Goal: Task Accomplishment & Management: Complete application form

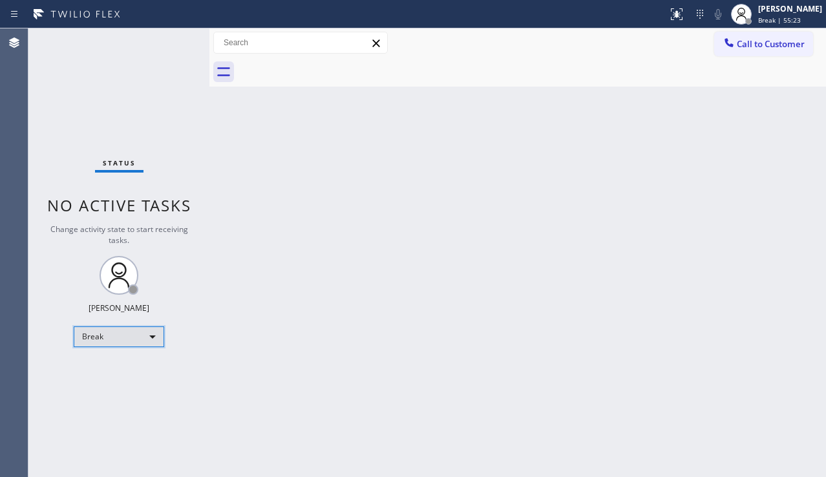
click at [153, 339] on div "Break" at bounding box center [119, 336] width 91 height 21
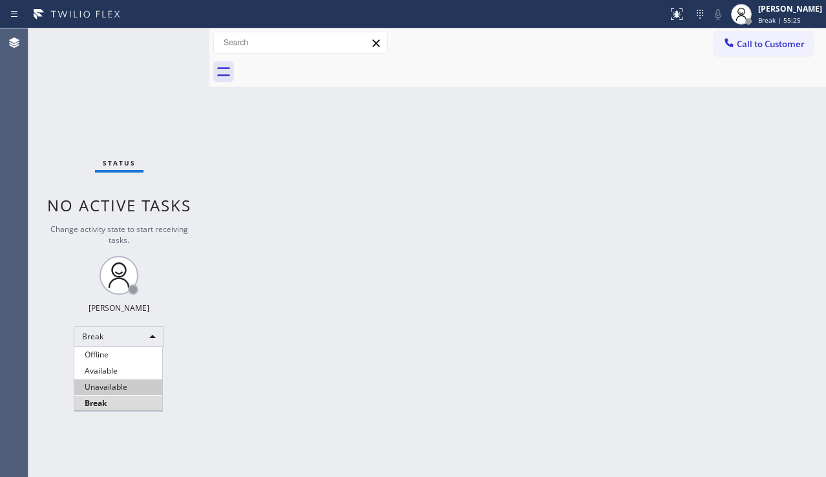
click at [153, 384] on li "Unavailable" at bounding box center [118, 388] width 88 height 16
click at [171, 398] on div "Status No active tasks Change activity state to start receiving tasks. [PERSON_…" at bounding box center [118, 252] width 181 height 449
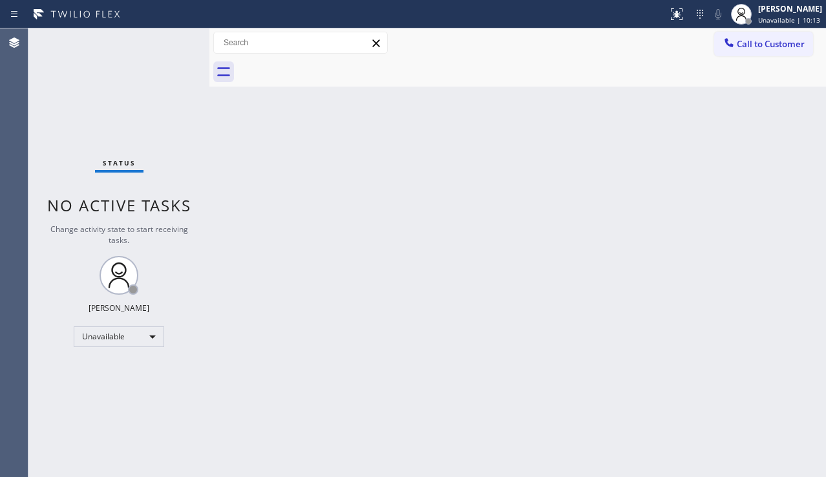
drag, startPoint x: 135, startPoint y: 363, endPoint x: 142, endPoint y: 359, distance: 7.2
click at [135, 363] on div "Status No active tasks Change activity state to start receiving tasks. [PERSON_…" at bounding box center [118, 252] width 181 height 449
click at [751, 49] on span "Call to Customer" at bounding box center [771, 44] width 68 height 12
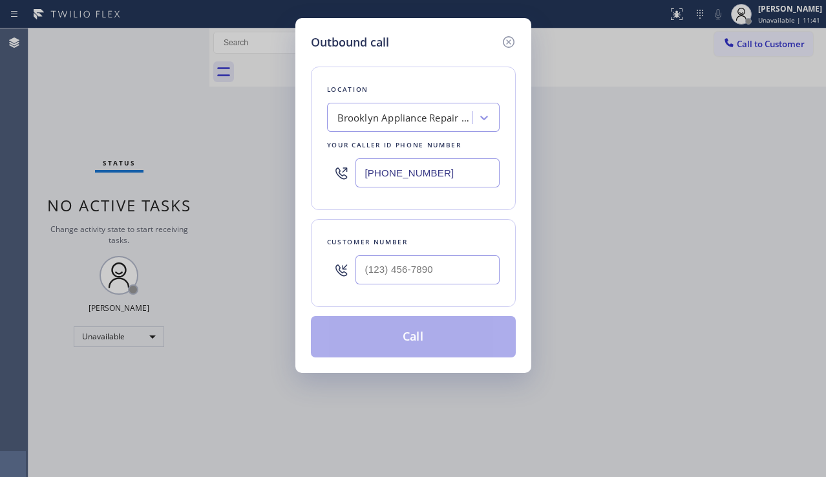
click at [379, 285] on div at bounding box center [428, 270] width 144 height 42
click at [386, 278] on input "(___) ___-____" at bounding box center [428, 269] width 144 height 29
paste input "213) 447-9455"
type input "[PHONE_NUMBER]"
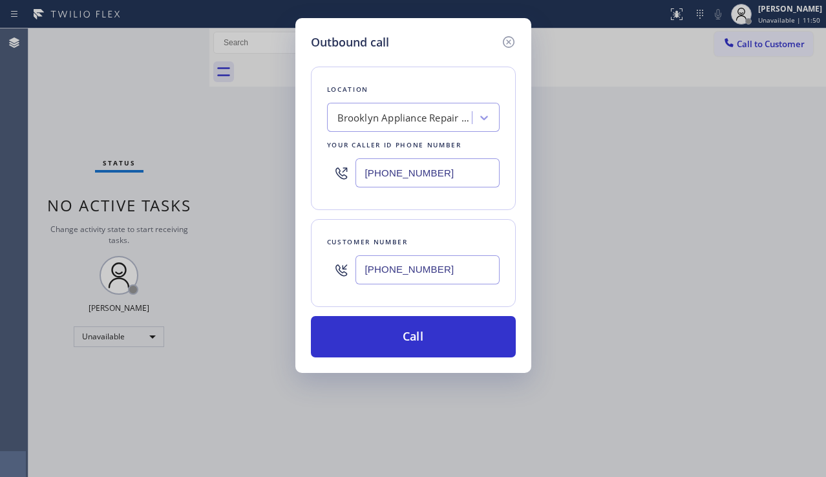
drag, startPoint x: 450, startPoint y: 162, endPoint x: 345, endPoint y: 168, distance: 105.6
click at [345, 168] on div "[PHONE_NUMBER]" at bounding box center [413, 173] width 173 height 42
paste input "949) 894-4844"
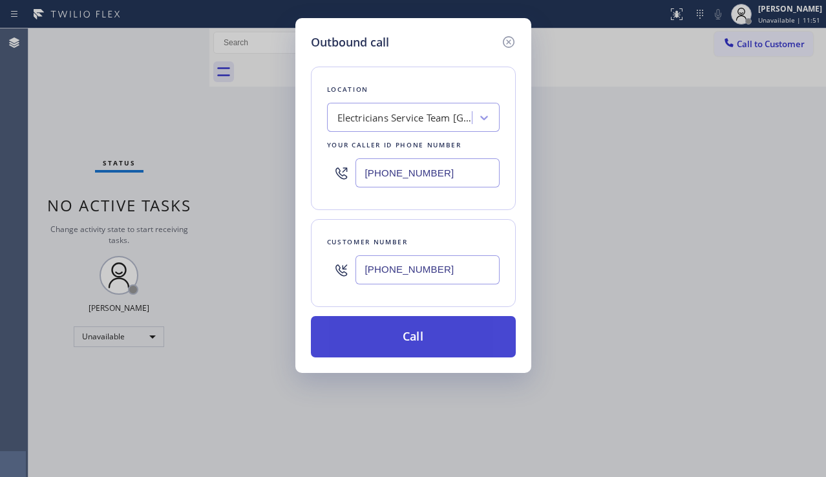
type input "[PHONE_NUMBER]"
click at [431, 329] on button "Call" at bounding box center [413, 336] width 205 height 41
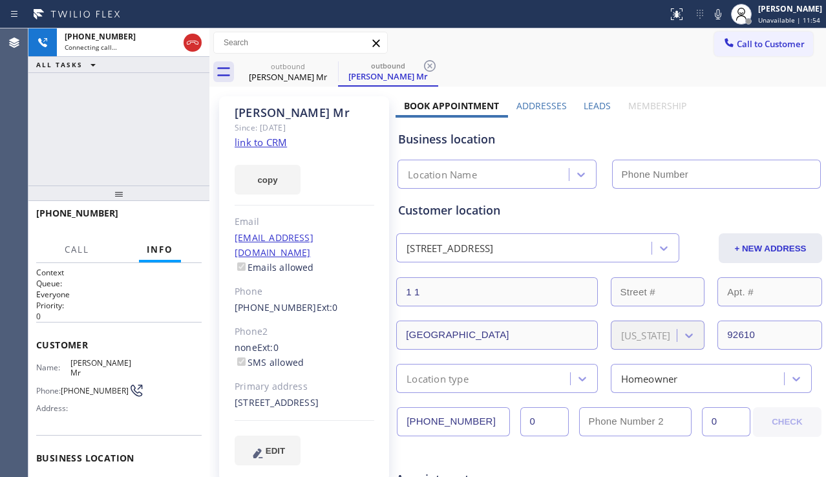
click at [592, 107] on label "Leads" at bounding box center [597, 106] width 27 height 12
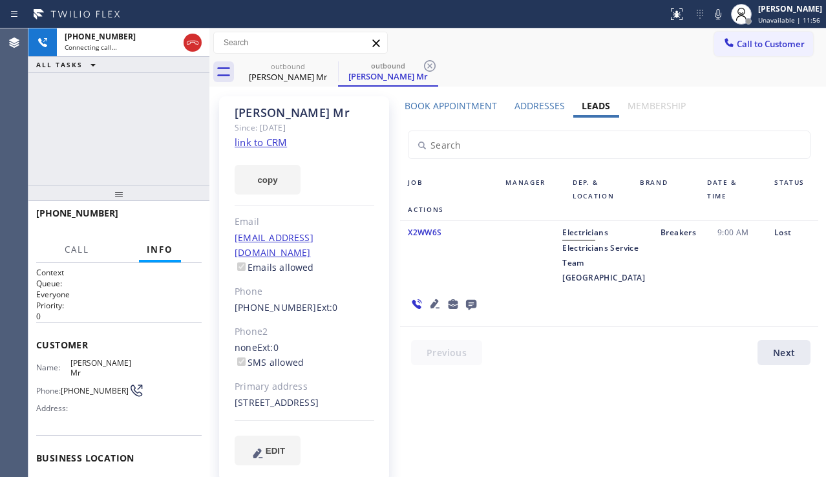
click at [443, 296] on icon at bounding box center [435, 304] width 16 height 16
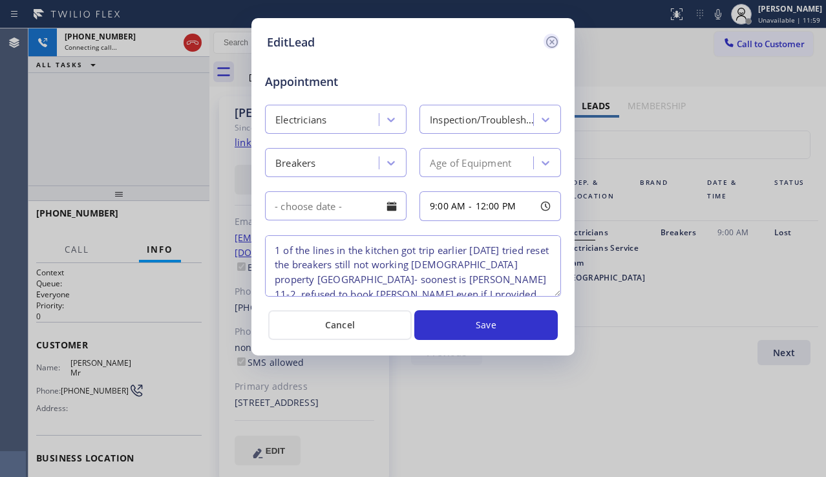
click at [552, 46] on icon at bounding box center [552, 42] width 16 height 16
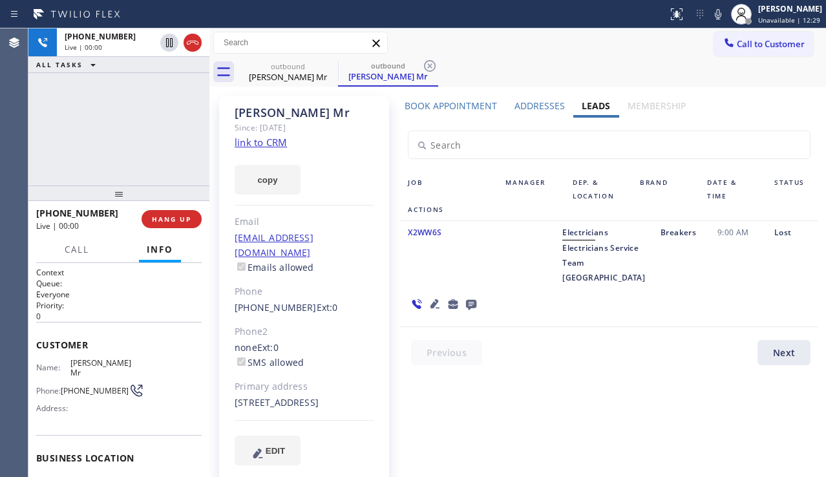
click at [487, 285] on div at bounding box center [443, 303] width 87 height 37
click at [152, 223] on span "HANG UP" at bounding box center [171, 219] width 39 height 9
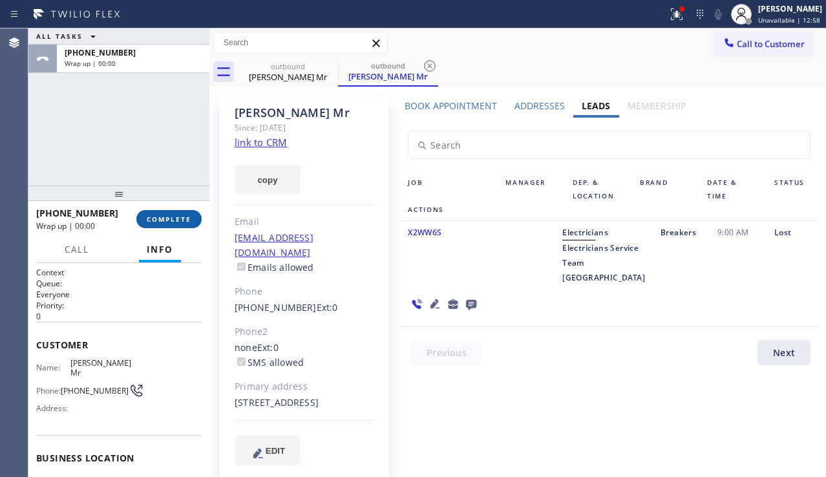
click at [152, 223] on span "COMPLETE" at bounding box center [169, 219] width 45 height 9
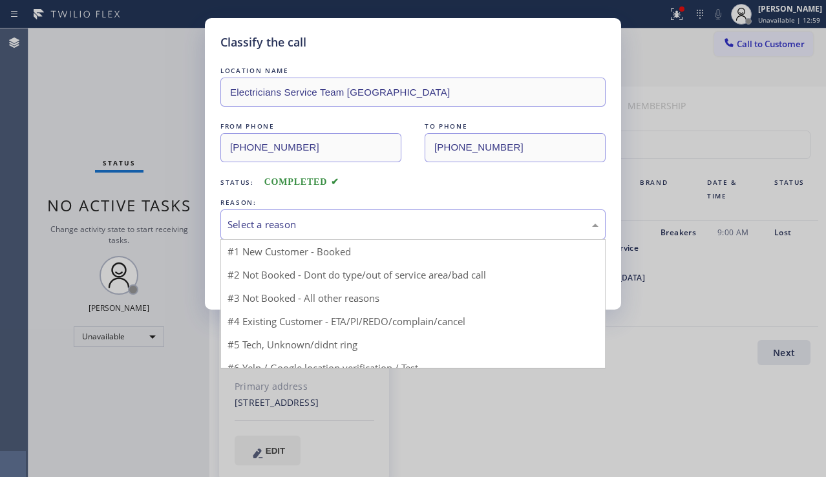
click at [287, 227] on div "Select a reason" at bounding box center [413, 224] width 371 height 15
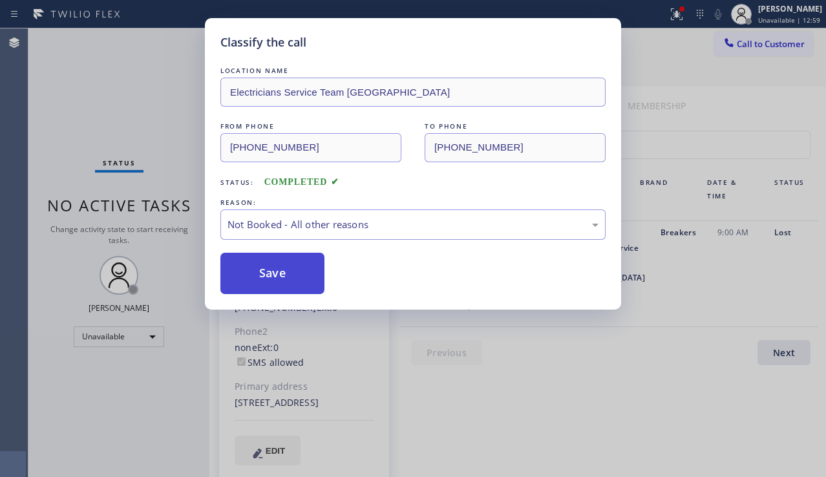
click at [260, 276] on button "Save" at bounding box center [272, 273] width 104 height 41
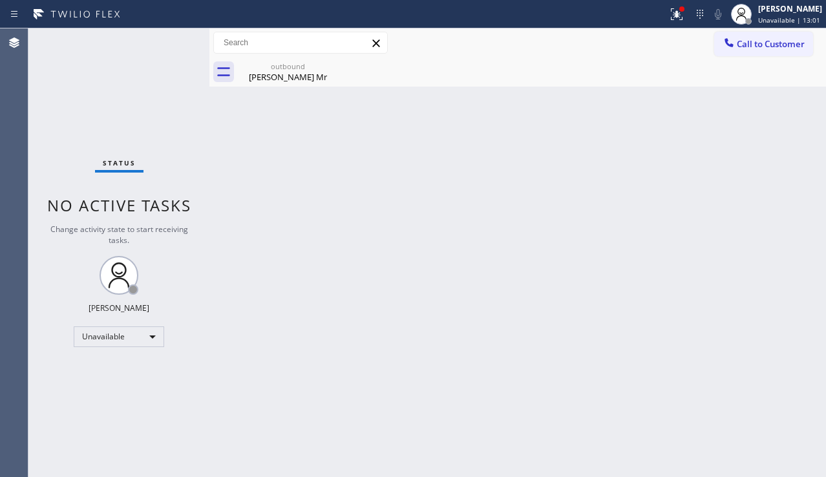
click at [274, 87] on div "Back to Dashboard Change Sender ID Customers Technicians Select a contact Outbo…" at bounding box center [517, 252] width 617 height 449
click at [288, 74] on div "[PERSON_NAME] Mr" at bounding box center [288, 77] width 98 height 12
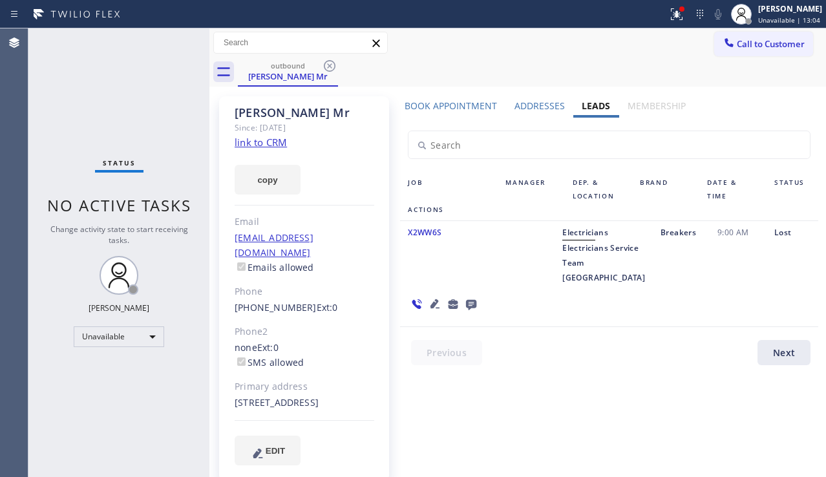
click at [458, 102] on label "Book Appointment" at bounding box center [451, 106] width 92 height 12
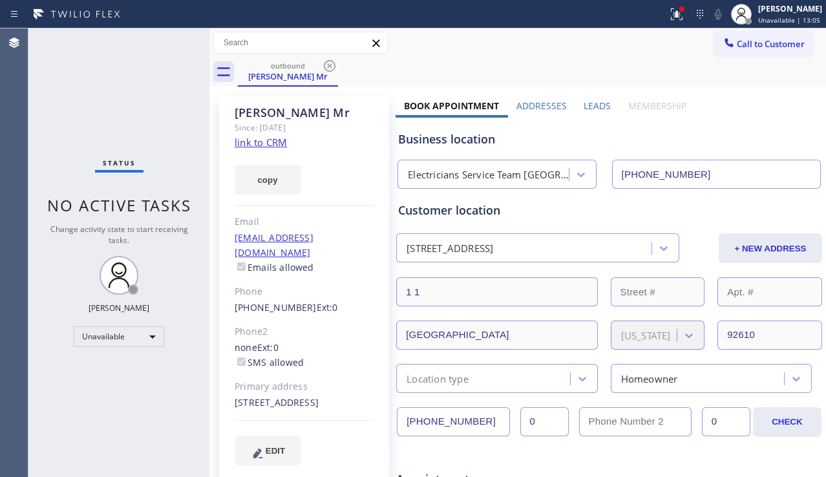
drag, startPoint x: 487, startPoint y: 413, endPoint x: 387, endPoint y: 426, distance: 101.0
click at [551, 102] on label "Addresses" at bounding box center [542, 106] width 50 height 12
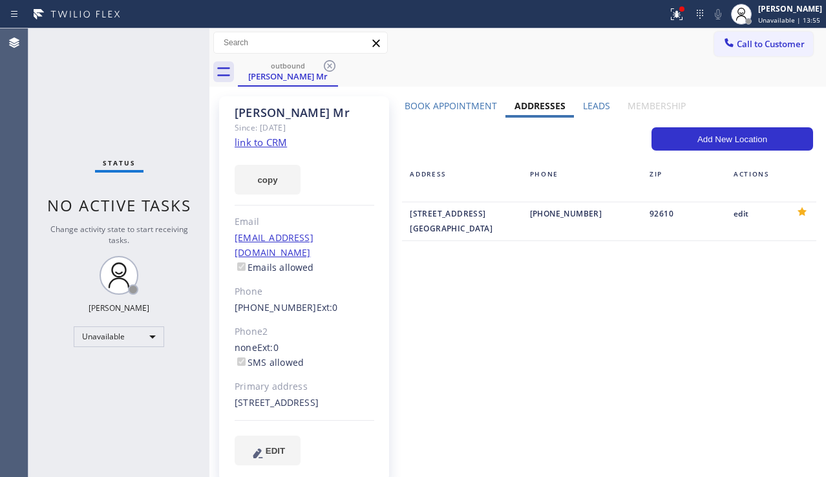
click at [593, 106] on label "Leads" at bounding box center [596, 106] width 27 height 12
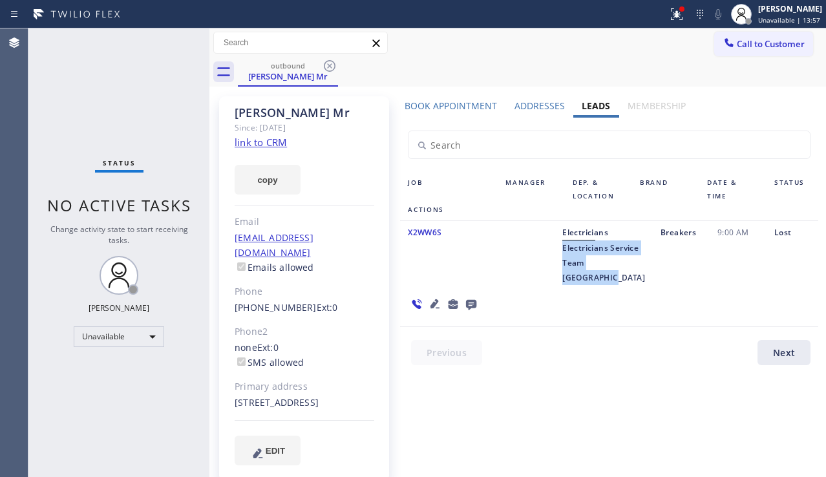
drag, startPoint x: 540, startPoint y: 244, endPoint x: 574, endPoint y: 293, distance: 59.9
click at [574, 285] on div "Electricians Electricians Service Team [GEOGRAPHIC_DATA]" at bounding box center [604, 255] width 98 height 60
copy span "Electricians Service Team [GEOGRAPHIC_DATA]"
click at [769, 48] on span "Call to Customer" at bounding box center [771, 44] width 68 height 12
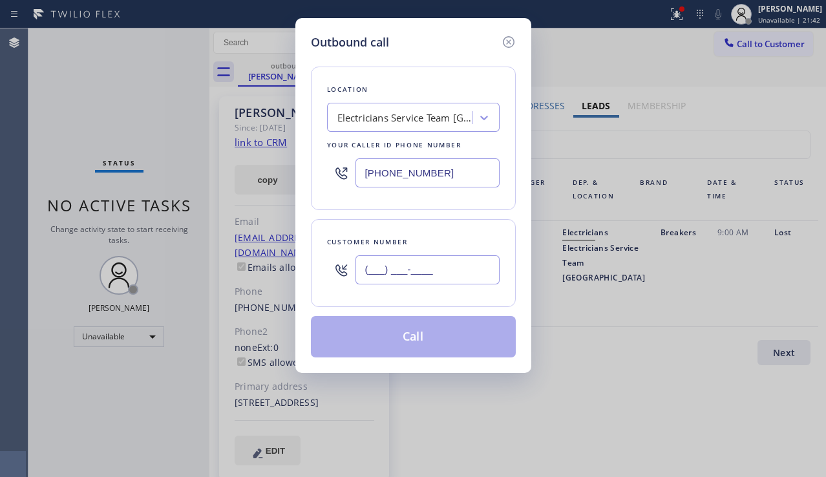
click at [392, 277] on input "(___) ___-____" at bounding box center [428, 269] width 144 height 29
paste input "661) 803-4400"
type input "[PHONE_NUMBER]"
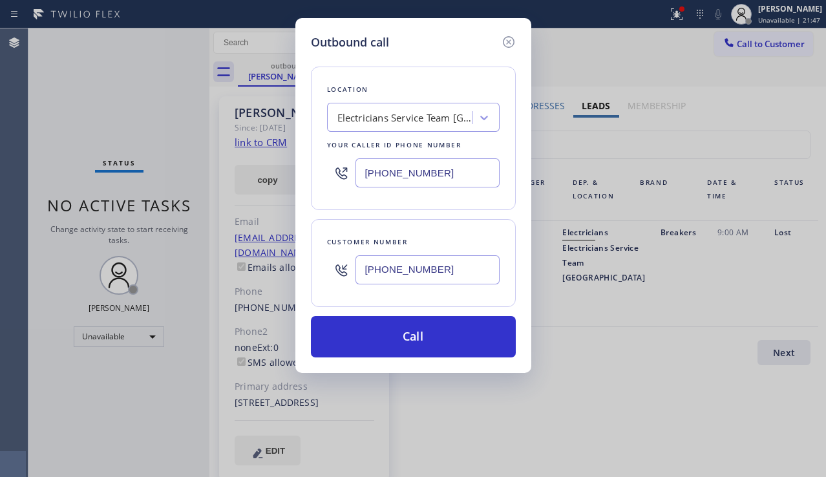
click at [356, 129] on div "Electricians Service Team [GEOGRAPHIC_DATA]" at bounding box center [413, 117] width 173 height 29
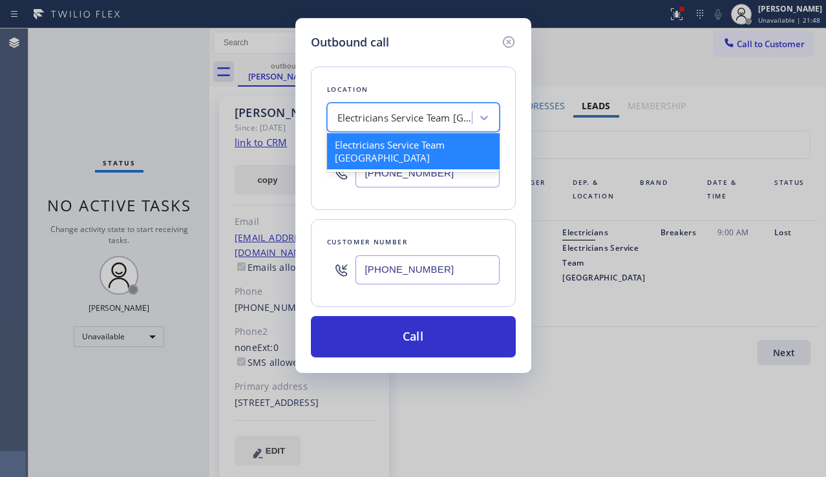
paste input "Zoom Electricians Santa Clarita"
type input "Zoom Electricians Santa Clarita"
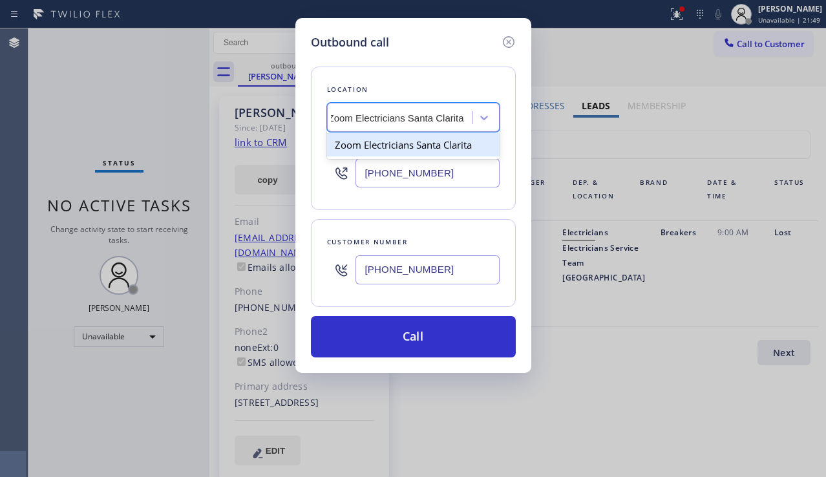
click at [393, 146] on div "Zoom Electricians Santa Clarita" at bounding box center [413, 144] width 173 height 23
type input "[PHONE_NUMBER]"
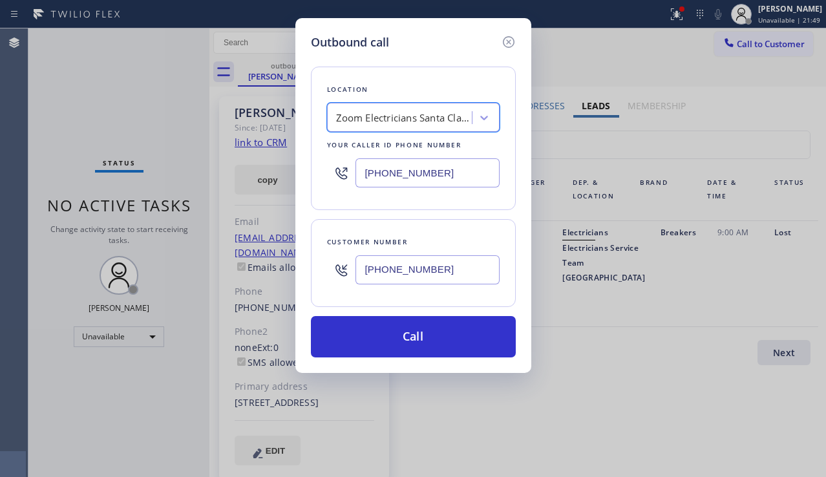
scroll to position [0, 1]
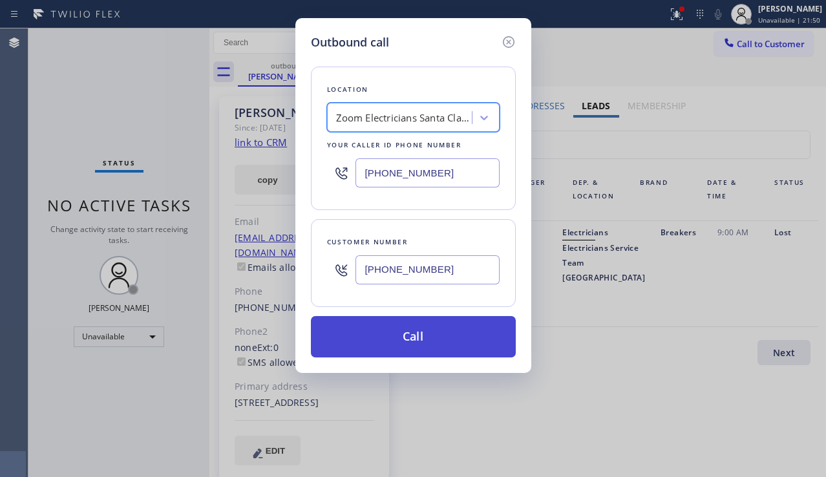
click at [421, 337] on button "Call" at bounding box center [413, 336] width 205 height 41
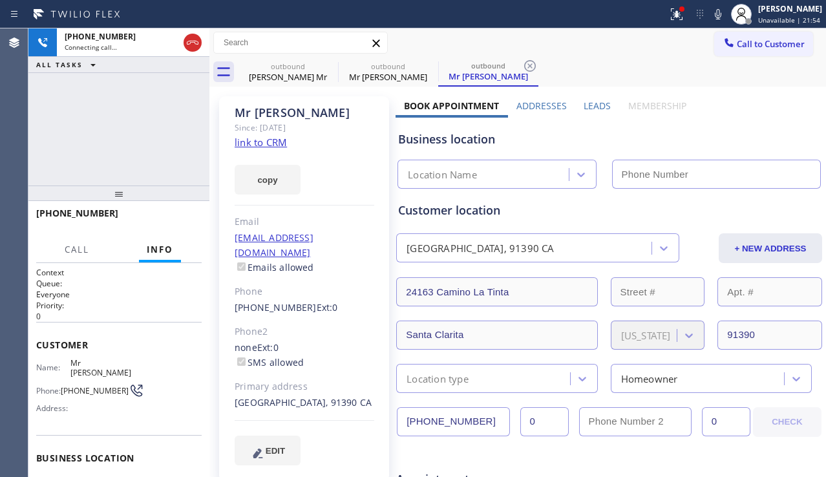
type input "[PHONE_NUMBER]"
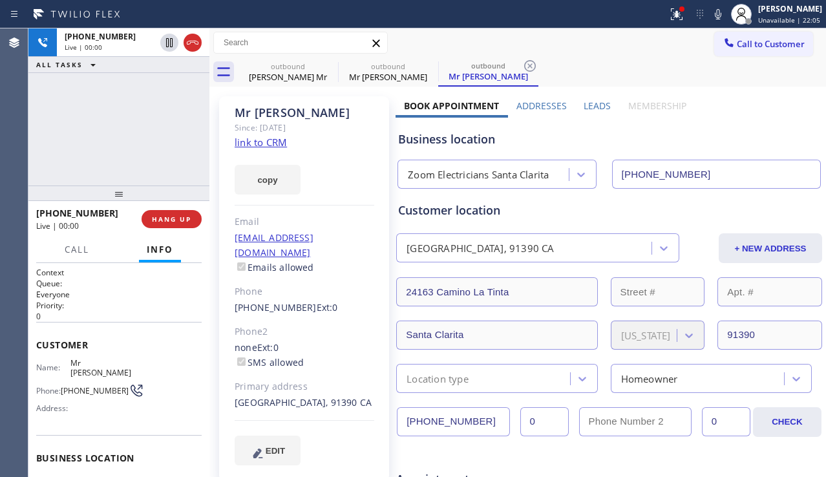
click at [585, 107] on label "Leads" at bounding box center [597, 106] width 27 height 12
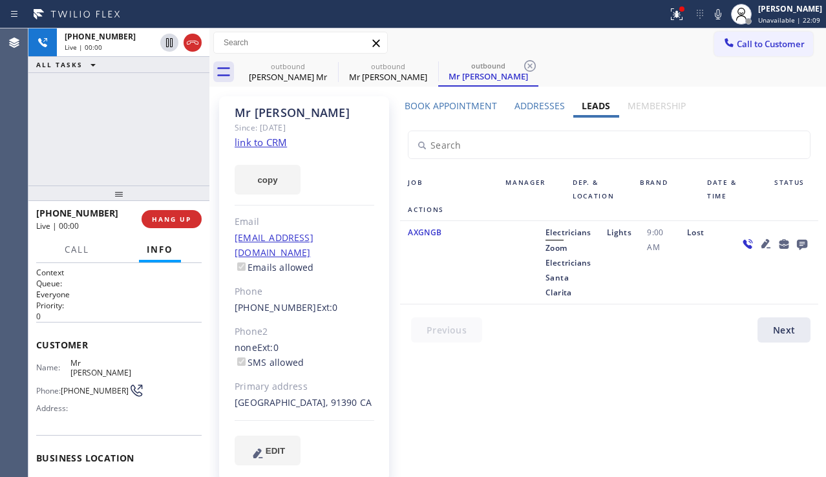
click at [762, 246] on icon at bounding box center [766, 243] width 9 height 9
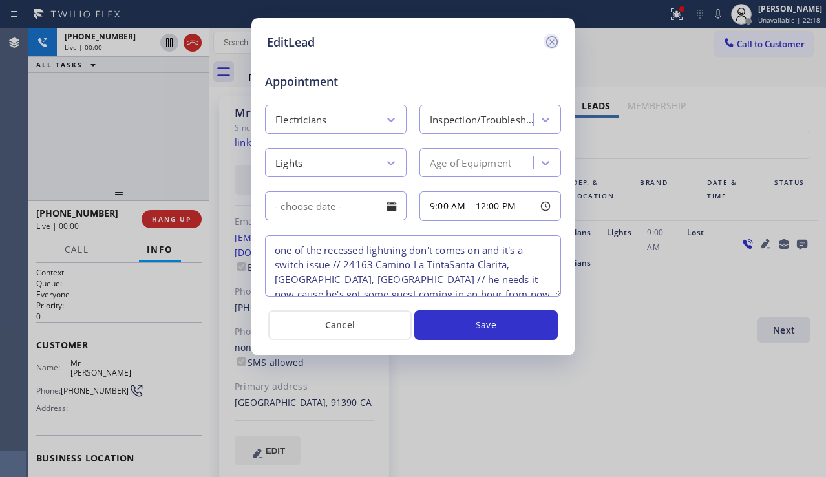
click at [549, 47] on icon at bounding box center [552, 42] width 12 height 12
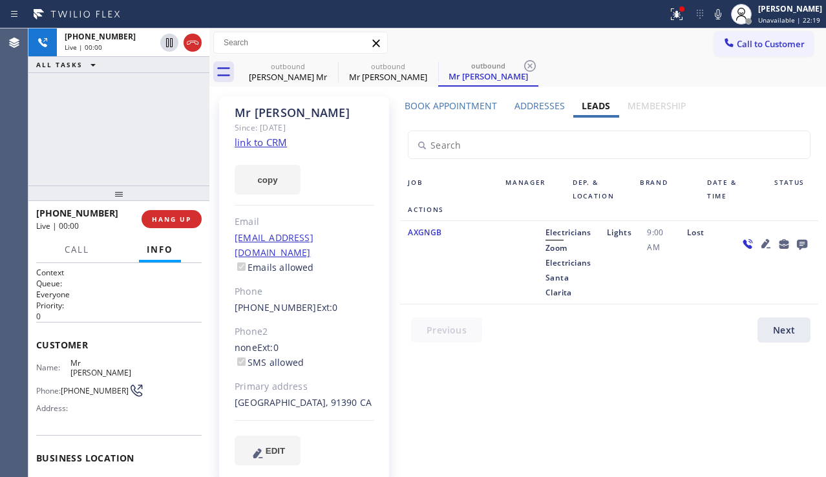
click at [758, 241] on icon at bounding box center [766, 244] width 16 height 16
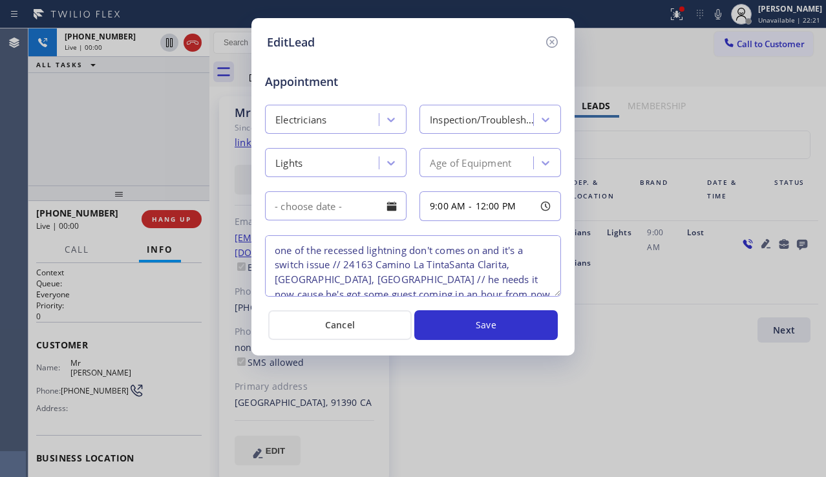
scroll to position [12, 0]
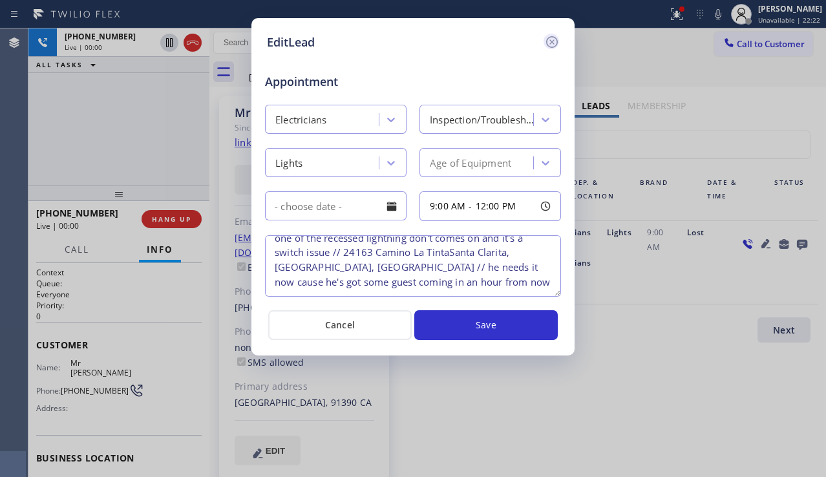
click at [555, 37] on icon at bounding box center [552, 42] width 12 height 12
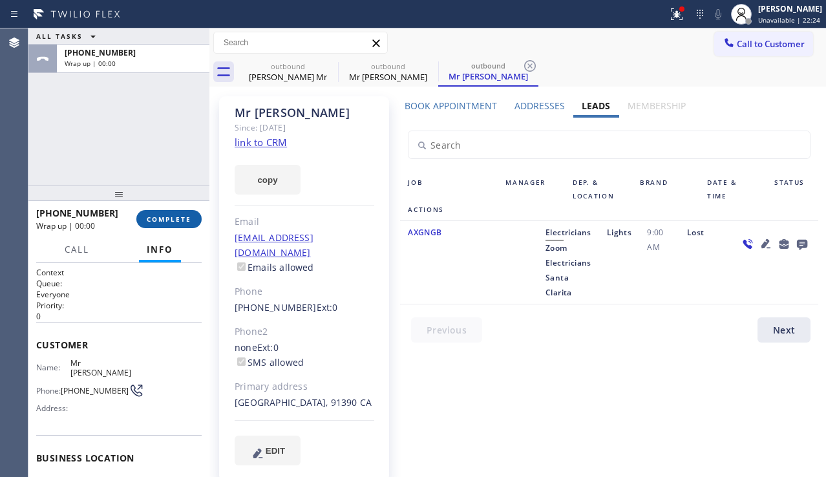
click at [179, 225] on button "COMPLETE" at bounding box center [168, 219] width 65 height 18
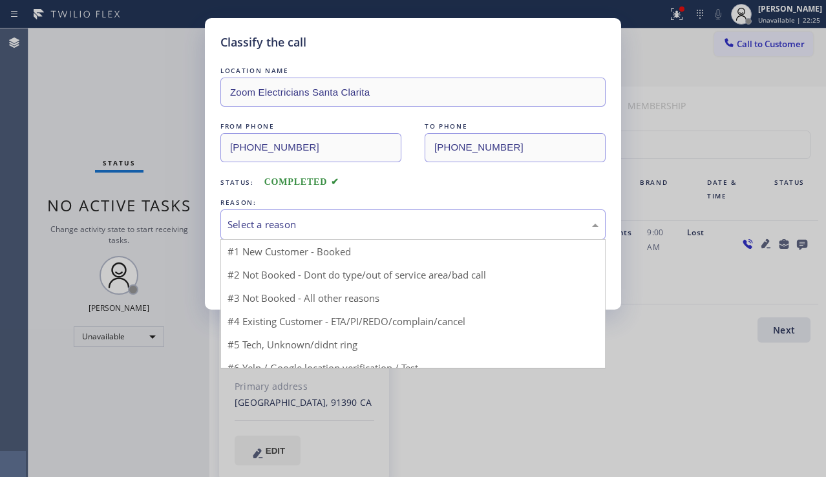
click at [313, 228] on div "Select a reason" at bounding box center [413, 224] width 371 height 15
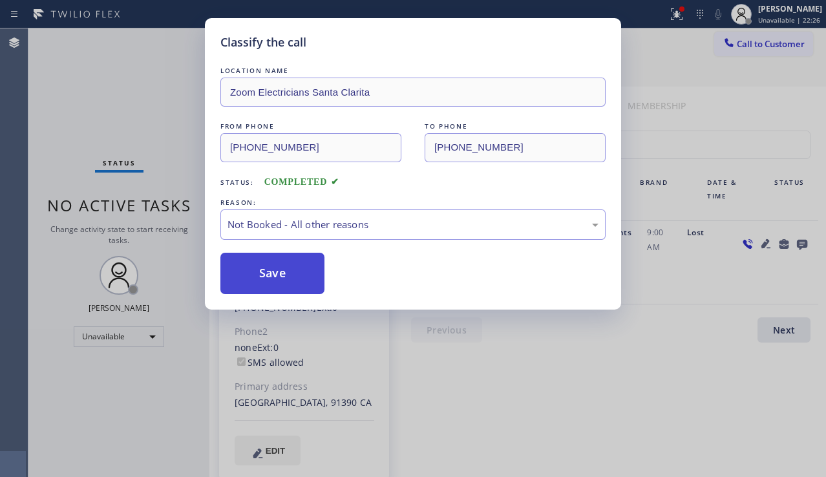
click at [296, 272] on button "Save" at bounding box center [272, 273] width 104 height 41
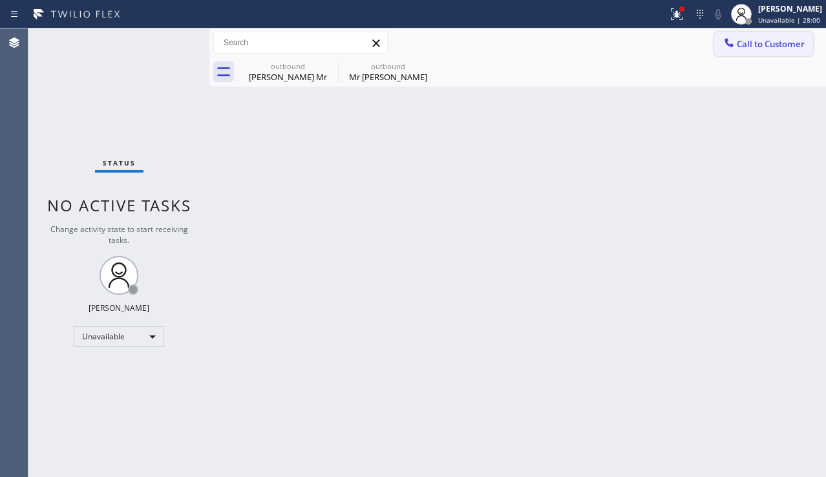
click at [754, 40] on span "Call to Customer" at bounding box center [771, 44] width 68 height 12
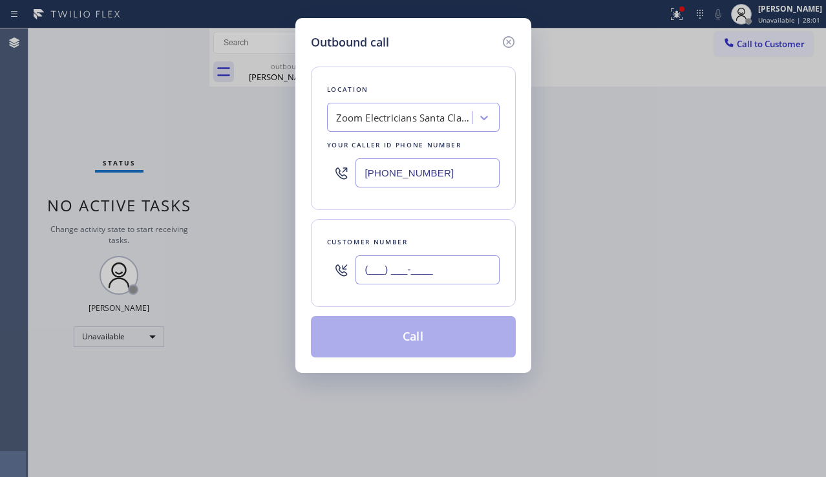
click at [398, 270] on input "(___) ___-____" at bounding box center [428, 269] width 144 height 29
paste input "714) 325-8583"
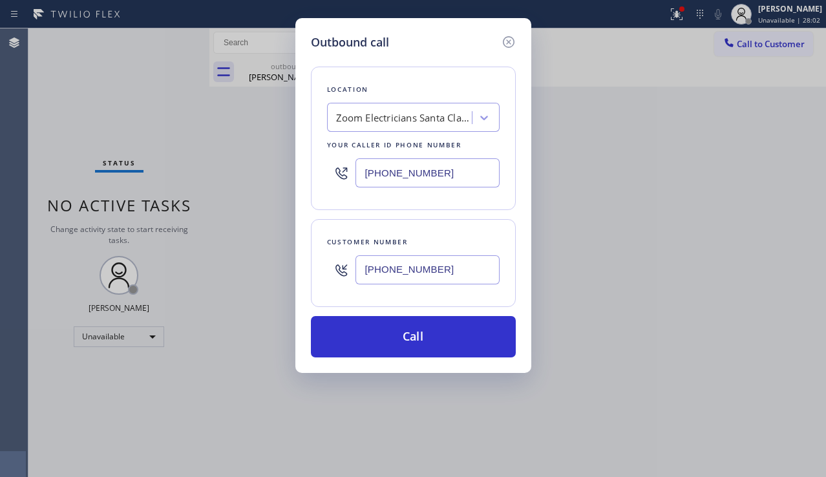
type input "[PHONE_NUMBER]"
click at [327, 170] on div "[PHONE_NUMBER]" at bounding box center [413, 173] width 173 height 42
paste input "949) 239-1524"
type input "[PHONE_NUMBER]"
drag, startPoint x: 774, startPoint y: 289, endPoint x: 632, endPoint y: 297, distance: 141.8
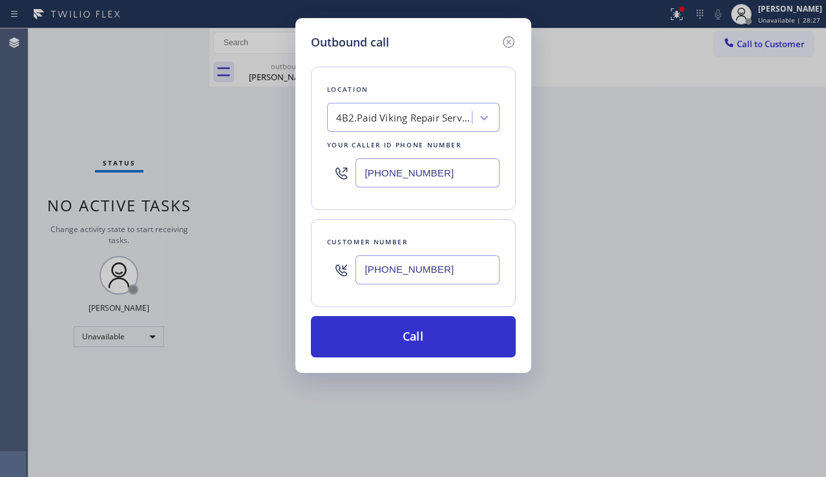
click at [774, 289] on div "Outbound call Location 4B2.Paid Viking Repair Service Your caller id phone numb…" at bounding box center [413, 238] width 826 height 477
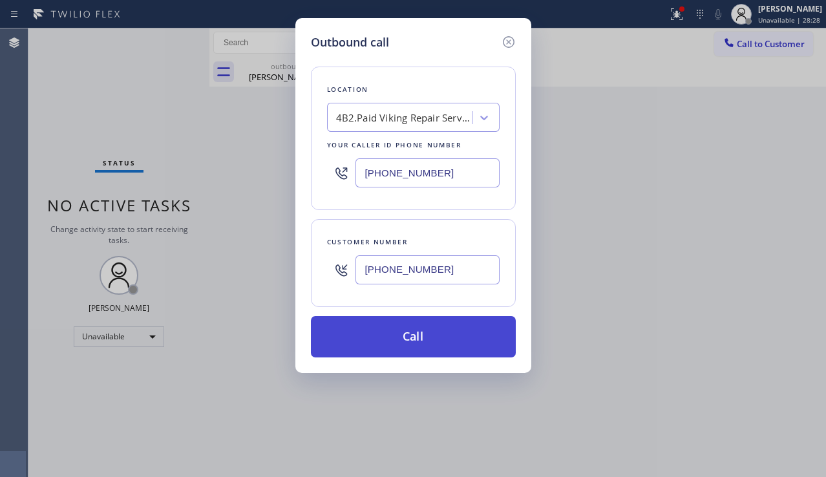
click at [389, 326] on button "Call" at bounding box center [413, 336] width 205 height 41
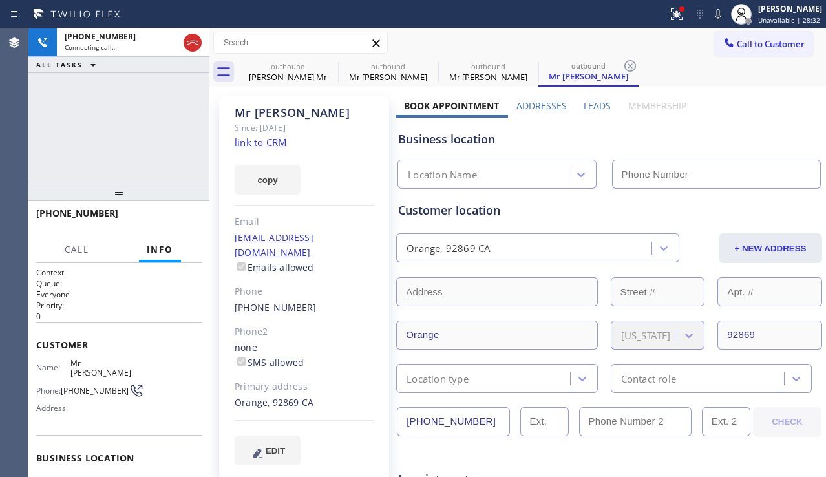
type input "[PHONE_NUMBER]"
click at [586, 102] on label "Leads" at bounding box center [597, 106] width 27 height 12
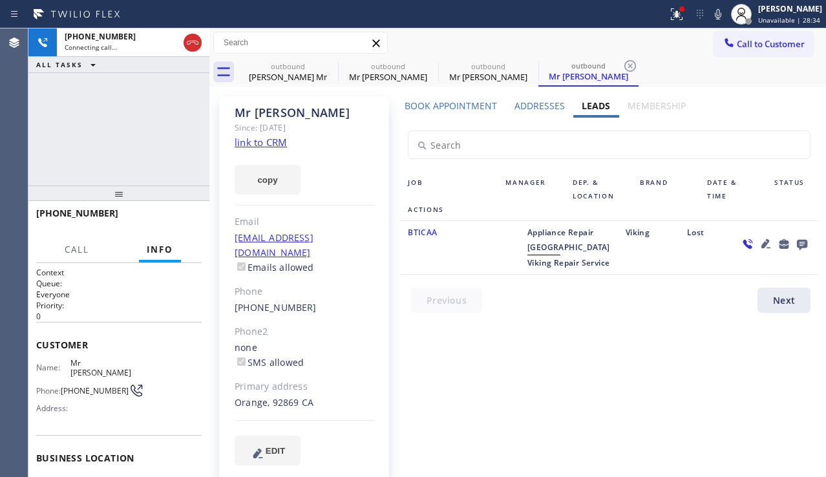
click at [762, 246] on icon at bounding box center [766, 243] width 9 height 9
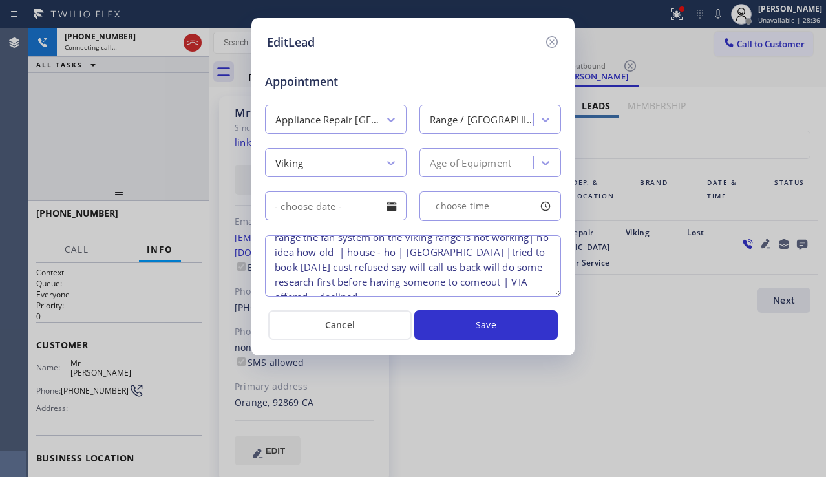
scroll to position [42, 0]
click at [291, 255] on textarea "Viking | range | they bought new home and theres a viking range the fan system …" at bounding box center [413, 265] width 296 height 61
click at [553, 45] on icon at bounding box center [552, 42] width 16 height 16
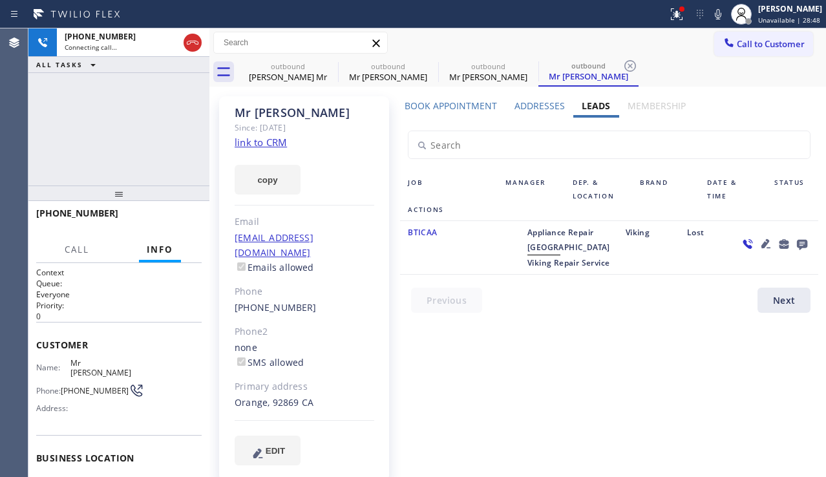
click at [799, 241] on icon at bounding box center [802, 245] width 10 height 10
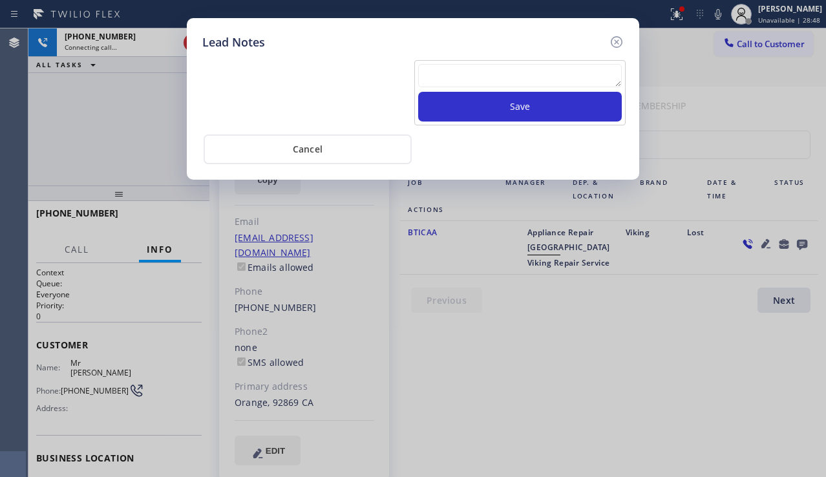
click at [499, 72] on textarea at bounding box center [520, 75] width 204 height 23
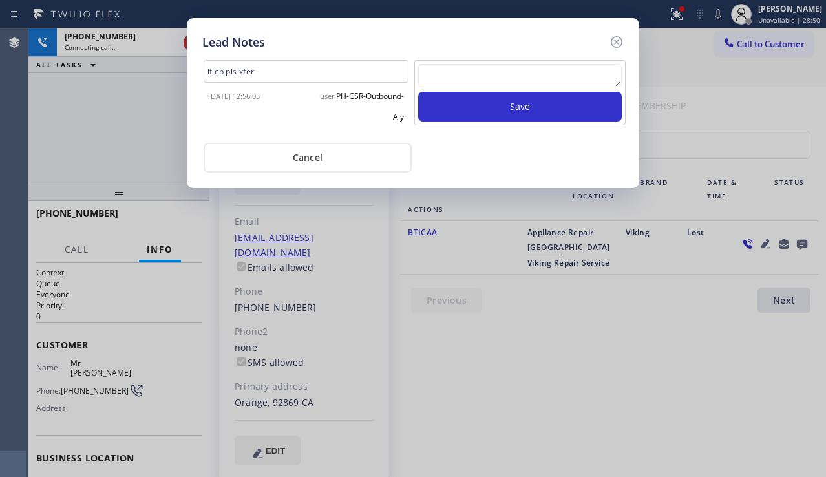
drag, startPoint x: 615, startPoint y: 45, endPoint x: 614, endPoint y: 57, distance: 11.7
click at [615, 45] on icon at bounding box center [617, 42] width 16 height 16
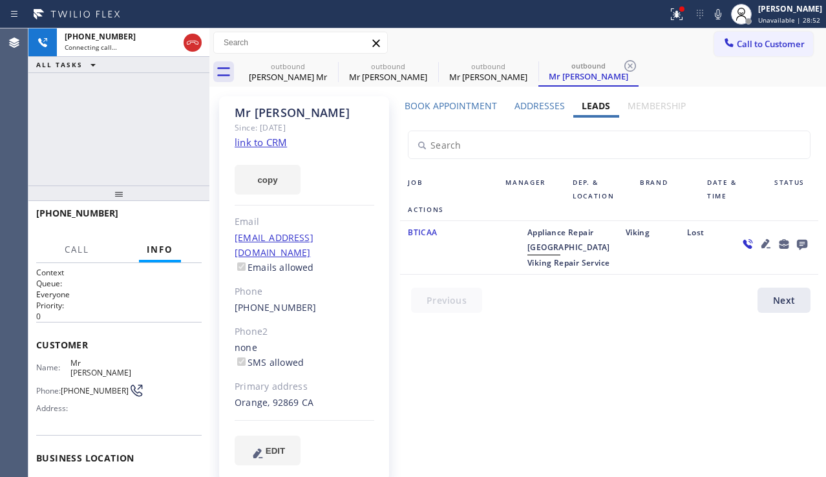
click at [767, 240] on icon at bounding box center [766, 243] width 9 height 9
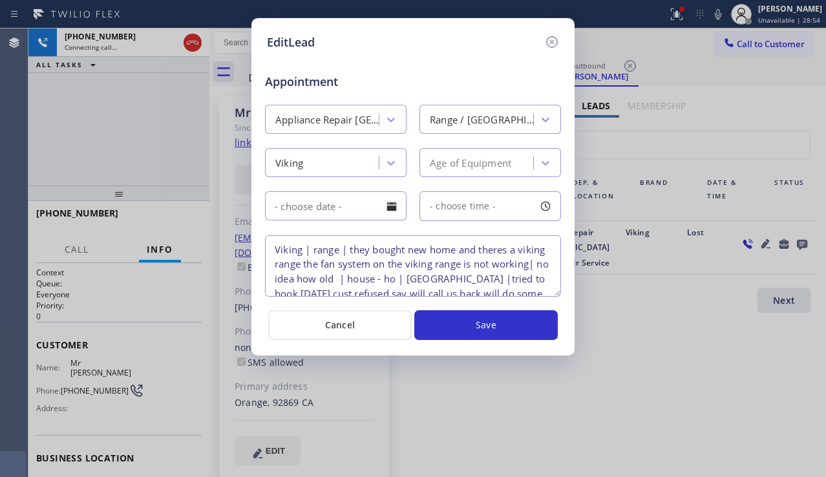
scroll to position [0, 0]
click at [786, 292] on div "EditLead Appointment Appliance Repair High End Range / Stove High End Viking Ag…" at bounding box center [413, 238] width 826 height 477
click at [555, 40] on icon at bounding box center [552, 42] width 16 height 16
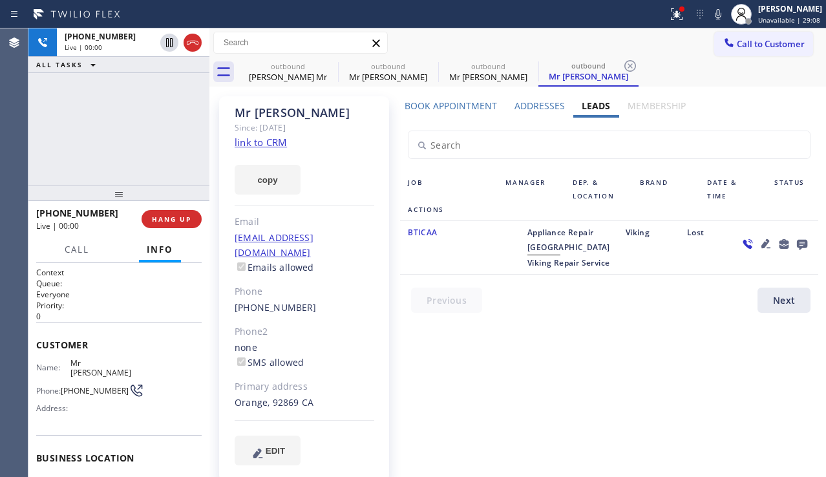
click at [764, 246] on icon at bounding box center [766, 243] width 9 height 9
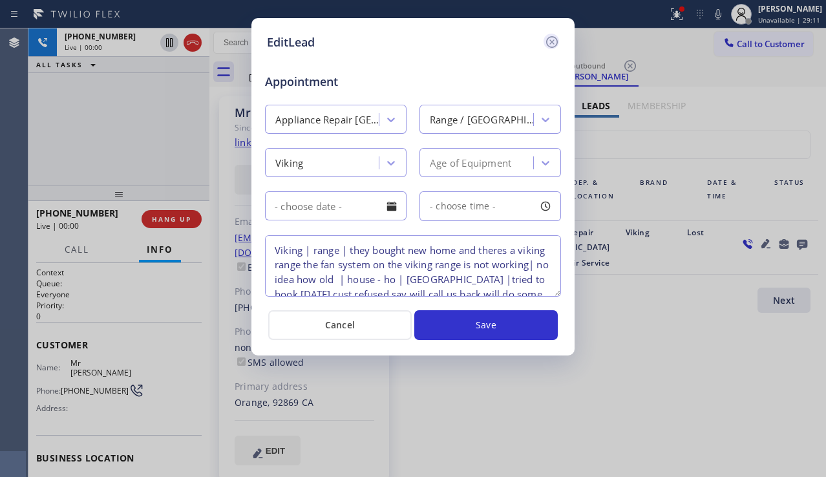
click at [553, 39] on icon at bounding box center [552, 42] width 16 height 16
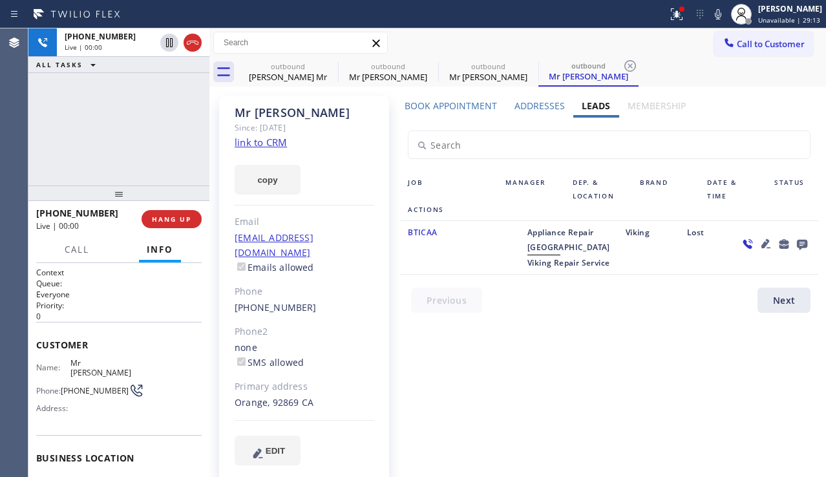
click at [760, 245] on icon at bounding box center [766, 244] width 16 height 16
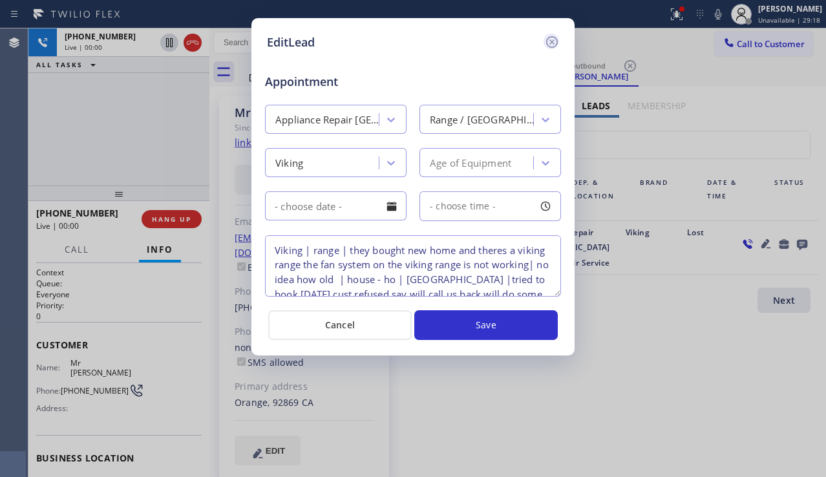
click at [557, 41] on icon at bounding box center [552, 42] width 16 height 16
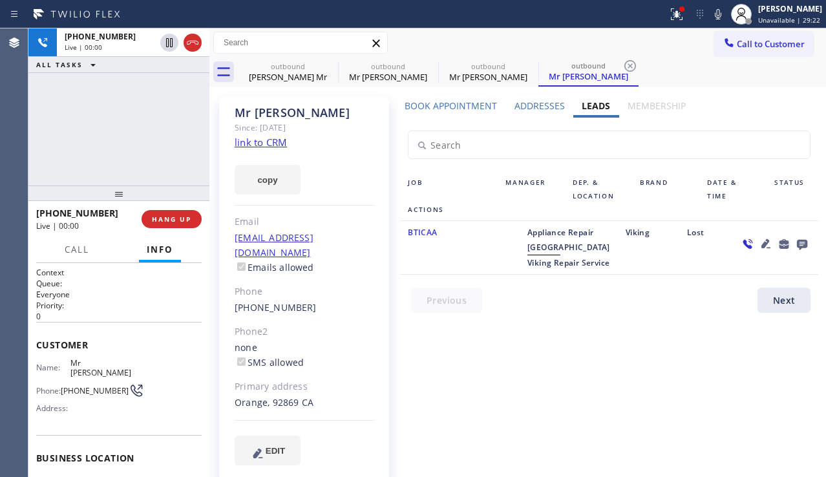
click at [768, 242] on icon at bounding box center [766, 243] width 9 height 9
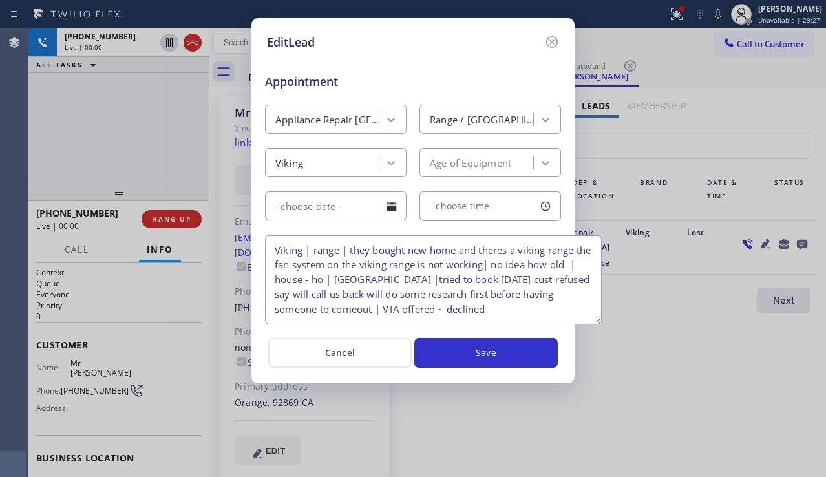
drag, startPoint x: 559, startPoint y: 291, endPoint x: 599, endPoint y: 319, distance: 49.3
click at [599, 319] on textarea "Viking | range | they bought new home and theres a viking range the fan system …" at bounding box center [433, 279] width 337 height 89
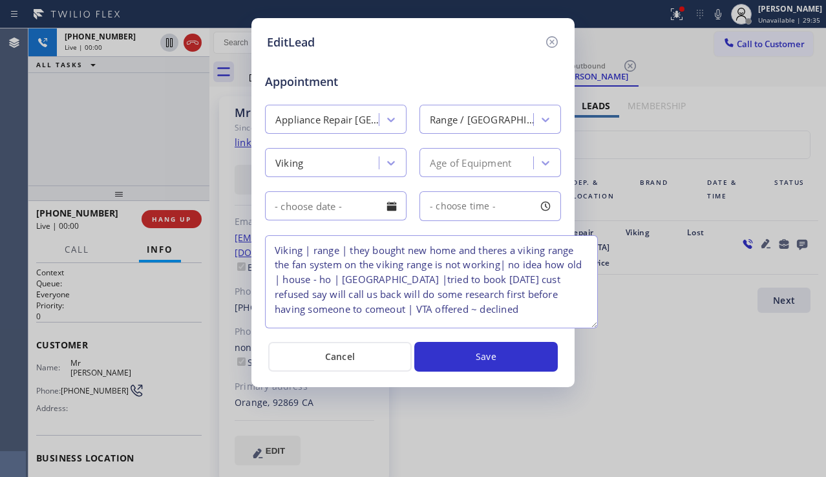
click at [592, 323] on textarea "Viking | range | they bought new home and theres a viking range the fan system …" at bounding box center [431, 281] width 333 height 93
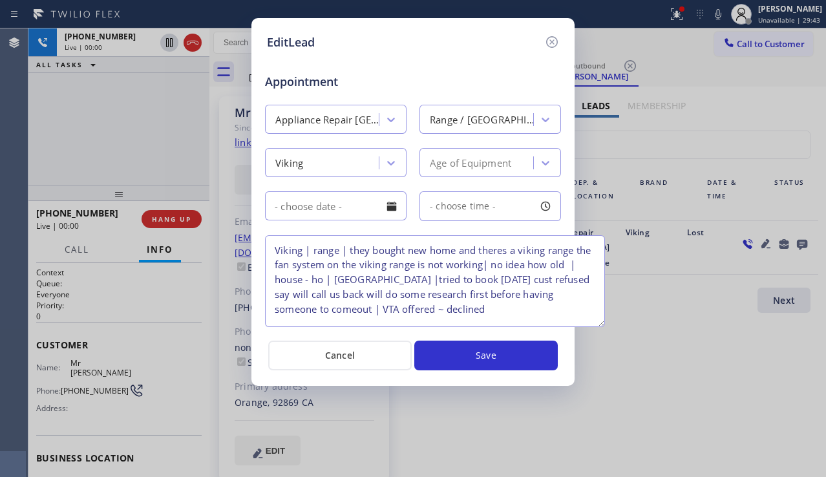
drag, startPoint x: 592, startPoint y: 323, endPoint x: 599, endPoint y: 322, distance: 7.2
click at [599, 322] on textarea "Viking | range | they bought new home and theres a viking range the fan system …" at bounding box center [435, 281] width 340 height 92
click at [555, 47] on icon at bounding box center [552, 42] width 12 height 12
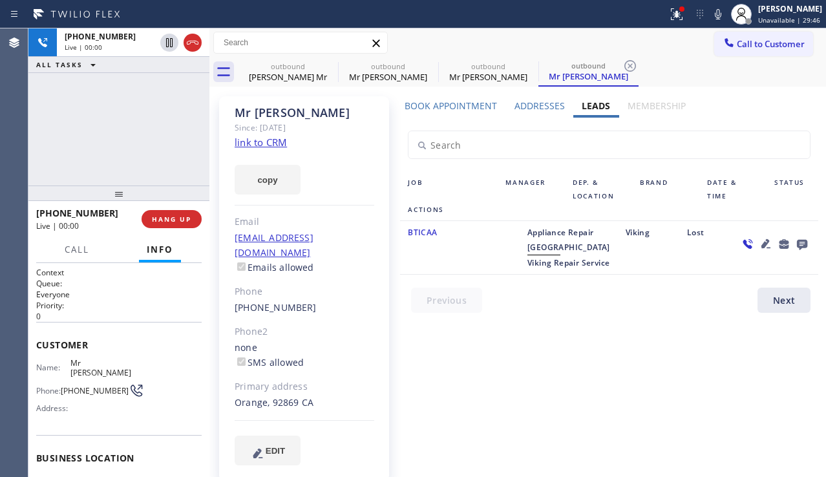
click at [769, 244] on icon at bounding box center [766, 244] width 16 height 16
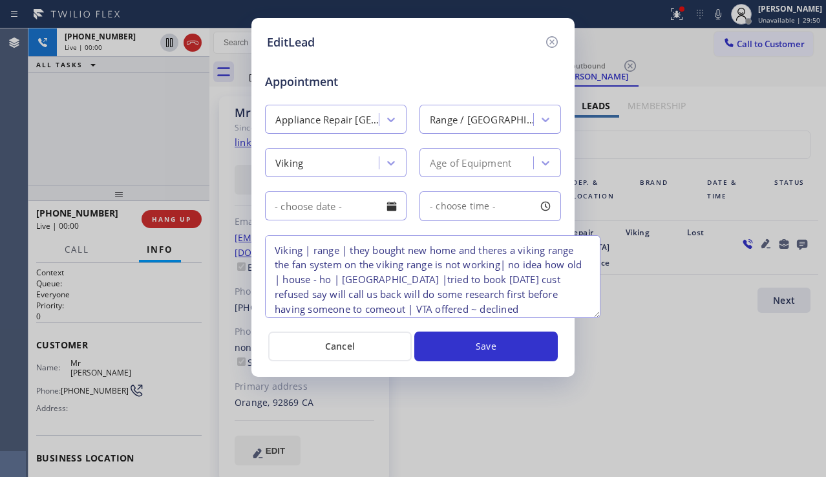
drag, startPoint x: 558, startPoint y: 294, endPoint x: 597, endPoint y: 315, distance: 44.8
click at [597, 315] on textarea "Viking | range | they bought new home and theres a viking range the fan system …" at bounding box center [433, 276] width 336 height 83
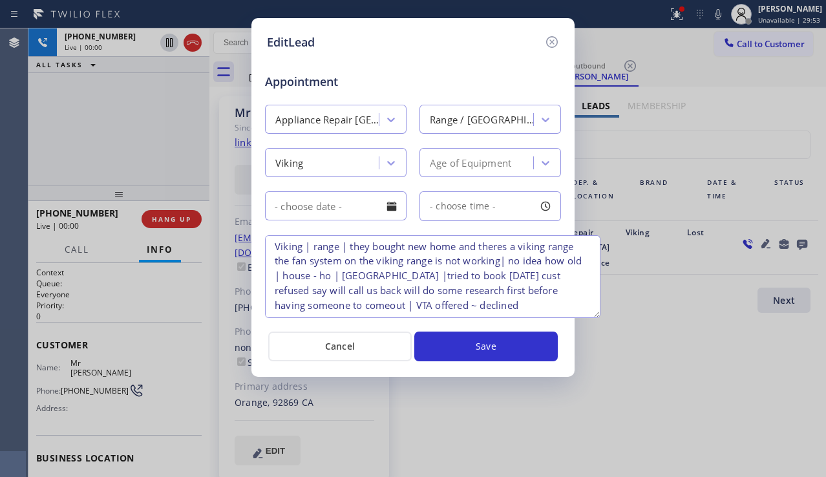
scroll to position [6, 0]
click at [548, 45] on icon at bounding box center [552, 42] width 16 height 16
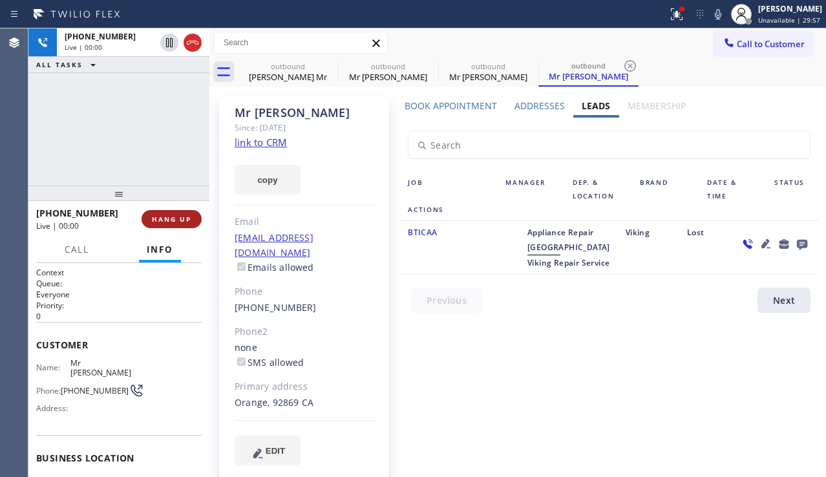
click at [167, 217] on span "HANG UP" at bounding box center [171, 219] width 39 height 9
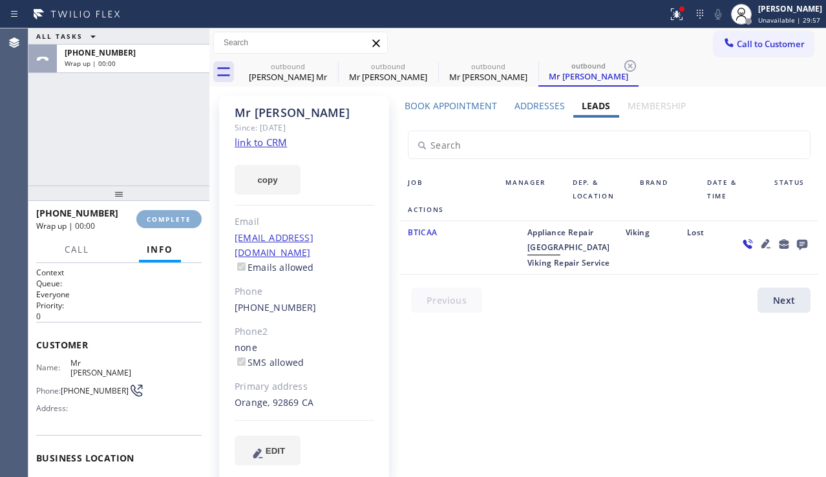
click at [169, 220] on span "COMPLETE" at bounding box center [169, 219] width 45 height 9
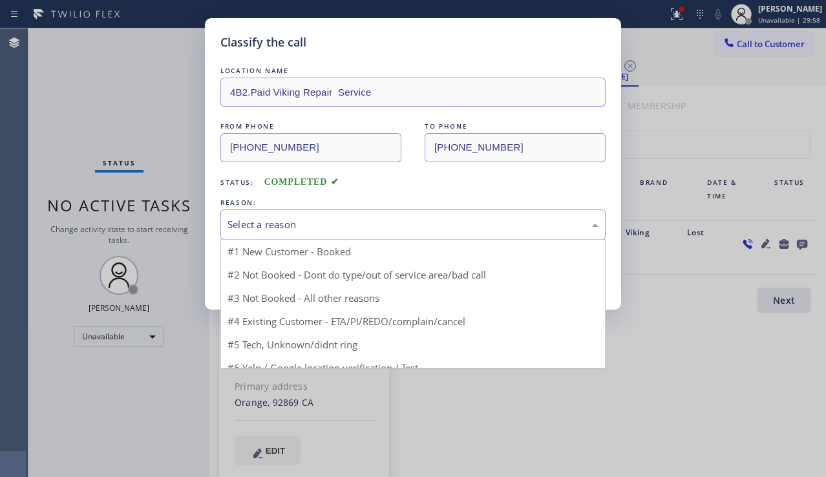
click at [342, 228] on div "Select a reason" at bounding box center [413, 224] width 371 height 15
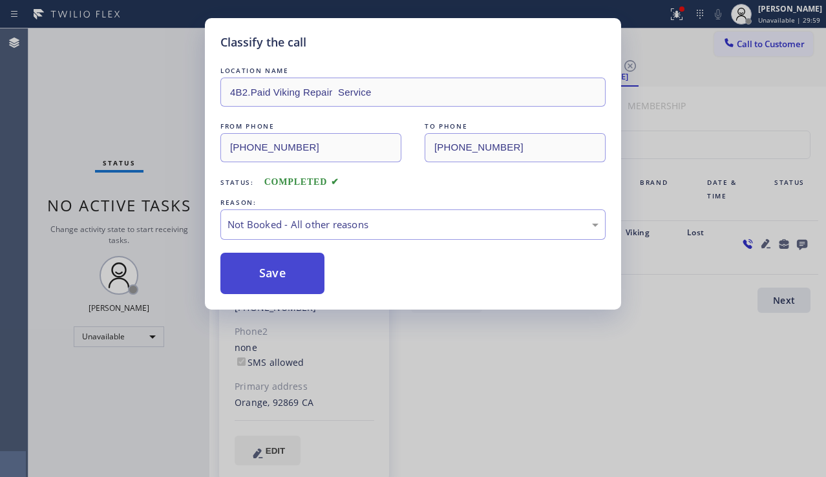
click at [277, 272] on button "Save" at bounding box center [272, 273] width 104 height 41
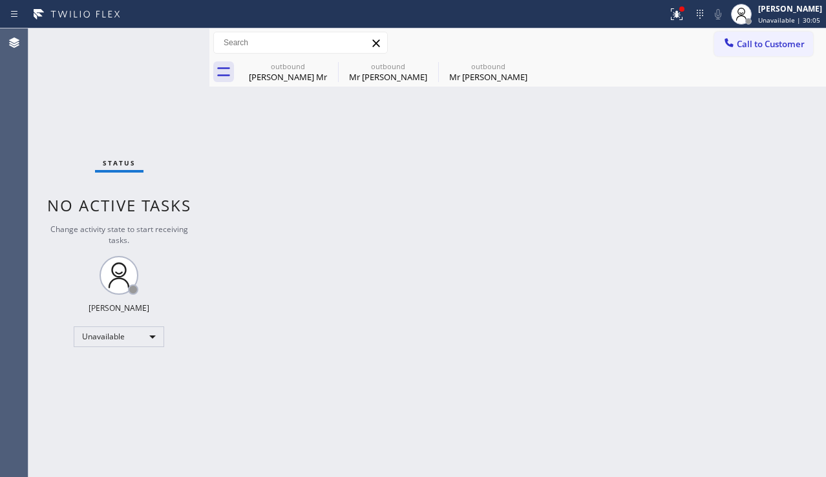
drag, startPoint x: 780, startPoint y: 316, endPoint x: 579, endPoint y: 236, distance: 216.5
click at [780, 316] on div "Back to Dashboard Change Sender ID Customers Technicians Select a contact Outbo…" at bounding box center [517, 252] width 617 height 449
click at [434, 64] on icon at bounding box center [430, 66] width 12 height 12
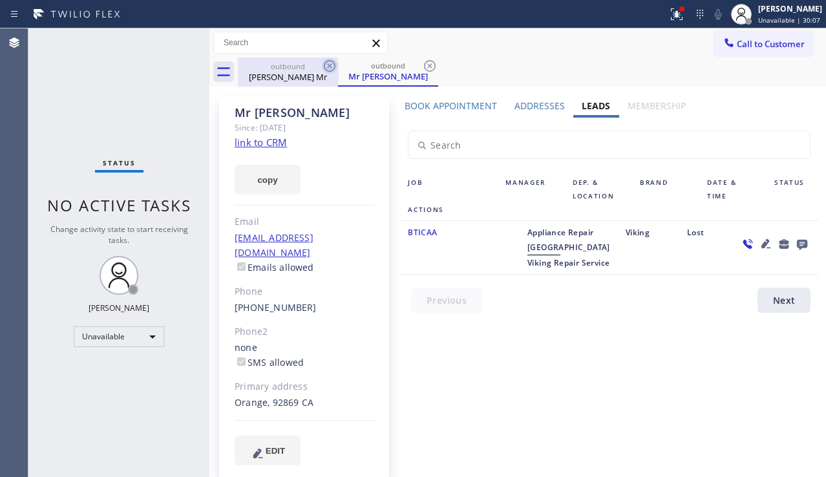
click at [322, 67] on icon at bounding box center [330, 66] width 16 height 16
click at [326, 66] on icon at bounding box center [330, 66] width 16 height 16
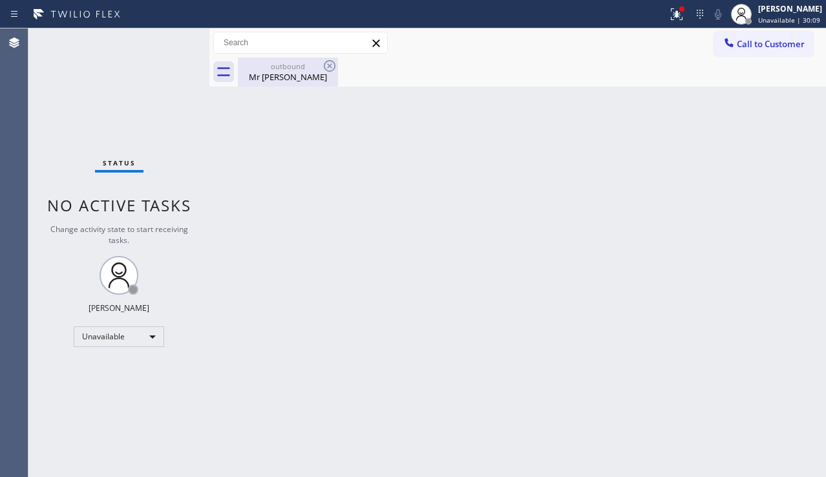
click at [277, 73] on div "Mr [PERSON_NAME]" at bounding box center [288, 77] width 98 height 12
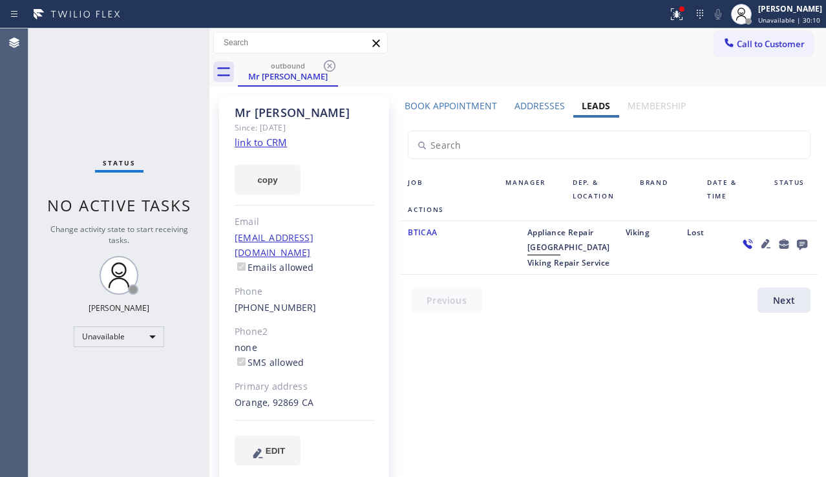
click at [485, 106] on label "Book Appointment" at bounding box center [451, 106] width 92 height 12
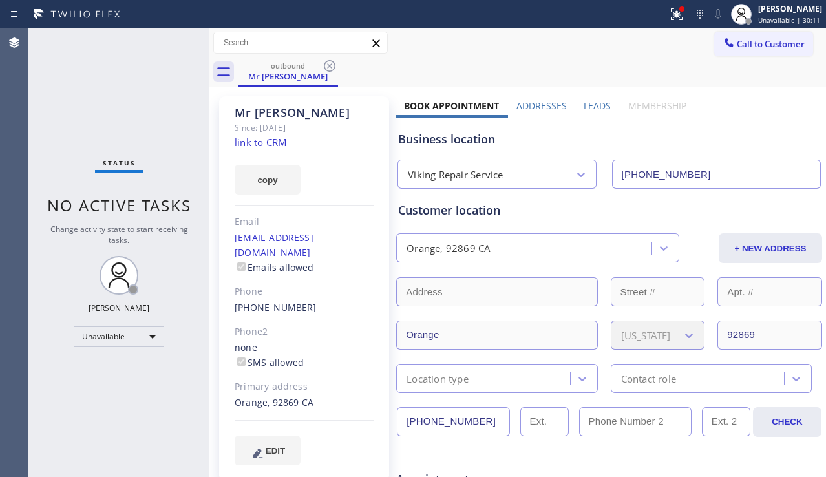
drag, startPoint x: 485, startPoint y: 411, endPoint x: 390, endPoint y: 431, distance: 97.0
click at [584, 105] on label "Leads" at bounding box center [597, 106] width 27 height 12
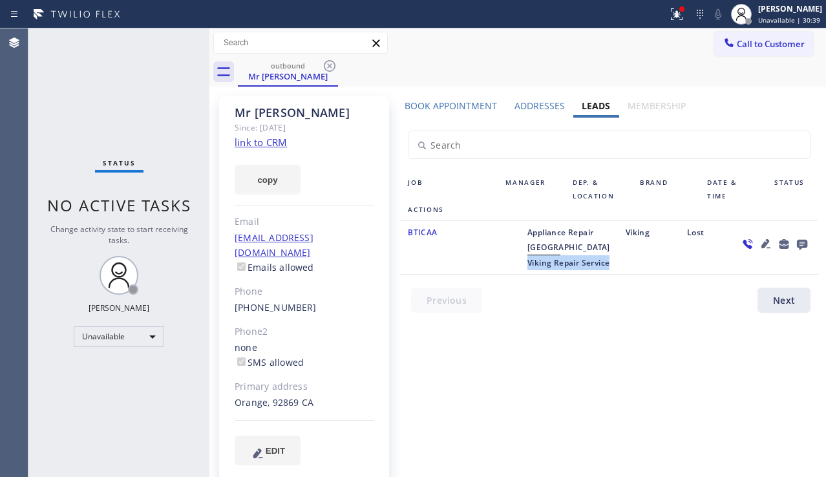
drag, startPoint x: 548, startPoint y: 274, endPoint x: 576, endPoint y: 315, distance: 49.7
click at [576, 270] on div "Appliance Repair High End Viking Repair Service" at bounding box center [569, 247] width 98 height 45
copy span "Viking Repair Service"
click at [330, 59] on icon at bounding box center [330, 66] width 16 height 16
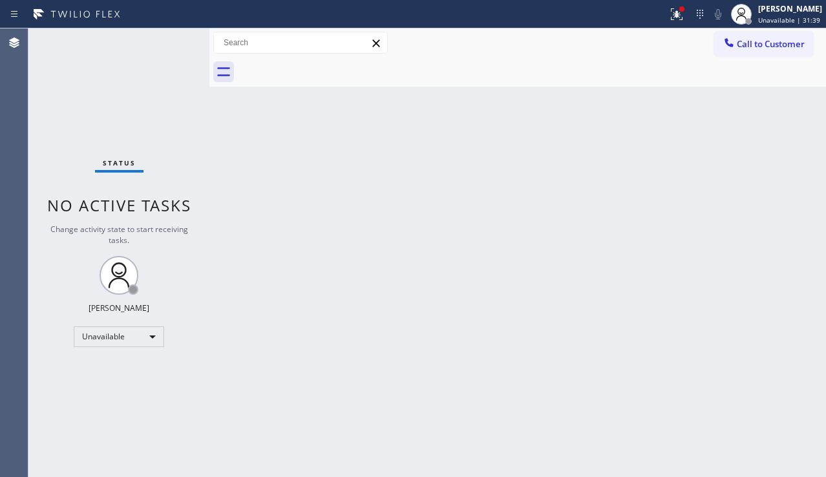
drag, startPoint x: 775, startPoint y: 138, endPoint x: 775, endPoint y: 109, distance: 29.7
click at [775, 138] on div "Back to Dashboard Change Sender ID Customers Technicians Select a contact Outbo…" at bounding box center [517, 252] width 617 height 449
click at [743, 43] on span "Call to Customer" at bounding box center [771, 44] width 68 height 12
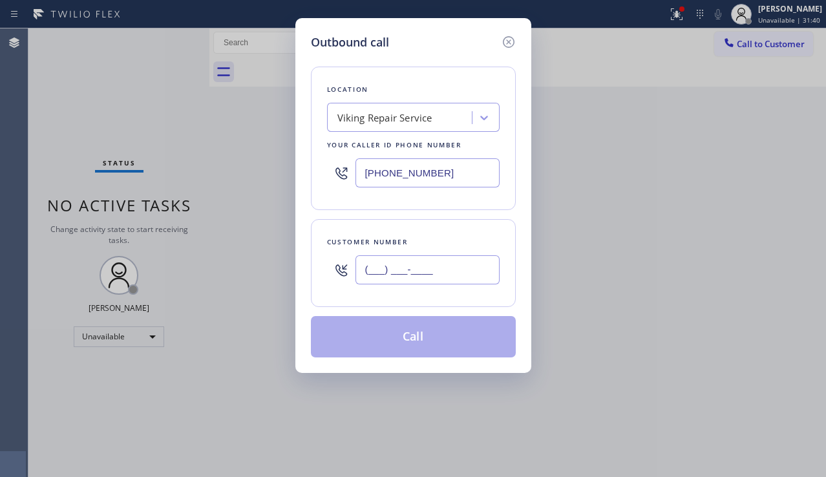
click at [400, 263] on input "(___) ___-____" at bounding box center [428, 269] width 144 height 29
paste input "818) 303-5929"
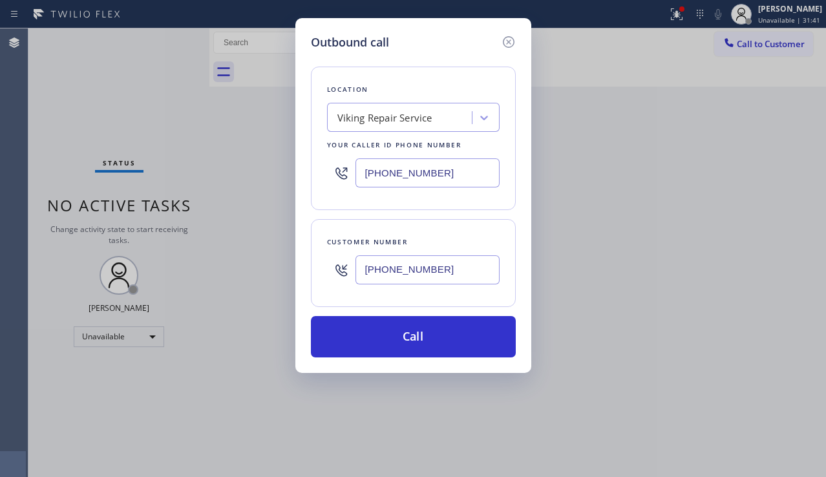
type input "[PHONE_NUMBER]"
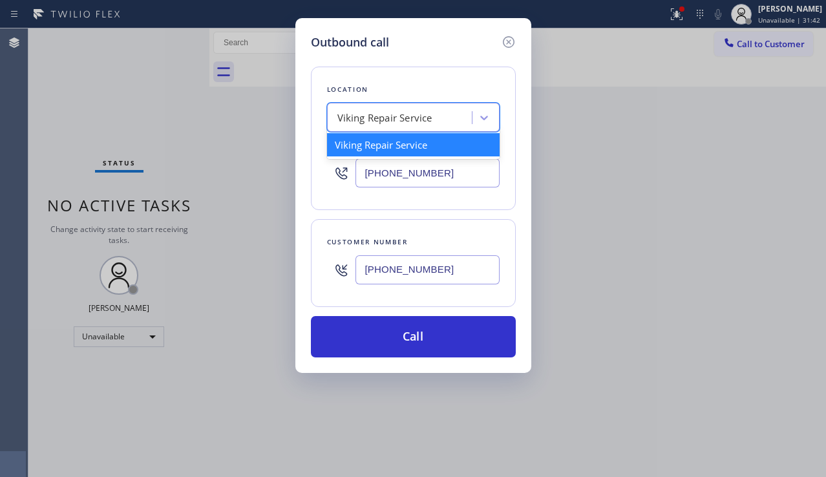
click at [390, 120] on div "Viking Repair Service" at bounding box center [384, 118] width 95 height 15
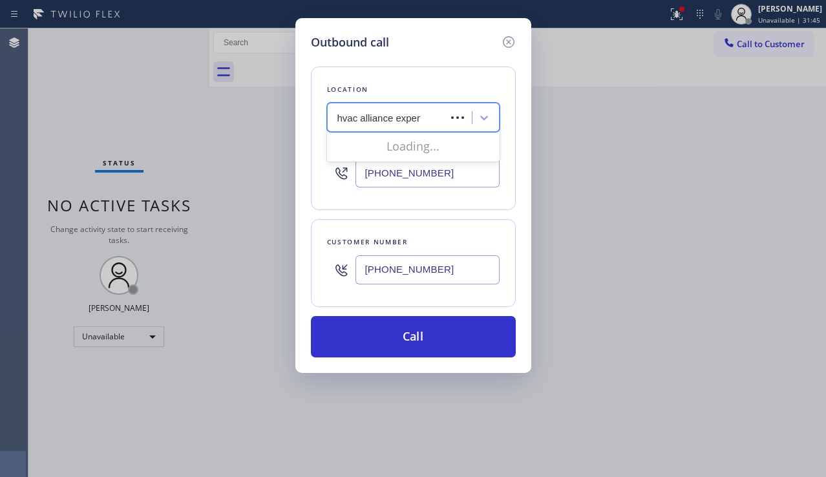
type input "hvac alliance expert"
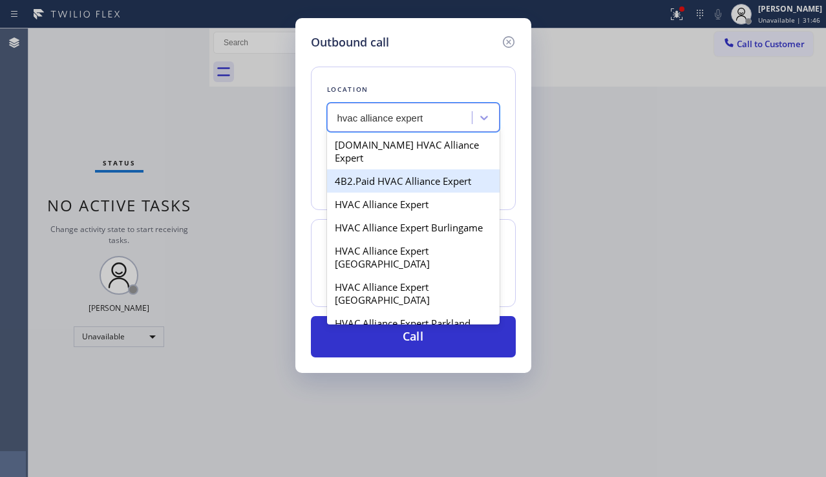
click at [393, 177] on div "4B2.Paid HVAC Alliance Expert" at bounding box center [413, 180] width 173 height 23
type input "[PHONE_NUMBER]"
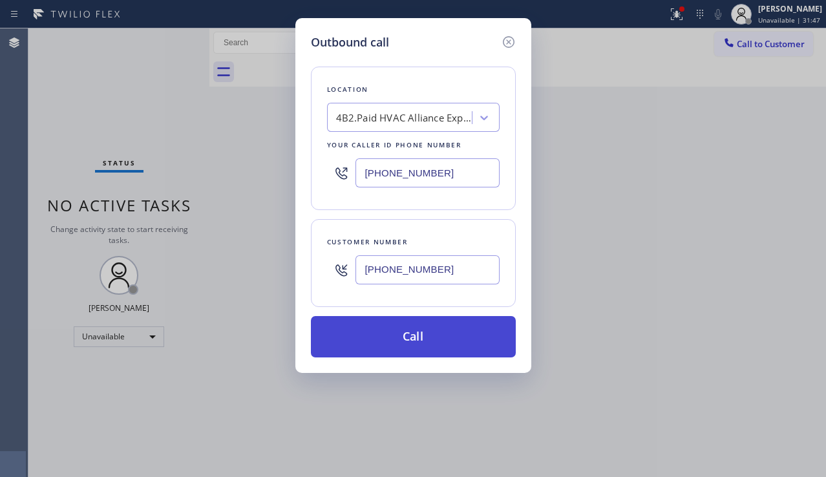
click at [407, 337] on button "Call" at bounding box center [413, 336] width 205 height 41
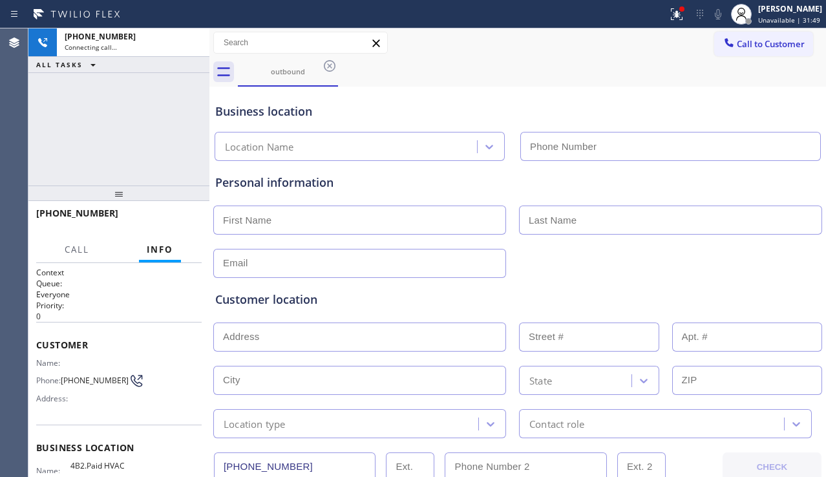
click at [74, 149] on div "[PHONE_NUMBER] Connecting call… ALL TASKS ALL TASKS ACTIVE TASKS TASKS IN WRAP …" at bounding box center [118, 106] width 181 height 157
type input "[PHONE_NUMBER]"
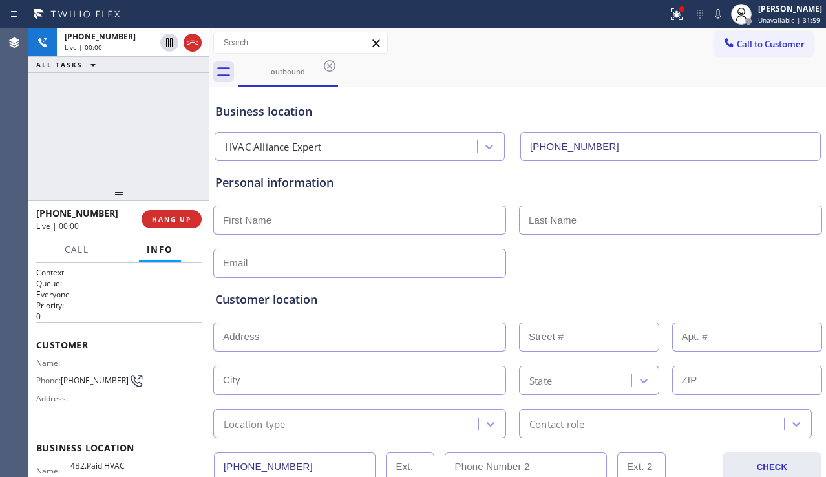
click at [771, 275] on div "Customer location >> ADD NEW ADDRESS << + NEW ADDRESS State Location type Conta…" at bounding box center [518, 356] width 610 height 166
click at [795, 285] on div "Customer location >> ADD NEW ADDRESS << + NEW ADDRESS State Location type Conta…" at bounding box center [518, 358] width 610 height 160
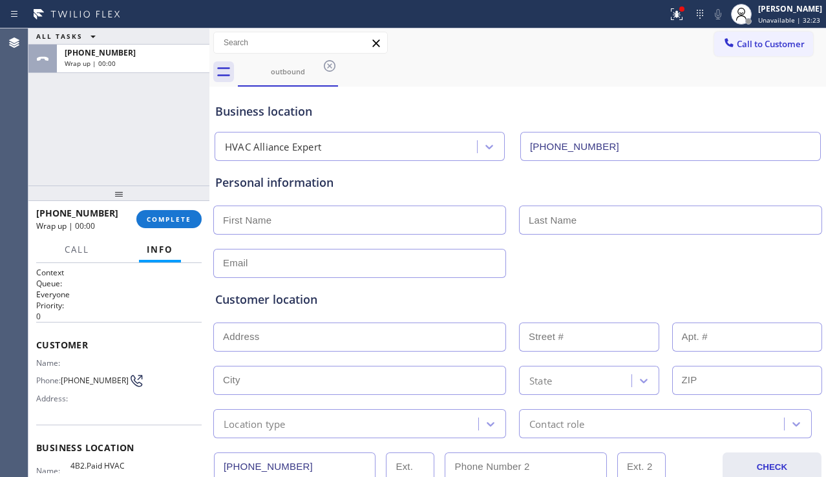
click at [180, 229] on div "[PHONE_NUMBER] Wrap up | 00:00 COMPLETE" at bounding box center [119, 219] width 166 height 34
click at [180, 224] on button "COMPLETE" at bounding box center [168, 219] width 65 height 18
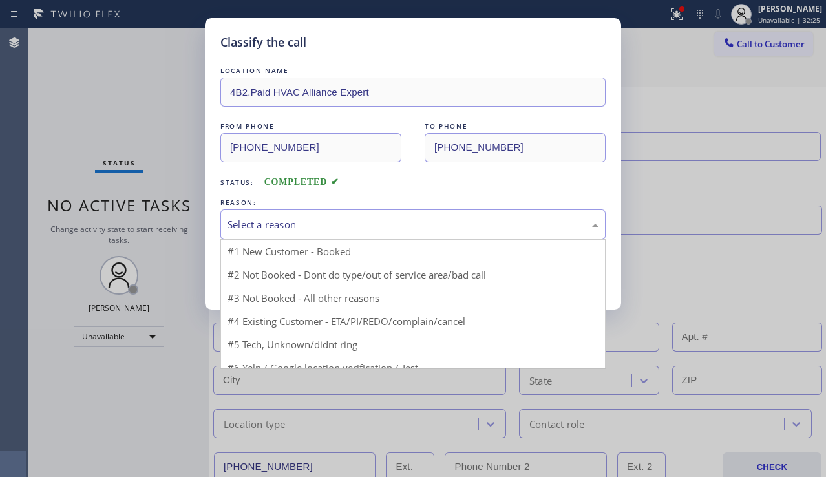
click at [319, 231] on div "Select a reason" at bounding box center [413, 224] width 371 height 15
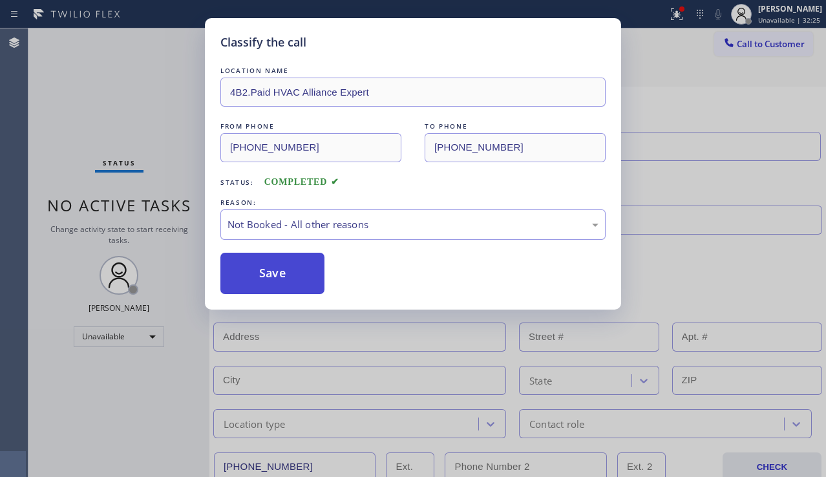
click at [268, 281] on button "Save" at bounding box center [272, 273] width 104 height 41
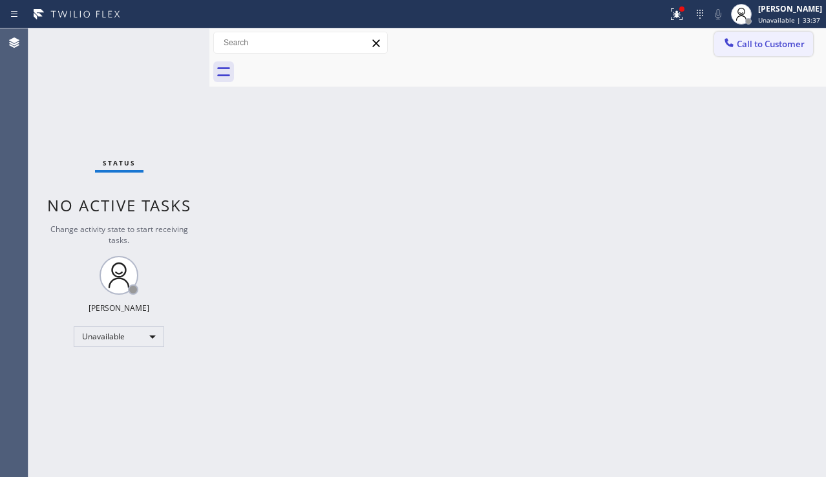
click at [789, 40] on span "Call to Customer" at bounding box center [771, 44] width 68 height 12
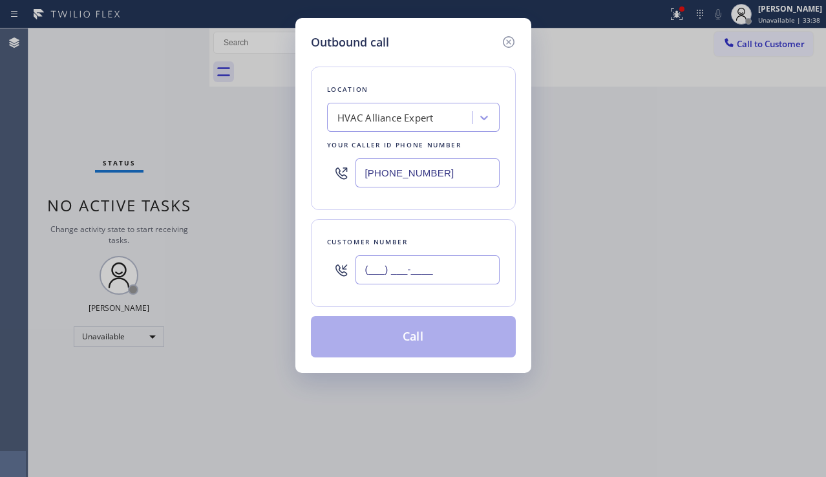
click at [394, 267] on input "(___) ___-____" at bounding box center [428, 269] width 144 height 29
paste input "310) 365-9954"
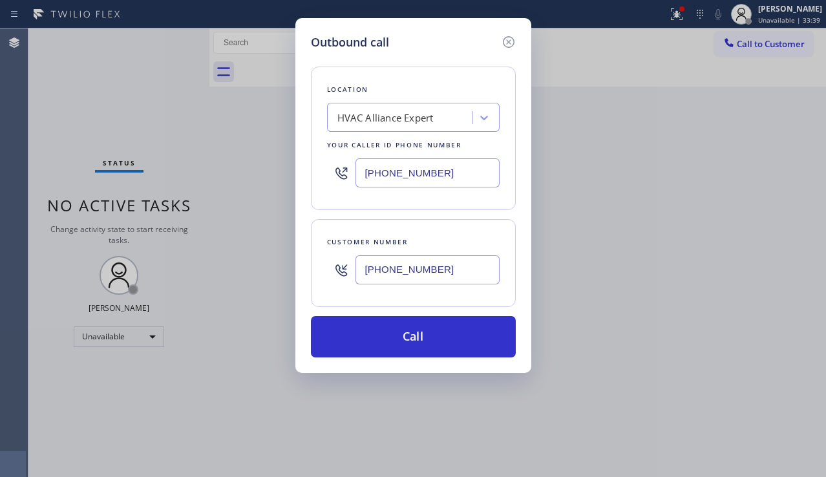
type input "[PHONE_NUMBER]"
click at [771, 228] on div "Outbound call Location HVAC Alliance Expert Your caller id phone number [PHONE_…" at bounding box center [413, 238] width 826 height 477
click at [353, 118] on div "HVAC Alliance Expert" at bounding box center [385, 118] width 96 height 15
type input "subzero repair professional"
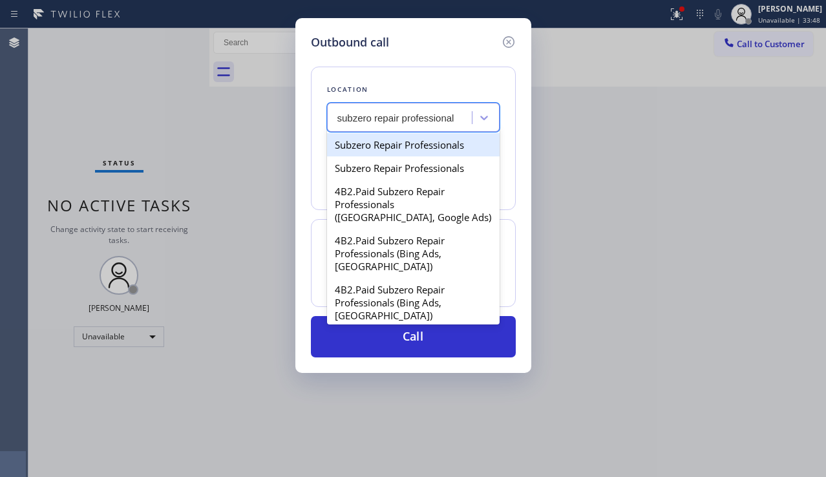
click at [380, 140] on div "Subzero Repair Professionals" at bounding box center [413, 144] width 173 height 23
type input "[PHONE_NUMBER]"
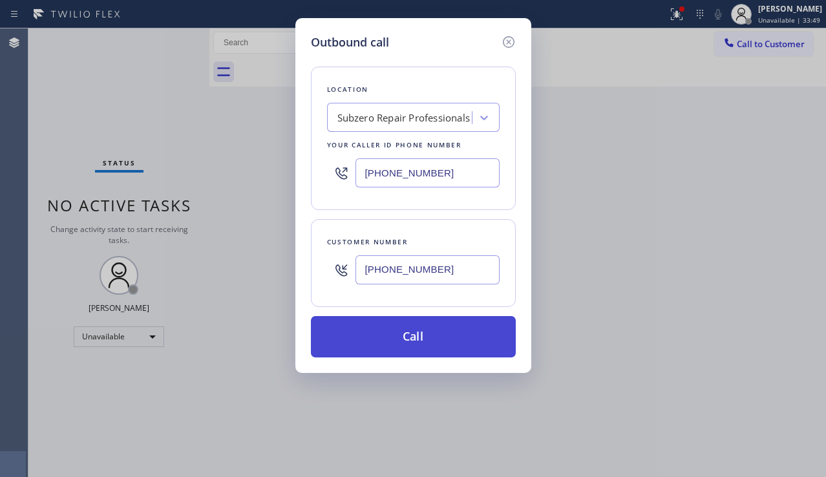
click at [399, 330] on button "Call" at bounding box center [413, 336] width 205 height 41
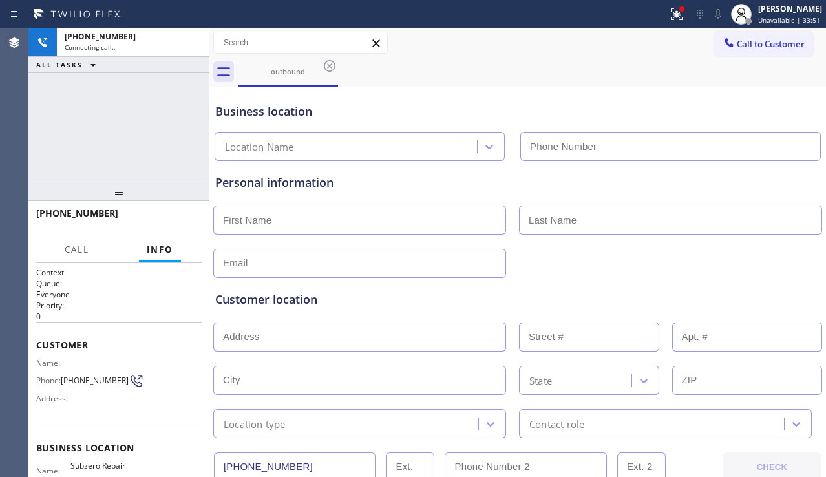
type input "[PHONE_NUMBER]"
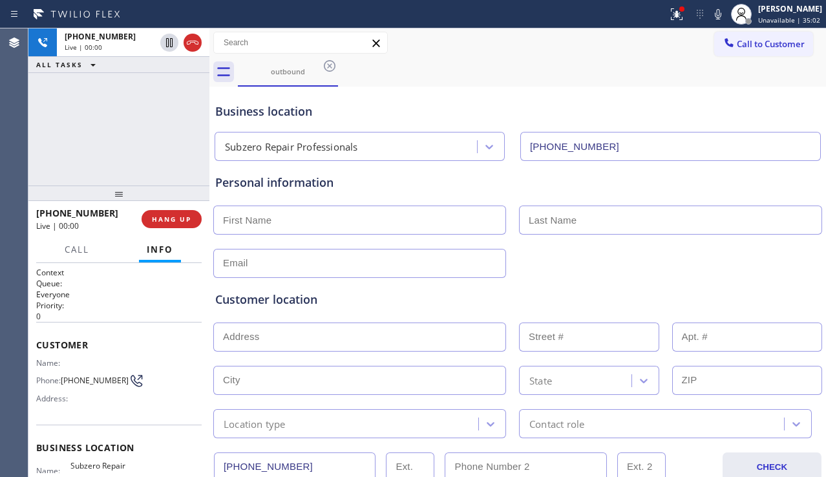
click at [783, 276] on div "Customer location >> ADD NEW ADDRESS << + NEW ADDRESS State Location type Conta…" at bounding box center [518, 356] width 610 height 166
click at [173, 225] on button "HANG UP" at bounding box center [172, 219] width 60 height 18
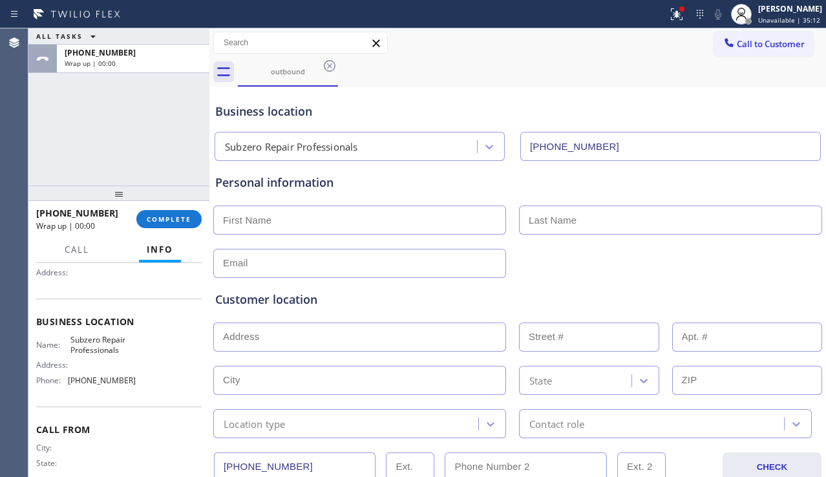
scroll to position [129, 0]
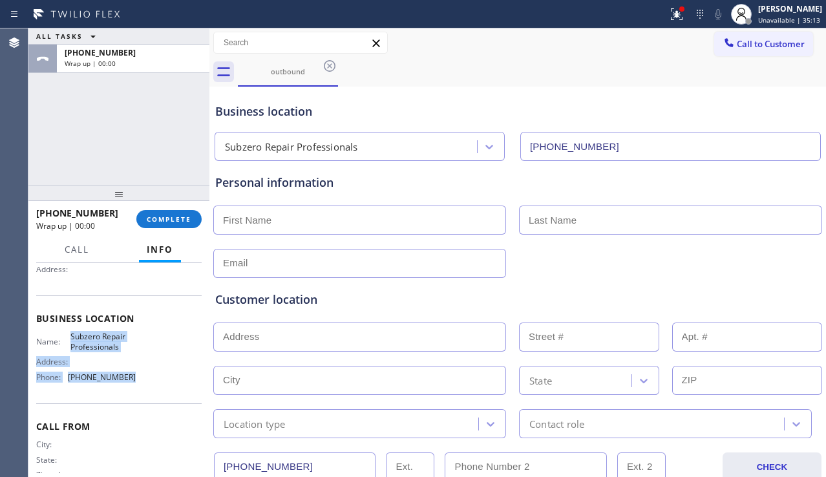
drag, startPoint x: 69, startPoint y: 340, endPoint x: 129, endPoint y: 375, distance: 69.0
click at [129, 375] on div "Name: Subzero Repair Professionals Address: Phone: [PHONE_NUMBER]" at bounding box center [86, 360] width 100 height 56
copy div "Subzero Repair Professionals Address: Phone: [PHONE_NUMBER]"
click at [168, 217] on span "COMPLETE" at bounding box center [169, 219] width 45 height 9
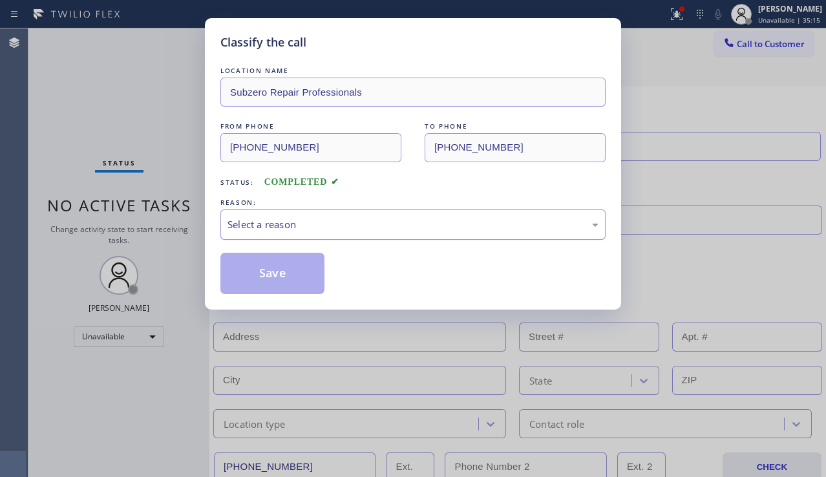
click at [317, 209] on div "Select a reason" at bounding box center [412, 224] width 385 height 30
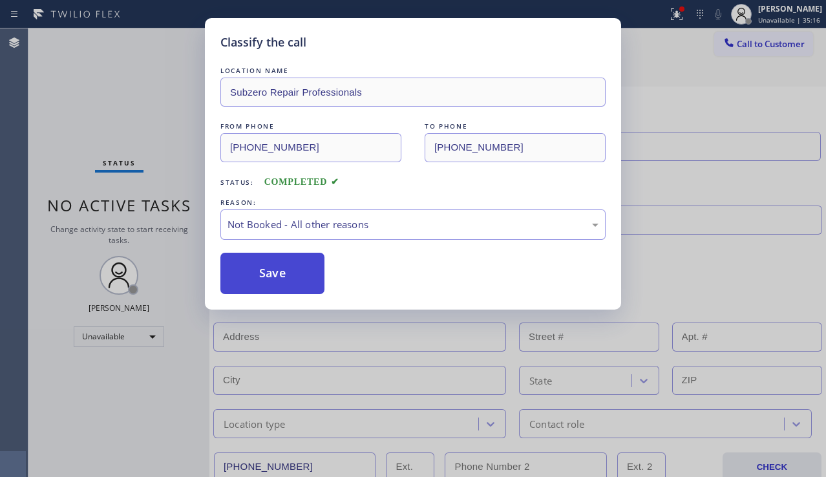
click at [275, 270] on button "Save" at bounding box center [272, 273] width 104 height 41
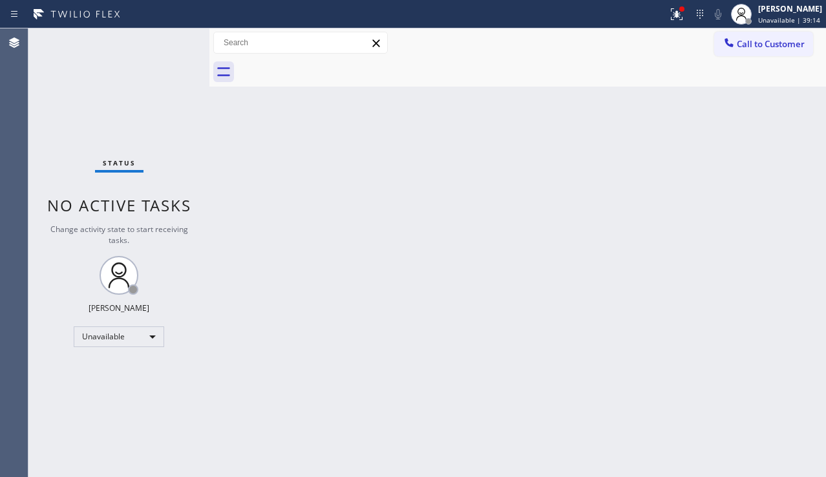
click at [568, 242] on div "Back to Dashboard Change Sender ID Customers Technicians Select a contact Outbo…" at bounding box center [517, 252] width 617 height 449
click at [453, 431] on div "Back to Dashboard Change Sender ID Customers Technicians Select a contact Outbo…" at bounding box center [517, 252] width 617 height 449
click at [92, 395] on div "Status No active tasks Change activity state to start receiving tasks. [PERSON_…" at bounding box center [118, 252] width 181 height 449
click at [348, 295] on div "Back to Dashboard Change Sender ID Customers Technicians Select a contact Outbo…" at bounding box center [517, 252] width 617 height 449
click at [249, 108] on div "Back to Dashboard Change Sender ID Customers Technicians Select a contact Outbo…" at bounding box center [517, 252] width 617 height 449
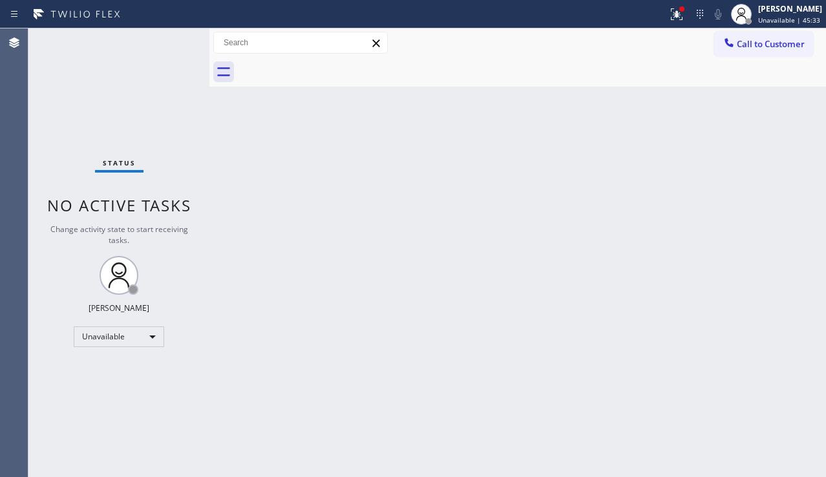
click at [185, 438] on div "Status No active tasks Change activity state to start receiving tasks. [PERSON_…" at bounding box center [118, 252] width 181 height 449
click at [773, 288] on div "Back to Dashboard Change Sender ID Customers Technicians Select a contact Outbo…" at bounding box center [517, 252] width 617 height 449
click at [669, 20] on icon at bounding box center [677, 14] width 16 height 16
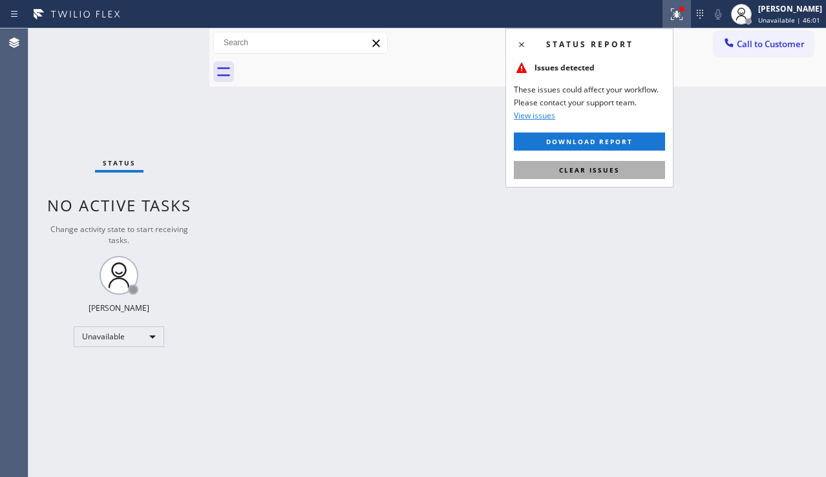
click at [577, 176] on button "Clear issues" at bounding box center [589, 170] width 151 height 18
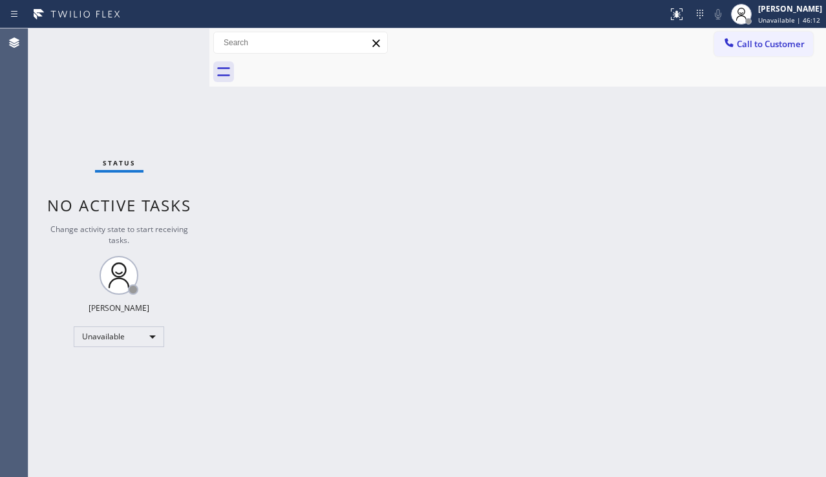
click at [370, 158] on div "Back to Dashboard Change Sender ID Customers Technicians Select a contact Outbo…" at bounding box center [517, 252] width 617 height 449
drag, startPoint x: 152, startPoint y: 445, endPoint x: 157, endPoint y: 453, distance: 8.8
click at [152, 445] on div "Status No active tasks Change activity state to start receiving tasks. [PERSON_…" at bounding box center [118, 252] width 181 height 449
click at [282, 301] on div "Back to Dashboard Change Sender ID Customers Technicians Select a contact Outbo…" at bounding box center [517, 252] width 617 height 449
click at [111, 390] on div "Status No active tasks Change activity state to start receiving tasks. [PERSON_…" at bounding box center [118, 252] width 181 height 449
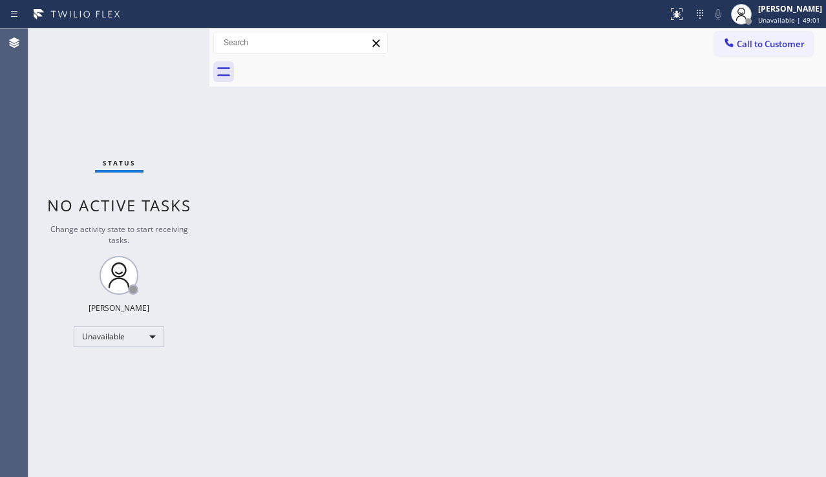
click at [553, 122] on div "Back to Dashboard Change Sender ID Customers Technicians Select a contact Outbo…" at bounding box center [517, 252] width 617 height 449
click at [312, 450] on div "Back to Dashboard Change Sender ID Customers Technicians Select a contact Outbo…" at bounding box center [517, 252] width 617 height 449
drag, startPoint x: 127, startPoint y: 376, endPoint x: 138, endPoint y: 378, distance: 11.3
click at [127, 376] on div "Status No active tasks Change activity state to start receiving tasks. [PERSON_…" at bounding box center [118, 252] width 181 height 449
click at [773, 339] on div "Back to Dashboard Change Sender ID Customers Technicians Select a contact Outbo…" at bounding box center [517, 252] width 617 height 449
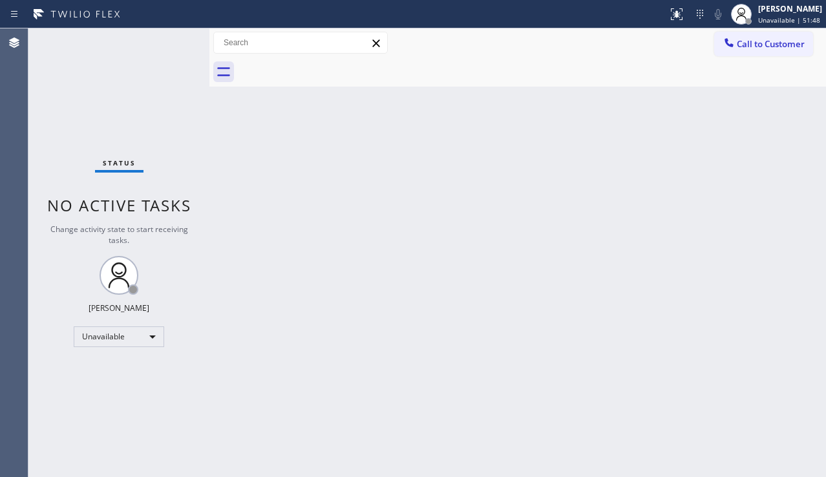
click at [818, 248] on div "Back to Dashboard Change Sender ID Customers Technicians Select a contact Outbo…" at bounding box center [517, 252] width 617 height 449
click at [780, 264] on div "Back to Dashboard Change Sender ID Customers Technicians Select a contact Outbo…" at bounding box center [517, 252] width 617 height 449
click at [774, 300] on div "Back to Dashboard Change Sender ID Customers Technicians Select a contact Outbo…" at bounding box center [517, 252] width 617 height 449
click at [337, 471] on div "Back to Dashboard Change Sender ID Customers Technicians Select a contact Outbo…" at bounding box center [517, 252] width 617 height 449
click at [694, 359] on div "Back to Dashboard Change Sender ID Customers Technicians Select a contact Outbo…" at bounding box center [517, 252] width 617 height 449
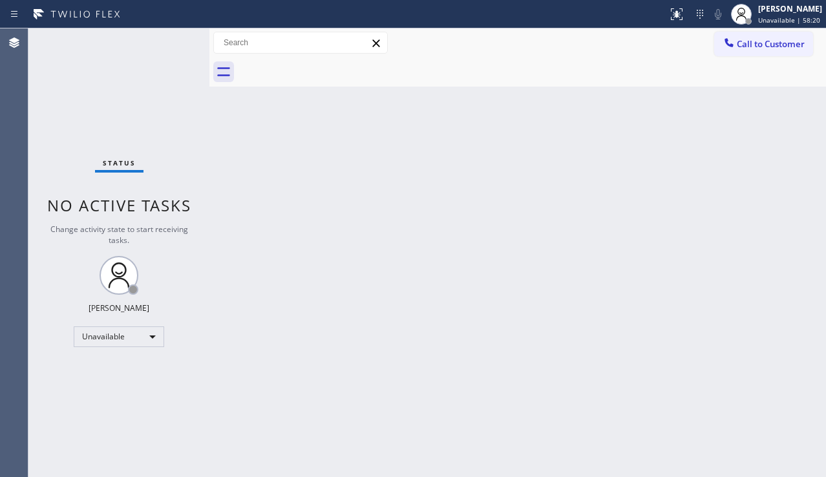
click at [359, 451] on div "Back to Dashboard Change Sender ID Customers Technicians Select a contact Outbo…" at bounding box center [517, 252] width 617 height 449
drag, startPoint x: 824, startPoint y: 180, endPoint x: 782, endPoint y: 132, distance: 63.7
click at [824, 180] on div "Back to Dashboard Change Sender ID Customers Technicians Select a contact Outbo…" at bounding box center [517, 252] width 617 height 449
click at [769, 53] on button "Call to Customer" at bounding box center [763, 44] width 99 height 25
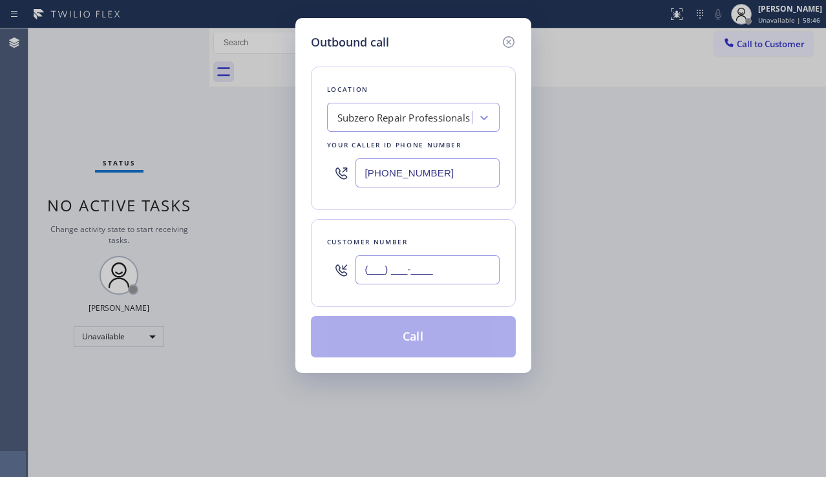
click at [420, 269] on input "(___) ___-____" at bounding box center [428, 269] width 144 height 29
paste input "480) 292-2258"
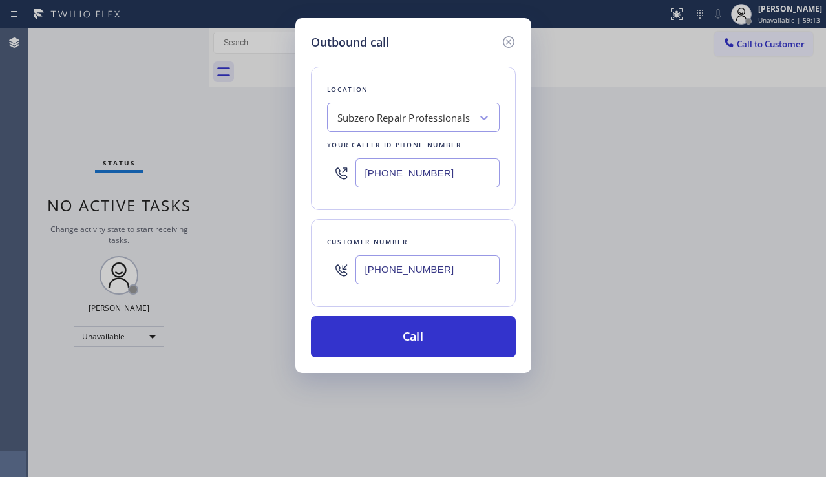
click at [774, 207] on div "Outbound call Location Subzero Repair Professionals Your caller id phone number…" at bounding box center [413, 238] width 826 height 477
drag, startPoint x: 488, startPoint y: 260, endPoint x: 321, endPoint y: 274, distance: 168.0
click at [321, 274] on div "Customer number [PHONE_NUMBER]" at bounding box center [413, 263] width 205 height 88
paste input "text"
type input "[PHONE_NUMBER]"
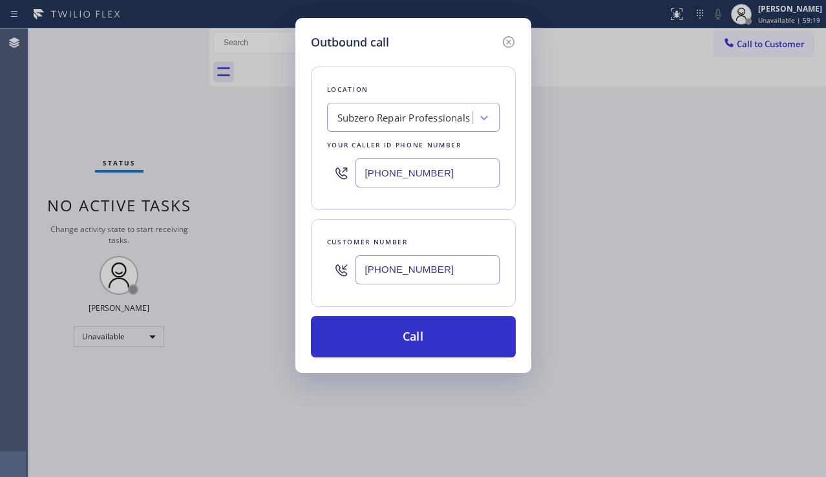
drag, startPoint x: 804, startPoint y: 273, endPoint x: 775, endPoint y: 255, distance: 33.9
click at [804, 273] on div "Outbound call Location Subzero Repair Professionals Your caller id phone number…" at bounding box center [413, 238] width 826 height 477
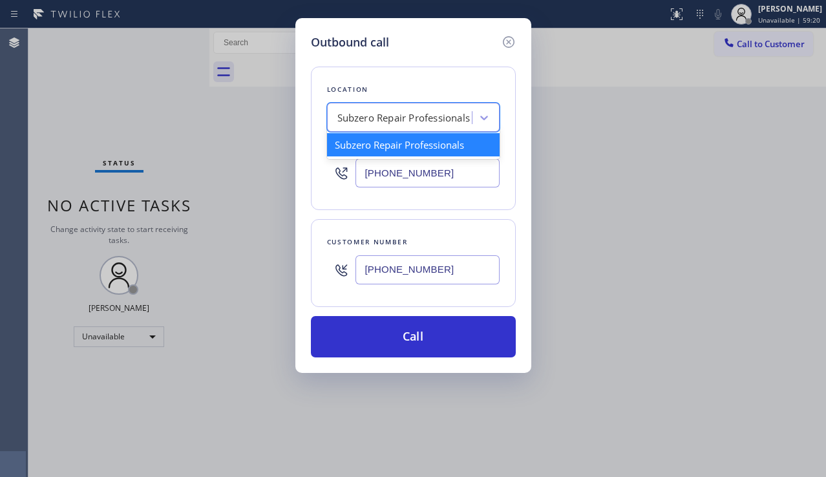
click at [406, 116] on div "Subzero Repair Professionals" at bounding box center [403, 118] width 133 height 15
paste input "Viking Appliance Repair Pros"
type input "Viking Appliance Repair Pros"
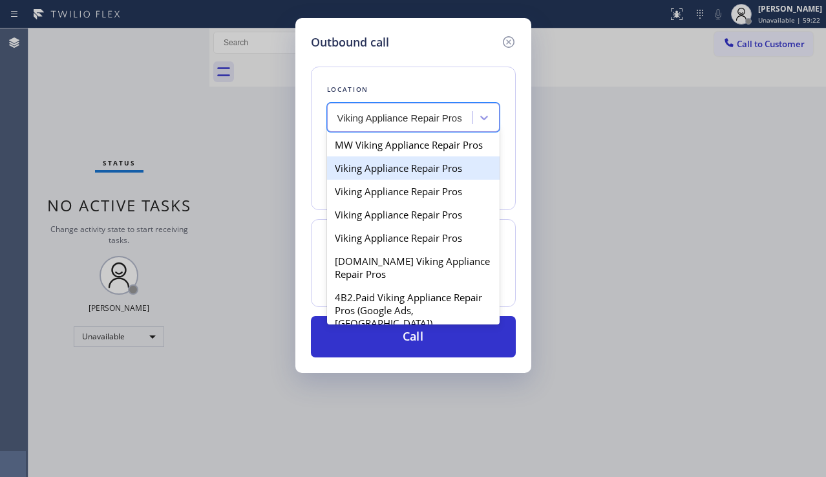
click at [392, 180] on div "Viking Appliance Repair Pros" at bounding box center [413, 167] width 173 height 23
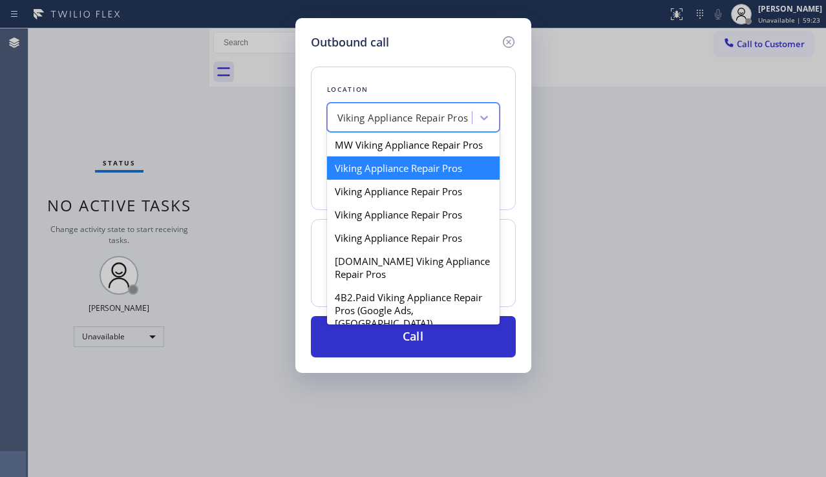
click at [423, 125] on div "Viking Appliance Repair Pros" at bounding box center [401, 118] width 141 height 23
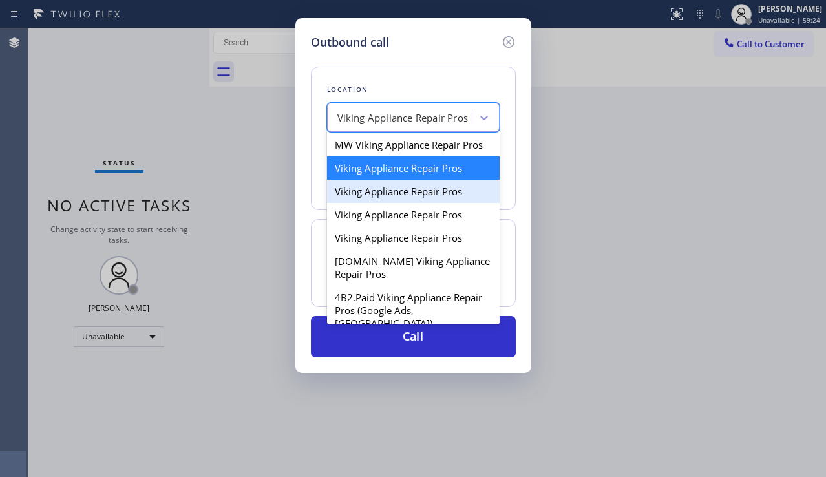
click at [387, 203] on div "Viking Appliance Repair Pros" at bounding box center [413, 191] width 173 height 23
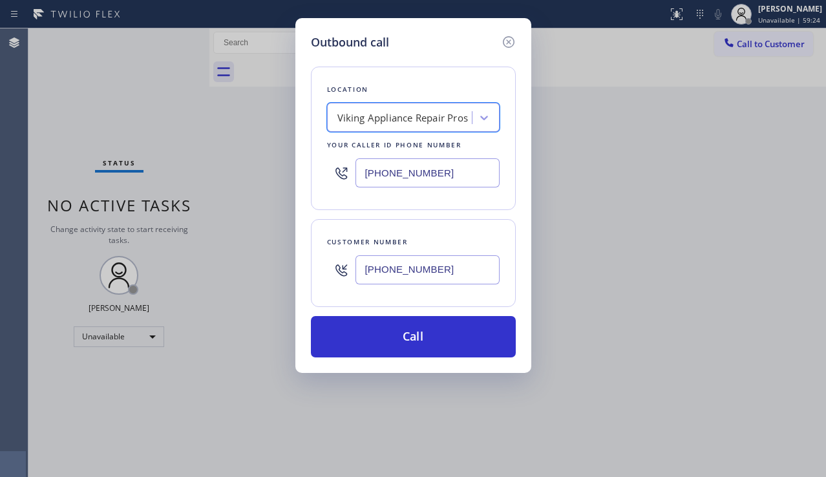
click at [407, 119] on div "Viking Appliance Repair Pros" at bounding box center [402, 118] width 131 height 15
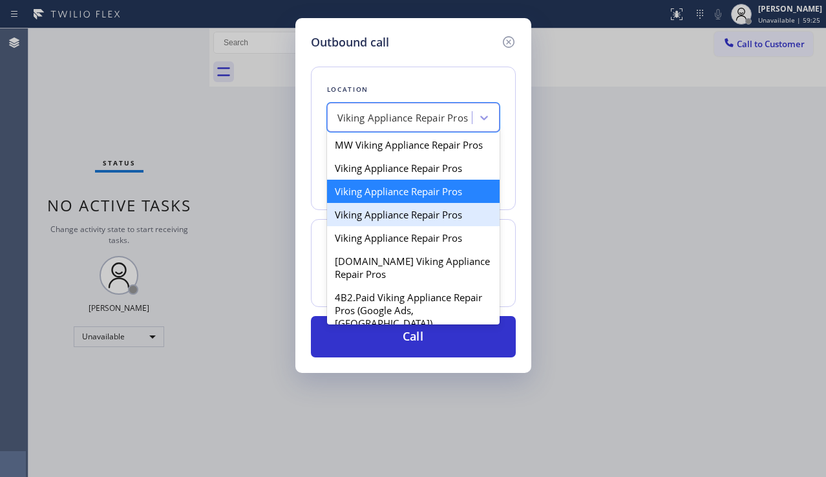
click at [387, 222] on div "Viking Appliance Repair Pros" at bounding box center [413, 214] width 173 height 23
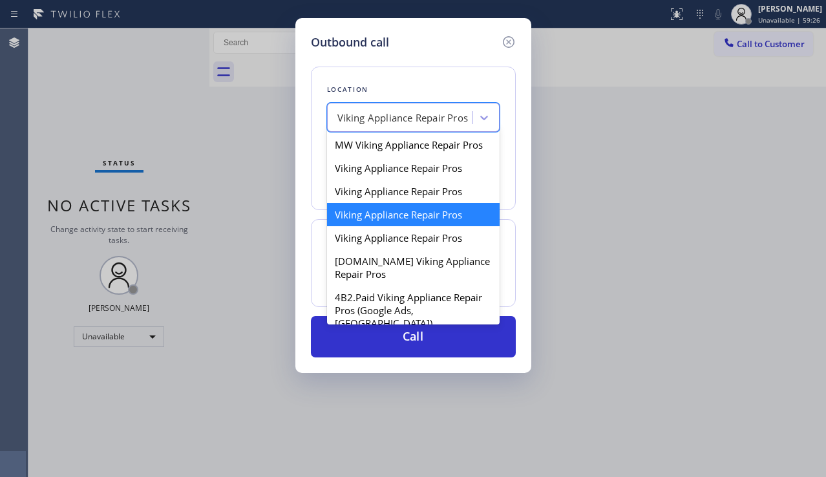
click at [433, 118] on div "Viking Appliance Repair Pros" at bounding box center [402, 118] width 131 height 15
click at [383, 244] on div "Viking Appliance Repair Pros" at bounding box center [413, 237] width 173 height 23
type input "[PHONE_NUMBER]"
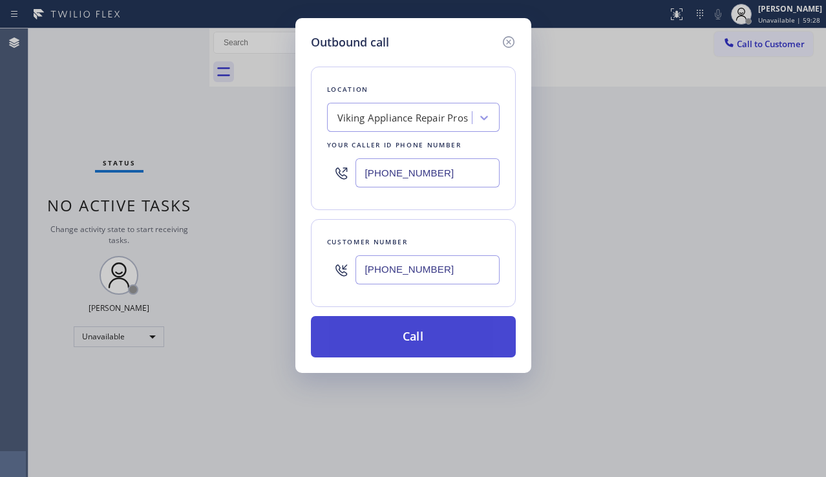
click at [390, 332] on button "Call" at bounding box center [413, 336] width 205 height 41
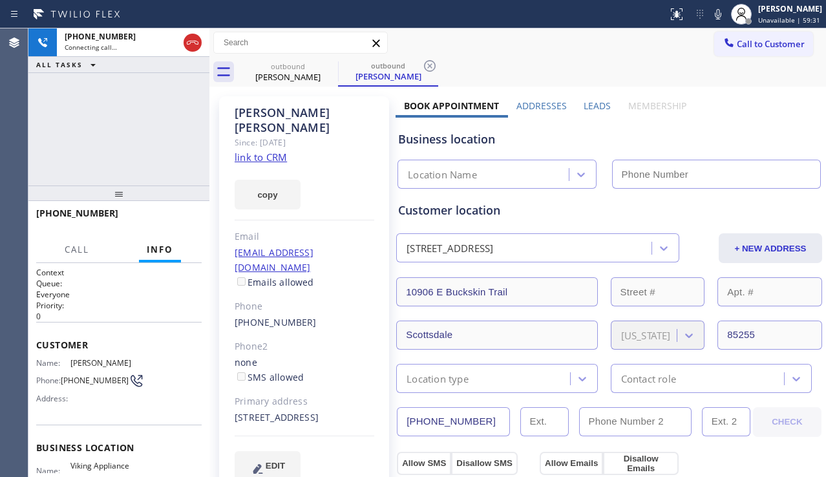
click at [584, 109] on label "Leads" at bounding box center [597, 106] width 27 height 12
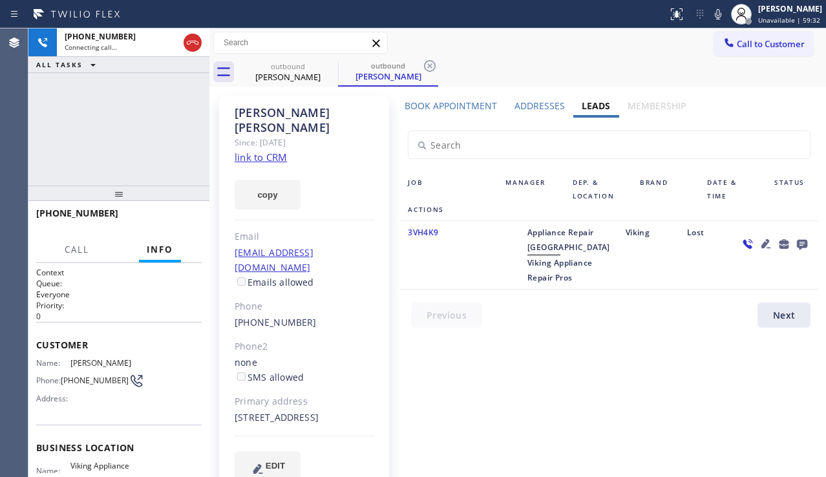
click at [760, 239] on icon at bounding box center [766, 244] width 16 height 16
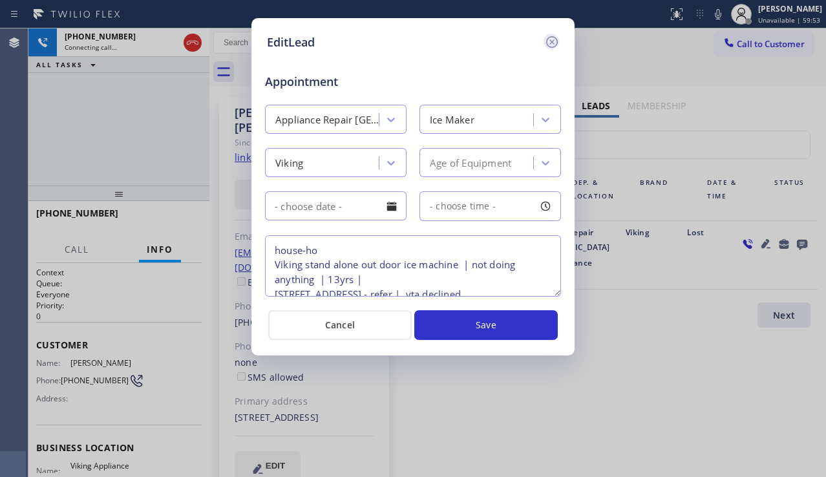
click at [559, 45] on icon at bounding box center [552, 42] width 16 height 16
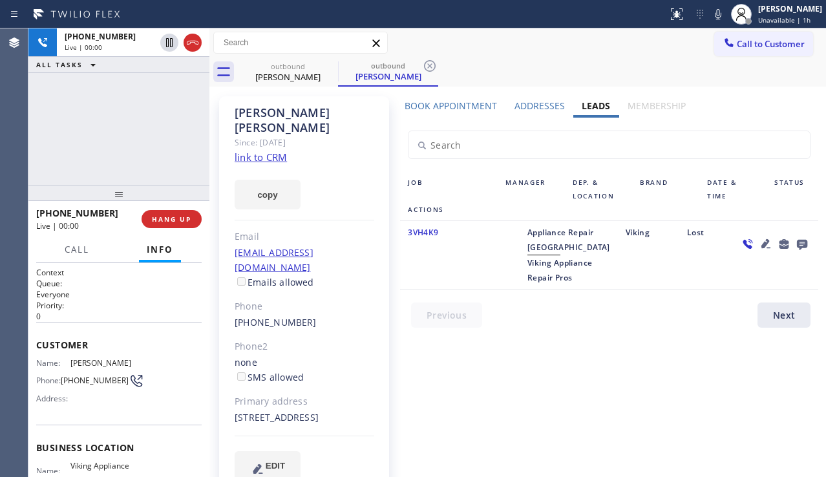
click at [770, 285] on div at bounding box center [774, 255] width 87 height 60
click at [177, 220] on span "HANG UP" at bounding box center [171, 219] width 39 height 9
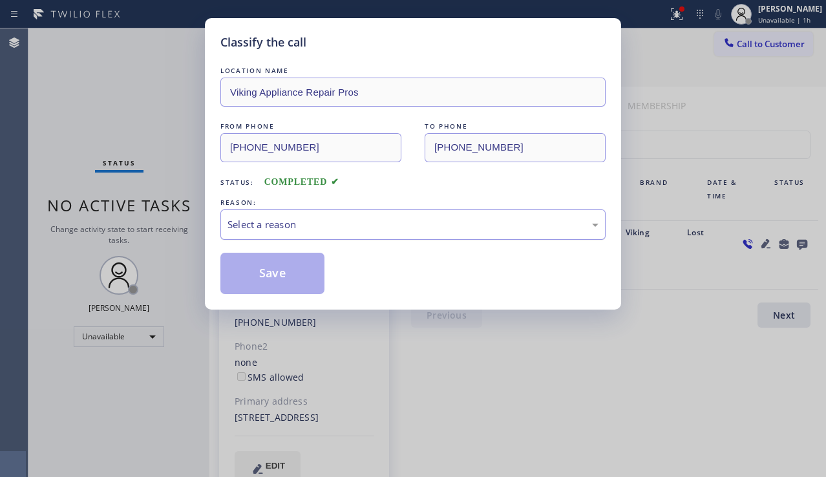
click at [368, 231] on div "Select a reason" at bounding box center [413, 224] width 371 height 15
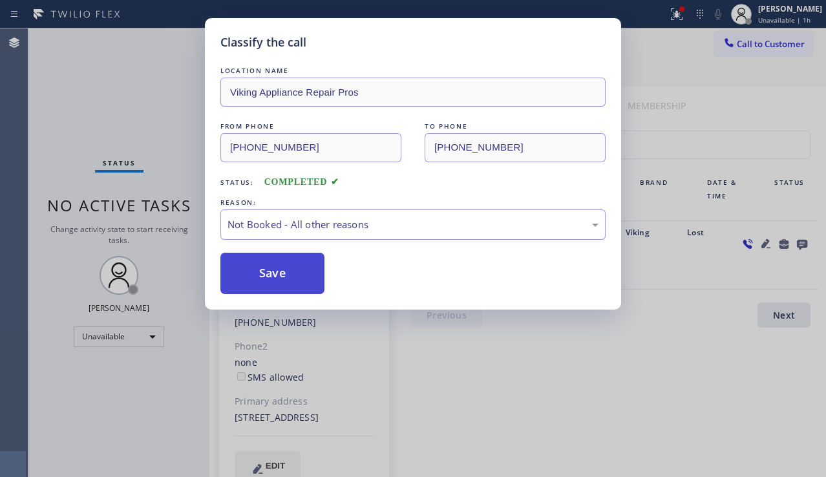
click at [266, 270] on button "Save" at bounding box center [272, 273] width 104 height 41
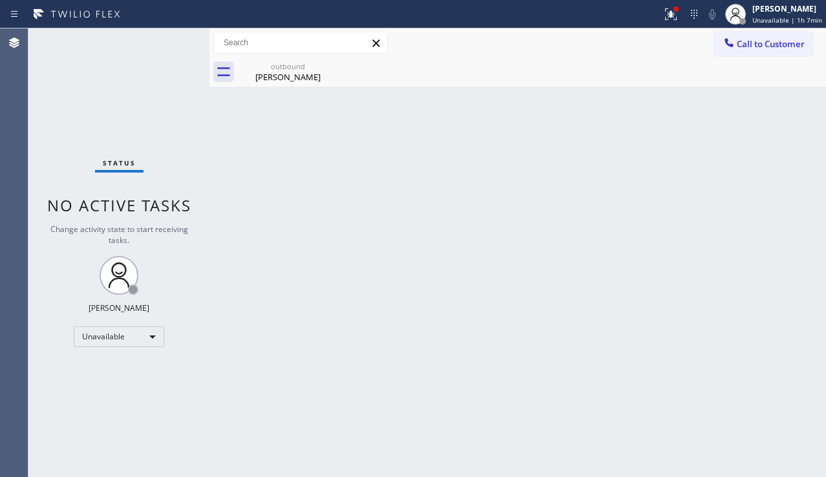
click at [769, 287] on div "Back to Dashboard Change Sender ID Customers Technicians Select a contact Outbo…" at bounding box center [517, 252] width 617 height 449
click at [327, 445] on div "Back to Dashboard Change Sender ID Customers Technicians Select a contact Outbo…" at bounding box center [517, 252] width 617 height 449
drag, startPoint x: 369, startPoint y: 459, endPoint x: 337, endPoint y: 458, distance: 32.3
click at [369, 459] on div "Back to Dashboard Change Sender ID Customers Technicians Select a contact Outbo…" at bounding box center [517, 252] width 617 height 449
click at [770, 266] on div "Back to Dashboard Change Sender ID Customers Technicians Select a contact Outbo…" at bounding box center [517, 252] width 617 height 449
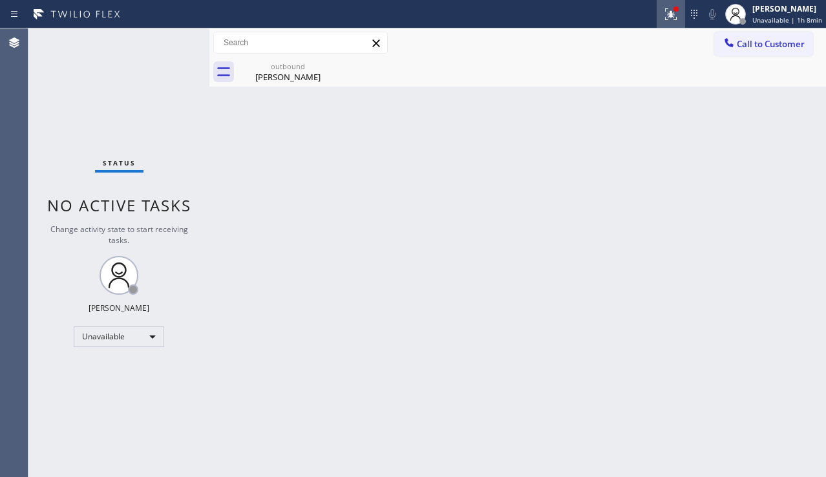
click at [663, 11] on icon at bounding box center [671, 14] width 16 height 16
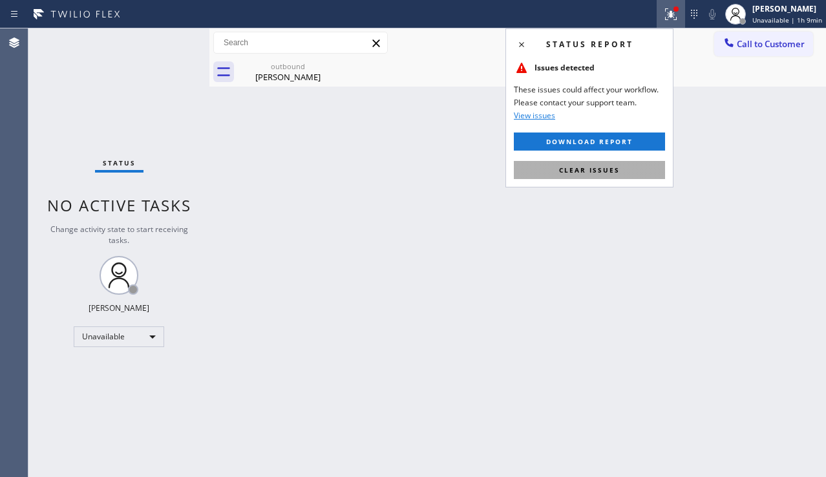
click at [584, 173] on span "Clear issues" at bounding box center [589, 170] width 61 height 9
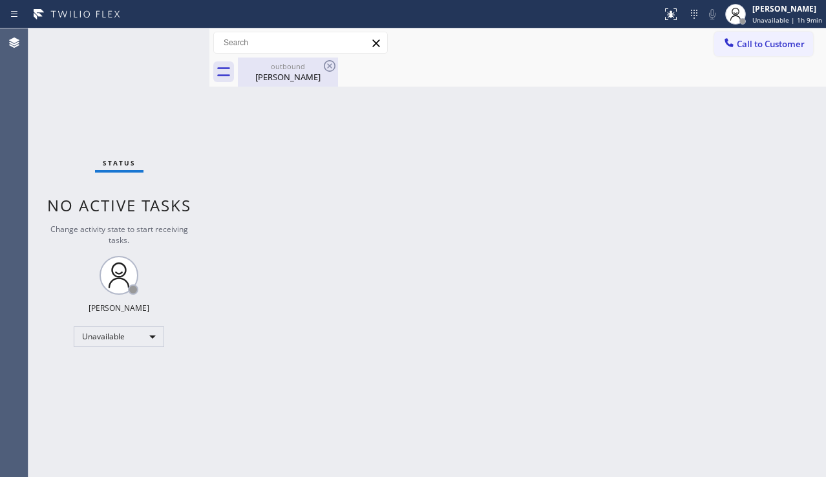
click at [324, 78] on div "[PERSON_NAME]" at bounding box center [288, 77] width 98 height 12
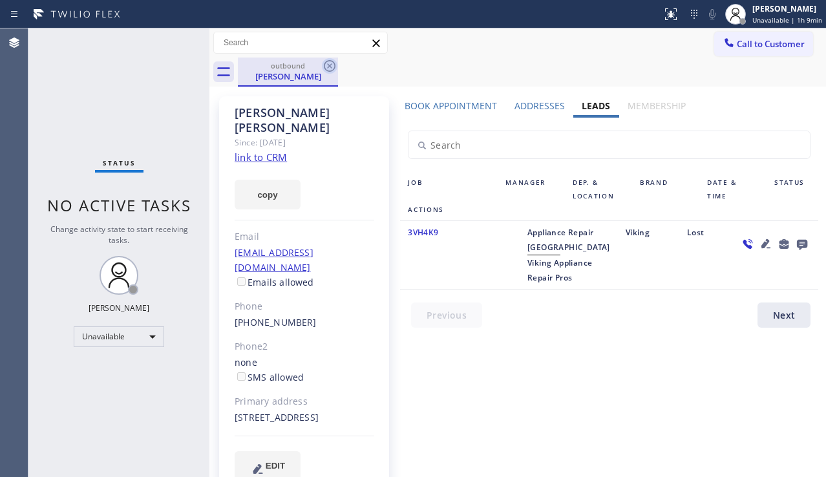
click at [324, 65] on icon at bounding box center [330, 66] width 16 height 16
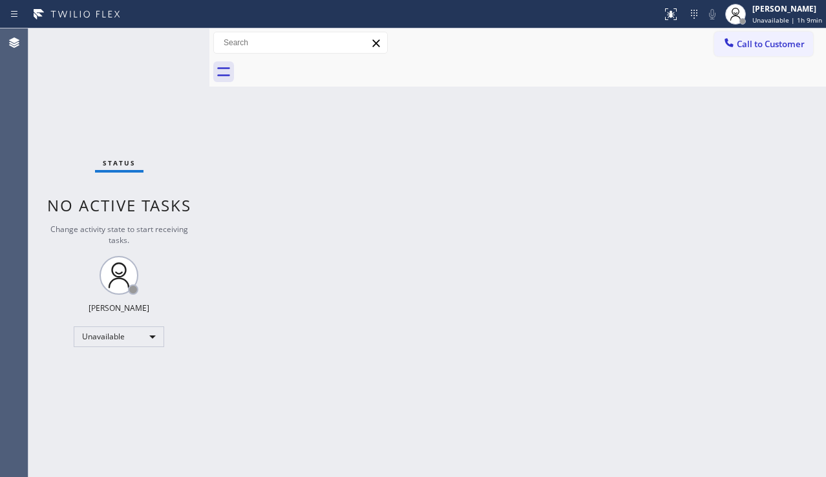
click at [358, 219] on div "Back to Dashboard Change Sender ID Customers Technicians Select a contact Outbo…" at bounding box center [517, 252] width 617 height 449
click at [103, 369] on div "Status No active tasks Change activity state to start receiving tasks. [PERSON_…" at bounding box center [118, 252] width 181 height 449
click at [361, 450] on div "Back to Dashboard Change Sender ID Customers Technicians Select a contact Outbo…" at bounding box center [517, 252] width 617 height 449
click at [776, 43] on span "Call to Customer" at bounding box center [771, 44] width 68 height 12
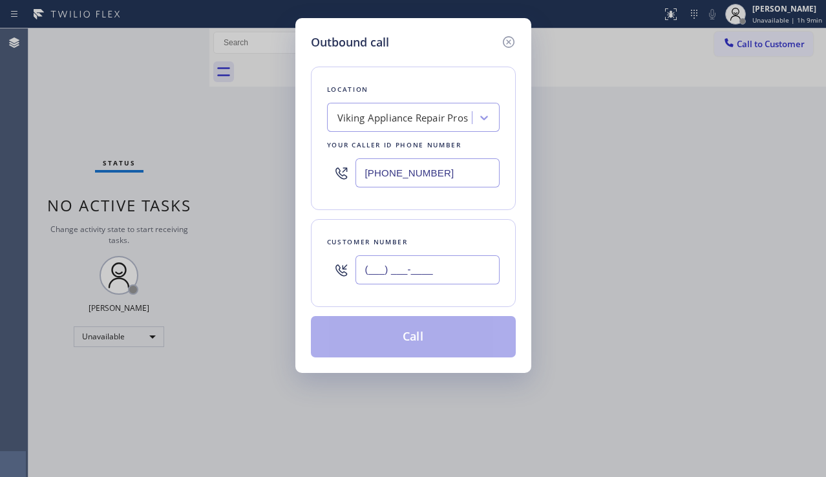
click at [376, 281] on input "(___) ___-____" at bounding box center [428, 269] width 144 height 29
paste input "619) 980-4727"
type input "[PHONE_NUMBER]"
click at [381, 123] on div "Viking Appliance Repair Pros" at bounding box center [402, 118] width 131 height 15
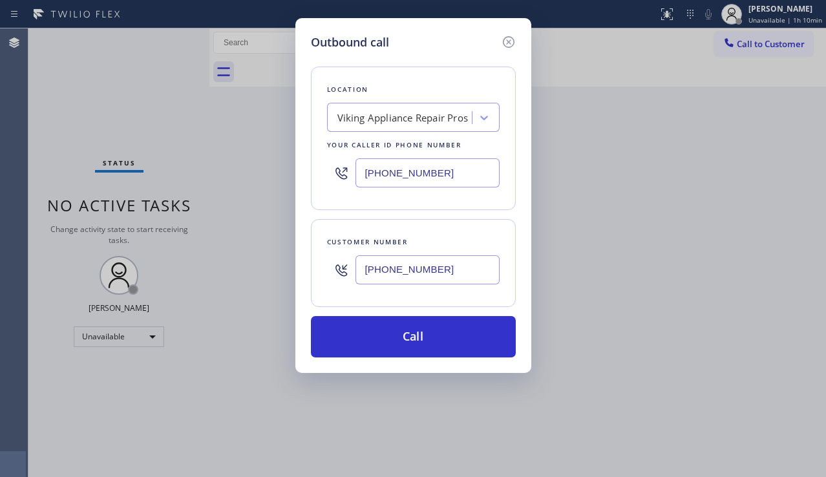
click at [807, 302] on div "Outbound call Location Viking Appliance Repair Pros Your caller id phone number…" at bounding box center [413, 238] width 826 height 477
click at [670, 307] on div "Outbound call Location Viking Appliance Repair Pros Your caller id phone number…" at bounding box center [413, 238] width 826 height 477
click at [361, 118] on div "Viking Appliance Repair Pros" at bounding box center [402, 118] width 131 height 15
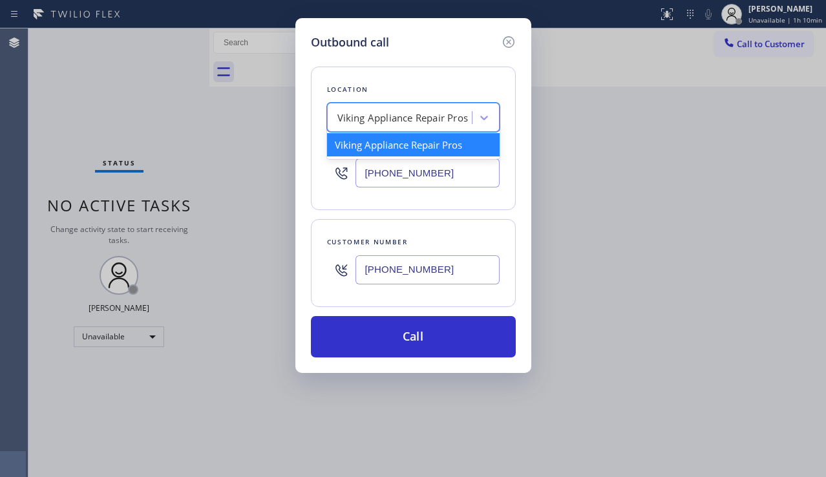
paste input "Subzero Repair Professionals"
type input "Subzero Repair Professionals"
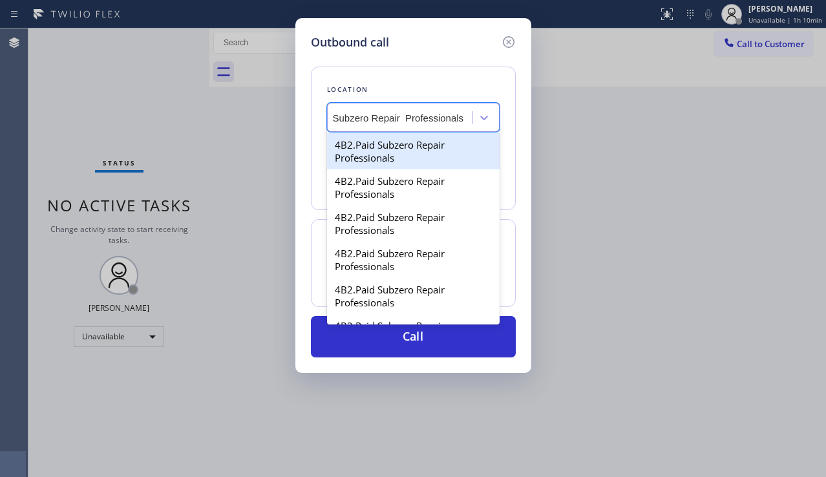
click at [396, 146] on div "4B2.Paid Subzero Repair Professionals" at bounding box center [413, 151] width 173 height 36
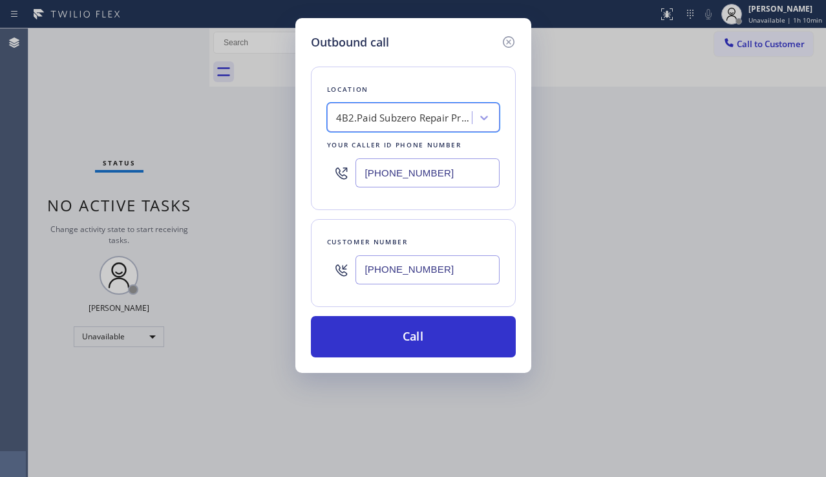
click at [416, 125] on div "4B2.Paid Subzero Repair Professionals" at bounding box center [404, 118] width 136 height 15
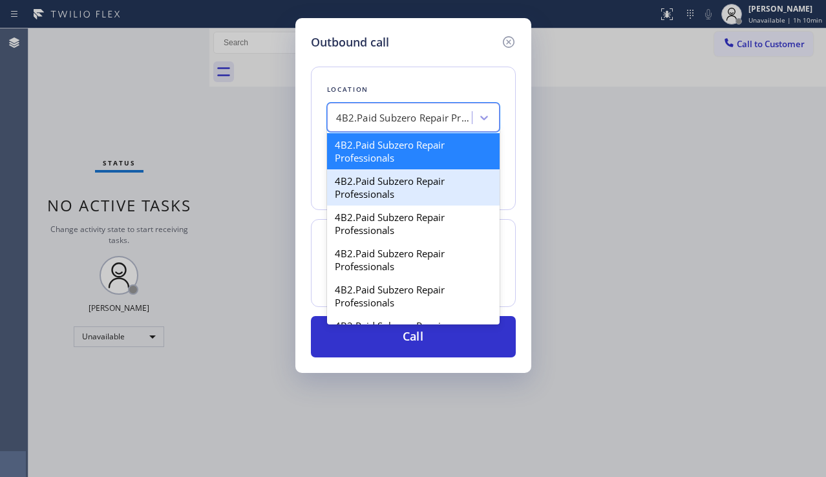
click at [373, 190] on div "4B2.Paid Subzero Repair Professionals" at bounding box center [413, 187] width 173 height 36
type input "[PHONE_NUMBER]"
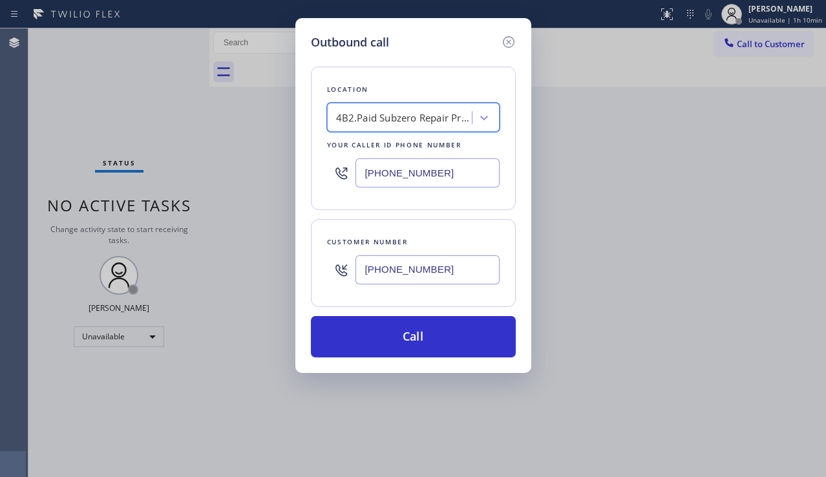
click at [372, 117] on div "4B2.Paid Subzero Repair Professionals" at bounding box center [404, 118] width 136 height 15
type input "5 star appliance repair"
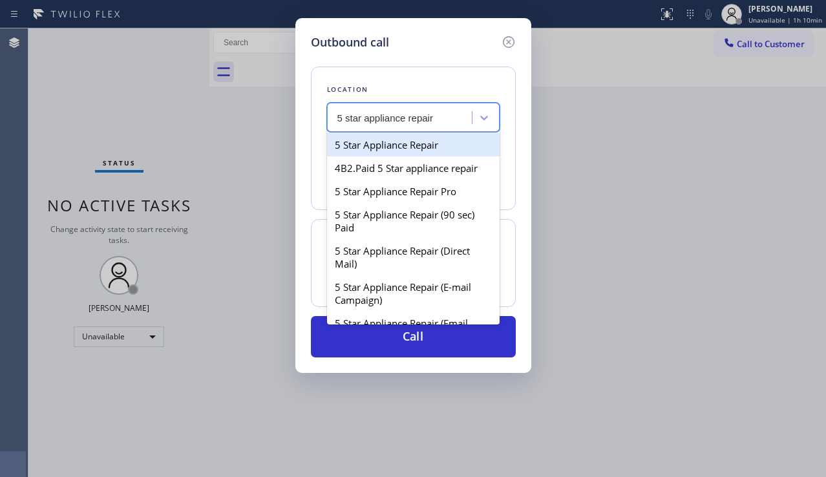
click at [396, 142] on div "5 Star Appliance Repair" at bounding box center [413, 144] width 173 height 23
type input "[PHONE_NUMBER]"
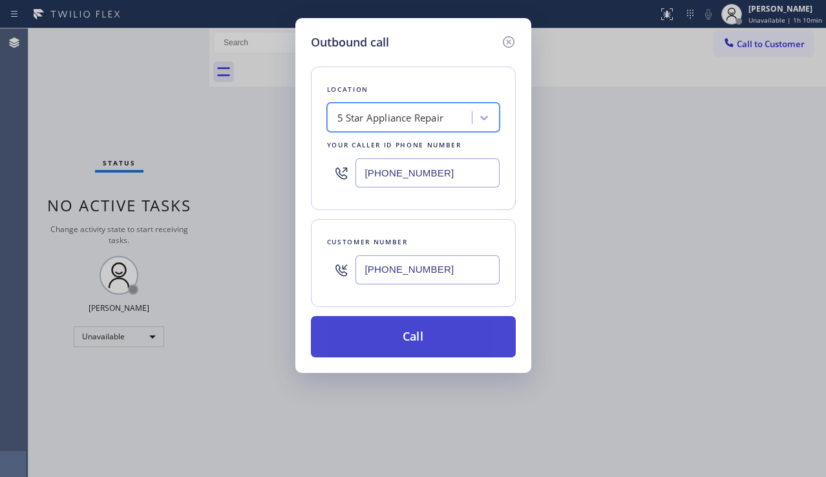
click at [396, 344] on button "Call" at bounding box center [413, 336] width 205 height 41
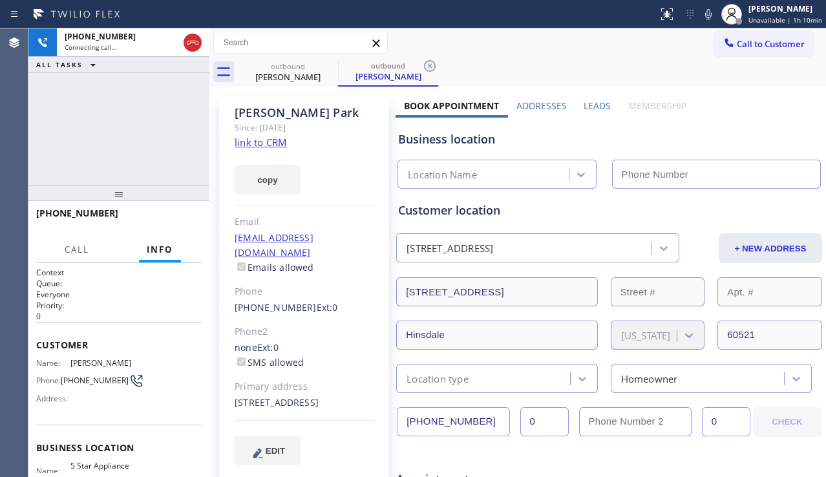
click at [588, 109] on label "Leads" at bounding box center [597, 106] width 27 height 12
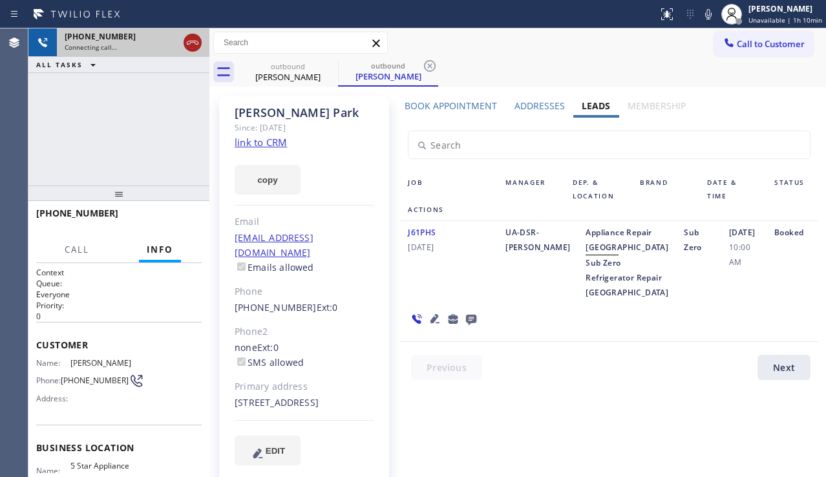
click at [188, 40] on icon at bounding box center [193, 43] width 16 height 16
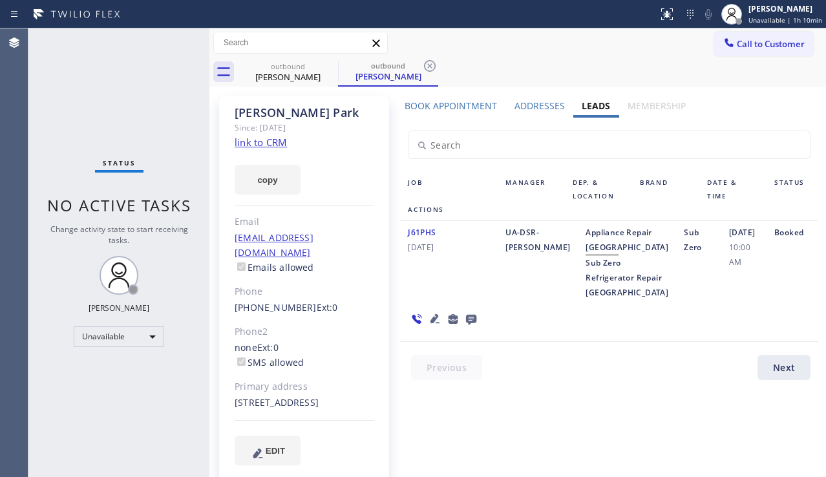
click at [431, 326] on icon at bounding box center [435, 319] width 16 height 16
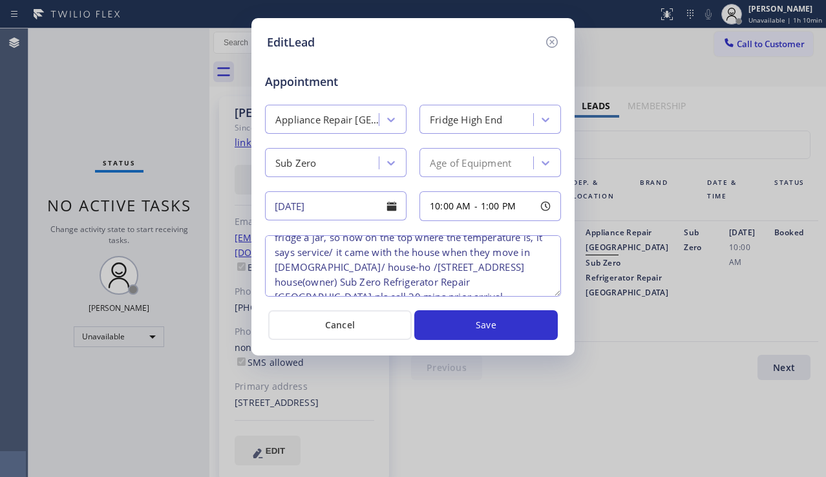
scroll to position [42, 0]
click at [556, 41] on icon at bounding box center [552, 42] width 16 height 16
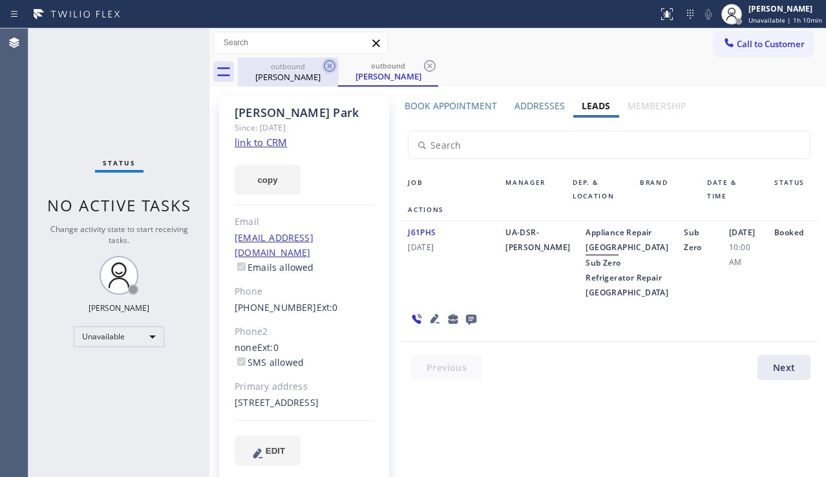
click at [330, 68] on icon at bounding box center [330, 66] width 16 height 16
click at [338, 68] on div "outbound [PERSON_NAME]" at bounding box center [388, 72] width 100 height 29
click at [318, 72] on div "[PERSON_NAME]" at bounding box center [288, 76] width 98 height 12
click at [325, 67] on icon at bounding box center [330, 66] width 16 height 16
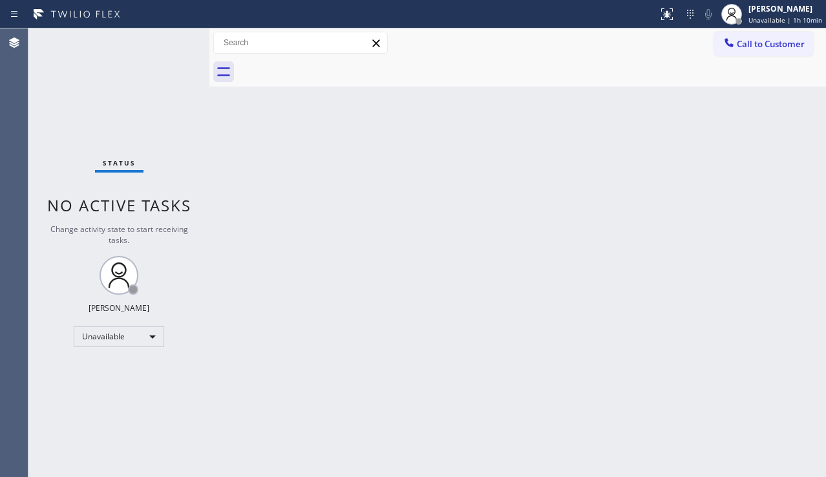
click at [374, 439] on div "Back to Dashboard Change Sender ID Customers Technicians Select a contact Outbo…" at bounding box center [517, 252] width 617 height 449
drag, startPoint x: 769, startPoint y: 47, endPoint x: 573, endPoint y: 123, distance: 210.2
click at [769, 47] on span "Call to Customer" at bounding box center [771, 44] width 68 height 12
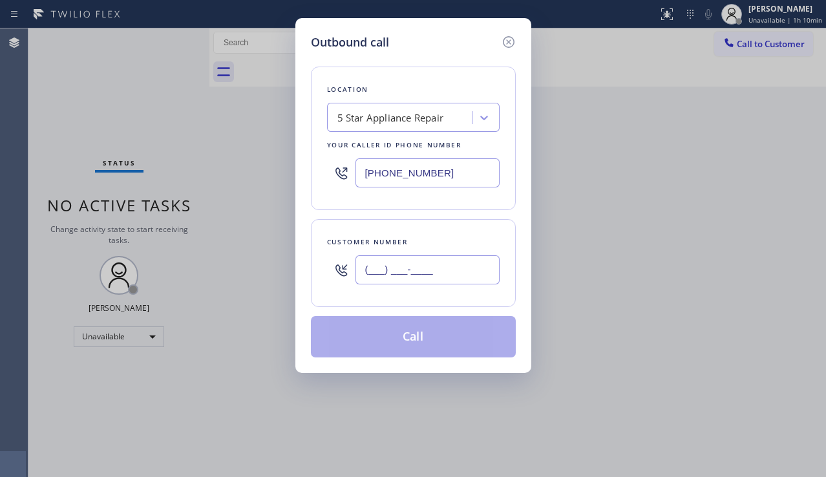
click at [400, 263] on input "(___) ___-____" at bounding box center [428, 269] width 144 height 29
paste input "917) 613-9822"
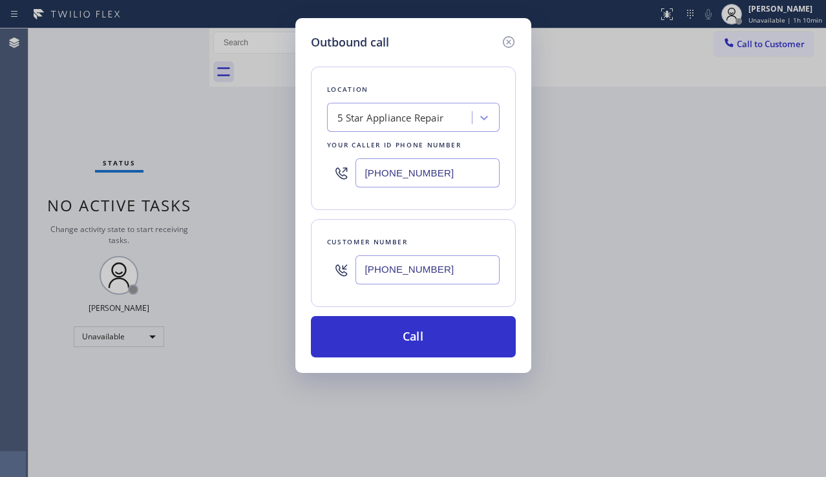
click at [604, 273] on div "Outbound call Location 5 Star Appliance Repair Your caller id phone number [PHO…" at bounding box center [413, 238] width 826 height 477
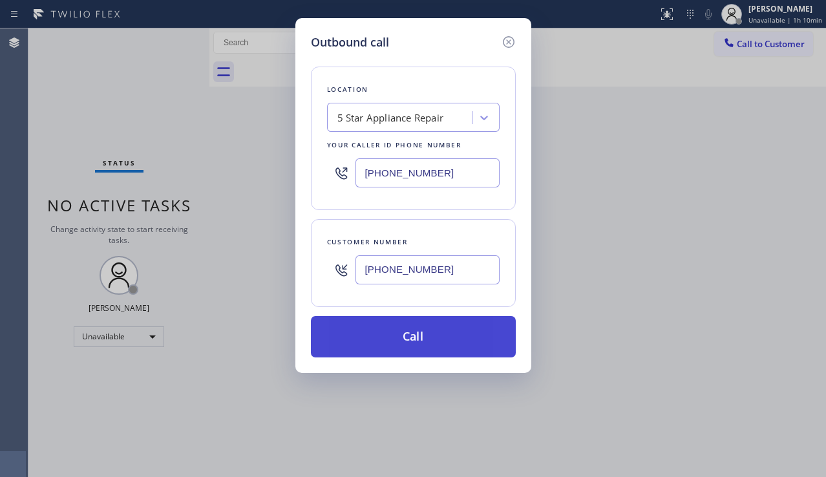
click at [418, 345] on button "Call" at bounding box center [413, 336] width 205 height 41
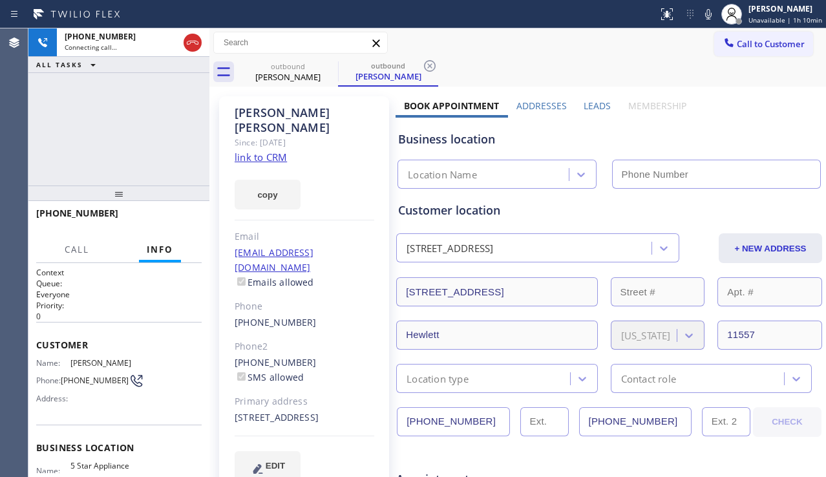
click at [586, 105] on label "Leads" at bounding box center [597, 106] width 27 height 12
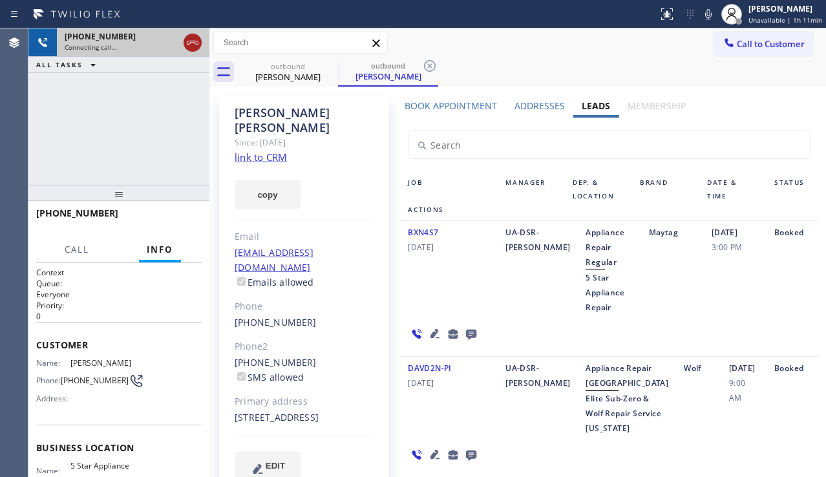
click at [190, 39] on icon at bounding box center [193, 43] width 16 height 16
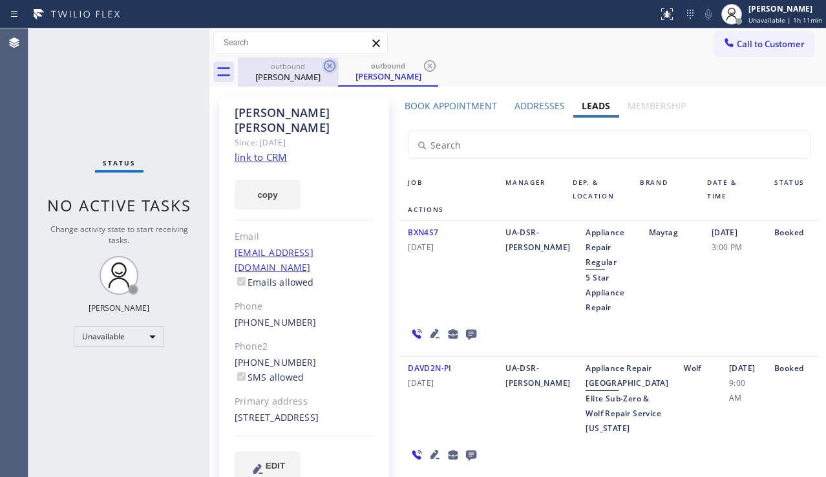
click at [330, 67] on icon at bounding box center [330, 66] width 16 height 16
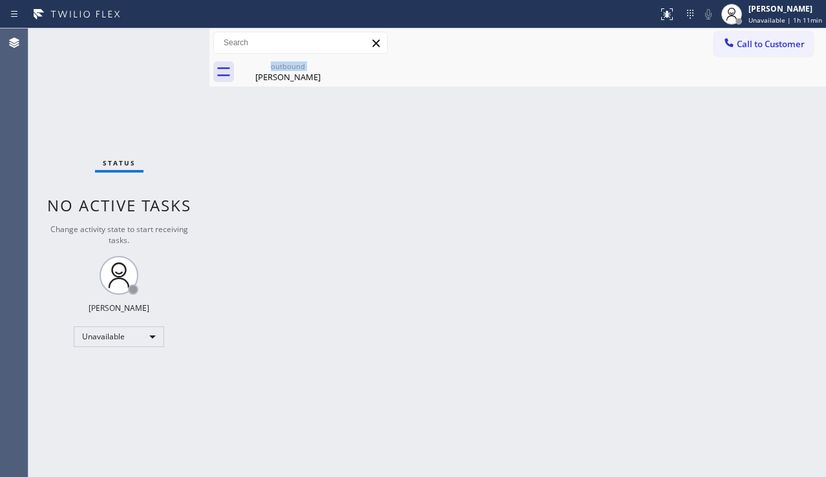
click at [330, 67] on div "outbound [PERSON_NAME]" at bounding box center [288, 72] width 100 height 29
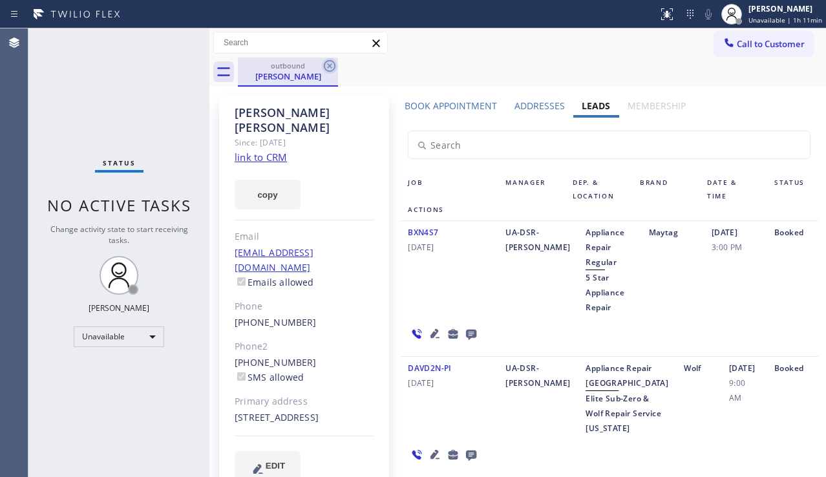
click at [331, 68] on icon at bounding box center [330, 66] width 12 height 12
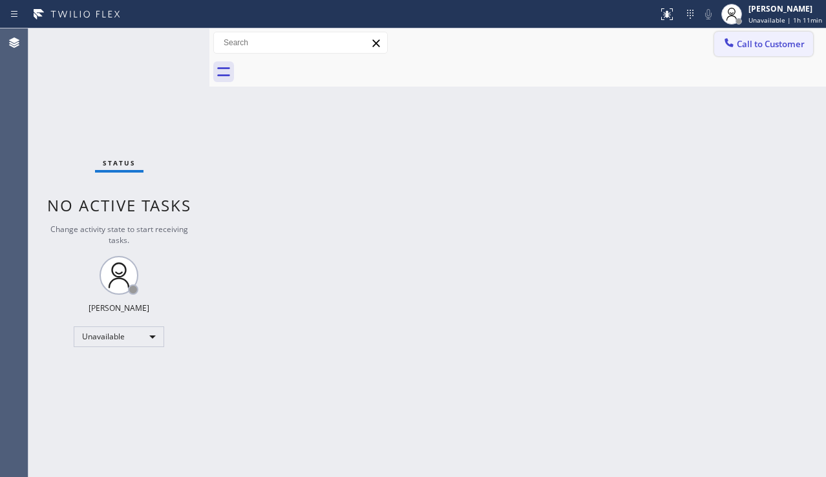
click at [747, 41] on span "Call to Customer" at bounding box center [771, 44] width 68 height 12
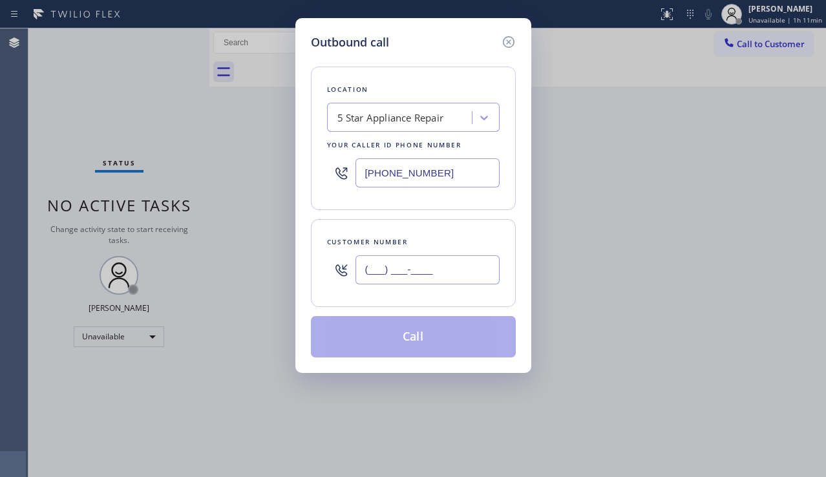
click at [367, 268] on input "(___) ___-____" at bounding box center [428, 269] width 144 height 29
paste input "312) 889-0256"
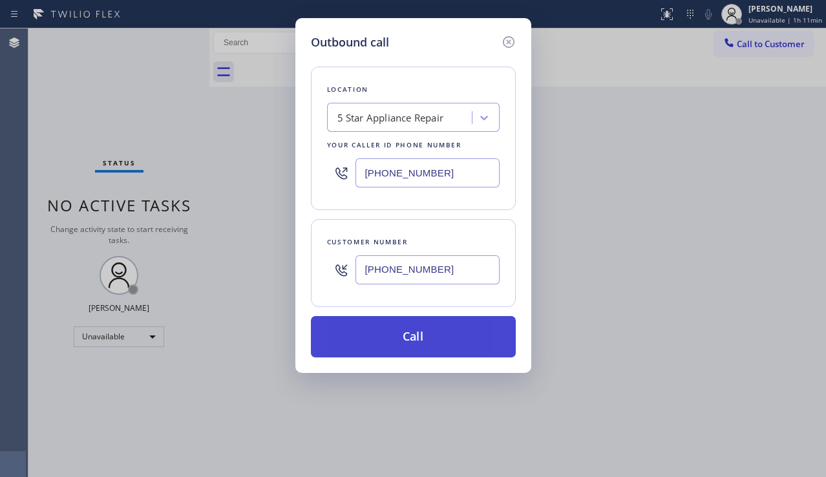
type input "[PHONE_NUMBER]"
click at [392, 343] on button "Call" at bounding box center [413, 336] width 205 height 41
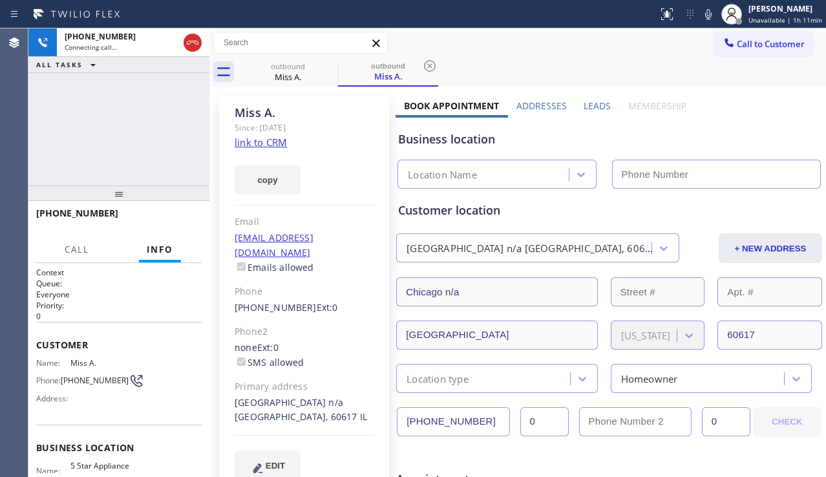
type input "[PHONE_NUMBER]"
click at [76, 153] on div "[PHONE_NUMBER] Connecting call… ALL TASKS ALL TASKS ACTIVE TASKS TASKS IN WRAP …" at bounding box center [118, 106] width 181 height 157
click at [598, 111] on label "Leads" at bounding box center [597, 106] width 27 height 12
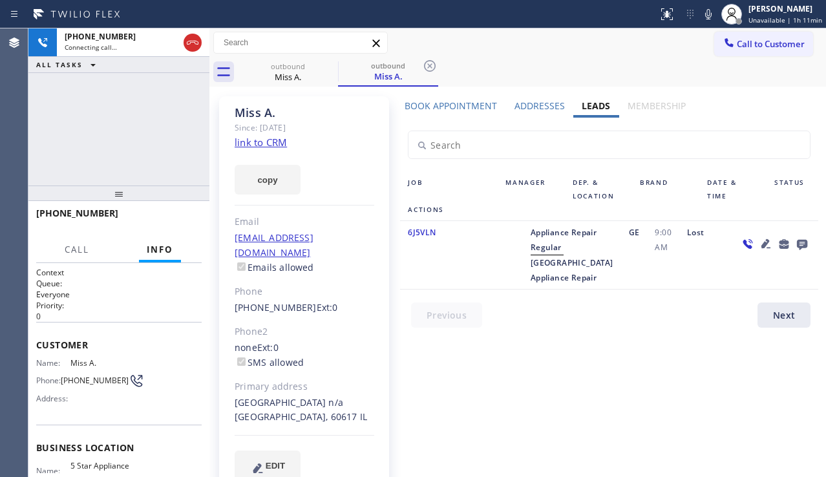
click at [806, 243] on icon at bounding box center [802, 245] width 10 height 10
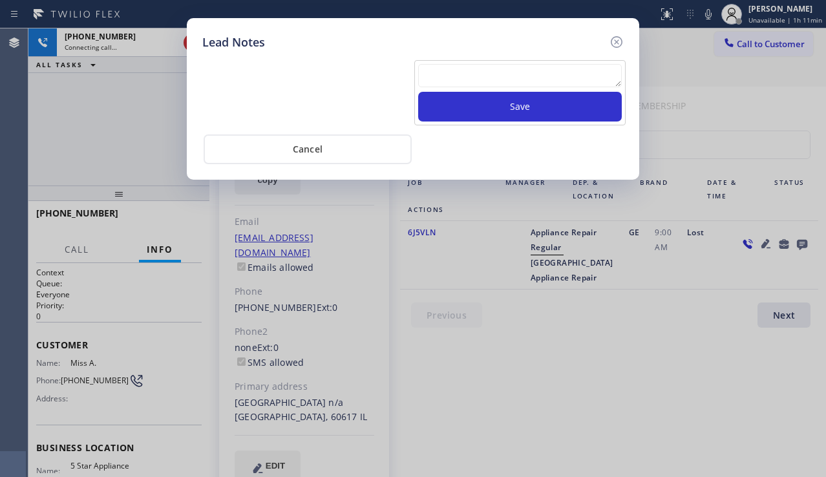
click at [538, 76] on textarea at bounding box center [520, 75] width 204 height 23
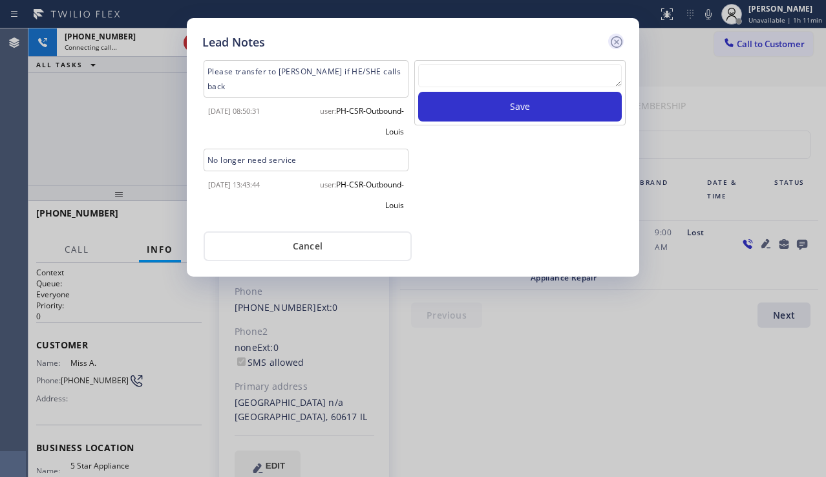
click at [615, 45] on icon at bounding box center [617, 42] width 16 height 16
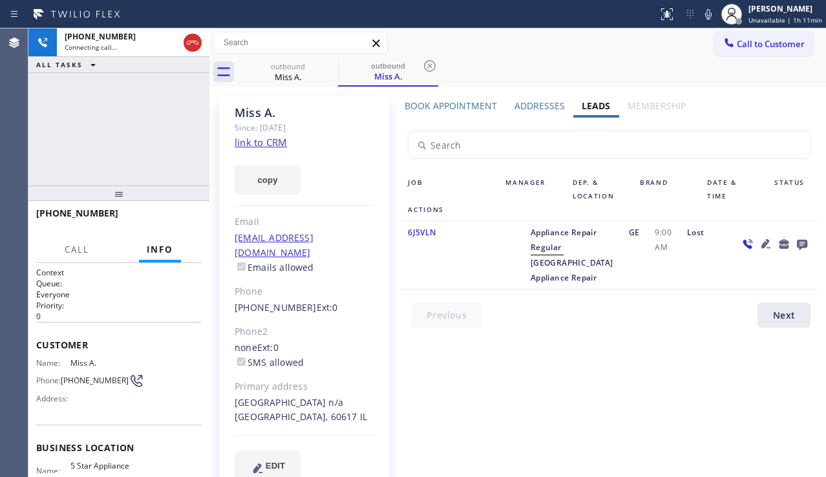
click at [767, 242] on icon at bounding box center [766, 244] width 16 height 16
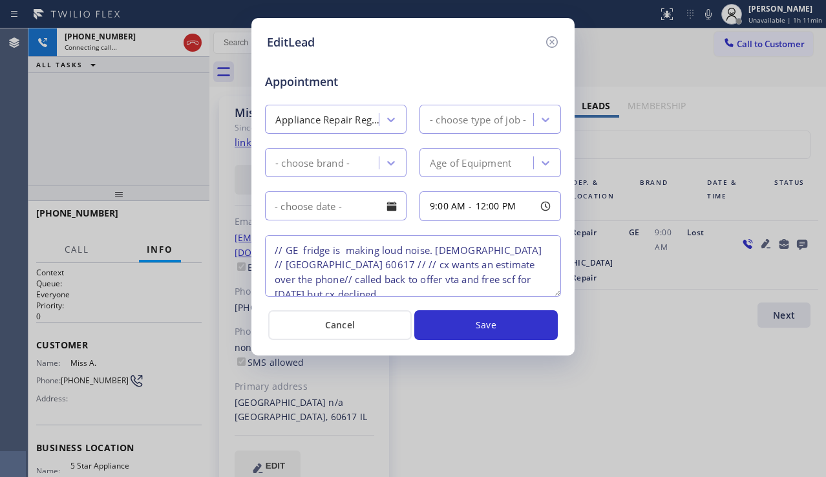
type textarea "// GE fridge is making loud noise. [DEMOGRAPHIC_DATA] // [GEOGRAPHIC_DATA] 6061…"
click at [325, 264] on textarea "// GE fridge is making loud noise. [DEMOGRAPHIC_DATA] // [GEOGRAPHIC_DATA] 6061…" at bounding box center [413, 265] width 296 height 61
click at [556, 45] on icon at bounding box center [552, 42] width 12 height 12
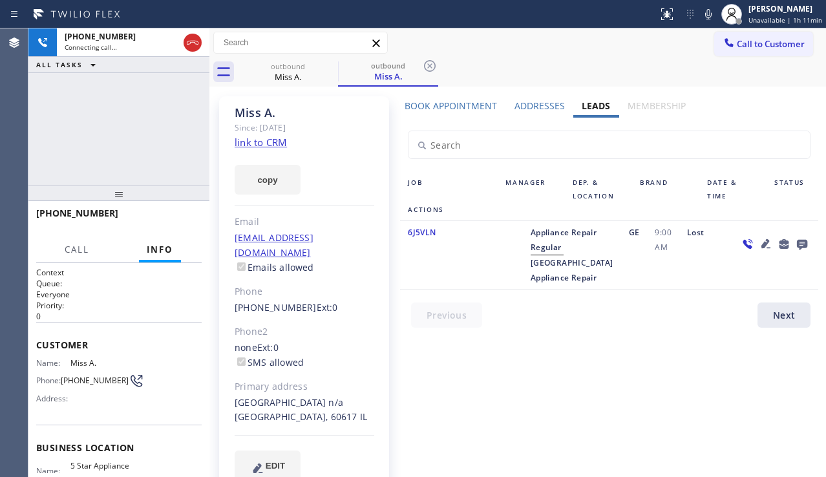
click at [765, 246] on icon at bounding box center [766, 243] width 9 height 9
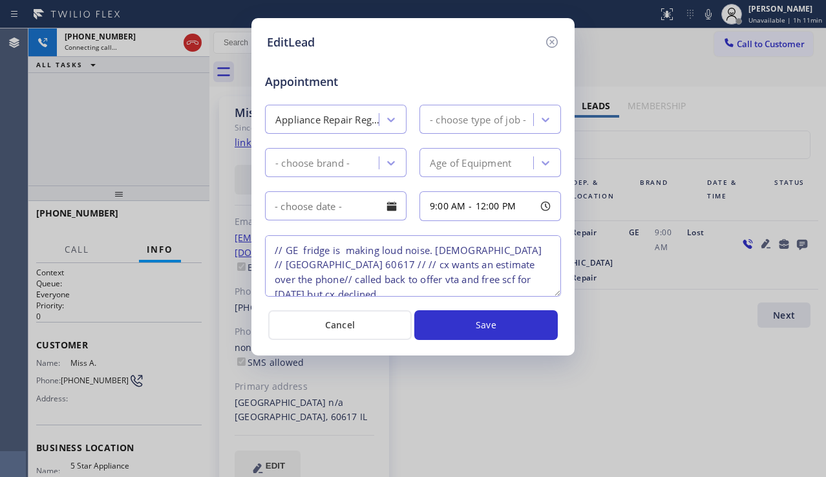
type textarea "// GE fridge is making loud noise. [DEMOGRAPHIC_DATA] // [GEOGRAPHIC_DATA] 6061…"
click at [551, 47] on icon at bounding box center [552, 42] width 12 height 12
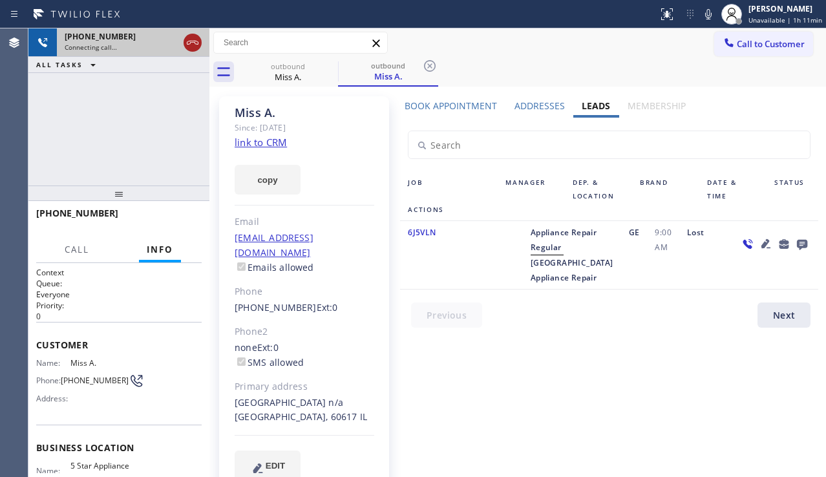
click at [195, 41] on icon at bounding box center [193, 43] width 16 height 16
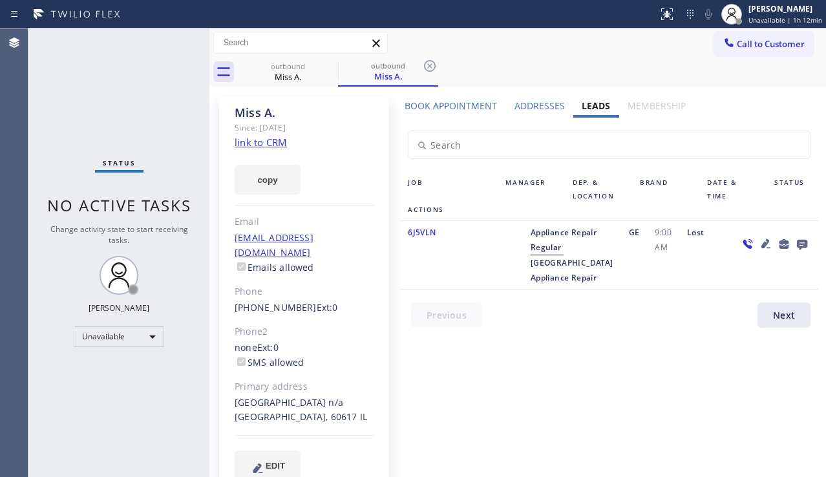
click at [804, 243] on icon at bounding box center [802, 245] width 10 height 10
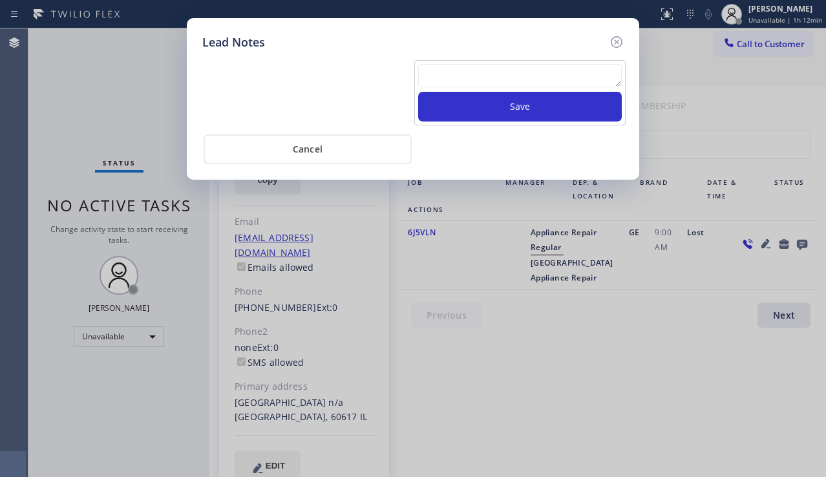
click at [457, 81] on textarea at bounding box center [520, 75] width 204 height 23
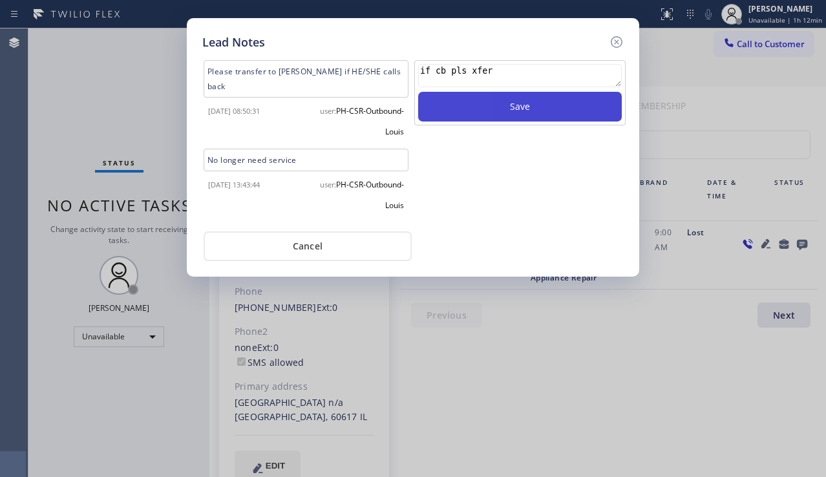
type textarea "if cb pls xfer"
click at [469, 105] on button "Save" at bounding box center [520, 107] width 204 height 30
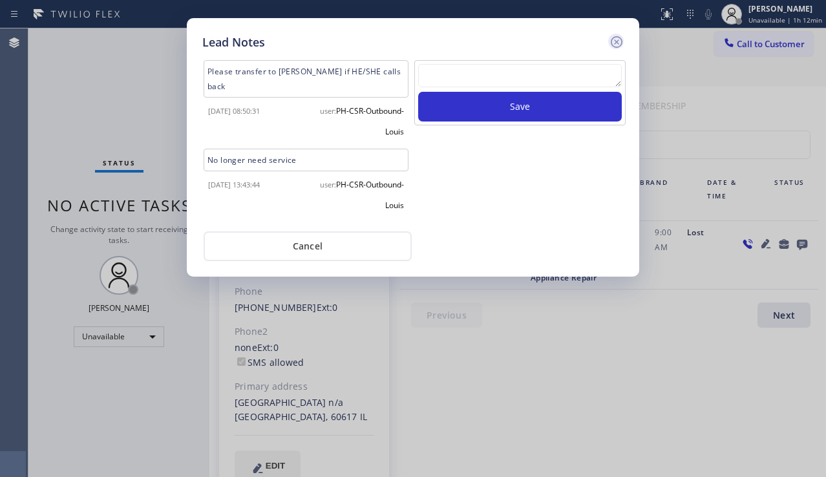
click at [611, 41] on icon at bounding box center [617, 42] width 16 height 16
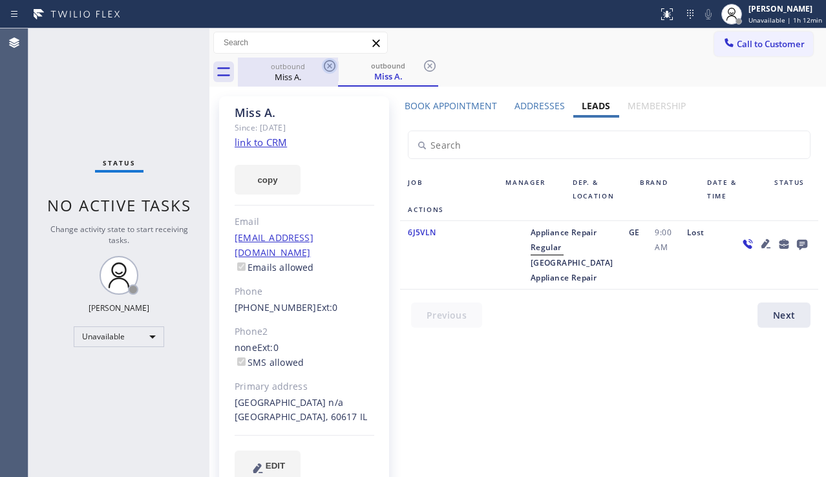
click at [323, 61] on icon at bounding box center [330, 66] width 16 height 16
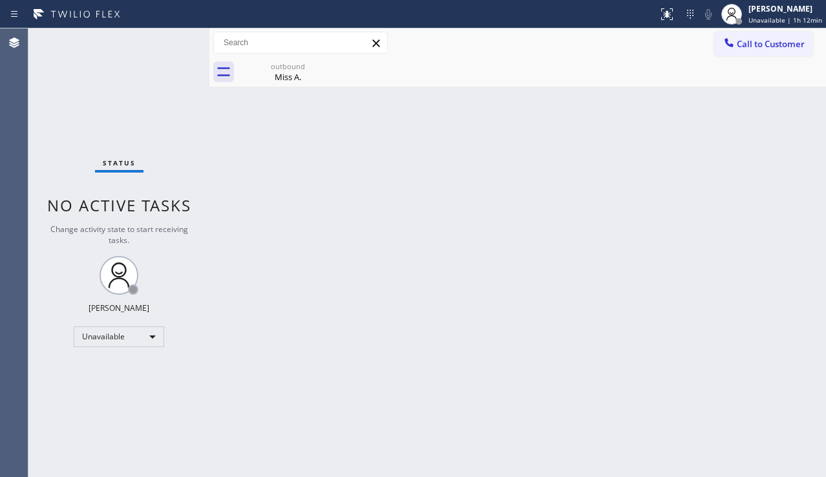
click at [0, 0] on icon at bounding box center [0, 0] width 0 height 0
click at [326, 70] on icon at bounding box center [330, 66] width 12 height 12
click at [335, 85] on div "outbound Miss A." at bounding box center [288, 72] width 98 height 29
click at [389, 447] on div "Back to Dashboard Change Sender ID Customers Technicians Select a contact Outbo…" at bounding box center [517, 252] width 617 height 449
drag, startPoint x: 169, startPoint y: 399, endPoint x: 193, endPoint y: 403, distance: 24.2
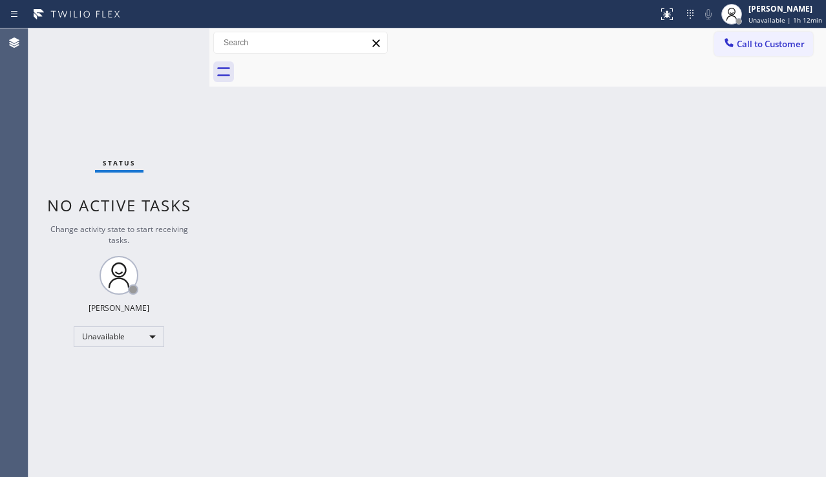
click at [169, 399] on div "Status No active tasks Change activity state to start receiving tasks. [PERSON_…" at bounding box center [118, 252] width 181 height 449
click at [103, 127] on div "Status No active tasks Change activity state to start receiving tasks. [PERSON_…" at bounding box center [118, 252] width 181 height 449
click at [776, 306] on div "Back to Dashboard Change Sender ID Customers Technicians Select a contact Outbo…" at bounding box center [517, 252] width 617 height 449
click at [747, 367] on div "Back to Dashboard Change Sender ID Customers Technicians Select a contact Outbo…" at bounding box center [517, 252] width 617 height 449
click at [134, 356] on div "Status No active tasks Change activity state to start receiving tasks. [PERSON_…" at bounding box center [118, 252] width 181 height 449
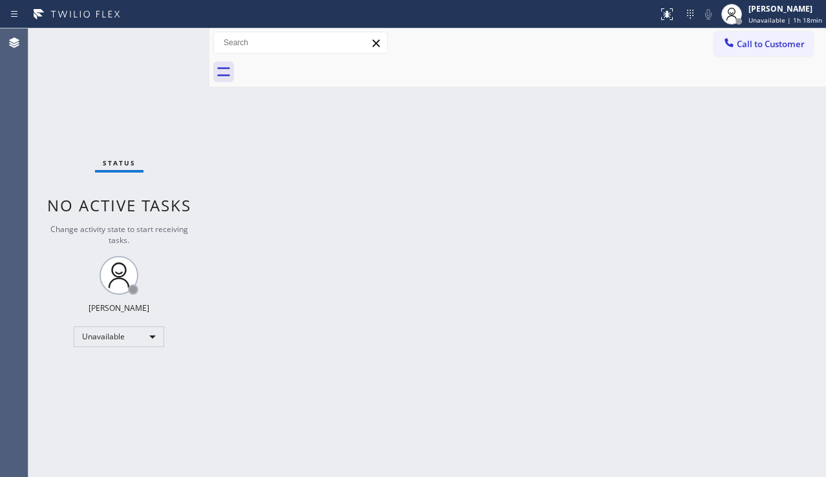
click at [321, 343] on div "Back to Dashboard Change Sender ID Customers Technicians Select a contact Outbo…" at bounding box center [517, 252] width 617 height 449
click at [397, 399] on div "Back to Dashboard Change Sender ID Customers Technicians Select a contact Outbo…" at bounding box center [517, 252] width 617 height 449
click at [109, 119] on div "Status No active tasks Change activity state to start receiving tasks. [PERSON_…" at bounding box center [118, 252] width 181 height 449
drag, startPoint x: 357, startPoint y: 272, endPoint x: 323, endPoint y: 321, distance: 59.9
click at [356, 273] on div "Back to Dashboard Change Sender ID Customers Technicians Select a contact Outbo…" at bounding box center [517, 252] width 617 height 449
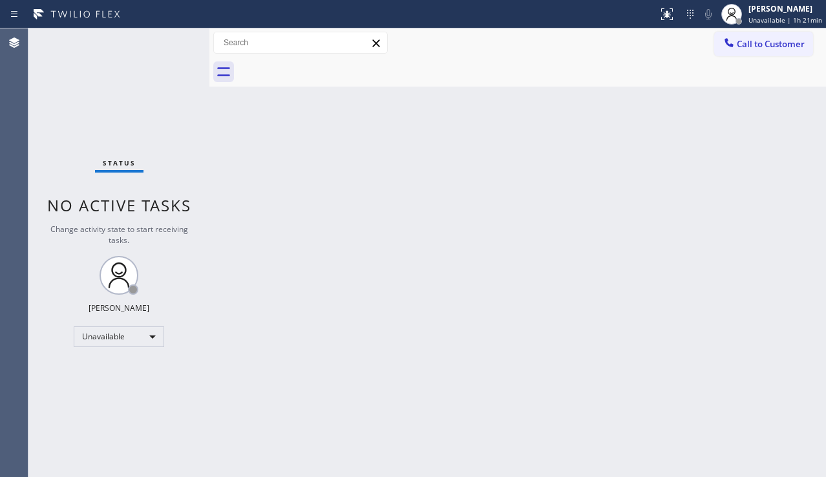
click at [480, 218] on div "Back to Dashboard Change Sender ID Customers Technicians Select a contact Outbo…" at bounding box center [517, 252] width 617 height 449
click at [770, 45] on span "Call to Customer" at bounding box center [771, 44] width 68 height 12
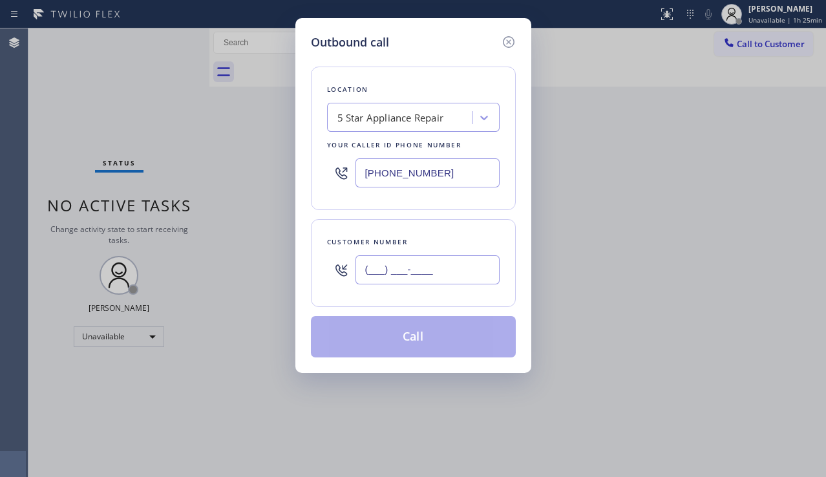
click at [408, 266] on input "(___) ___-____" at bounding box center [428, 269] width 144 height 29
paste input "208) 870-9116"
type input "[PHONE_NUMBER]"
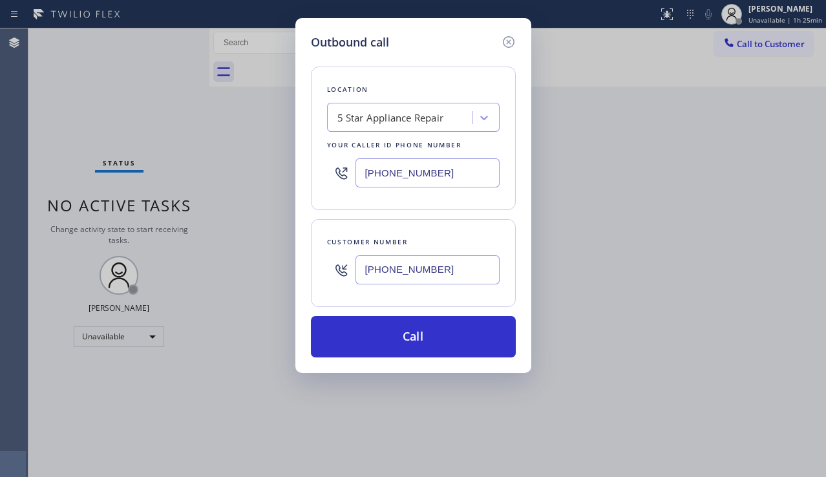
click at [824, 297] on div "Outbound call Location 5 Star Appliance Repair Your caller id phone number [PHO…" at bounding box center [413, 238] width 826 height 477
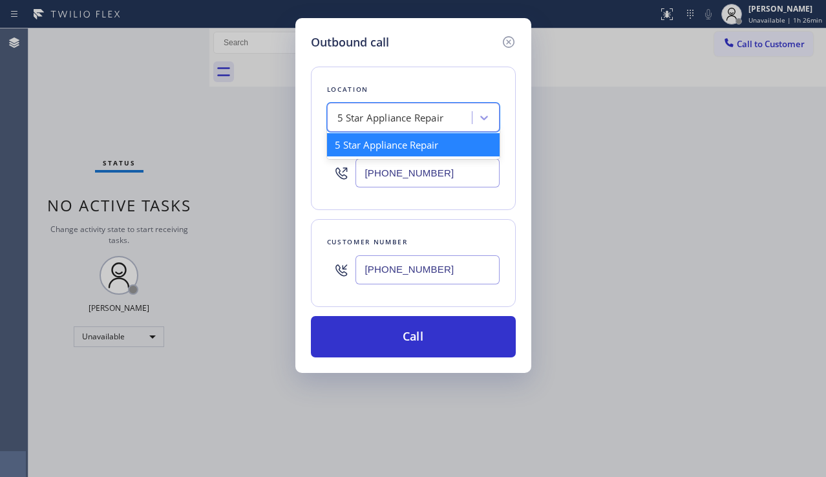
click at [337, 108] on div "5 Star Appliance Repair" at bounding box center [401, 118] width 141 height 23
paste input "Expert Viking Appliance Repair"
type input "Expert Viking Appliance Repair"
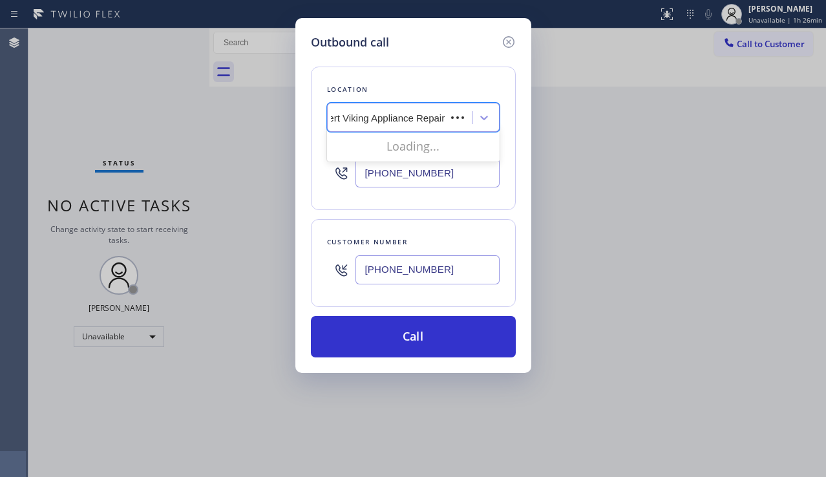
scroll to position [0, 6]
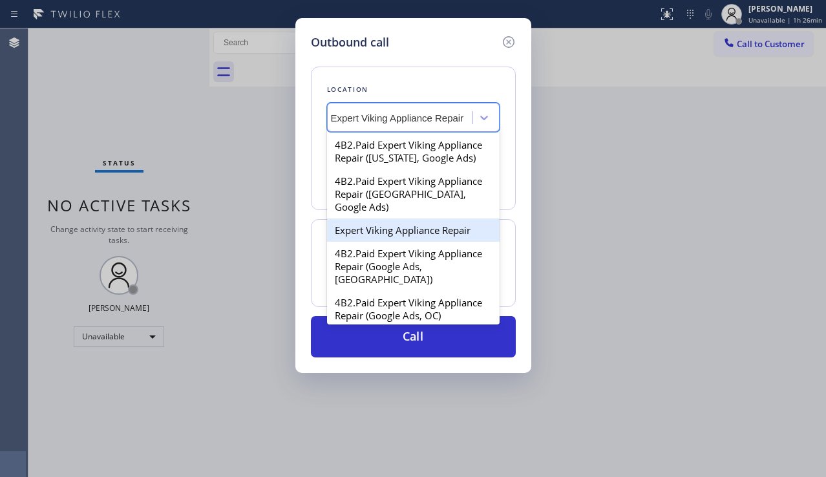
click at [388, 242] on div "Expert Viking Appliance Repair" at bounding box center [413, 230] width 173 height 23
type input "[PHONE_NUMBER]"
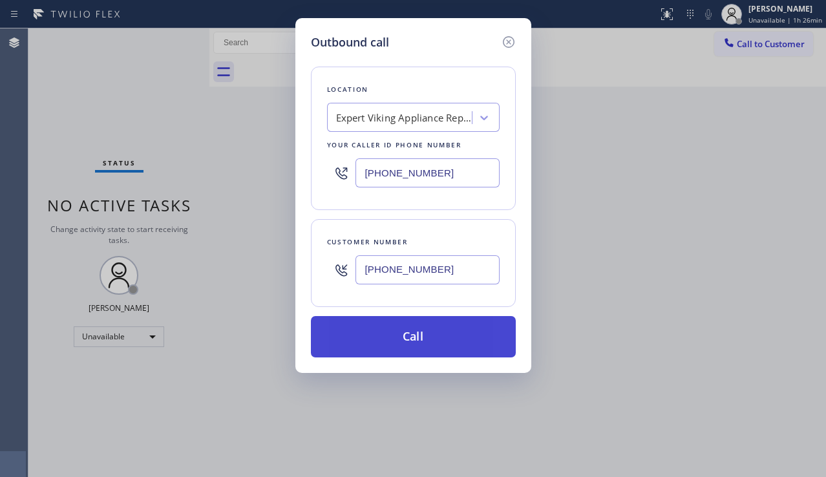
click at [391, 332] on button "Call" at bounding box center [413, 336] width 205 height 41
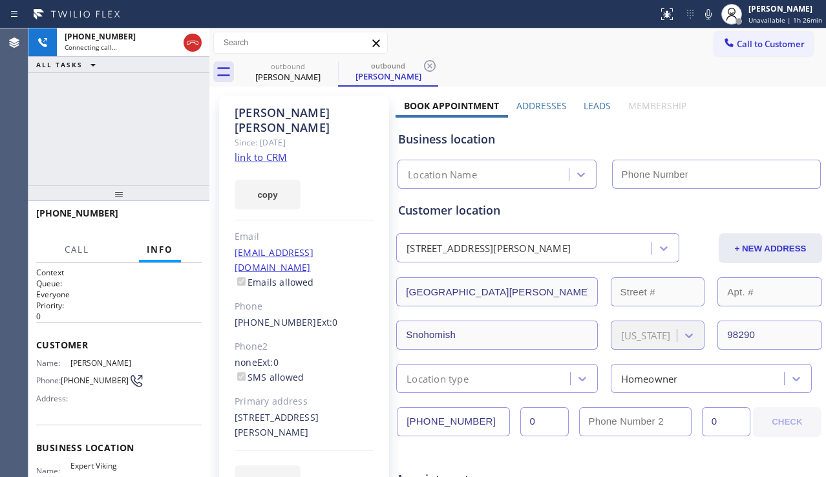
click at [593, 103] on label "Leads" at bounding box center [597, 106] width 27 height 12
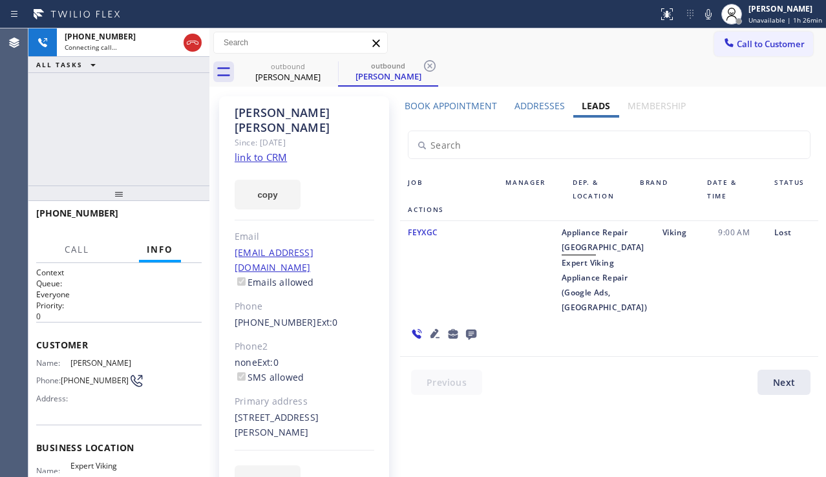
click at [476, 330] on icon at bounding box center [471, 335] width 10 height 10
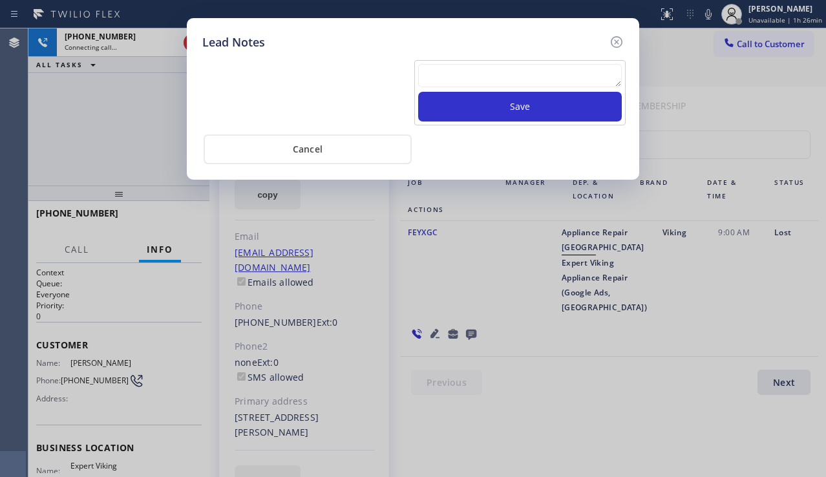
click at [476, 80] on textarea at bounding box center [520, 75] width 204 height 23
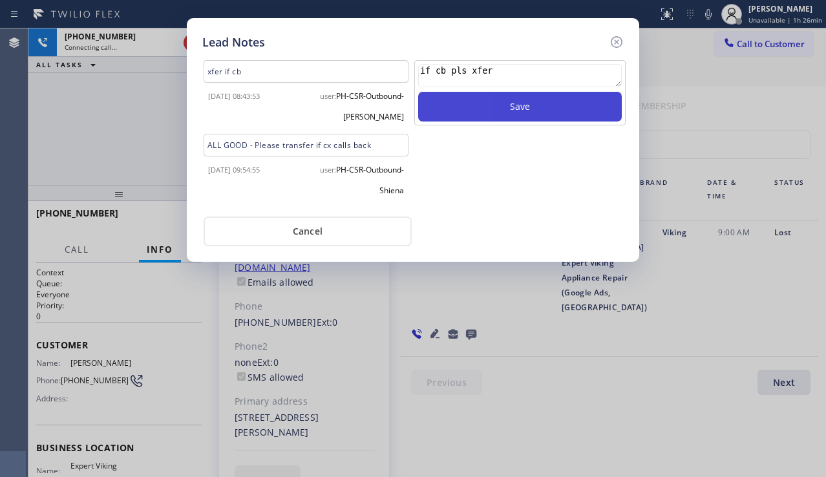
type textarea "if cb pls xfer"
click at [496, 117] on button "Save" at bounding box center [520, 107] width 204 height 30
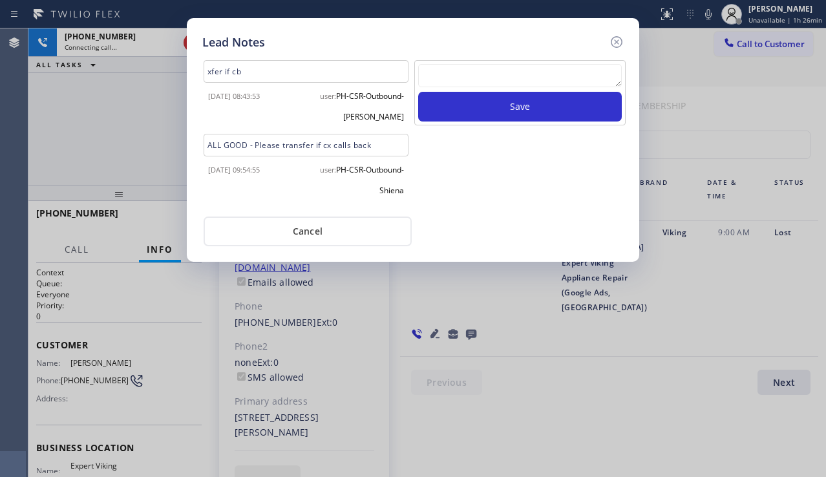
click at [608, 47] on div at bounding box center [616, 42] width 16 height 17
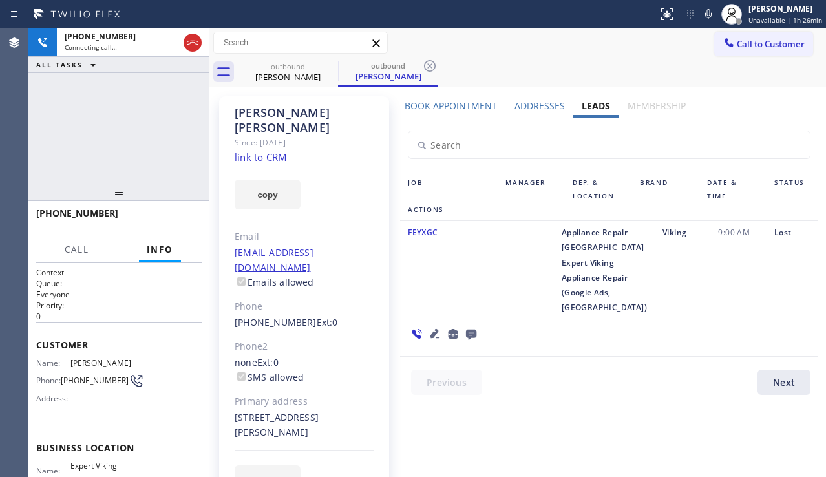
click at [440, 329] on icon at bounding box center [435, 333] width 9 height 9
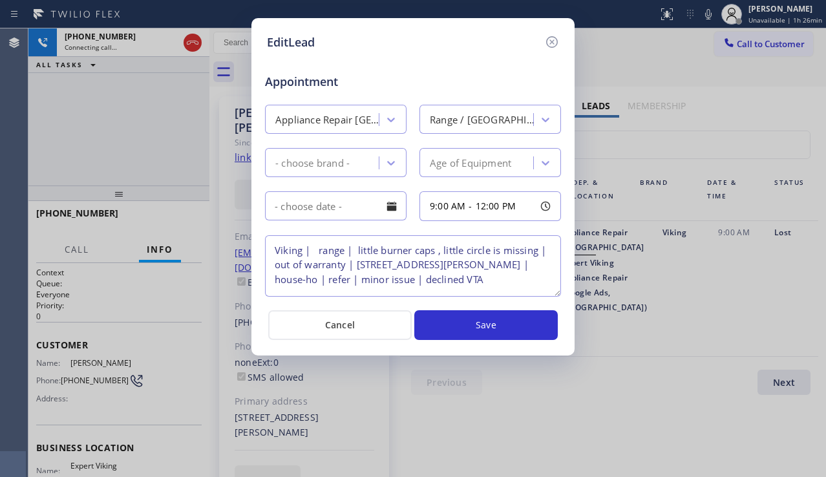
type textarea "Viking | range | little burner caps , little circle is missing | out of warrant…"
drag, startPoint x: 302, startPoint y: 279, endPoint x: 273, endPoint y: 283, distance: 29.3
click at [273, 283] on textarea "Viking | range | little burner caps , little circle is missing | out of warrant…" at bounding box center [413, 265] width 296 height 61
click at [544, 39] on icon at bounding box center [552, 42] width 16 height 16
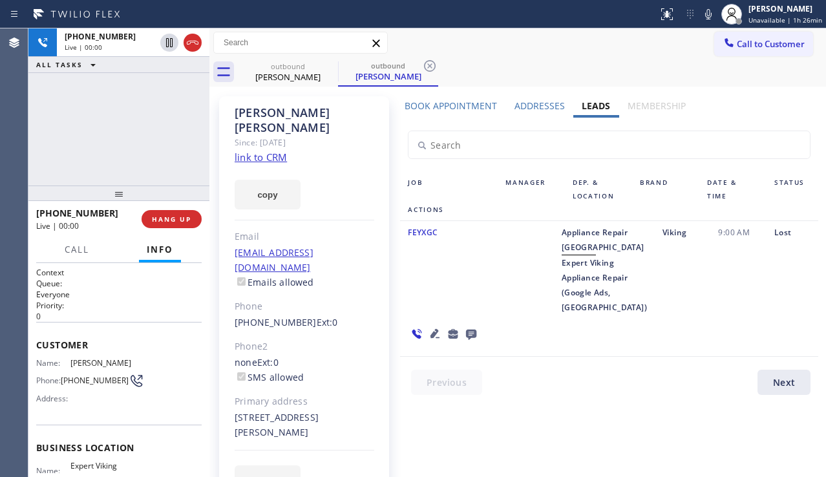
click at [103, 169] on div "[PHONE_NUMBER] Live | 00:00 ALL TASKS ALL TASKS ACTIVE TASKS TASKS IN WRAP UP" at bounding box center [118, 106] width 181 height 157
click at [418, 457] on div "Book Appointment Addresses Leads Membership Business location Expert Viking App…" at bounding box center [609, 309] width 427 height 418
click at [655, 308] on div "Viking" at bounding box center [683, 270] width 56 height 90
click at [443, 326] on icon at bounding box center [435, 334] width 16 height 16
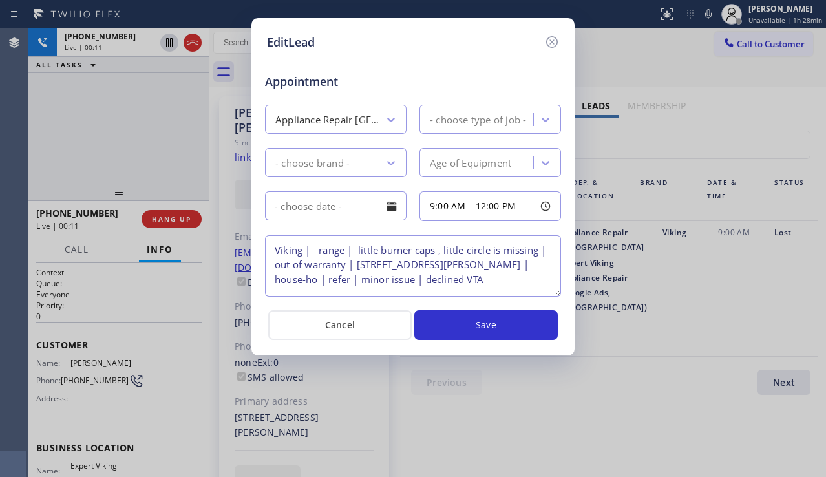
type textarea "Viking | range | little burner caps , little circle is missing | out of warrant…"
drag, startPoint x: 297, startPoint y: 279, endPoint x: 275, endPoint y: 280, distance: 22.0
click at [275, 280] on textarea "Viking | range | little burner caps , little circle is missing | out of warrant…" at bounding box center [413, 265] width 296 height 61
drag, startPoint x: 301, startPoint y: 280, endPoint x: 277, endPoint y: 283, distance: 24.1
click at [277, 283] on textarea "Viking | range | little burner caps , little circle is missing | out of warrant…" at bounding box center [413, 265] width 296 height 61
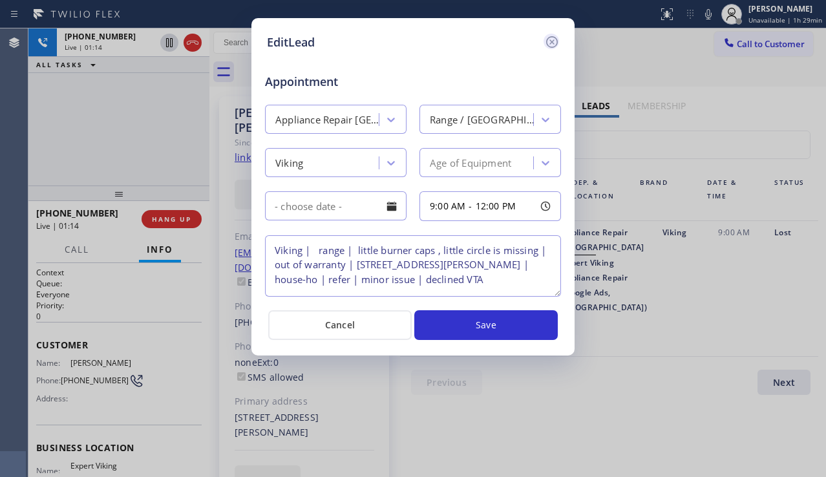
click at [556, 37] on icon at bounding box center [552, 42] width 16 height 16
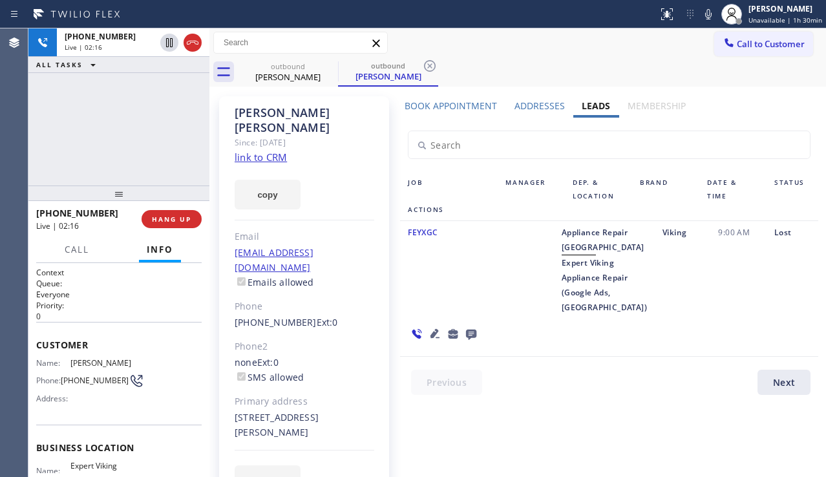
click at [562, 313] on span "Expert Viking Appliance Repair (Google Ads, [GEOGRAPHIC_DATA])" at bounding box center [604, 285] width 85 height 56
click at [440, 329] on icon at bounding box center [435, 333] width 9 height 9
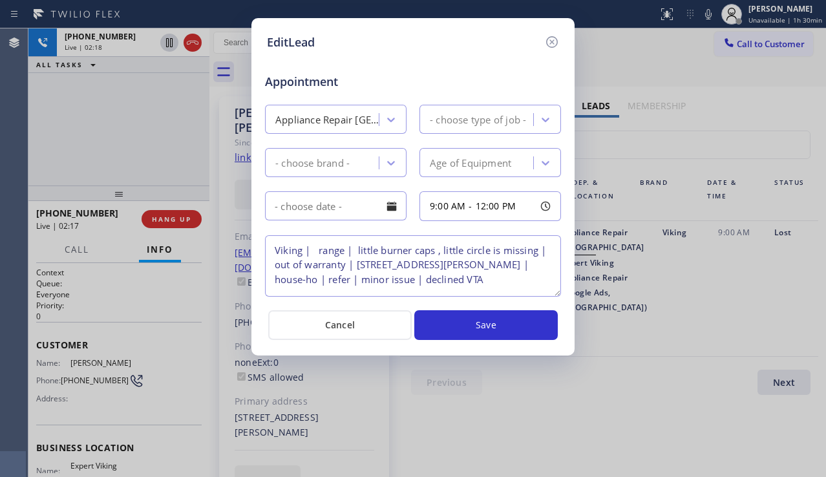
type textarea "Viking | range | little burner caps , little circle is missing | out of warrant…"
drag, startPoint x: 303, startPoint y: 278, endPoint x: 277, endPoint y: 282, distance: 26.1
click at [277, 282] on textarea "Viking | range | little burner caps , little circle is missing | out of warrant…" at bounding box center [413, 265] width 296 height 61
click at [548, 38] on icon at bounding box center [552, 42] width 16 height 16
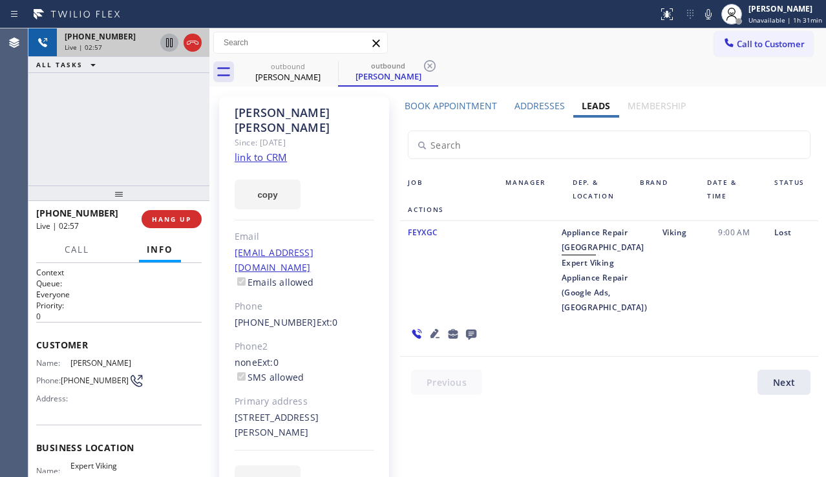
click at [166, 44] on icon at bounding box center [170, 43] width 16 height 16
click at [701, 21] on icon at bounding box center [709, 14] width 16 height 16
click at [515, 315] on div at bounding box center [526, 270] width 56 height 90
click at [440, 329] on icon at bounding box center [435, 333] width 9 height 9
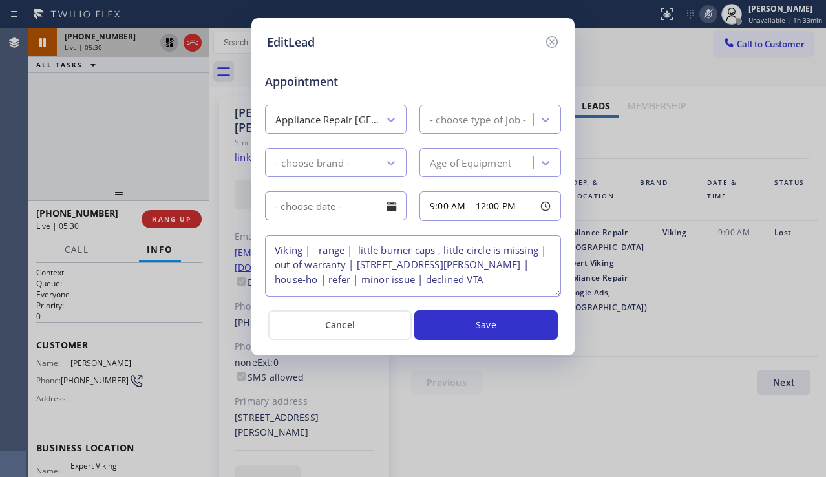
type textarea "Viking | range | little burner caps , little circle is missing | out of warrant…"
drag, startPoint x: 365, startPoint y: 264, endPoint x: 357, endPoint y: 279, distance: 17.6
click at [357, 279] on textarea "Viking | range | little burner caps , little circle is missing | out of warrant…" at bounding box center [413, 265] width 296 height 61
click at [547, 41] on icon at bounding box center [552, 42] width 12 height 12
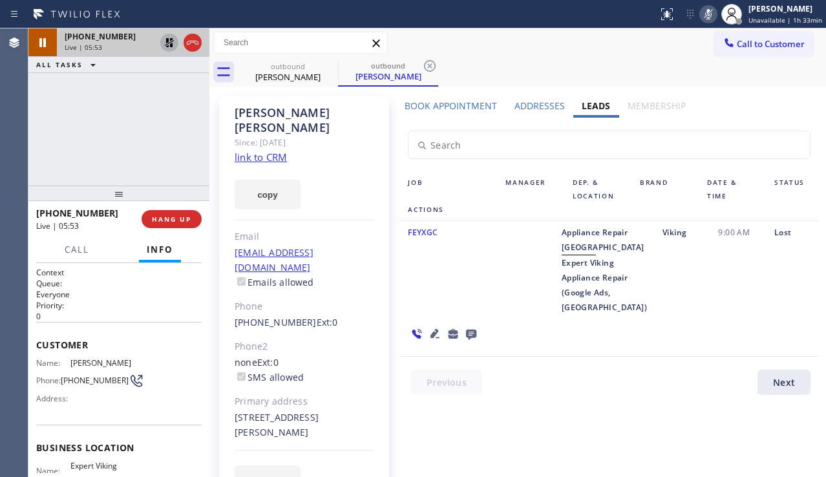
click at [472, 433] on div "Book Appointment Addresses Leads Membership Business location Expert Viking App…" at bounding box center [609, 309] width 427 height 418
click at [260, 184] on button "copy" at bounding box center [268, 195] width 66 height 30
click at [487, 315] on div at bounding box center [443, 333] width 87 height 37
click at [487, 329] on div at bounding box center [443, 333] width 87 height 37
click at [167, 47] on icon at bounding box center [169, 42] width 9 height 9
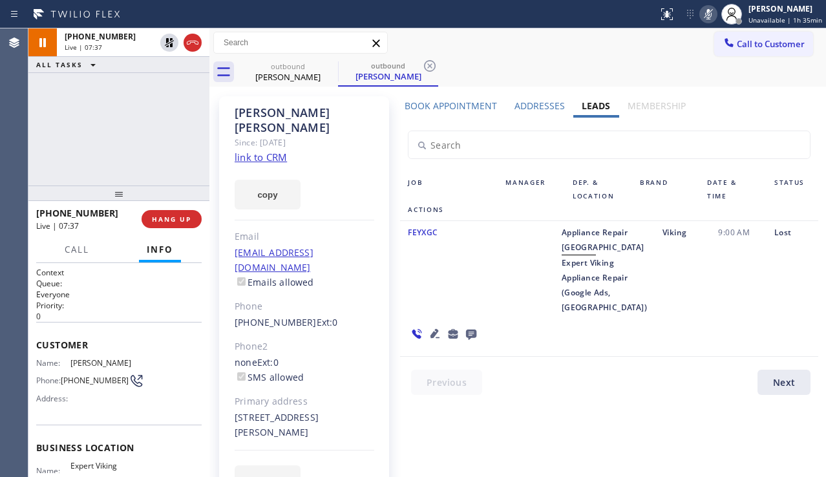
click at [706, 17] on icon at bounding box center [709, 14] width 16 height 16
click at [487, 315] on div at bounding box center [443, 333] width 87 height 37
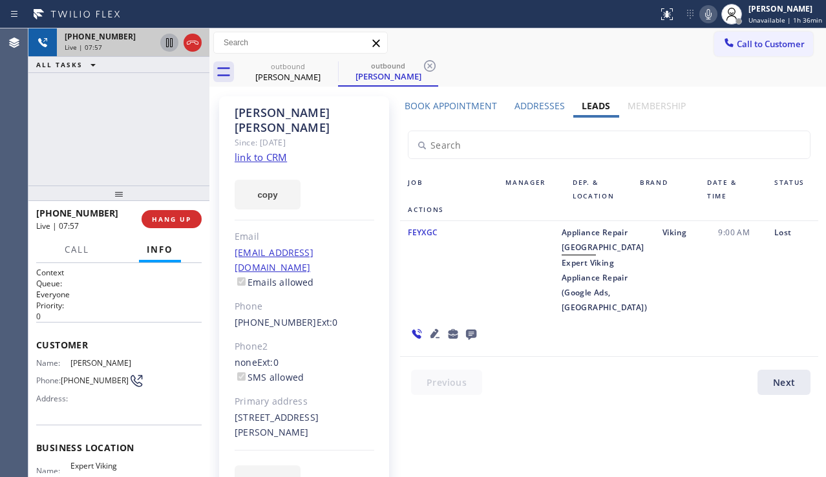
click at [166, 46] on icon at bounding box center [169, 42] width 6 height 9
click at [703, 14] on icon at bounding box center [709, 14] width 16 height 16
click at [810, 304] on div "Job Manager Dep. & Location Brand Date & Time Status Actions FEYXGC Appliance R…" at bounding box center [609, 264] width 434 height 185
click at [166, 43] on icon at bounding box center [170, 43] width 16 height 16
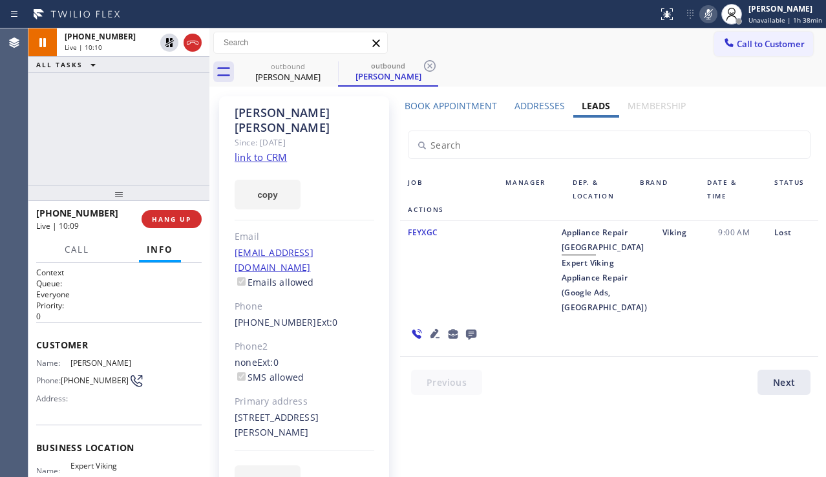
click at [705, 19] on icon at bounding box center [709, 14] width 16 height 16
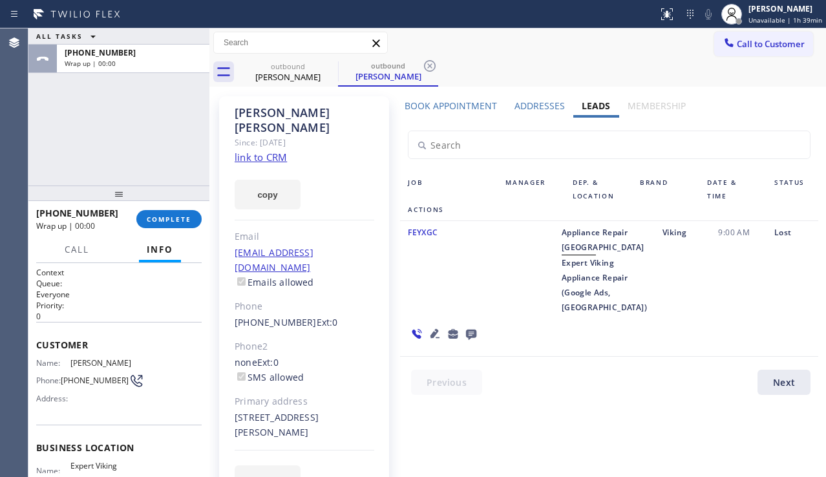
click at [138, 124] on div "ALL TASKS ALL TASKS ACTIVE TASKS TASKS IN WRAP UP [PHONE_NUMBER] Wrap up | 00:00" at bounding box center [118, 106] width 181 height 157
click at [168, 213] on button "COMPLETE" at bounding box center [168, 219] width 65 height 18
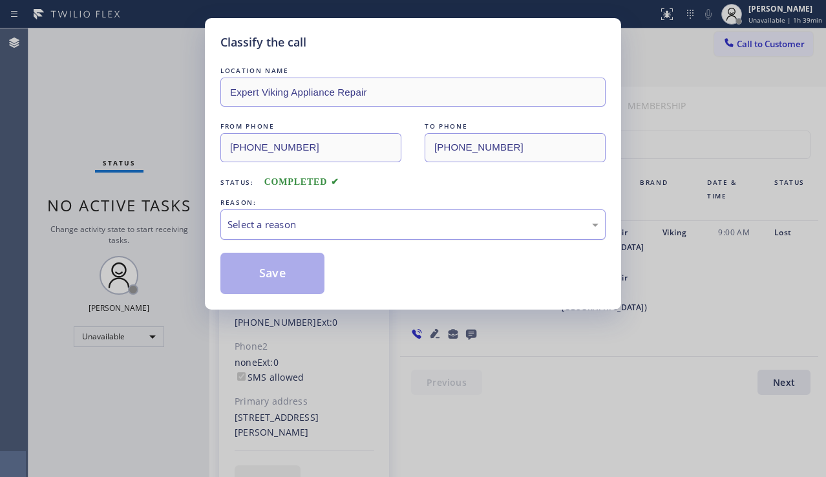
click at [318, 233] on div "Select a reason" at bounding box center [412, 224] width 385 height 30
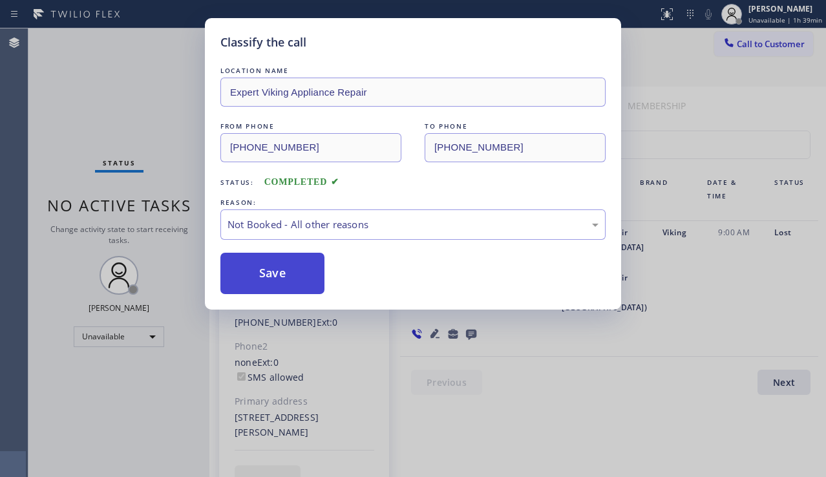
click at [257, 284] on button "Save" at bounding box center [272, 273] width 104 height 41
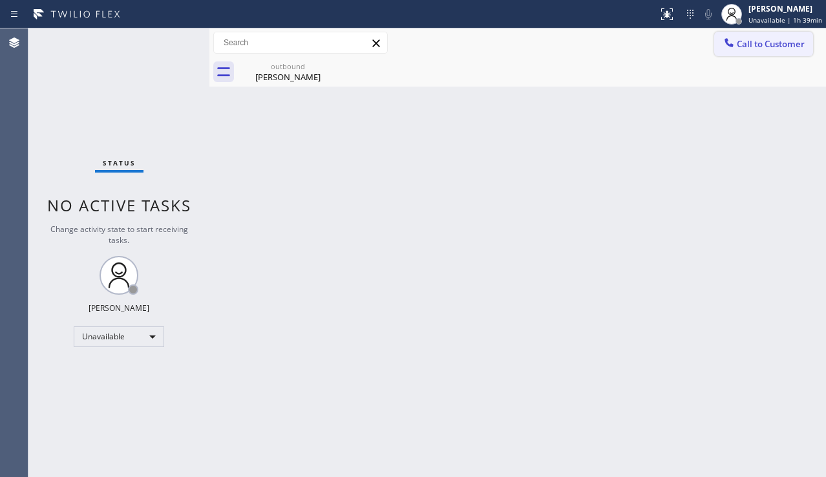
click at [764, 43] on span "Call to Customer" at bounding box center [771, 44] width 68 height 12
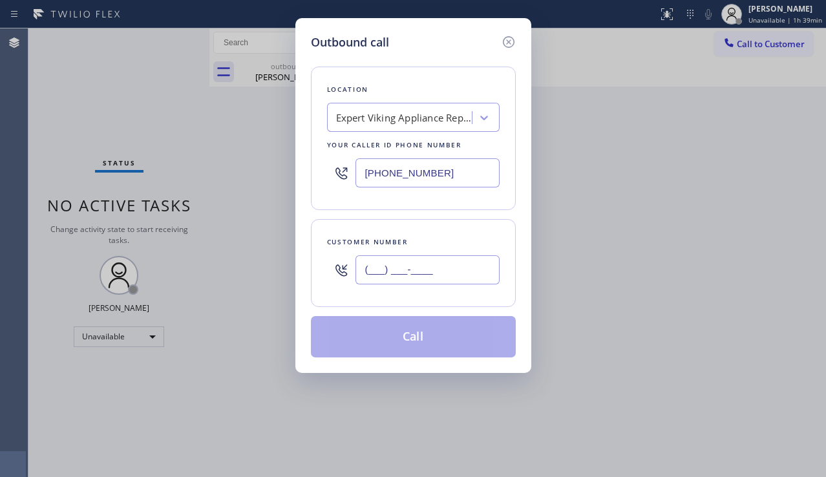
click at [385, 269] on input "(___) ___-____" at bounding box center [428, 269] width 144 height 29
paste input "303) 960-5923"
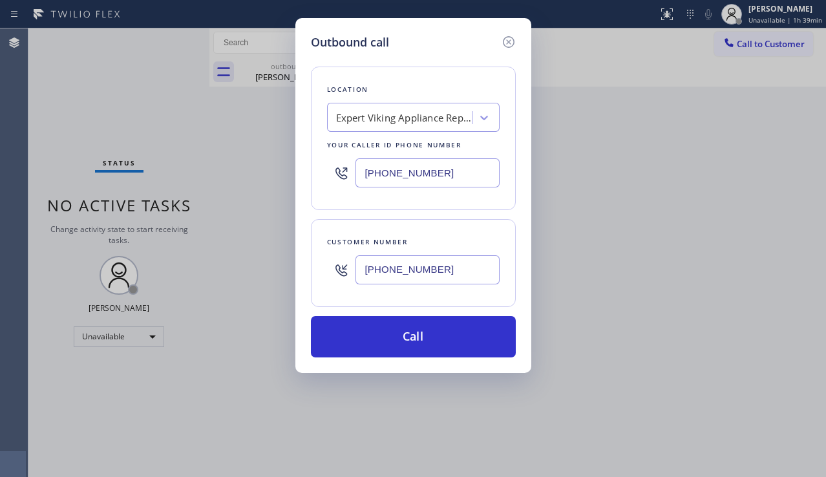
type input "[PHONE_NUMBER]"
drag, startPoint x: 786, startPoint y: 238, endPoint x: 600, endPoint y: 202, distance: 189.6
click at [786, 238] on div "Outbound call Location Expert Viking Appliance Repair Your caller id phone numb…" at bounding box center [413, 238] width 826 height 477
click at [416, 111] on div "Expert Viking Appliance Repair" at bounding box center [404, 118] width 136 height 15
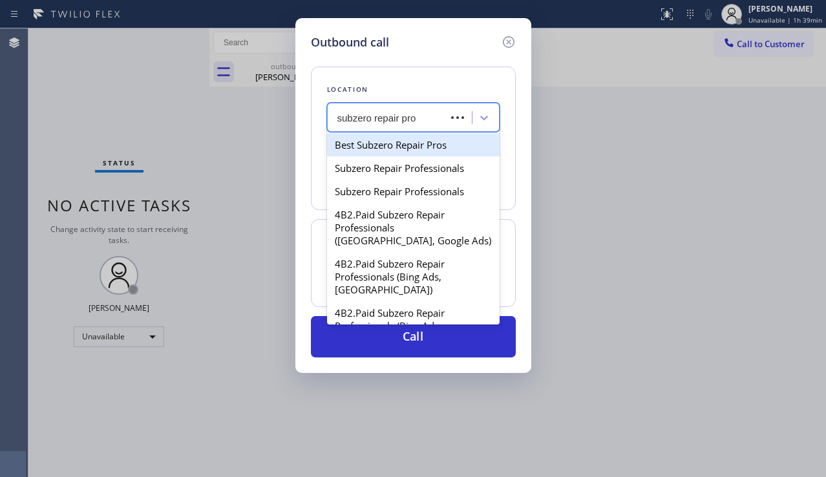
type input "subzero repair prof"
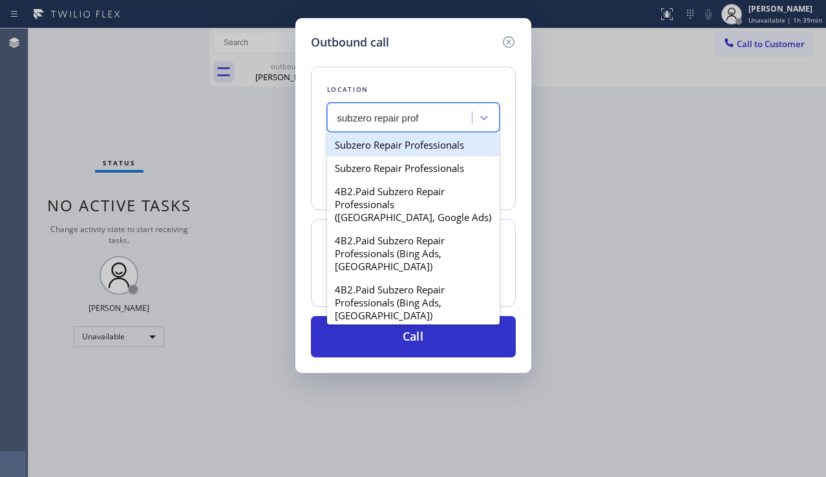
click at [407, 151] on div "Subzero Repair Professionals" at bounding box center [413, 144] width 173 height 23
type input "[PHONE_NUMBER]"
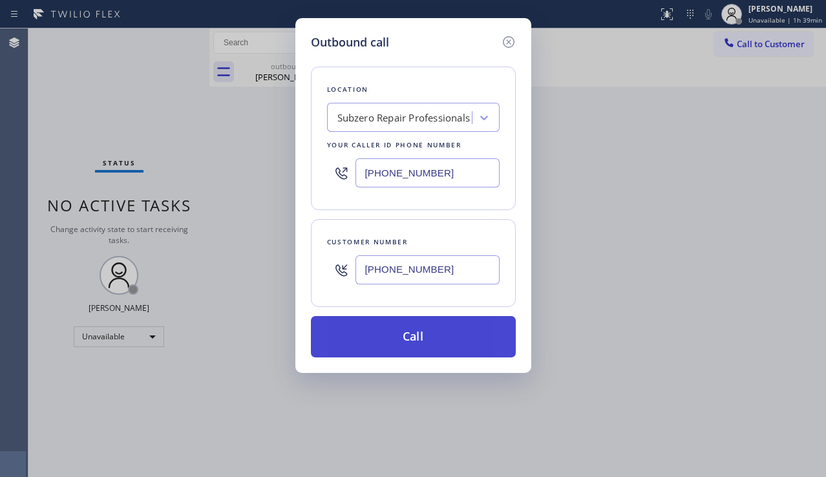
click at [401, 337] on button "Call" at bounding box center [413, 336] width 205 height 41
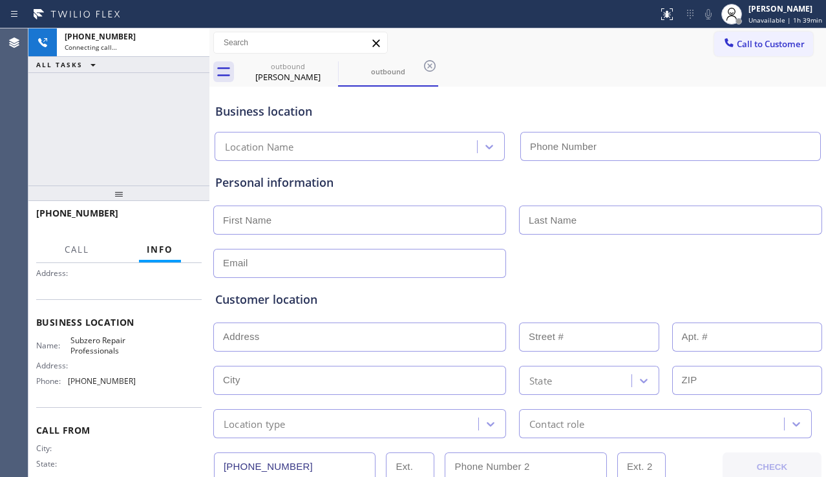
scroll to position [129, 0]
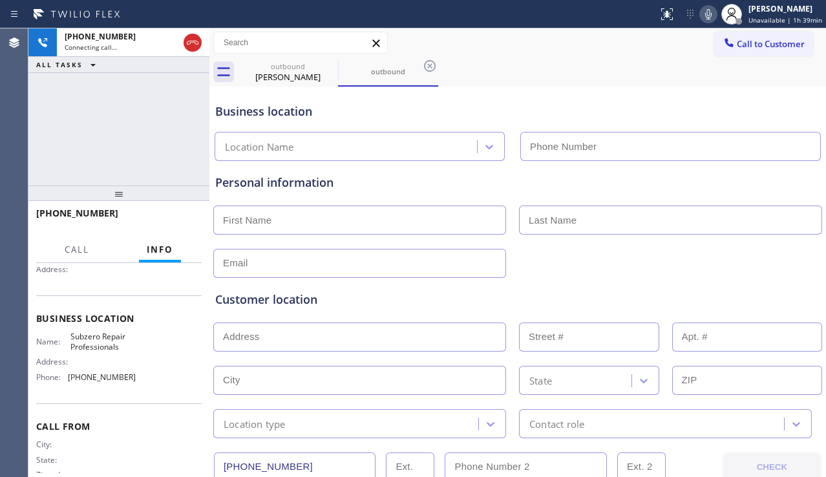
type input "[PHONE_NUMBER]"
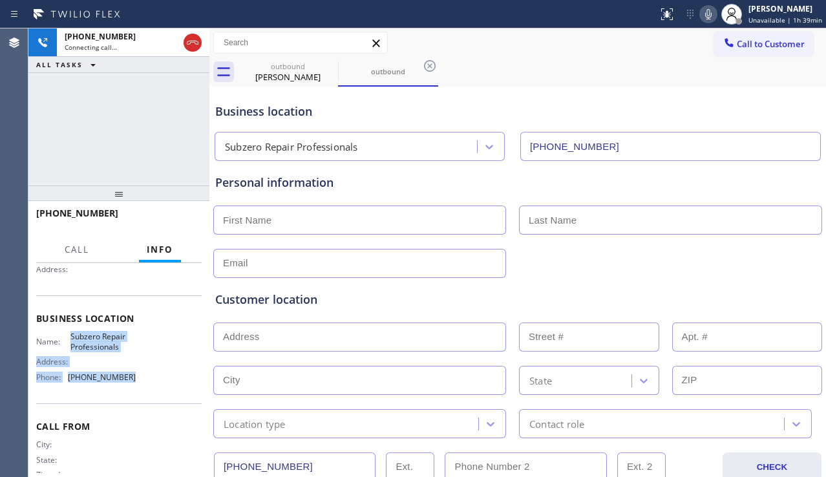
drag, startPoint x: 68, startPoint y: 343, endPoint x: 126, endPoint y: 378, distance: 67.5
click at [126, 378] on div "Name: Subzero Repair Professionals Address: Phone: [PHONE_NUMBER]" at bounding box center [86, 360] width 100 height 56
copy div "Subzero Repair Professionals Address: Phone: [PHONE_NUMBER]"
click at [180, 213] on button "HANG UP" at bounding box center [172, 219] width 60 height 18
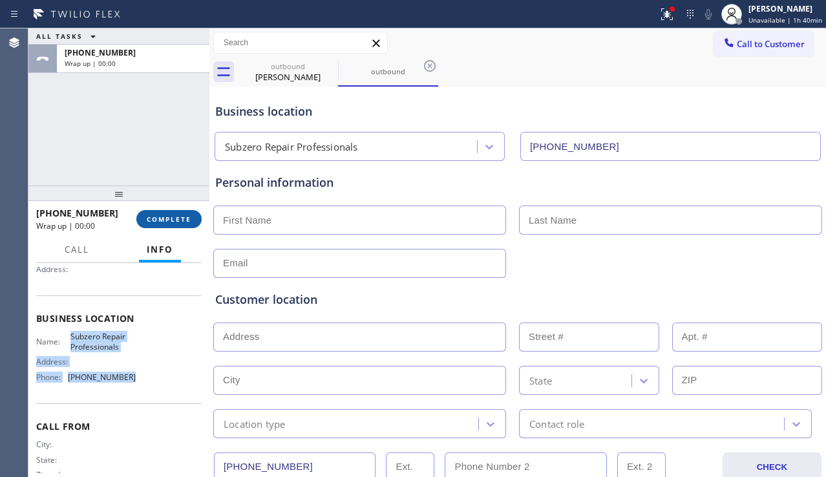
click at [178, 215] on span "COMPLETE" at bounding box center [169, 219] width 45 height 9
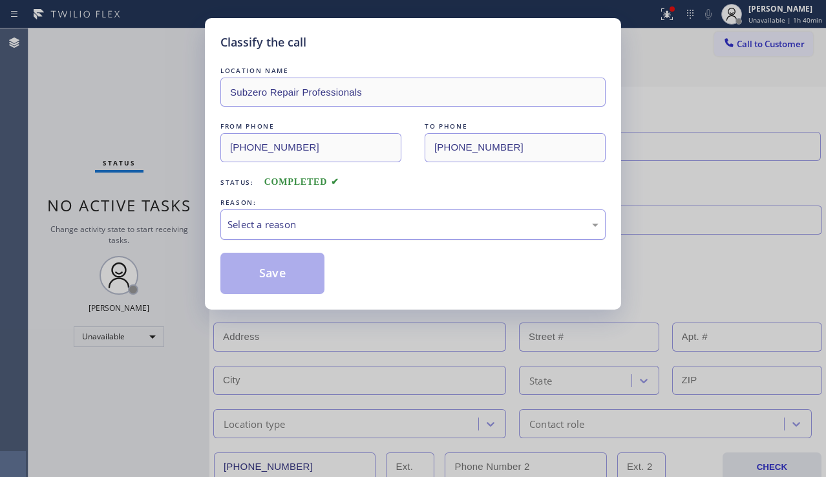
click at [371, 225] on div "Select a reason" at bounding box center [413, 224] width 371 height 15
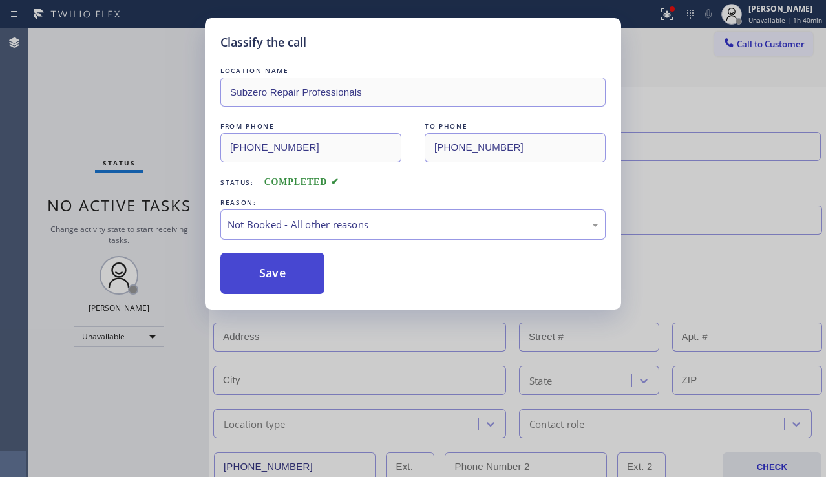
click at [268, 280] on button "Save" at bounding box center [272, 273] width 104 height 41
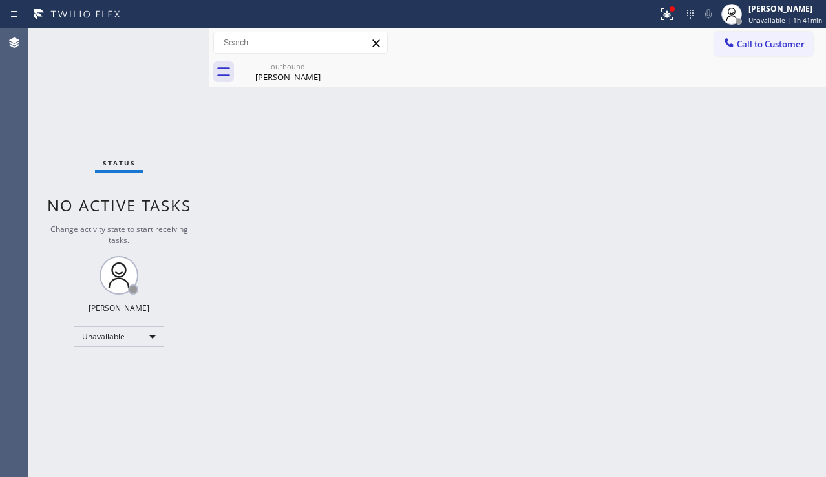
drag, startPoint x: 283, startPoint y: 66, endPoint x: 323, endPoint y: 123, distance: 70.5
click at [283, 66] on div "outbound" at bounding box center [288, 66] width 98 height 10
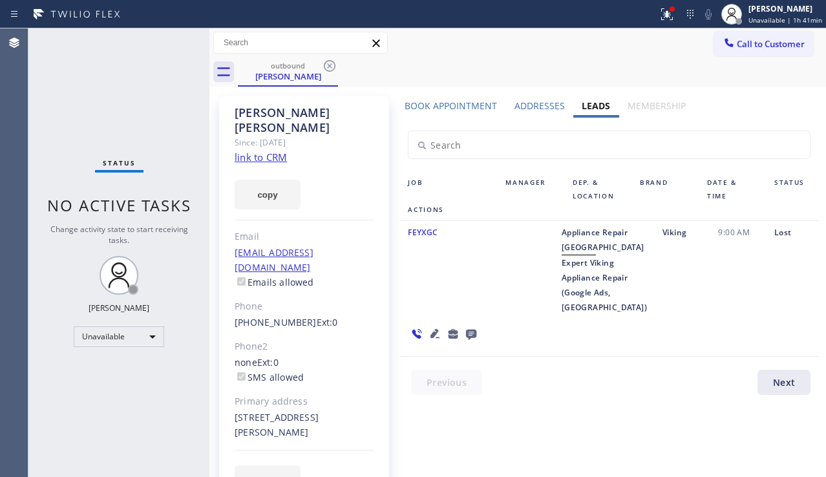
click at [465, 109] on label "Book Appointment" at bounding box center [451, 106] width 92 height 12
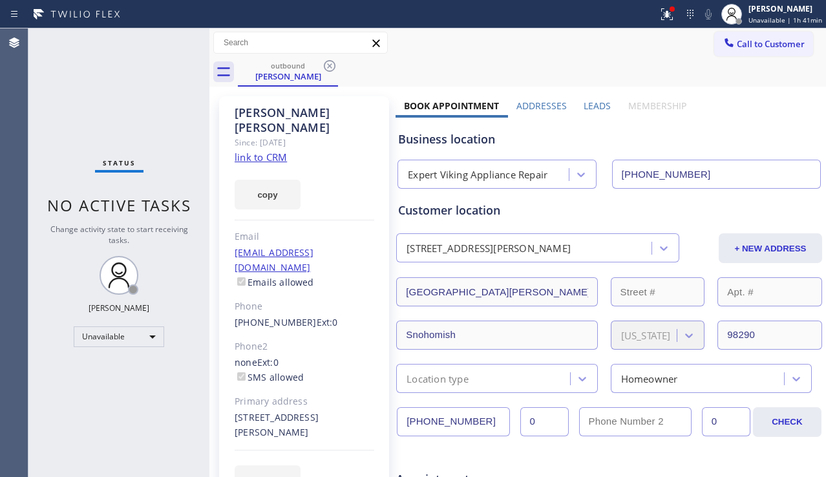
drag, startPoint x: 487, startPoint y: 425, endPoint x: 393, endPoint y: 419, distance: 93.9
click at [396, 419] on div "[PHONE_NUMBER] 0 0" at bounding box center [574, 422] width 356 height 30
click at [758, 37] on button "Call to Customer" at bounding box center [763, 44] width 99 height 25
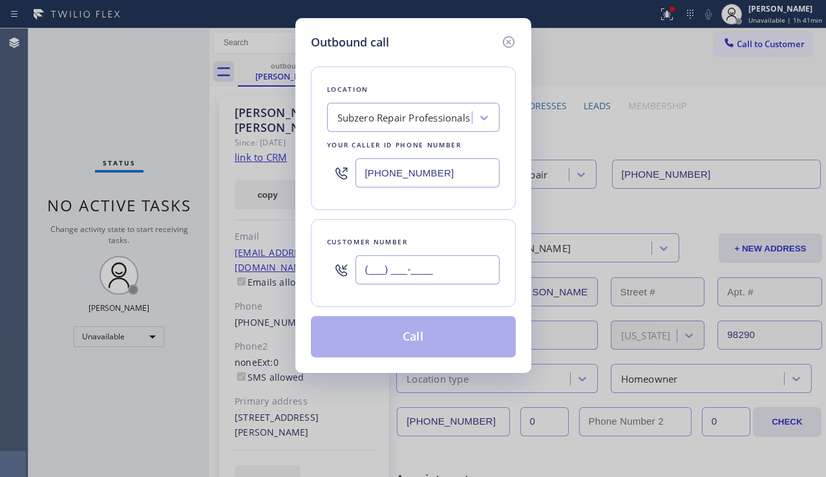
click at [424, 268] on input "(___) ___-____" at bounding box center [428, 269] width 144 height 29
paste input "208) 870-9116"
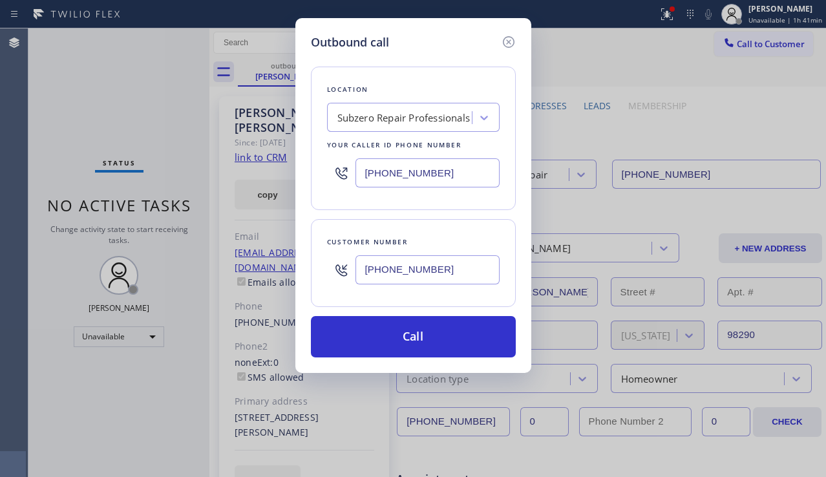
type input "[PHONE_NUMBER]"
click at [384, 117] on div "Subzero Repair Professionals" at bounding box center [403, 118] width 133 height 15
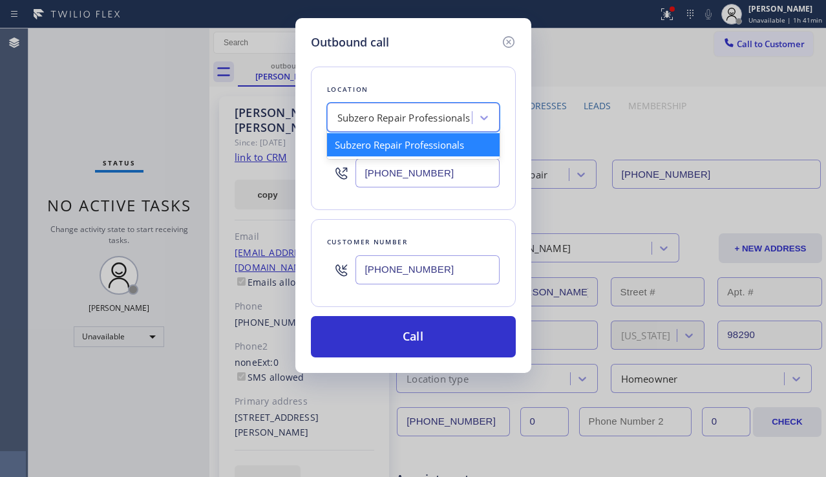
click at [436, 169] on input "[PHONE_NUMBER]" at bounding box center [428, 172] width 144 height 29
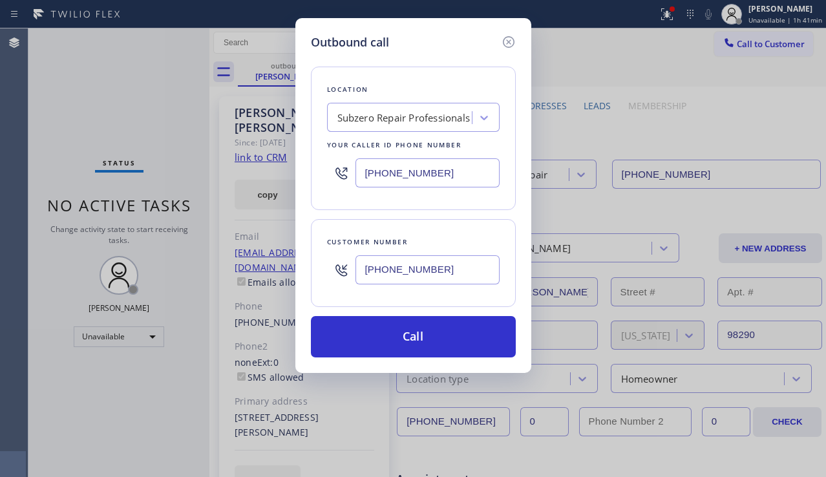
drag, startPoint x: 442, startPoint y: 169, endPoint x: 306, endPoint y: 175, distance: 135.2
click at [306, 175] on div "Outbound call Location Subzero Repair Professionals Your caller id phone number…" at bounding box center [413, 195] width 236 height 355
type input "[PHONE_NUMBER]"
click at [511, 44] on icon at bounding box center [508, 42] width 12 height 12
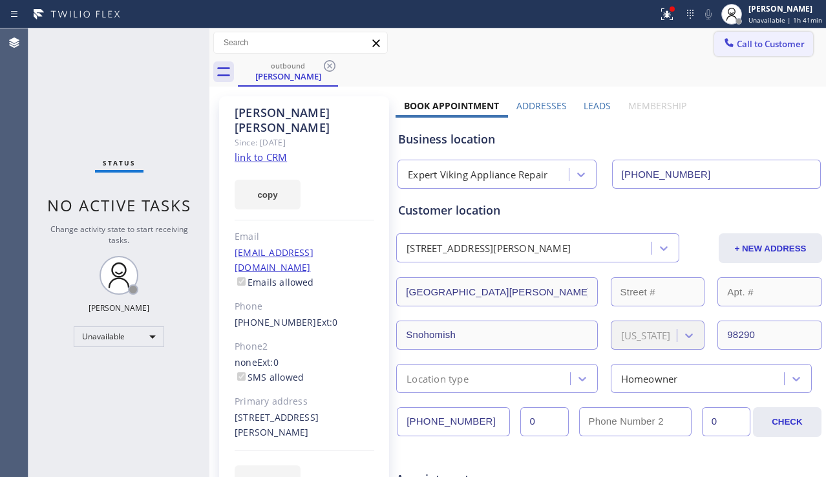
click at [778, 54] on button "Call to Customer" at bounding box center [763, 44] width 99 height 25
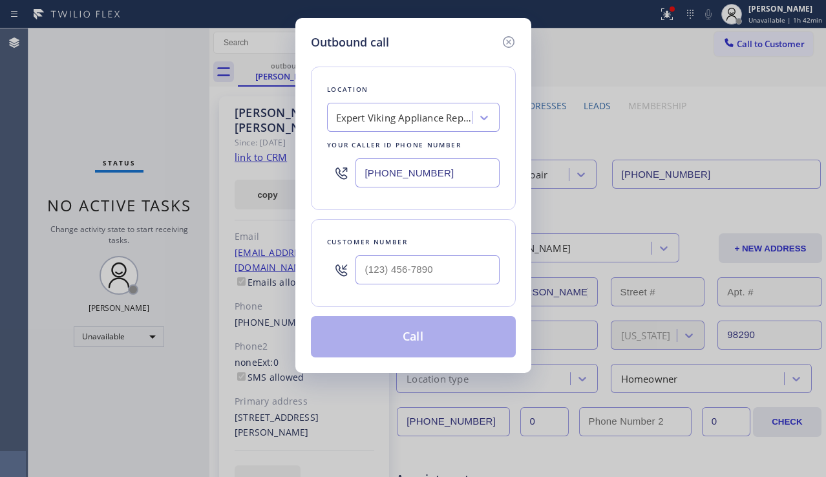
click at [769, 134] on div "Outbound call Location Expert Viking Appliance Repair Your caller id phone numb…" at bounding box center [413, 238] width 826 height 477
click at [425, 264] on input "(___) ___-____" at bounding box center [428, 269] width 144 height 29
paste input "352) 232-9504"
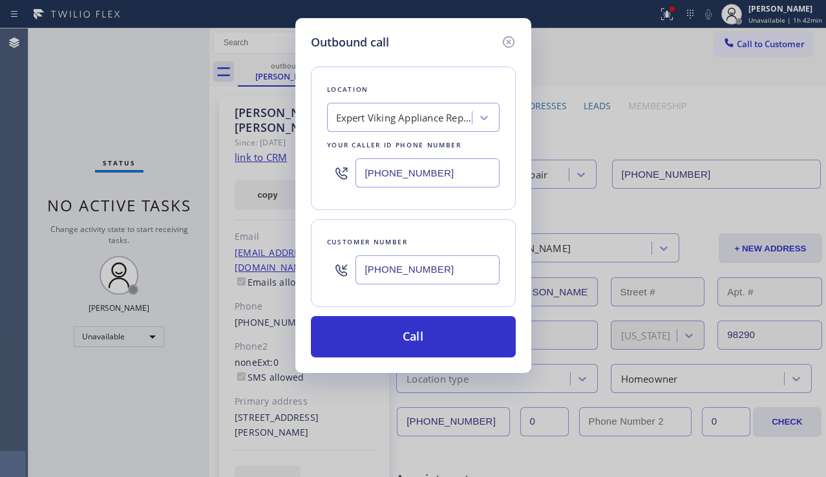
type input "[PHONE_NUMBER]"
click at [387, 123] on div "Expert Viking Appliance Repair" at bounding box center [404, 118] width 136 height 15
type input "5 star appliance repair"
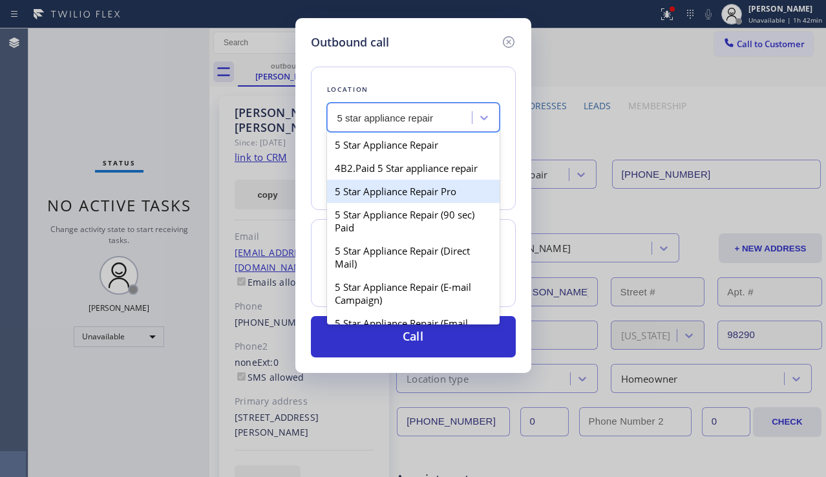
click at [422, 190] on div "5 Star Appliance Repair Pro" at bounding box center [413, 191] width 173 height 23
type input "[PHONE_NUMBER]"
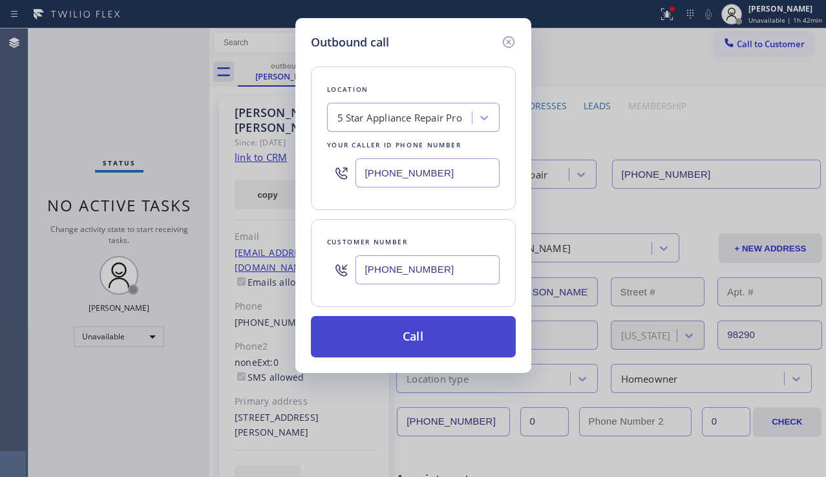
click at [410, 345] on button "Call" at bounding box center [413, 336] width 205 height 41
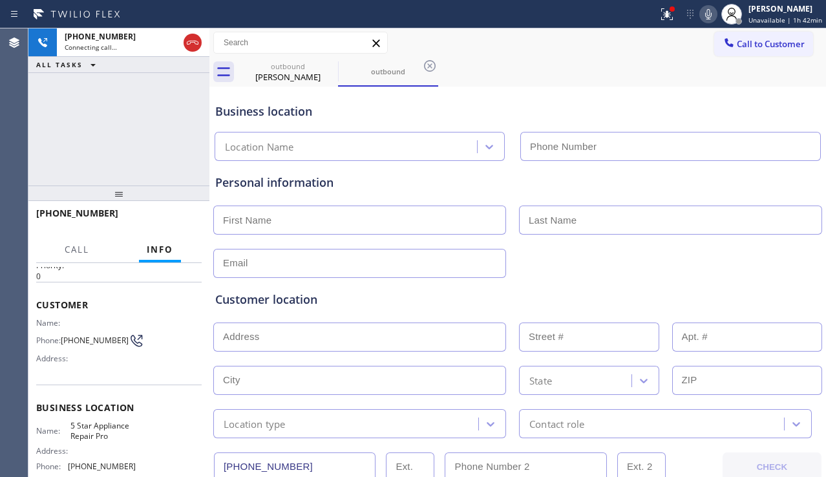
type input "[PHONE_NUMBER]"
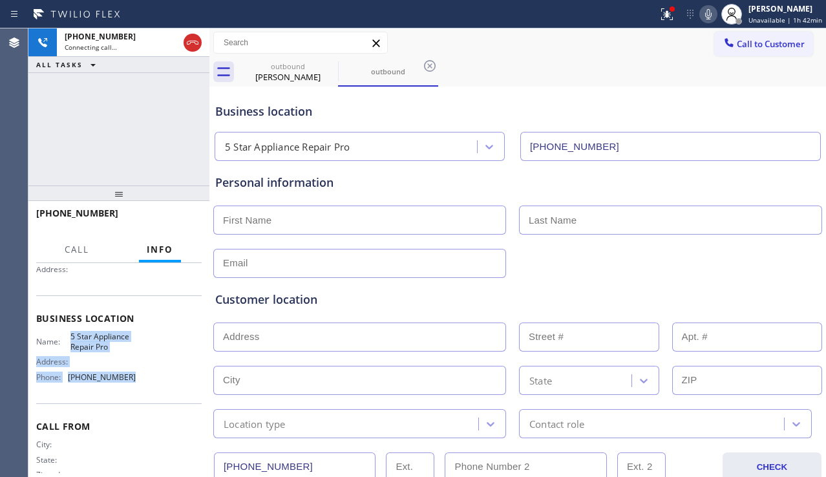
drag, startPoint x: 68, startPoint y: 339, endPoint x: 136, endPoint y: 383, distance: 80.5
click at [136, 383] on div "Name: 5 Star Appliance Repair Pro Address: Phone: [PHONE_NUMBER]" at bounding box center [119, 360] width 166 height 56
copy div "5 Star Appliance Repair Pro Address: Phone: [PHONE_NUMBER]"
click at [98, 154] on div "[PHONE_NUMBER] Connecting call… ALL TASKS ALL TASKS ACTIVE TASKS TASKS IN WRAP …" at bounding box center [118, 106] width 181 height 157
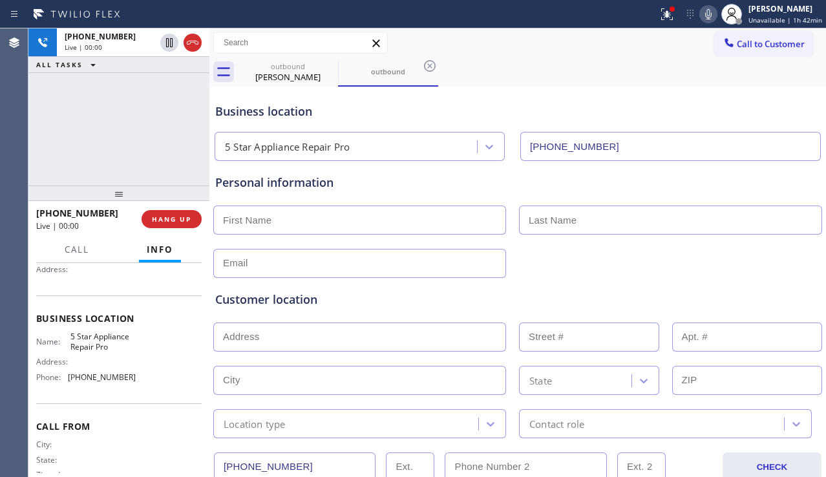
click at [573, 275] on div "Customer location >> ADD NEW ADDRESS << + NEW ADDRESS State Location type Conta…" at bounding box center [518, 356] width 610 height 166
click at [91, 176] on div "[PHONE_NUMBER] Live | 00:00 ALL TASKS ALL TASKS ACTIVE TASKS TASKS IN WRAP UP" at bounding box center [118, 106] width 181 height 157
click at [191, 213] on button "HANG UP" at bounding box center [172, 219] width 60 height 18
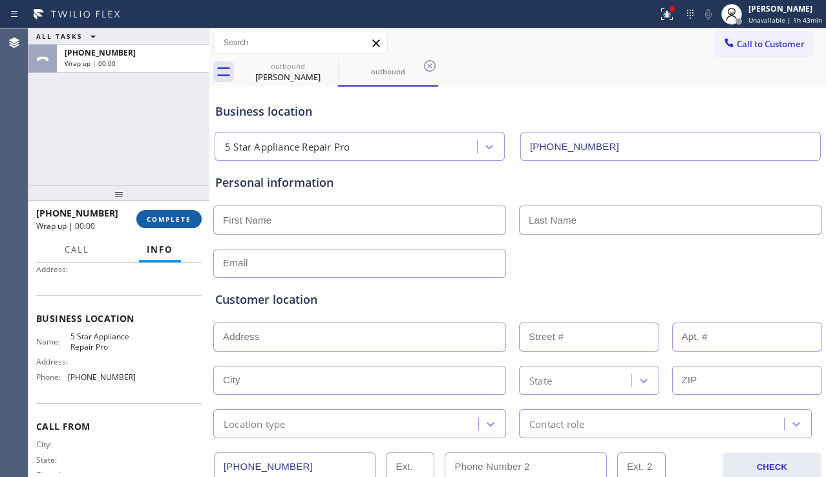
click at [191, 213] on button "COMPLETE" at bounding box center [168, 219] width 65 height 18
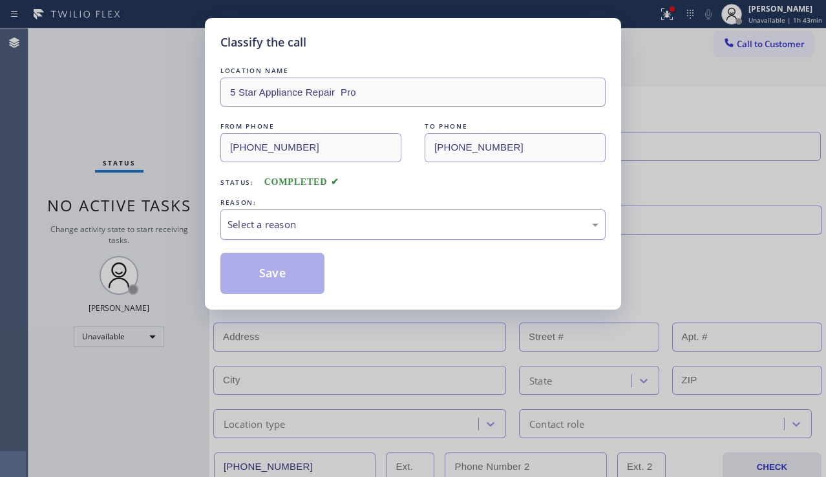
click at [319, 220] on div "Select a reason" at bounding box center [413, 224] width 371 height 15
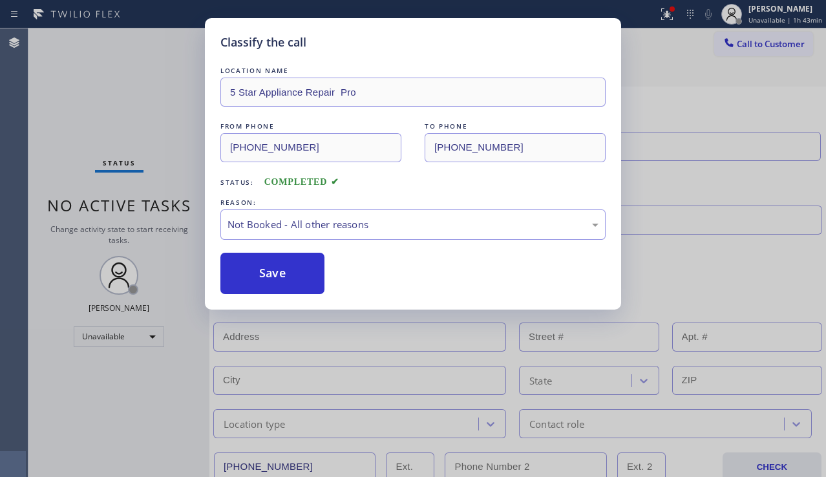
click at [279, 273] on button "Save" at bounding box center [272, 273] width 104 height 41
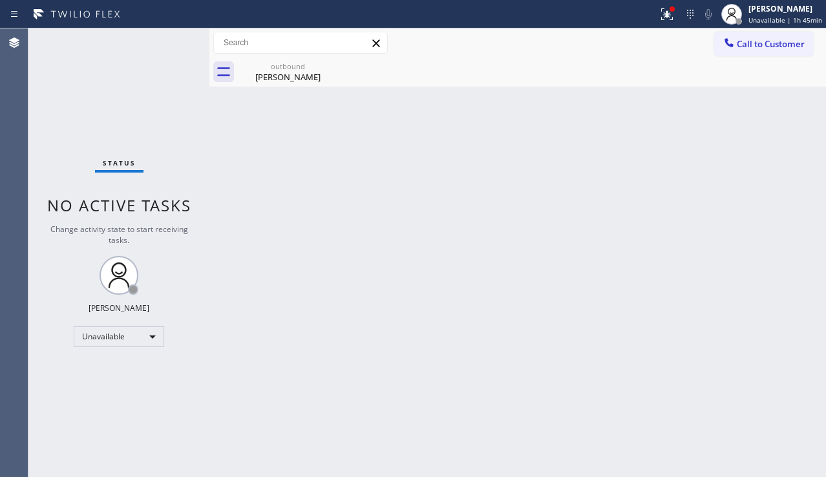
click at [401, 150] on div "Back to Dashboard Change Sender ID Customers Technicians Select a contact Outbo…" at bounding box center [517, 252] width 617 height 449
click at [396, 442] on div "Back to Dashboard Change Sender ID Customers Technicians Select a contact Outbo…" at bounding box center [517, 252] width 617 height 449
click at [674, 339] on div "Back to Dashboard Change Sender ID Customers Technicians Select a contact Outbo…" at bounding box center [517, 252] width 617 height 449
click at [661, 14] on icon at bounding box center [665, 12] width 8 height 9
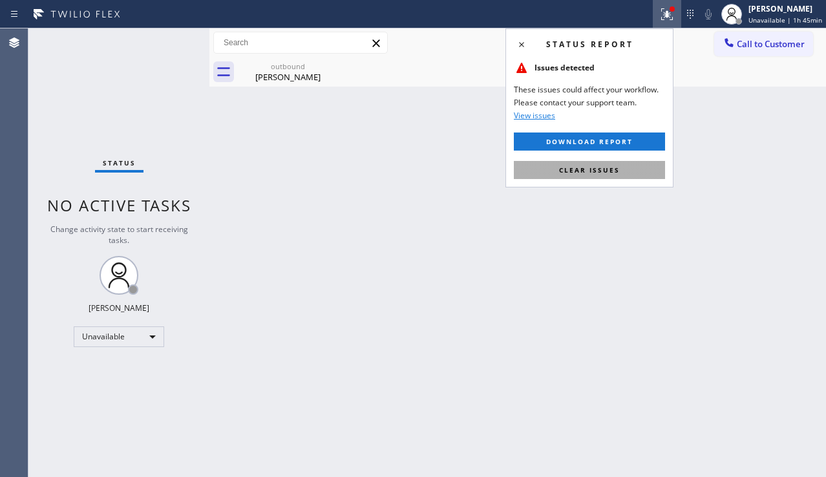
click at [604, 162] on button "Clear issues" at bounding box center [589, 170] width 151 height 18
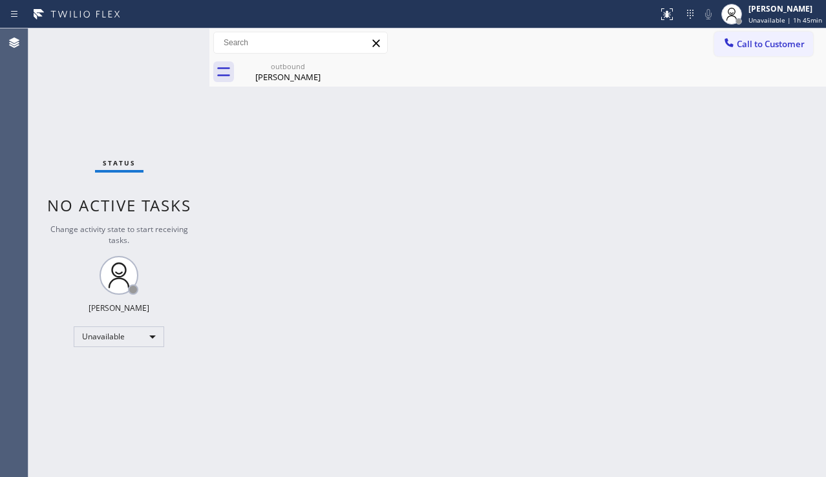
click at [441, 224] on div "Back to Dashboard Change Sender ID Customers Technicians Select a contact Outbo…" at bounding box center [517, 252] width 617 height 449
drag, startPoint x: 800, startPoint y: 277, endPoint x: 699, endPoint y: 242, distance: 107.3
click at [800, 276] on div "Back to Dashboard Change Sender ID Customers Technicians Select a contact Outbo…" at bounding box center [517, 252] width 617 height 449
click at [274, 69] on div "outbound" at bounding box center [288, 66] width 98 height 10
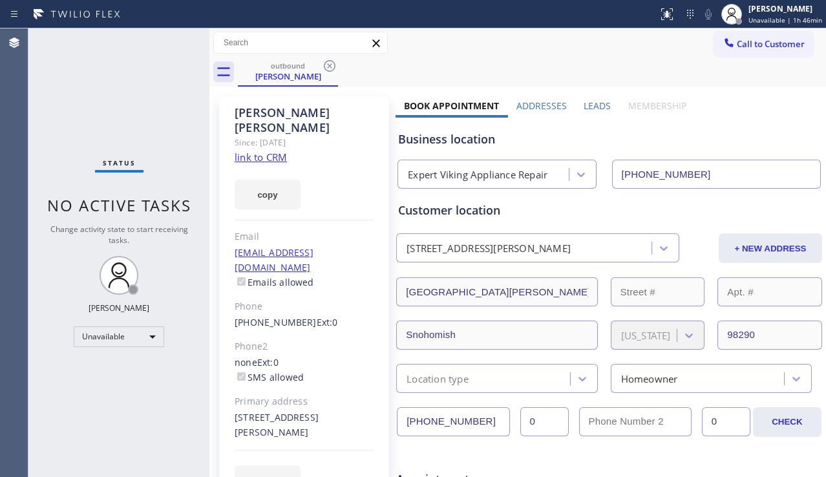
click at [269, 151] on link "link to CRM" at bounding box center [261, 157] width 52 height 13
click at [762, 43] on span "Call to Customer" at bounding box center [771, 44] width 68 height 12
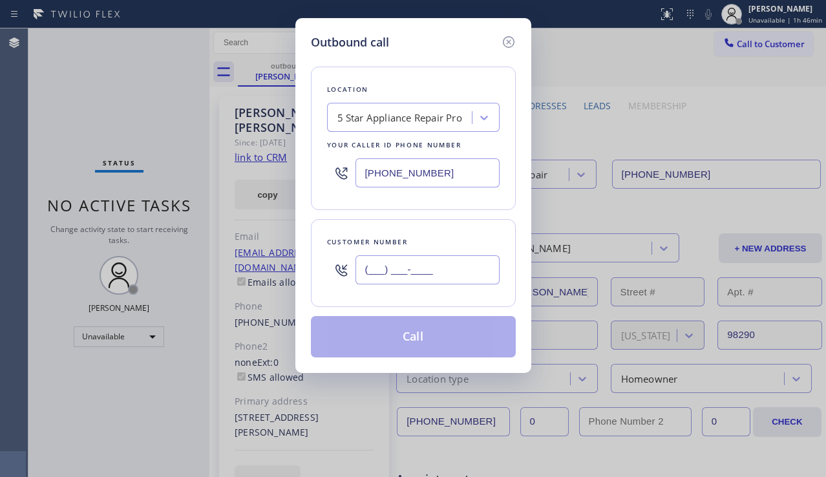
click at [429, 259] on input "(___) ___-____" at bounding box center [428, 269] width 144 height 29
paste input "415) 602-7481"
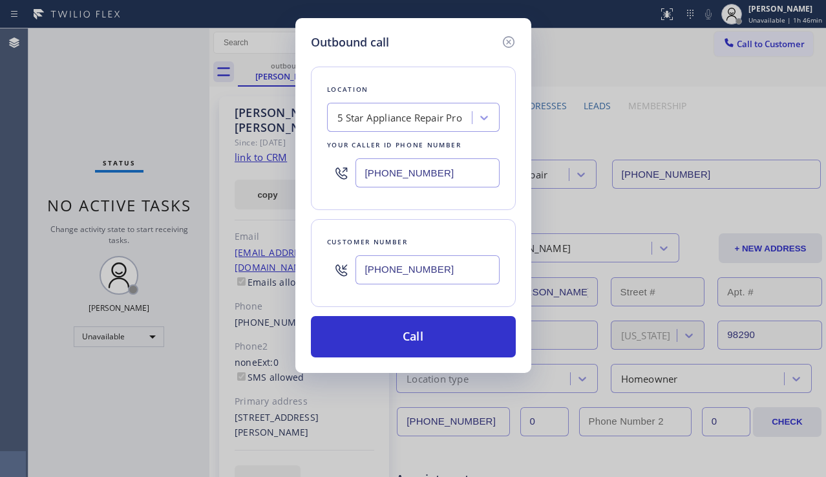
type input "[PHONE_NUMBER]"
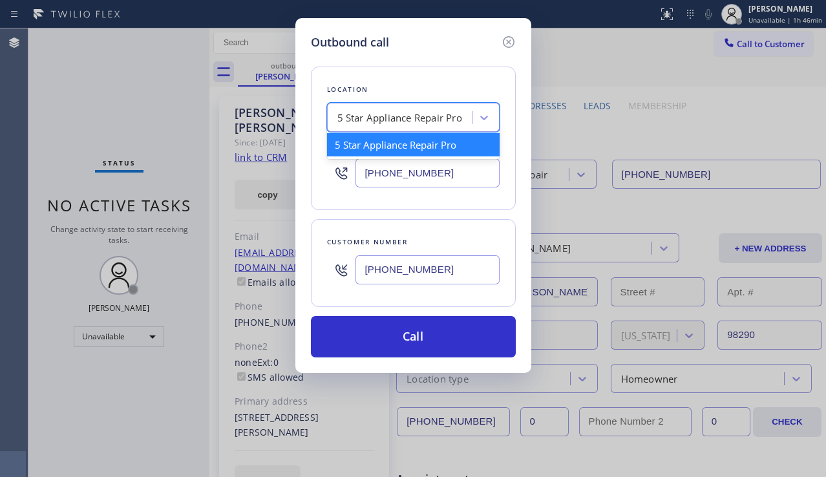
click at [375, 111] on div "5 Star Appliance Repair Pro" at bounding box center [399, 118] width 125 height 15
paste input "Zoom [GEOGRAPHIC_DATA]"
type input "Zoom [GEOGRAPHIC_DATA]"
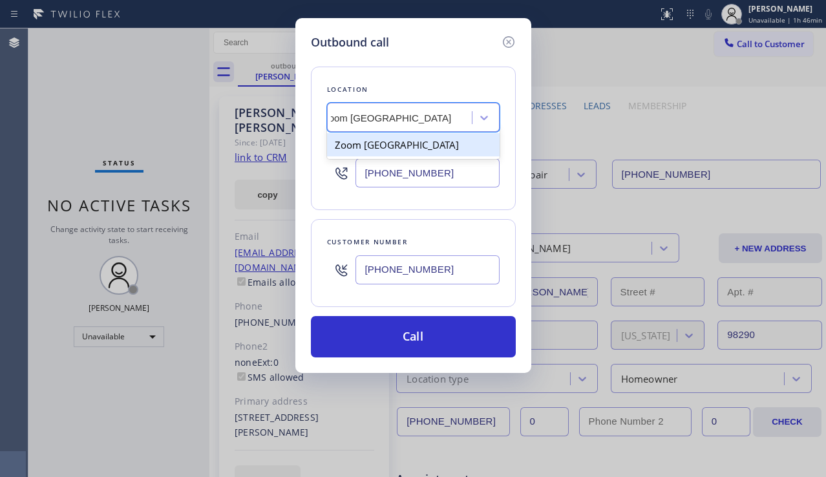
click at [406, 142] on div "Zoom [GEOGRAPHIC_DATA]" at bounding box center [413, 144] width 173 height 23
type input "[PHONE_NUMBER]"
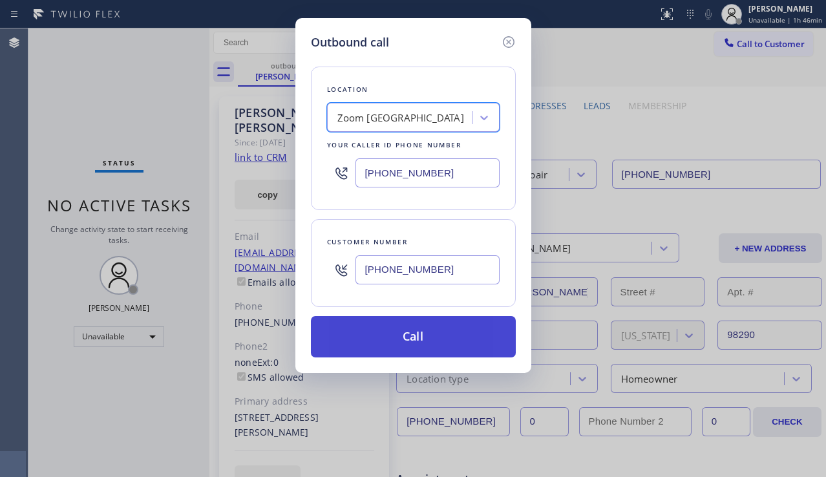
click at [409, 337] on button "Call" at bounding box center [413, 336] width 205 height 41
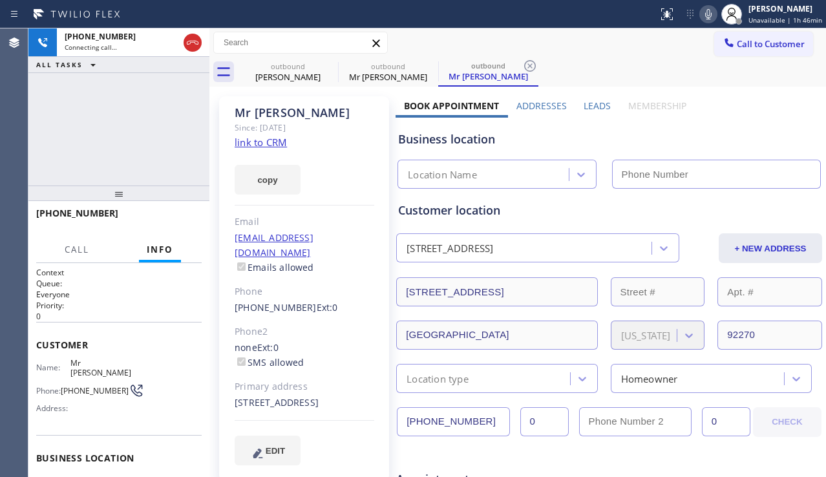
type input "[PHONE_NUMBER]"
click at [776, 147] on div "Business location" at bounding box center [609, 139] width 422 height 17
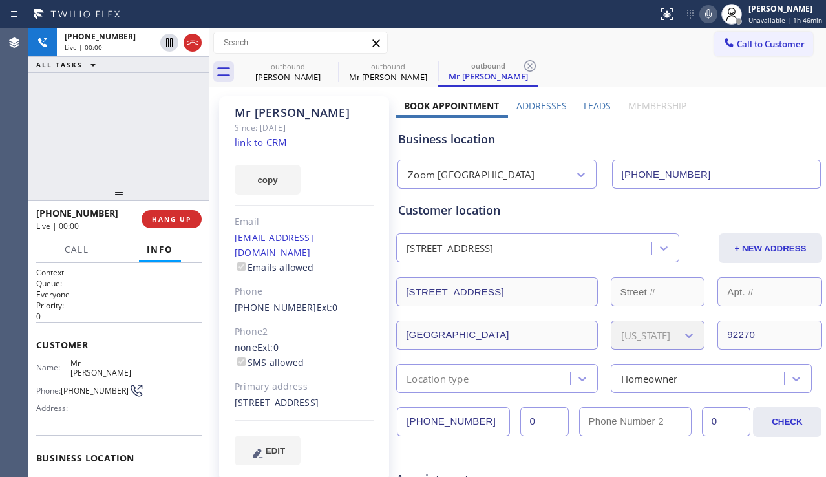
click at [588, 111] on label "Leads" at bounding box center [597, 106] width 27 height 12
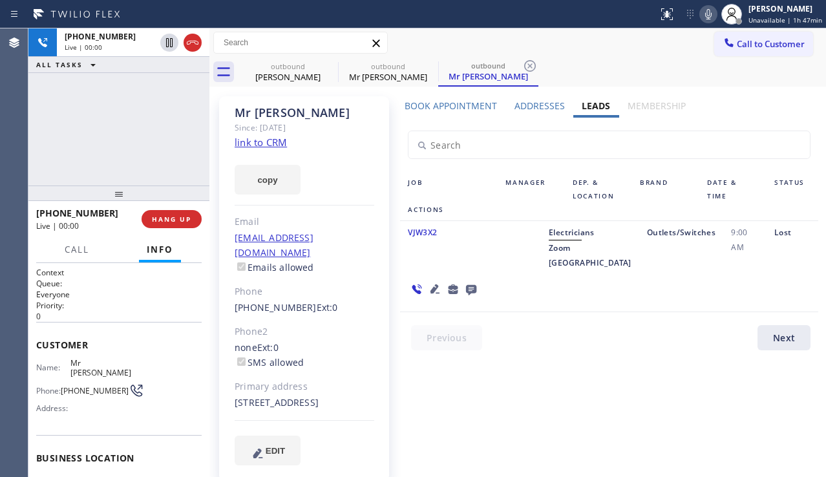
click at [432, 297] on icon at bounding box center [435, 289] width 16 height 16
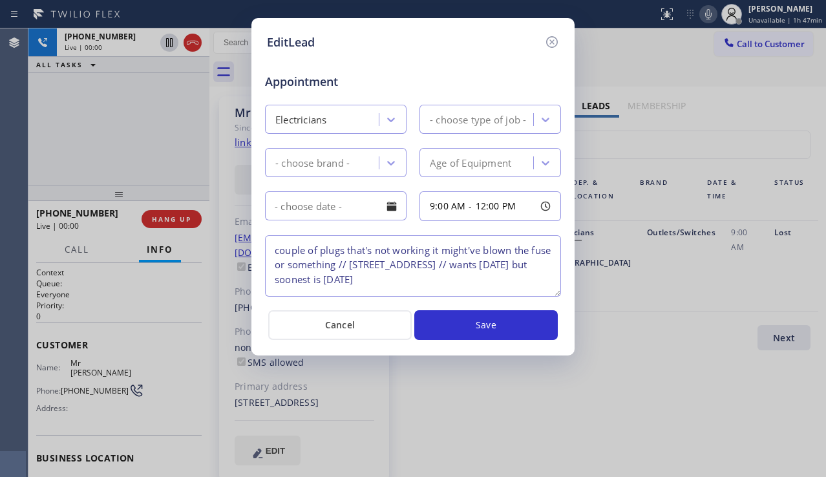
type textarea "couple of plugs that's not working it might've blown the fuse or something // […"
click at [549, 38] on icon at bounding box center [552, 42] width 12 height 12
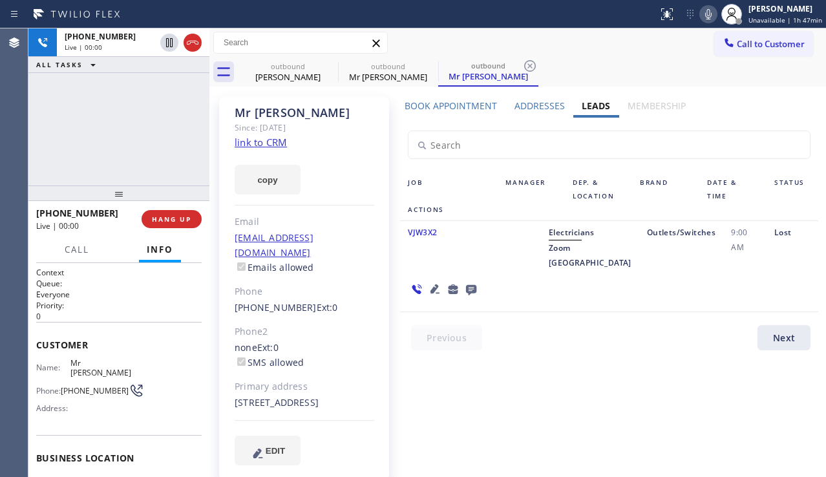
click at [768, 270] on div "Lost" at bounding box center [793, 247] width 52 height 45
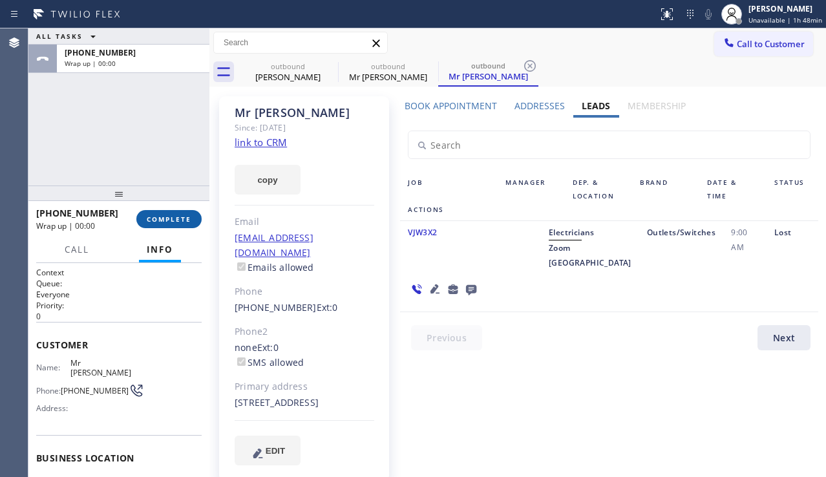
click at [171, 216] on span "COMPLETE" at bounding box center [169, 219] width 45 height 9
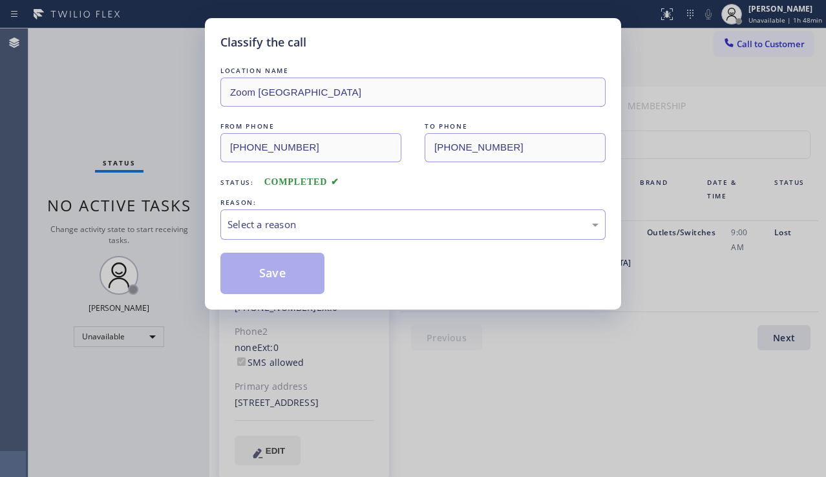
click at [323, 218] on div "Select a reason" at bounding box center [413, 224] width 371 height 15
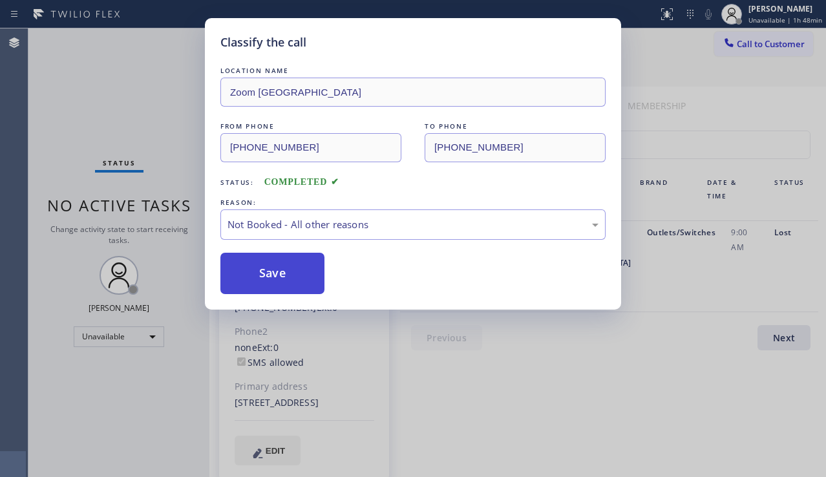
click at [278, 279] on button "Save" at bounding box center [272, 273] width 104 height 41
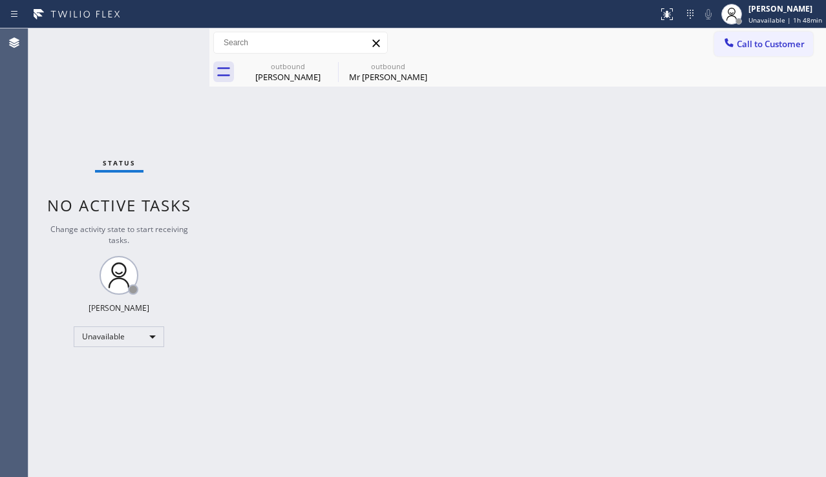
drag, startPoint x: 778, startPoint y: 147, endPoint x: 774, endPoint y: 138, distance: 9.8
click at [778, 147] on div "Back to Dashboard Change Sender ID Customers Technicians Select a contact Outbo…" at bounding box center [517, 252] width 617 height 449
click at [747, 52] on button "Call to Customer" at bounding box center [763, 44] width 99 height 25
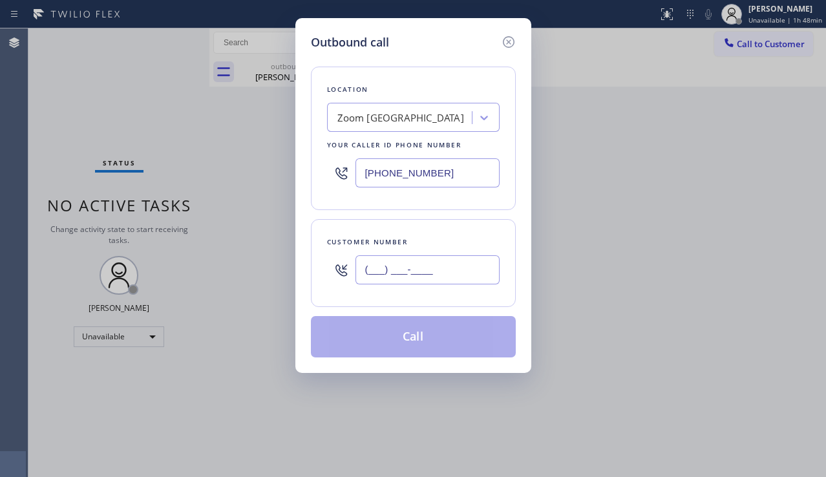
click at [405, 255] on input "(___) ___-____" at bounding box center [428, 269] width 144 height 29
paste input "213) 679-4154"
type input "[PHONE_NUMBER]"
click at [390, 118] on div "Zoom [GEOGRAPHIC_DATA]" at bounding box center [400, 118] width 127 height 15
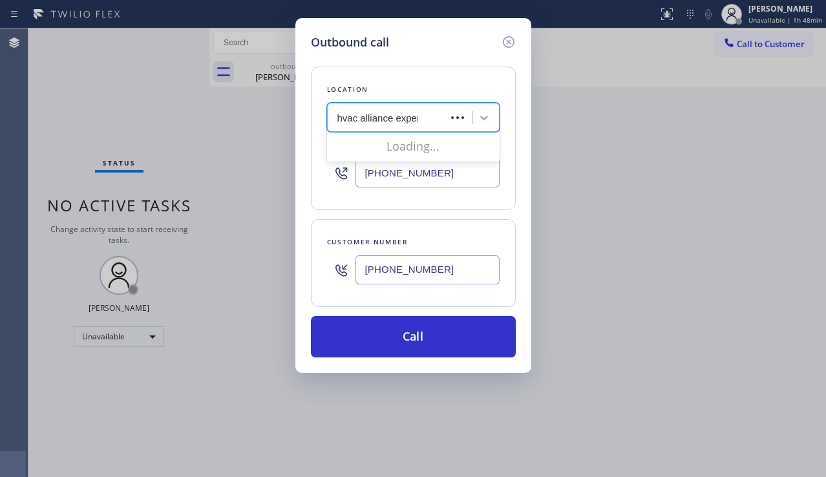
type input "hvac alliance expert"
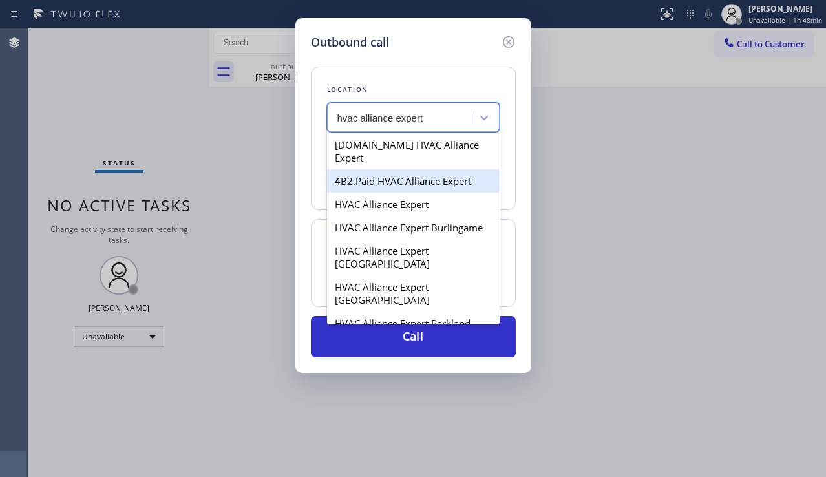
click at [387, 173] on div "4B2.Paid HVAC Alliance Expert" at bounding box center [413, 180] width 173 height 23
type input "[PHONE_NUMBER]"
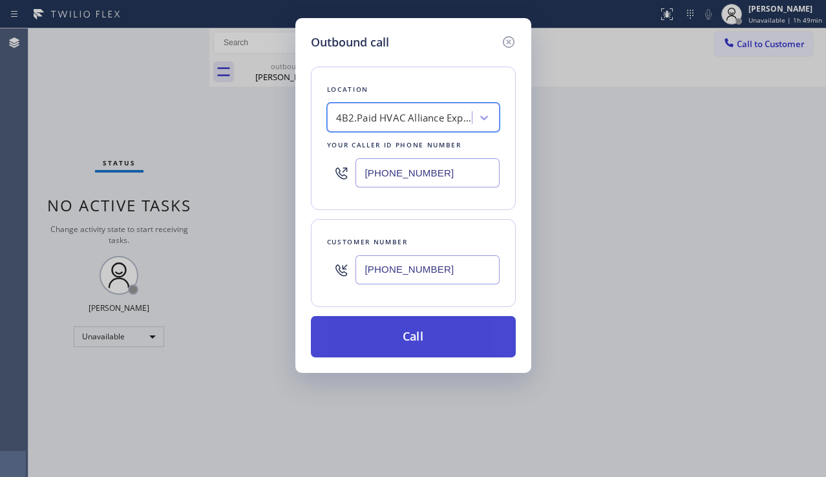
click at [386, 332] on button "Call" at bounding box center [413, 336] width 205 height 41
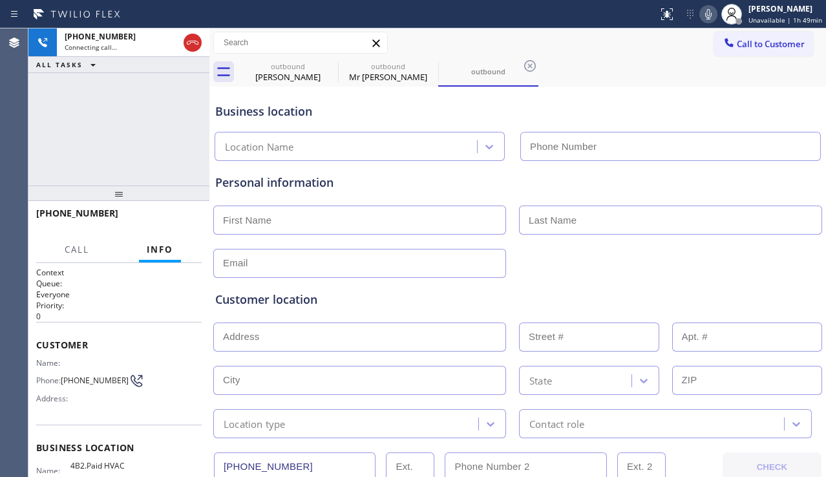
click at [785, 305] on div "Customer location" at bounding box center [517, 299] width 605 height 17
type input "[PHONE_NUMBER]"
click at [773, 299] on div "Customer location" at bounding box center [517, 299] width 605 height 17
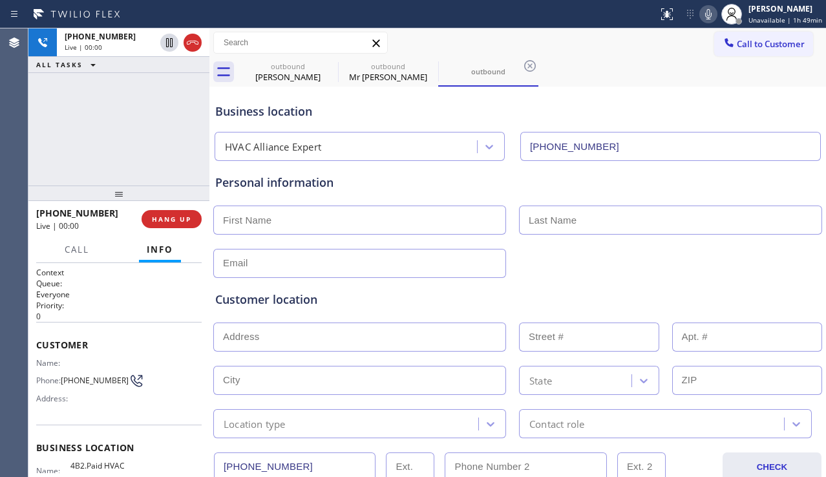
click at [790, 287] on div "Customer location >> ADD NEW ADDRESS << + NEW ADDRESS State Location type Conta…" at bounding box center [518, 358] width 610 height 160
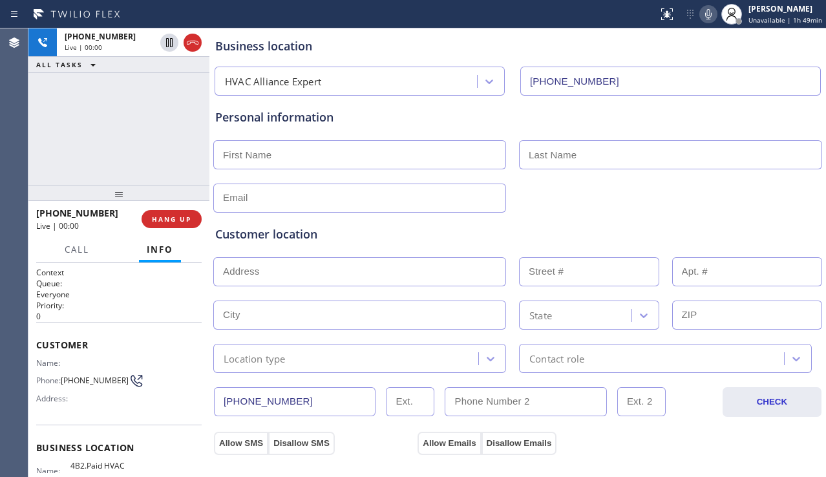
scroll to position [67, 0]
click at [118, 136] on div "[PHONE_NUMBER] Live | 00:00 ALL TASKS ALL TASKS ACTIVE TASKS TASKS IN WRAP UP" at bounding box center [118, 106] width 181 height 157
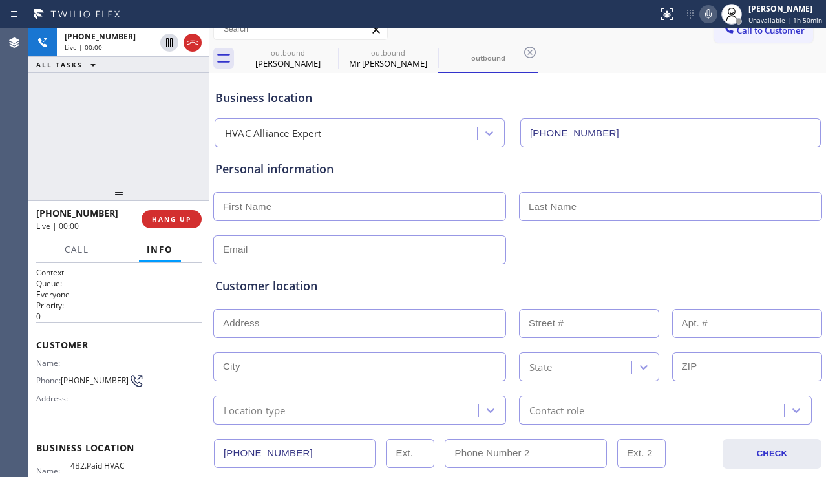
scroll to position [12, 0]
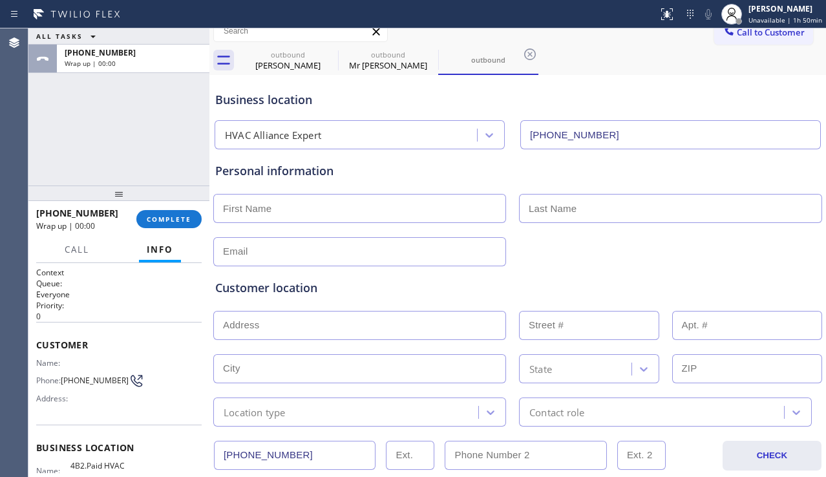
click at [760, 262] on div "Customer location >> ADD NEW ADDRESS << + NEW ADDRESS State Location type Conta…" at bounding box center [518, 344] width 610 height 166
click at [193, 223] on button "COMPLETE" at bounding box center [168, 219] width 65 height 18
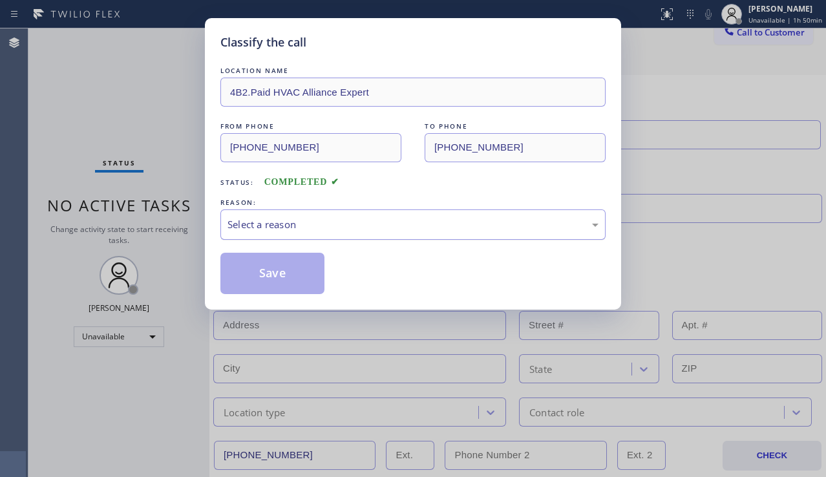
click at [339, 224] on div "Select a reason" at bounding box center [413, 224] width 371 height 15
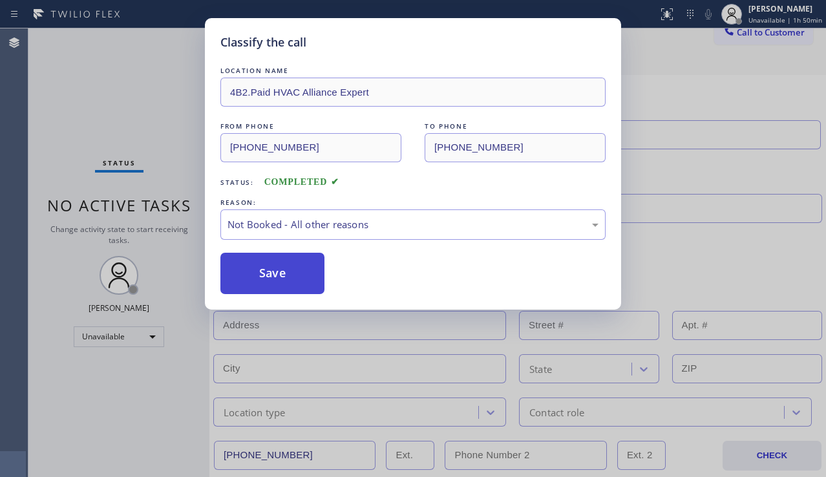
click at [269, 275] on button "Save" at bounding box center [272, 273] width 104 height 41
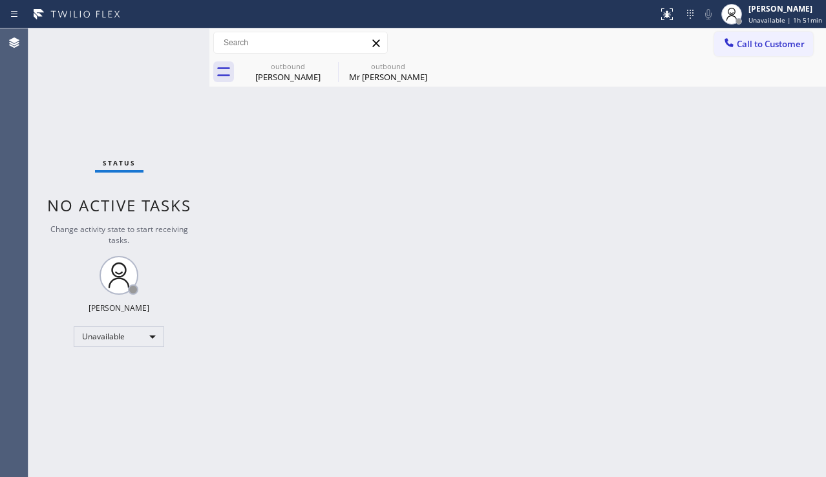
click at [797, 298] on div "Back to Dashboard Change Sender ID Customers Technicians Select a contact Outbo…" at bounding box center [517, 252] width 617 height 449
click at [745, 52] on button "Call to Customer" at bounding box center [763, 44] width 99 height 25
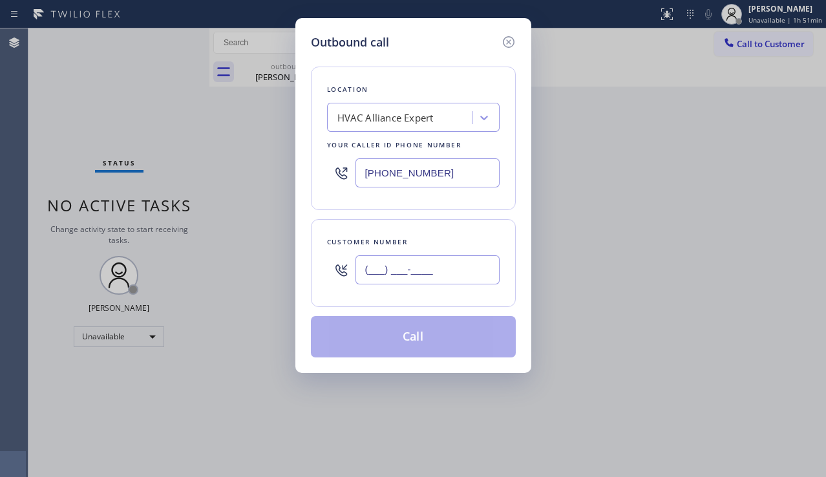
click at [392, 263] on input "(___) ___-____" at bounding box center [428, 269] width 144 height 29
paste input "352) 232-9504"
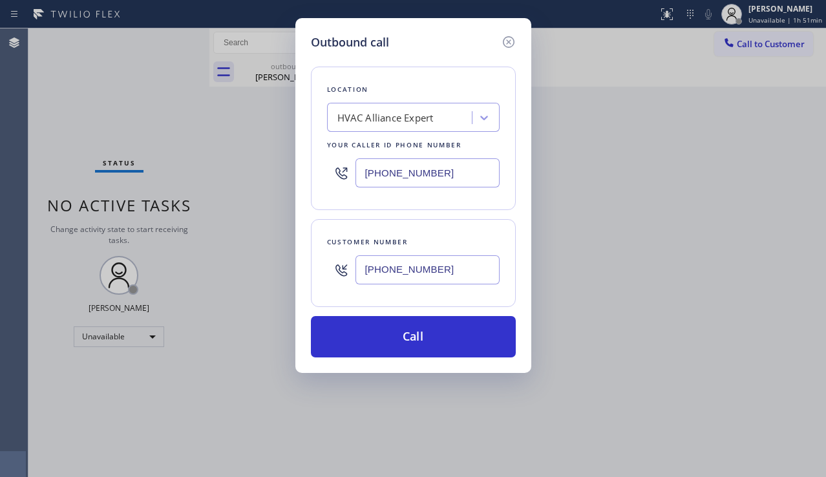
type input "[PHONE_NUMBER]"
click at [413, 126] on div "HVAC Alliance Expert" at bounding box center [401, 118] width 141 height 23
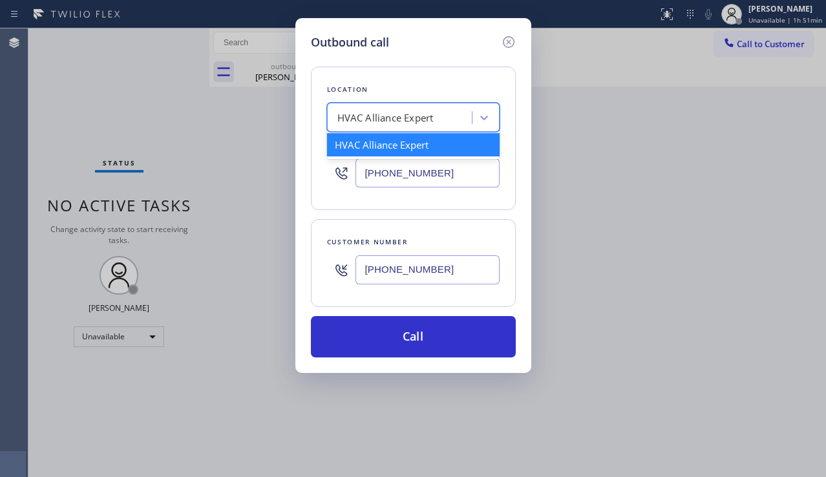
paste input "5 Star Appliance Repair Pro"
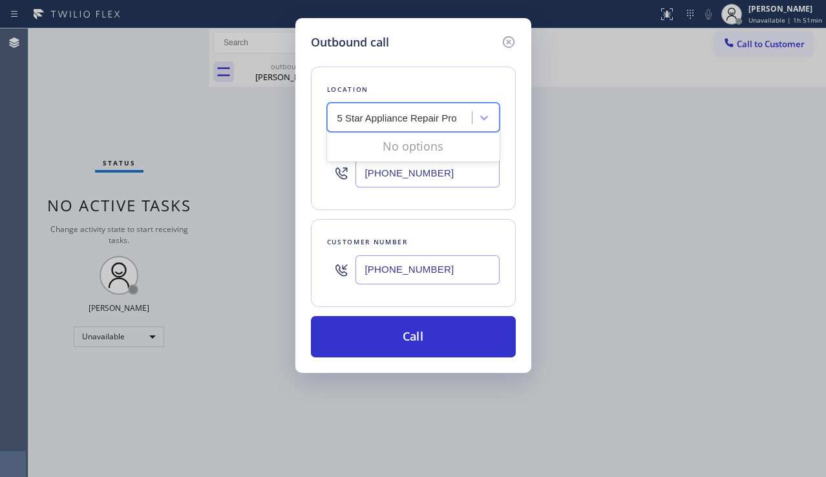
type input "5 Star Appliance Repair Pro"
click at [456, 208] on div "Location option 4B2.Paid HVAC Alliance Expert, selected. 0 results available fo…" at bounding box center [413, 139] width 205 height 144
drag, startPoint x: 453, startPoint y: 160, endPoint x: 338, endPoint y: 184, distance: 117.5
click at [338, 184] on div "[PHONE_NUMBER]" at bounding box center [413, 173] width 173 height 42
paste input "88) 477-1309"
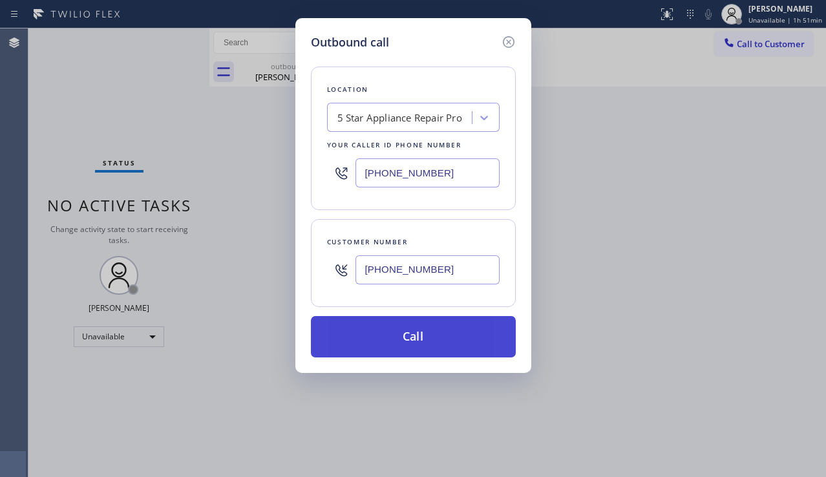
type input "[PHONE_NUMBER]"
click at [389, 330] on button "Call" at bounding box center [413, 336] width 205 height 41
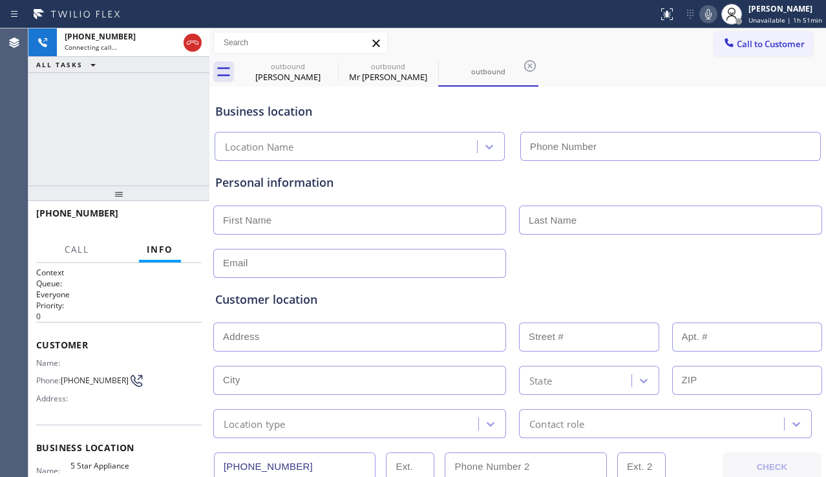
type input "[PHONE_NUMBER]"
drag, startPoint x: 770, startPoint y: 299, endPoint x: 758, endPoint y: 301, distance: 12.4
click at [770, 299] on div "Customer location" at bounding box center [517, 299] width 605 height 17
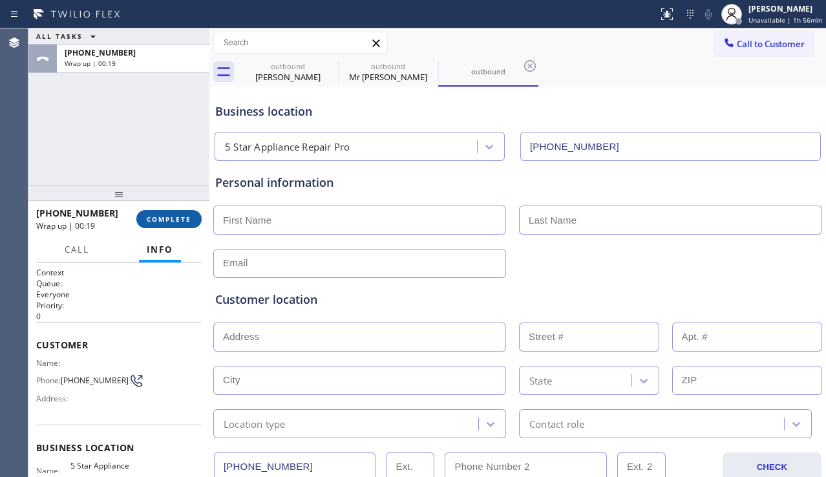
click at [179, 224] on button "COMPLETE" at bounding box center [168, 219] width 65 height 18
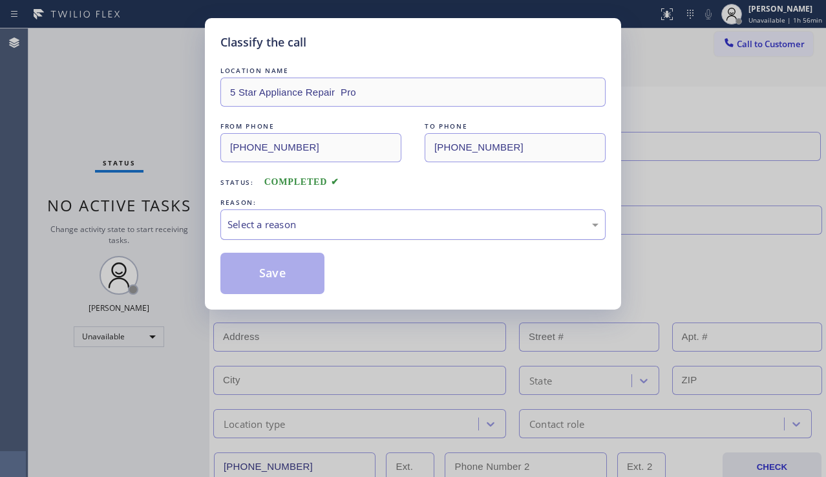
click at [305, 228] on div "Select a reason" at bounding box center [413, 224] width 371 height 15
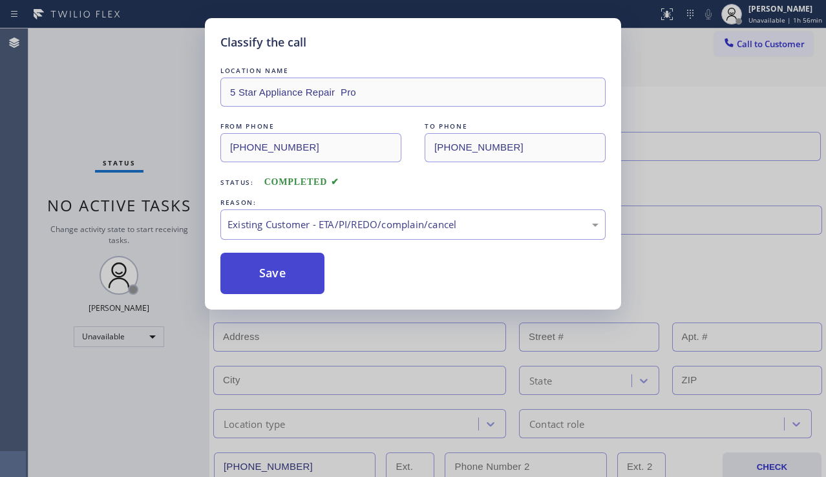
click at [282, 274] on button "Save" at bounding box center [272, 273] width 104 height 41
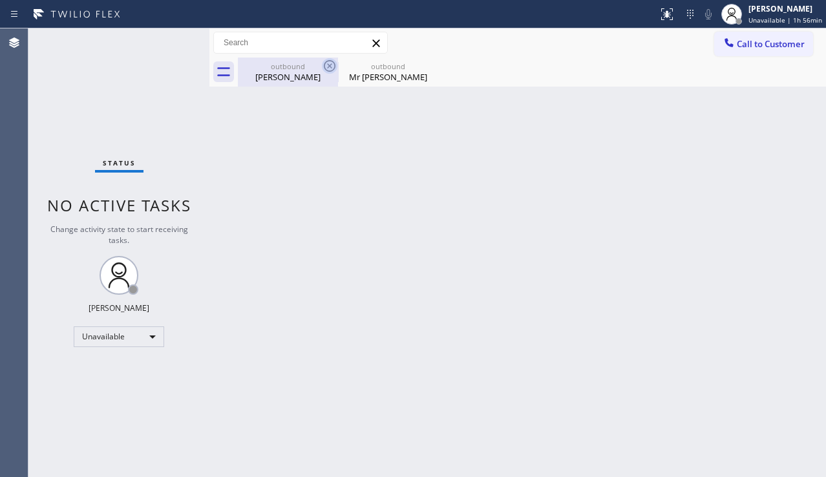
click at [328, 61] on icon at bounding box center [330, 66] width 12 height 12
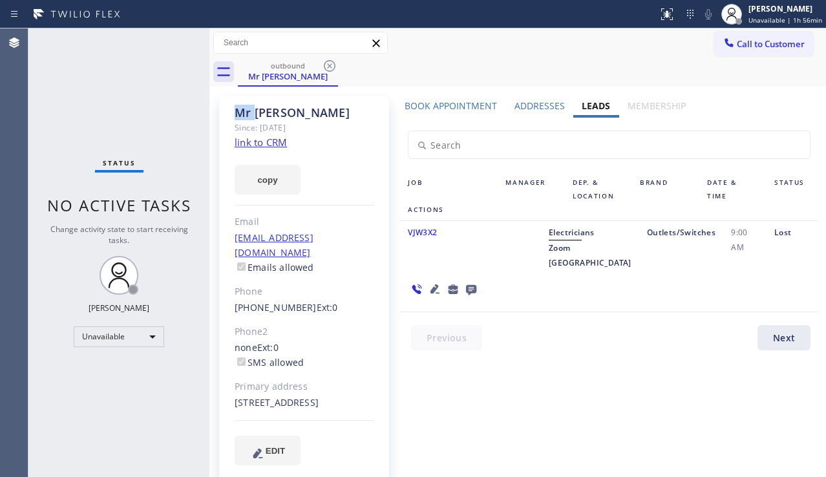
click at [328, 61] on icon at bounding box center [330, 66] width 12 height 12
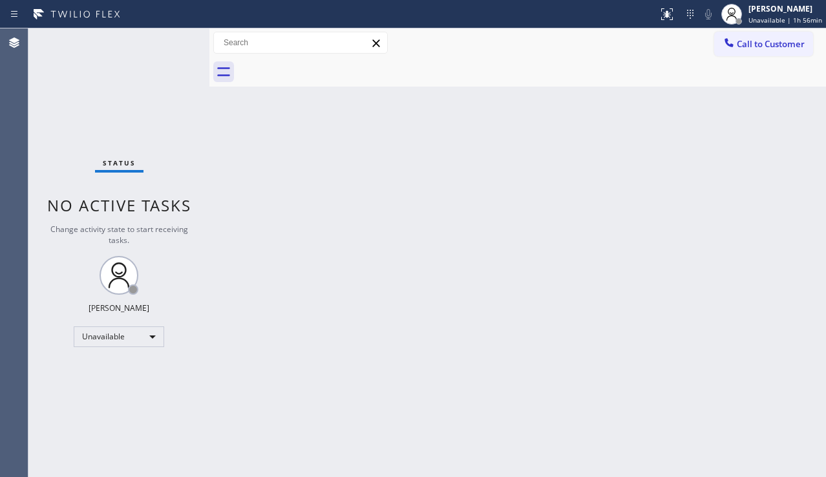
click at [333, 261] on div "Back to Dashboard Change Sender ID Customers Technicians Select a contact Outbo…" at bounding box center [517, 252] width 617 height 449
click at [336, 453] on div "Back to Dashboard Change Sender ID Customers Technicians Select a contact Outbo…" at bounding box center [517, 252] width 617 height 449
click at [528, 255] on div "Back to Dashboard Change Sender ID Customers Technicians Select a contact Outbo…" at bounding box center [517, 252] width 617 height 449
click at [788, 280] on div "Back to Dashboard Change Sender ID Customers Technicians Select a contact Outbo…" at bounding box center [517, 252] width 617 height 449
click at [772, 341] on div "Back to Dashboard Change Sender ID Customers Technicians Select a contact Outbo…" at bounding box center [517, 252] width 617 height 449
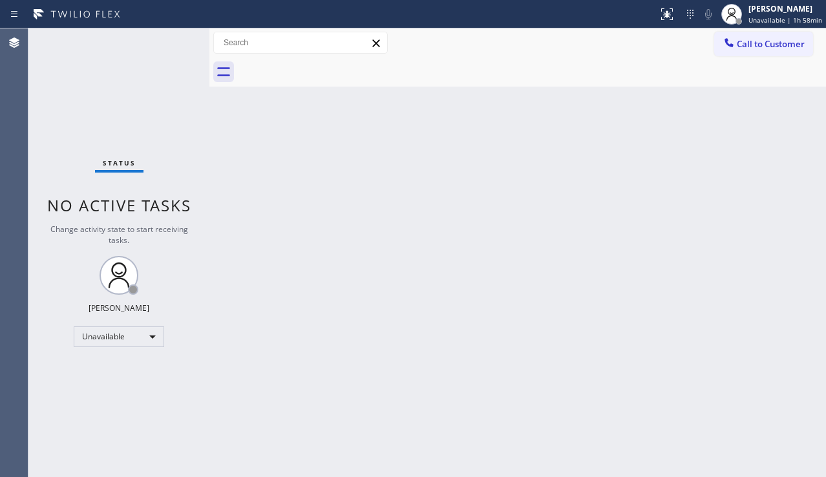
click at [683, 381] on div "Back to Dashboard Change Sender ID Customers Technicians Select a contact Outbo…" at bounding box center [517, 252] width 617 height 449
click at [480, 346] on div "Back to Dashboard Change Sender ID Customers Technicians Select a contact Outbo…" at bounding box center [517, 252] width 617 height 449
click at [425, 262] on div "Back to Dashboard Change Sender ID Customers Technicians Select a contact Outbo…" at bounding box center [517, 252] width 617 height 449
click at [769, 300] on div "Back to Dashboard Change Sender ID Customers Technicians Select a contact Outbo…" at bounding box center [517, 252] width 617 height 449
click at [427, 213] on div "Back to Dashboard Change Sender ID Customers Technicians Select a contact Outbo…" at bounding box center [517, 252] width 617 height 449
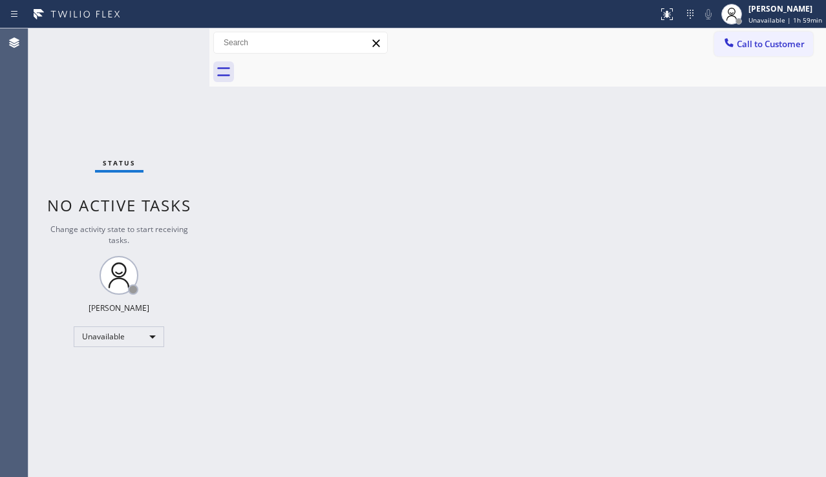
click at [784, 292] on div "Back to Dashboard Change Sender ID Customers Technicians Select a contact Outbo…" at bounding box center [517, 252] width 617 height 449
click at [345, 259] on div "Back to Dashboard Change Sender ID Customers Technicians Select a contact Outbo…" at bounding box center [517, 252] width 617 height 449
click at [748, 48] on span "Call to Customer" at bounding box center [771, 44] width 68 height 12
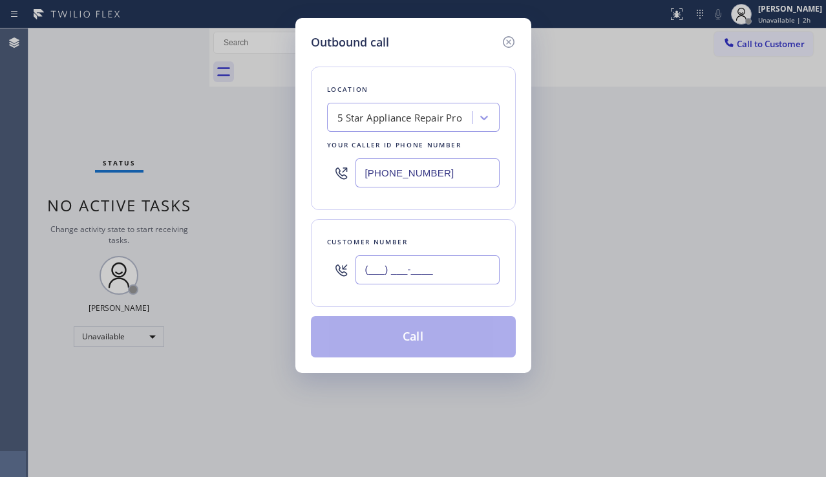
click at [413, 257] on input "(___) ___-____" at bounding box center [428, 269] width 144 height 29
paste input "929) 754-2010"
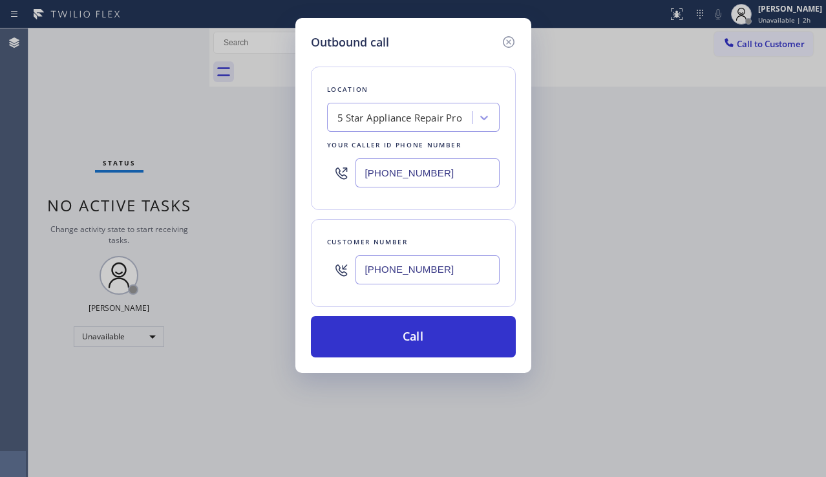
type input "[PHONE_NUMBER]"
drag, startPoint x: 451, startPoint y: 178, endPoint x: 237, endPoint y: 167, distance: 214.3
click at [237, 167] on div "Outbound call Location 5 Star Appliance Repair Pro Your caller id phone number …" at bounding box center [413, 238] width 826 height 477
paste input "347) 284-617"
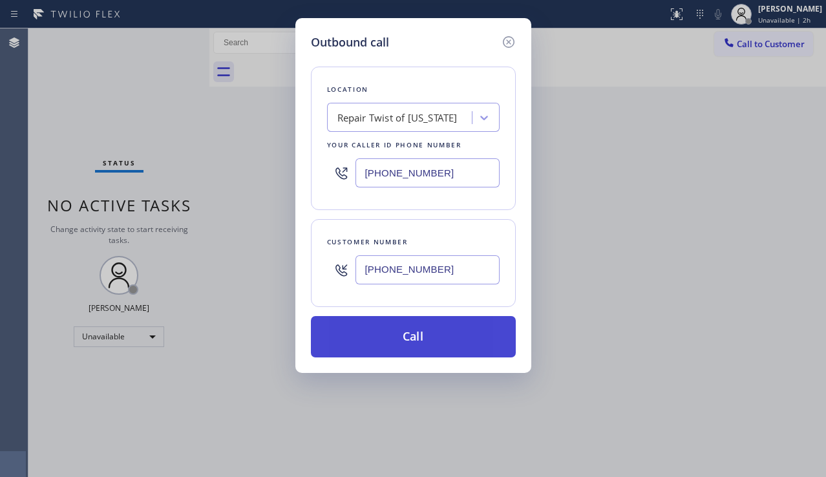
type input "[PHONE_NUMBER]"
click at [416, 334] on button "Call" at bounding box center [413, 336] width 205 height 41
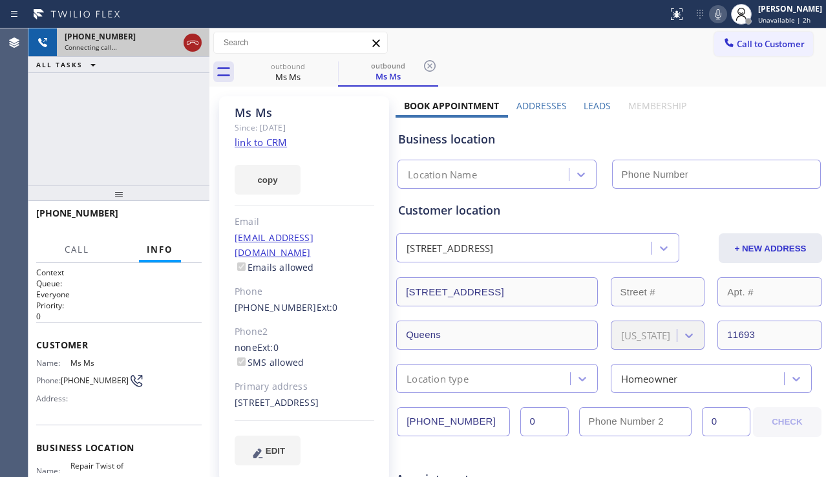
type input "[PHONE_NUMBER]"
click at [188, 46] on icon at bounding box center [193, 43] width 16 height 16
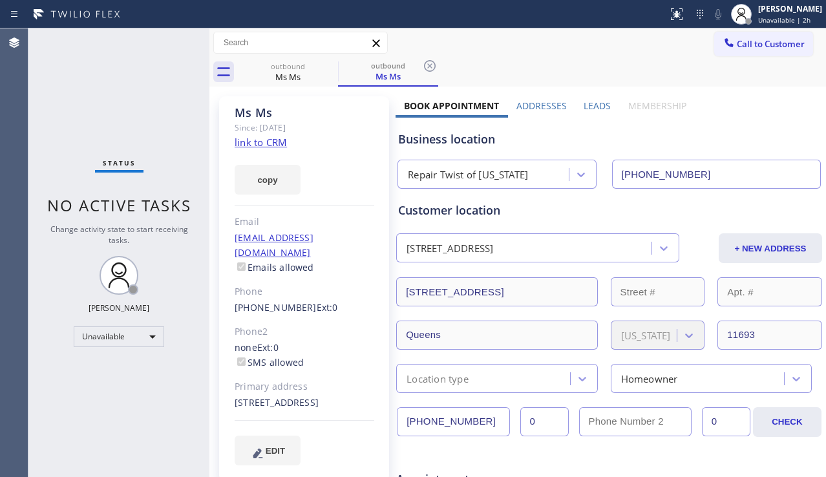
click at [596, 101] on label "Leads" at bounding box center [597, 106] width 27 height 12
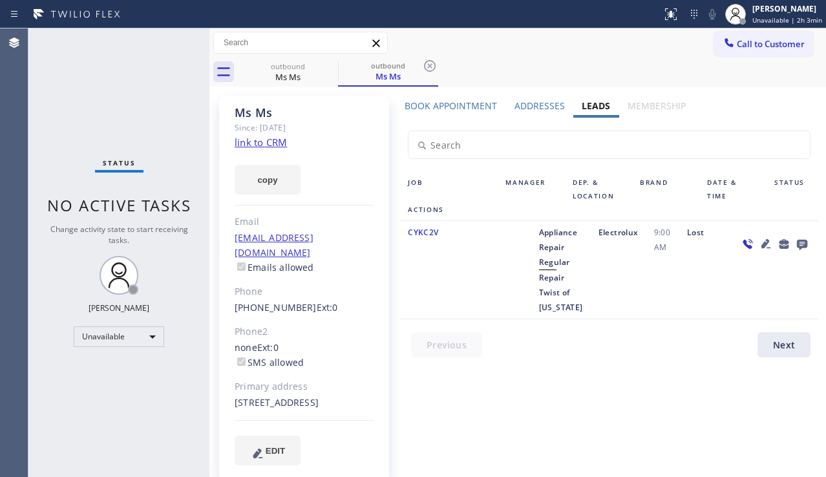
click at [485, 50] on div "Call to Customer Outbound call Location Repair Twist of [US_STATE] Your caller …" at bounding box center [517, 43] width 617 height 23
drag, startPoint x: 89, startPoint y: 129, endPoint x: 155, endPoint y: 130, distance: 66.0
click at [89, 129] on div "Status No active tasks Change activity state to start receiving tasks. [PERSON_…" at bounding box center [118, 252] width 181 height 449
click at [329, 65] on icon at bounding box center [330, 66] width 12 height 12
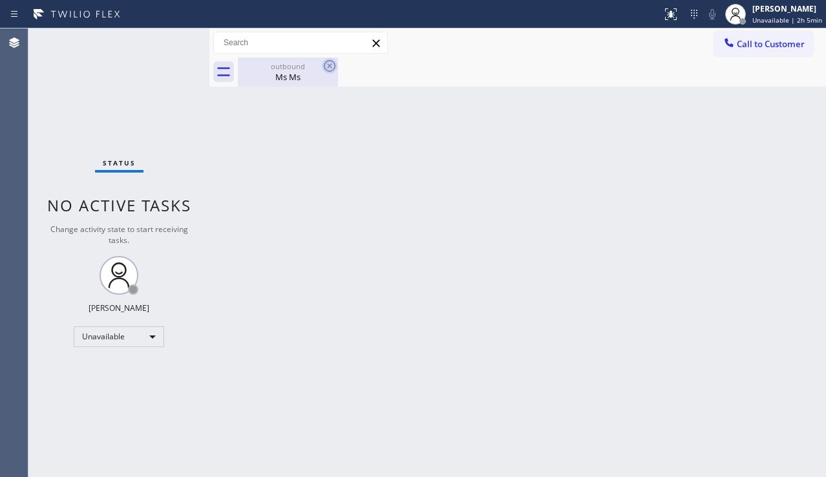
click at [332, 67] on icon at bounding box center [330, 66] width 16 height 16
click at [296, 77] on div "Ms Ms" at bounding box center [288, 77] width 98 height 12
drag, startPoint x: 806, startPoint y: 317, endPoint x: 802, endPoint y: 312, distance: 7.0
click at [806, 317] on div "Back to Dashboard Change Sender ID Customers Technicians Select a contact Outbo…" at bounding box center [517, 252] width 617 height 449
click at [85, 405] on div "Status No active tasks Change activity state to start receiving tasks. [PERSON_…" at bounding box center [118, 252] width 181 height 449
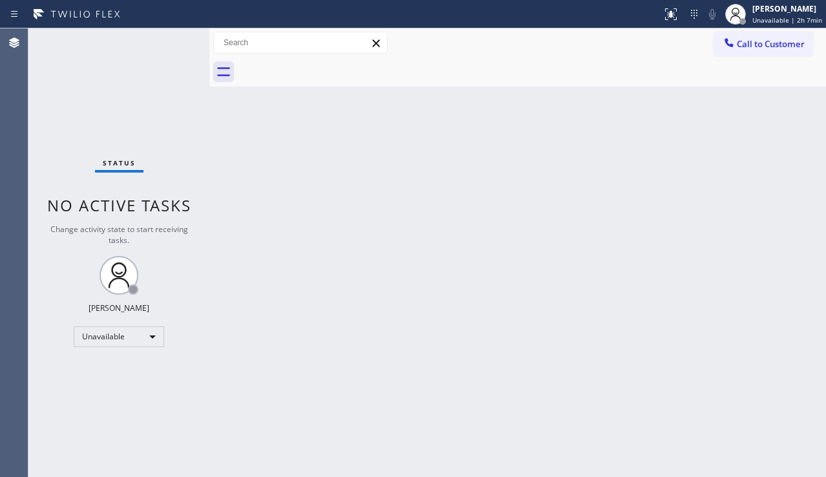
click at [70, 147] on div "Status No active tasks Change activity state to start receiving tasks. [PERSON_…" at bounding box center [118, 252] width 181 height 449
click at [335, 226] on div "Back to Dashboard Change Sender ID Customers Technicians Select a contact Outbo…" at bounding box center [517, 252] width 617 height 449
drag, startPoint x: 204, startPoint y: 370, endPoint x: 241, endPoint y: 387, distance: 39.6
click at [204, 370] on div "Status No active tasks Change activity state to start receiving tasks. [PERSON_…" at bounding box center [118, 252] width 181 height 449
click at [132, 389] on div "Status No active tasks Change activity state to start receiving tasks. [PERSON_…" at bounding box center [118, 252] width 181 height 449
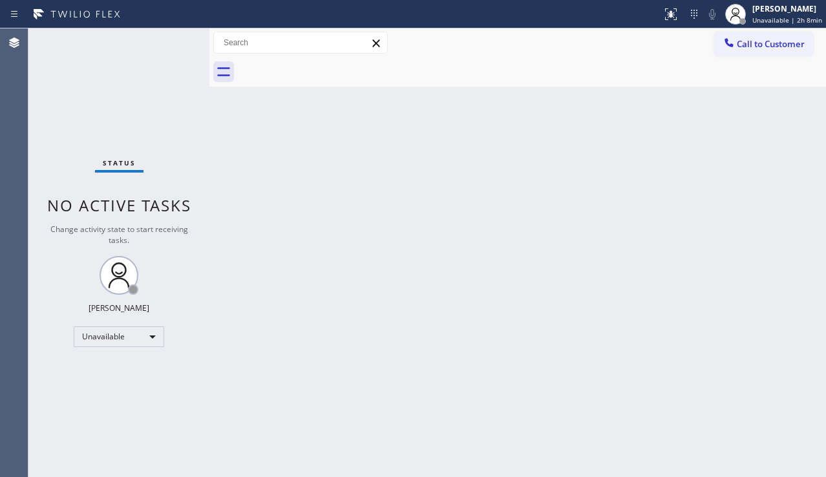
click at [546, 308] on div "Back to Dashboard Change Sender ID Customers Technicians Select a contact Outbo…" at bounding box center [517, 252] width 617 height 449
click at [347, 398] on div "Back to Dashboard Change Sender ID Customers Technicians Select a contact Outbo…" at bounding box center [517, 252] width 617 height 449
click at [134, 327] on div "Unavailable" at bounding box center [119, 336] width 91 height 21
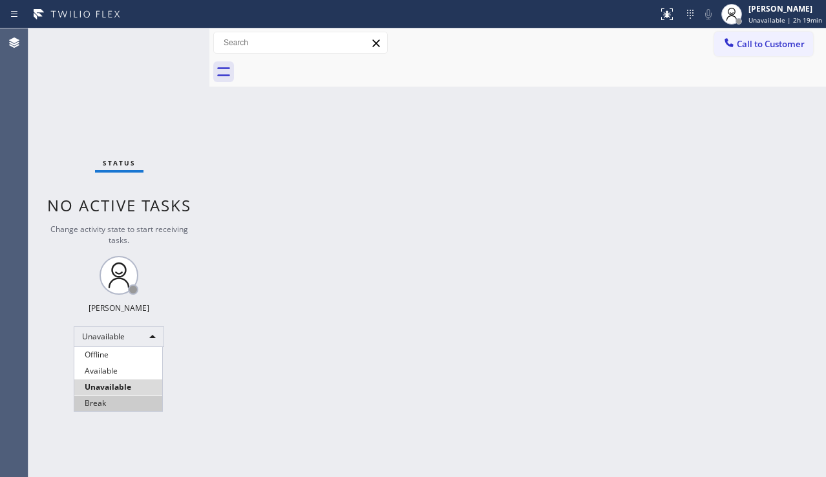
click at [121, 398] on li "Break" at bounding box center [118, 404] width 88 height 16
click at [257, 418] on div "Back to Dashboard Change Sender ID Customers Technicians Select a contact Outbo…" at bounding box center [517, 252] width 617 height 449
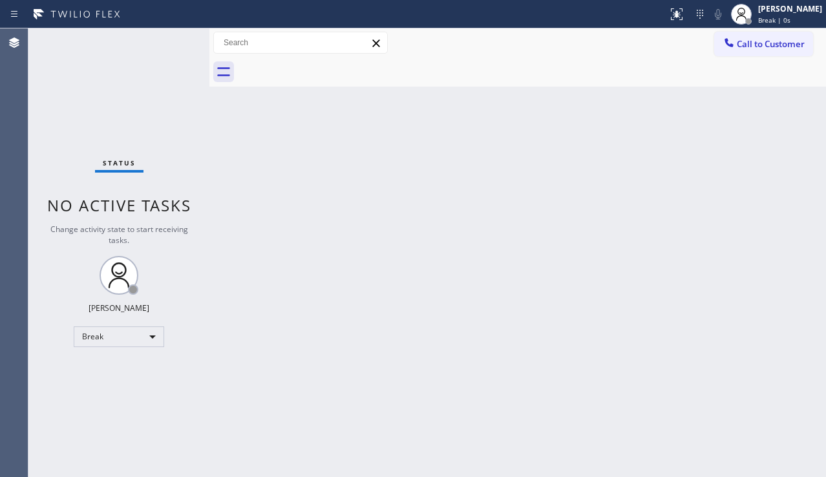
drag, startPoint x: 770, startPoint y: 258, endPoint x: 786, endPoint y: 169, distance: 90.6
click at [769, 256] on div "Back to Dashboard Change Sender ID Customers Technicians Select a contact Outbo…" at bounding box center [517, 252] width 617 height 449
click at [771, 54] on button "Call to Customer" at bounding box center [763, 44] width 99 height 25
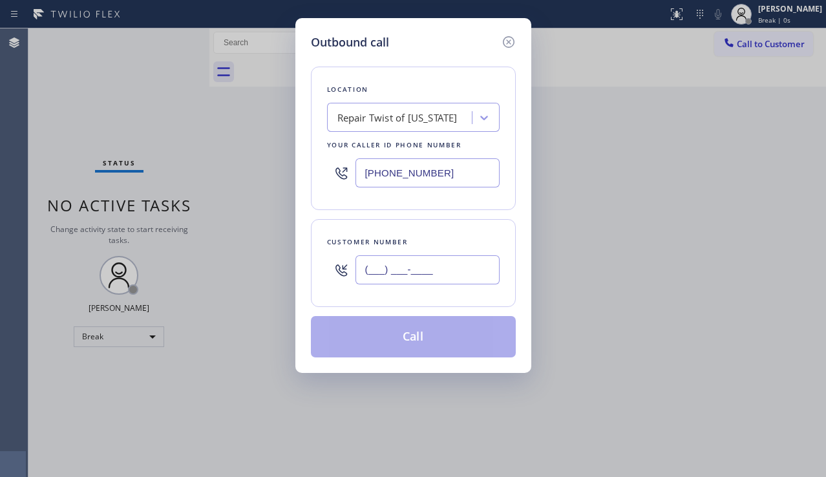
click at [381, 262] on input "(___) ___-____" at bounding box center [428, 269] width 144 height 29
paste input "303) 960-5923"
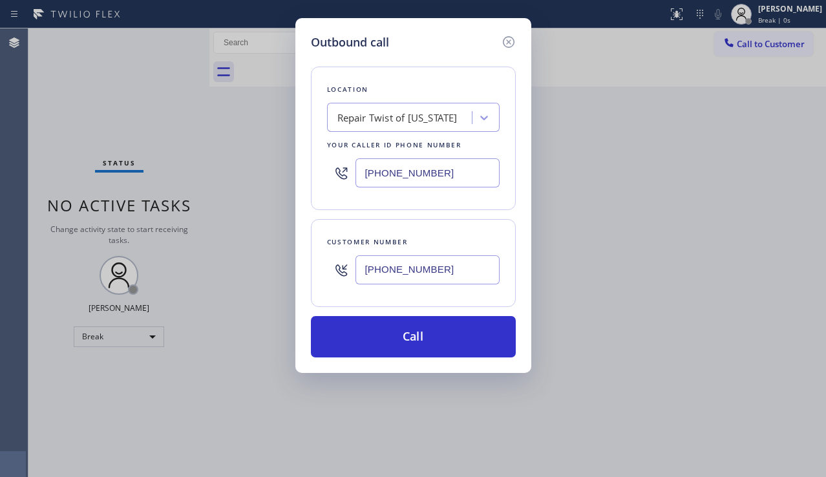
type input "[PHONE_NUMBER]"
drag, startPoint x: 779, startPoint y: 337, endPoint x: 637, endPoint y: 406, distance: 157.3
click at [779, 337] on div "Outbound call Location Repair Twist of [US_STATE] Your caller id phone number […" at bounding box center [413, 238] width 826 height 477
drag, startPoint x: 448, startPoint y: 173, endPoint x: 332, endPoint y: 173, distance: 115.7
click at [332, 173] on div "[PHONE_NUMBER]" at bounding box center [413, 173] width 173 height 42
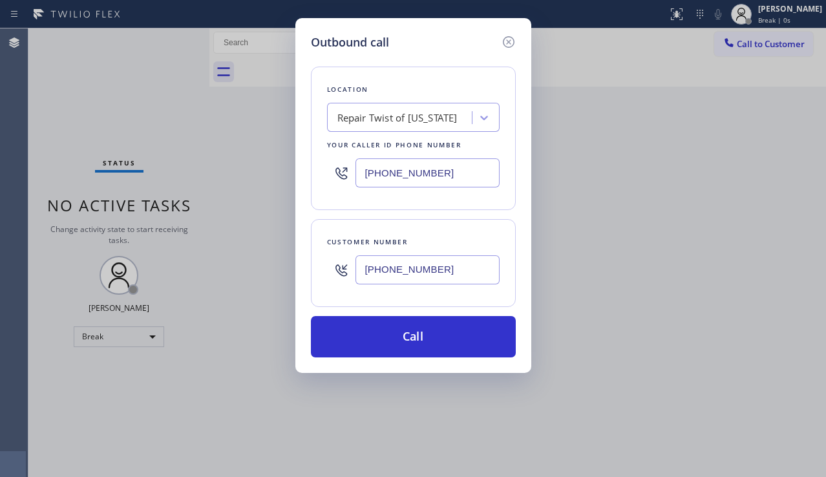
paste input "877) 414-7264"
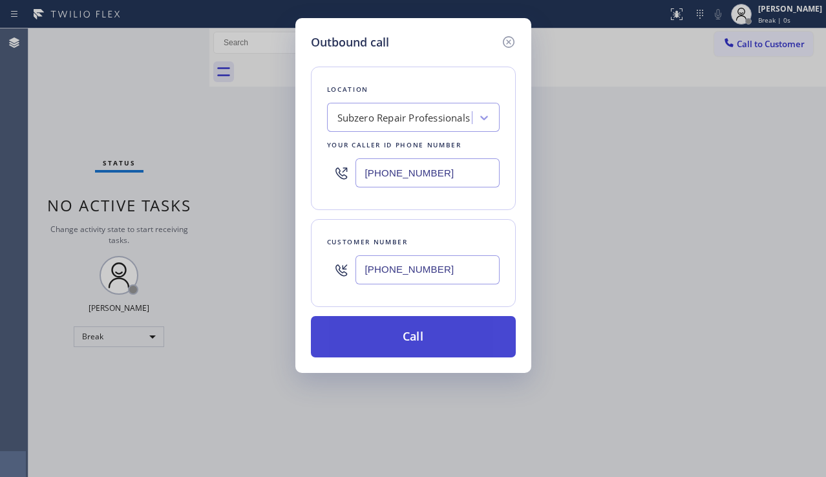
type input "[PHONE_NUMBER]"
click at [394, 328] on button "Call" at bounding box center [413, 336] width 205 height 41
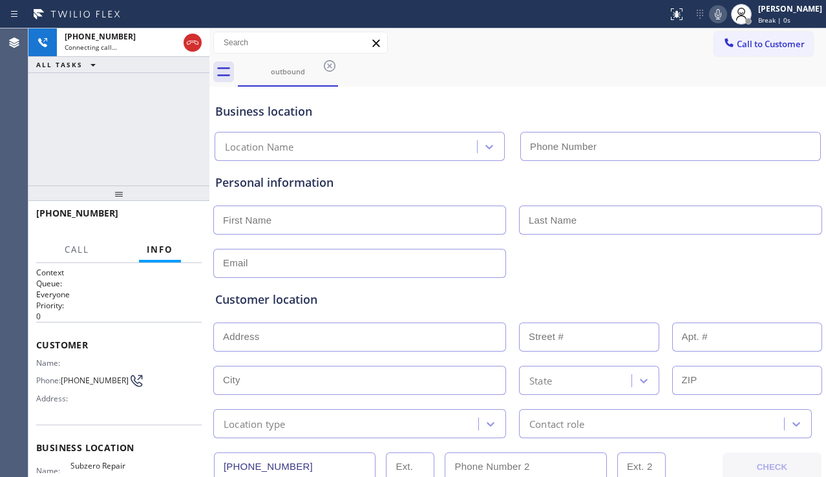
type input "[PHONE_NUMBER]"
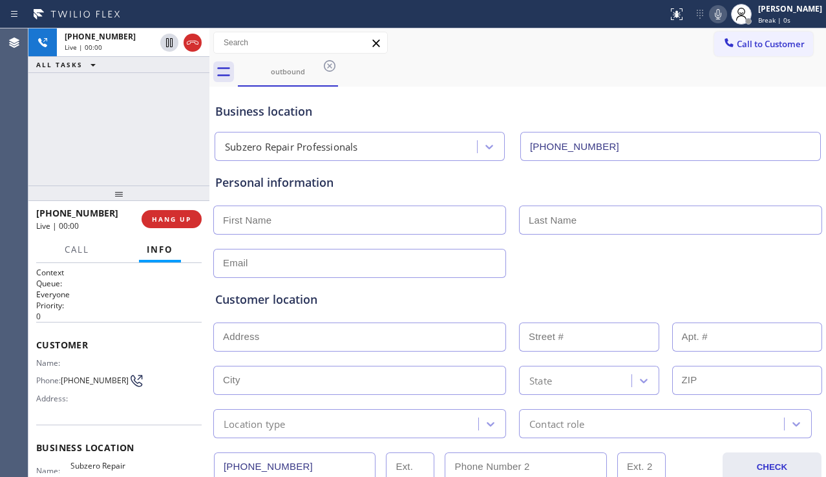
drag, startPoint x: 800, startPoint y: 291, endPoint x: 288, endPoint y: 268, distance: 511.9
click at [795, 291] on div "Customer location" at bounding box center [517, 299] width 605 height 17
click at [178, 222] on span "HANG UP" at bounding box center [171, 219] width 39 height 9
click at [178, 222] on span "COMPLETE" at bounding box center [169, 219] width 45 height 9
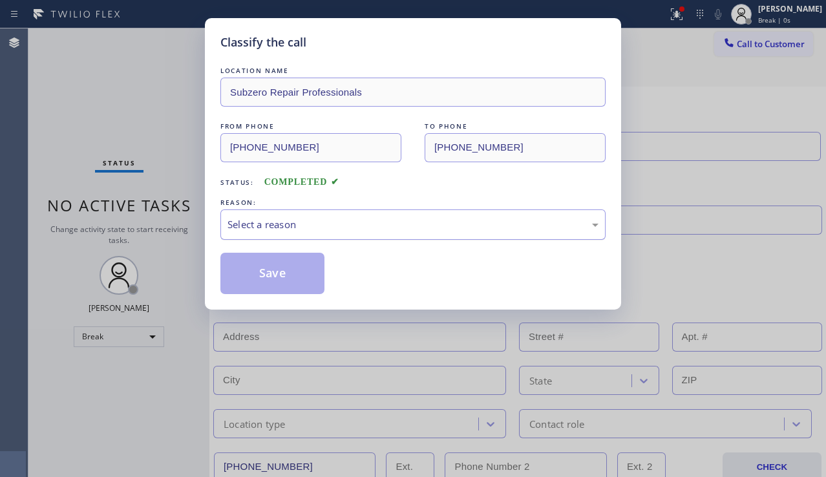
click at [321, 222] on div "Select a reason" at bounding box center [413, 224] width 371 height 15
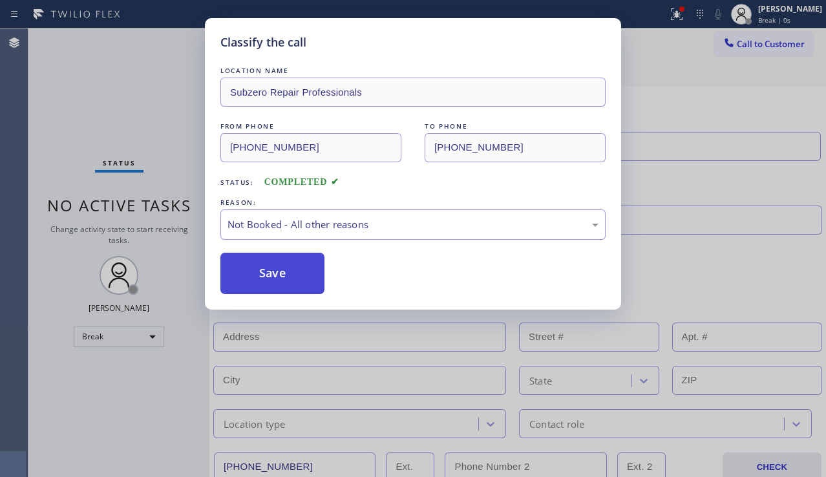
click at [259, 276] on button "Save" at bounding box center [272, 273] width 104 height 41
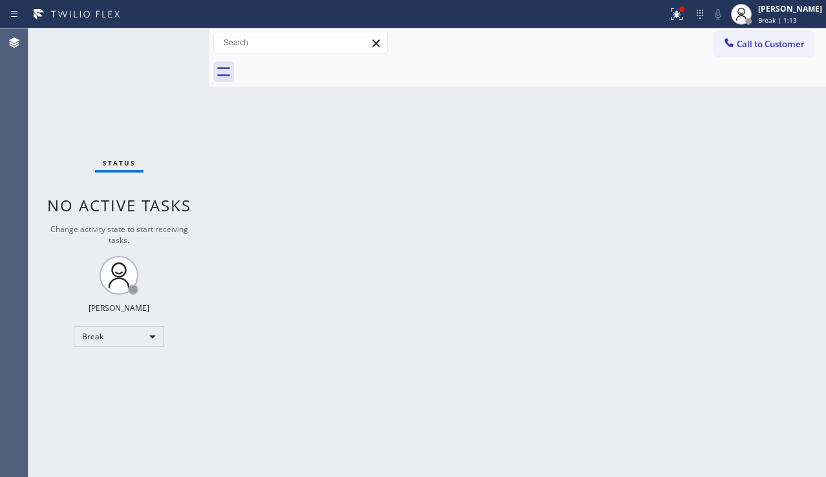
click at [52, 411] on div "Status No active tasks Change activity state to start receiving tasks. [PERSON_…" at bounding box center [118, 252] width 181 height 449
click at [790, 306] on div "Back to Dashboard Change Sender ID Customers Technicians Select a contact Outbo…" at bounding box center [517, 252] width 617 height 449
click at [372, 352] on div "Back to Dashboard Change Sender ID Customers Technicians Select a contact Outbo…" at bounding box center [517, 252] width 617 height 449
click at [143, 328] on div "Break" at bounding box center [119, 336] width 91 height 21
click at [134, 385] on li "Unavailable" at bounding box center [118, 388] width 88 height 16
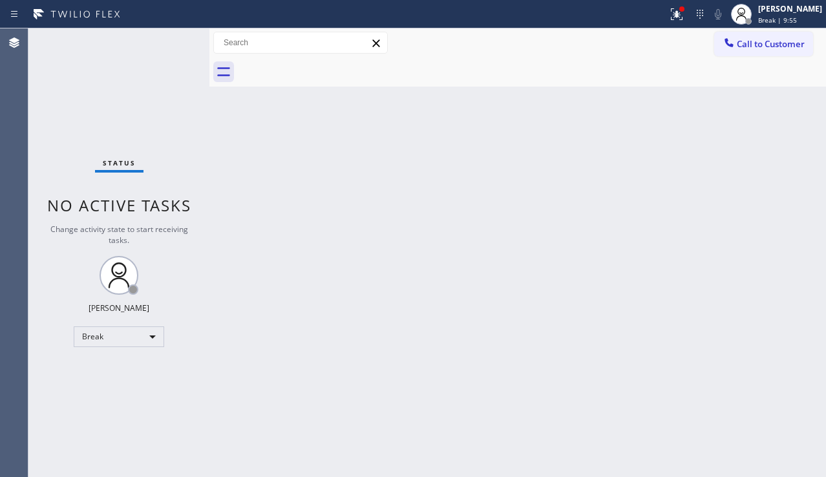
click at [259, 385] on div "Back to Dashboard Change Sender ID Customers Technicians Select a contact Outbo…" at bounding box center [517, 252] width 617 height 449
click at [90, 378] on div "Status No active tasks Change activity state to start receiving tasks. [PERSON_…" at bounding box center [118, 252] width 181 height 449
drag, startPoint x: 764, startPoint y: 244, endPoint x: 765, endPoint y: 193, distance: 51.1
click at [765, 237] on div "Back to Dashboard Change Sender ID Customers Technicians Select a contact Outbo…" at bounding box center [517, 252] width 617 height 449
click at [779, 45] on span "Call to Customer" at bounding box center [771, 44] width 68 height 12
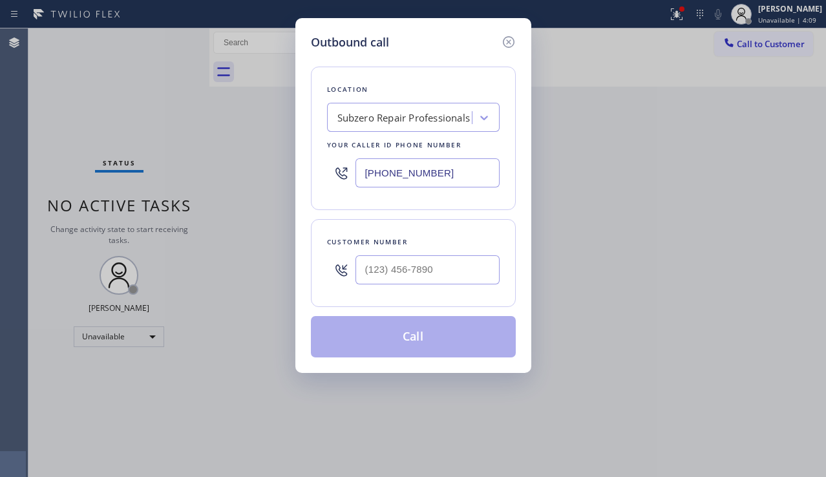
drag, startPoint x: 451, startPoint y: 173, endPoint x: 317, endPoint y: 167, distance: 134.6
click at [317, 167] on div "Location Subzero Repair Professionals Your caller id phone number [PHONE_NUMBER]" at bounding box center [413, 139] width 205 height 144
paste input "text"
type input "[PHONE_NUMBER]"
click at [370, 266] on input "(___) ___-____" at bounding box center [428, 269] width 144 height 29
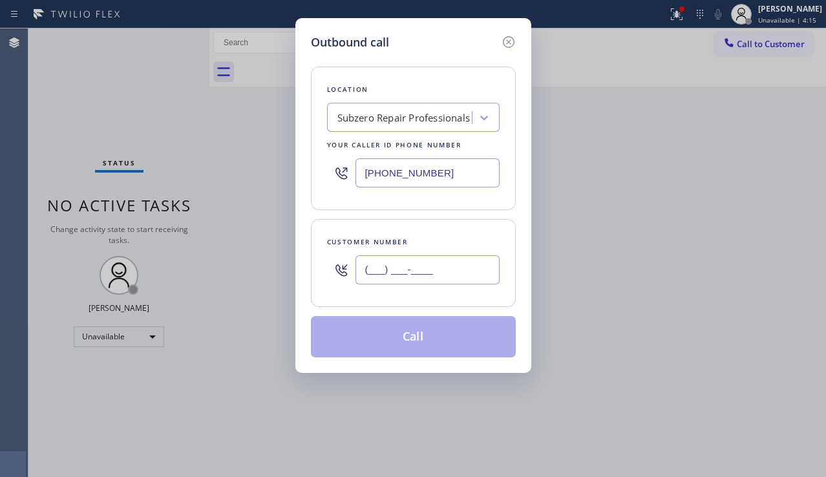
paste input "303) 960-5923"
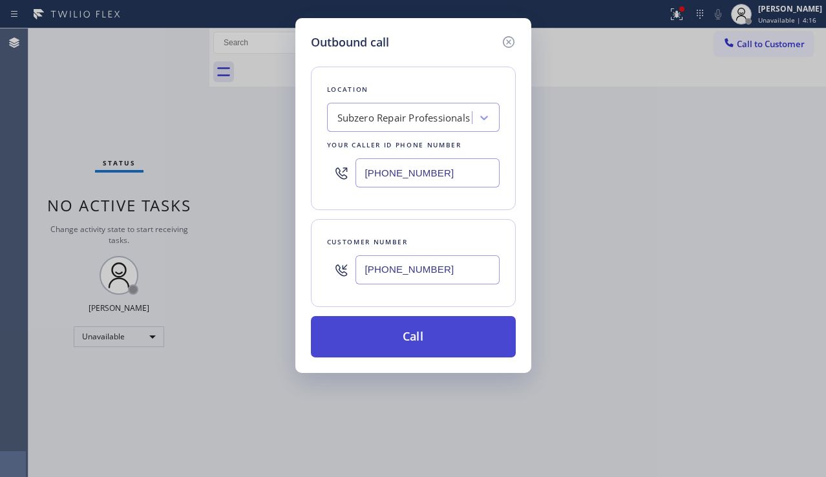
type input "[PHONE_NUMBER]"
click at [398, 343] on button "Call" at bounding box center [413, 336] width 205 height 41
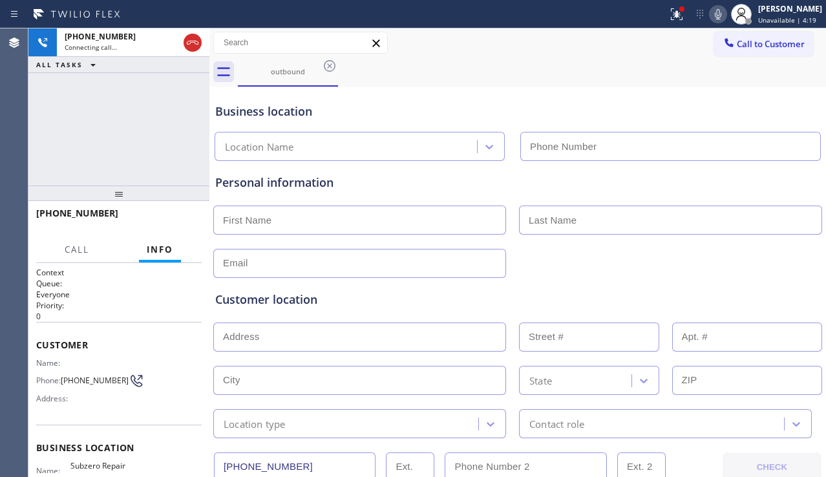
type input "[PHONE_NUMBER]"
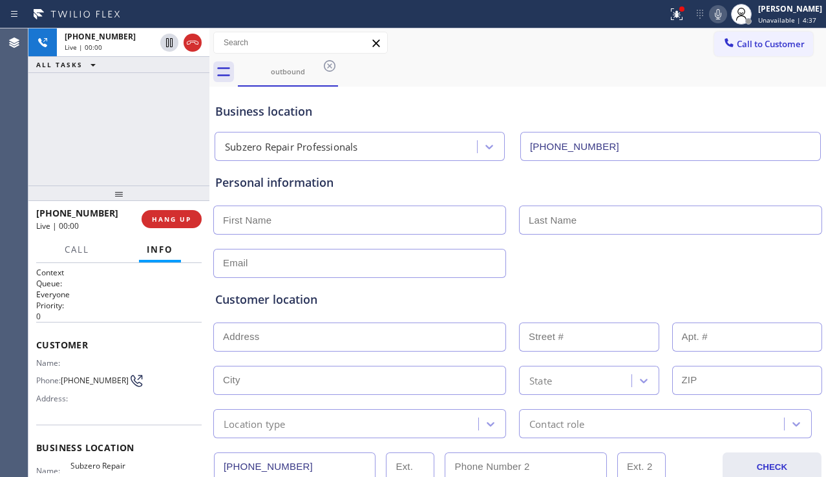
click at [114, 108] on div "[PHONE_NUMBER] Live | 00:00 ALL TASKS ALL TASKS ACTIVE TASKS TASKS IN WRAP UP" at bounding box center [118, 106] width 181 height 157
click at [762, 267] on div at bounding box center [518, 262] width 612 height 32
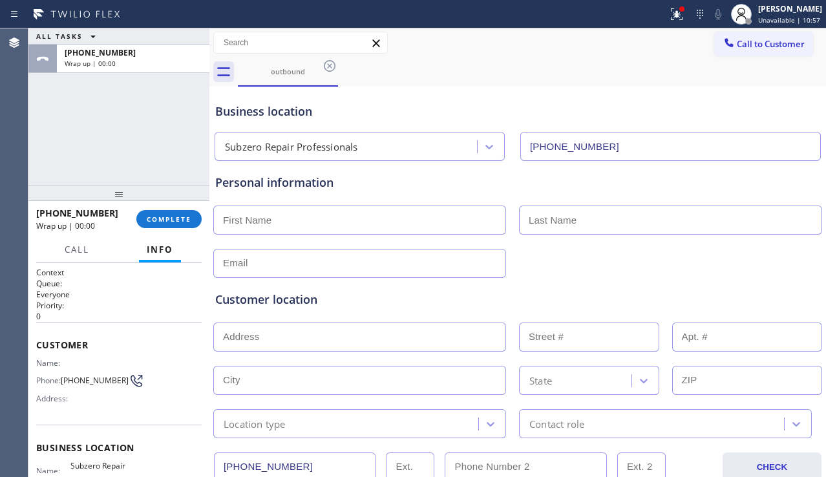
click at [324, 213] on input "text" at bounding box center [359, 220] width 293 height 29
paste input "[PERSON_NAME]"
type input "[PERSON_NAME]"
click at [564, 223] on input "text" at bounding box center [670, 220] width 303 height 29
click at [550, 217] on input "text" at bounding box center [670, 220] width 303 height 29
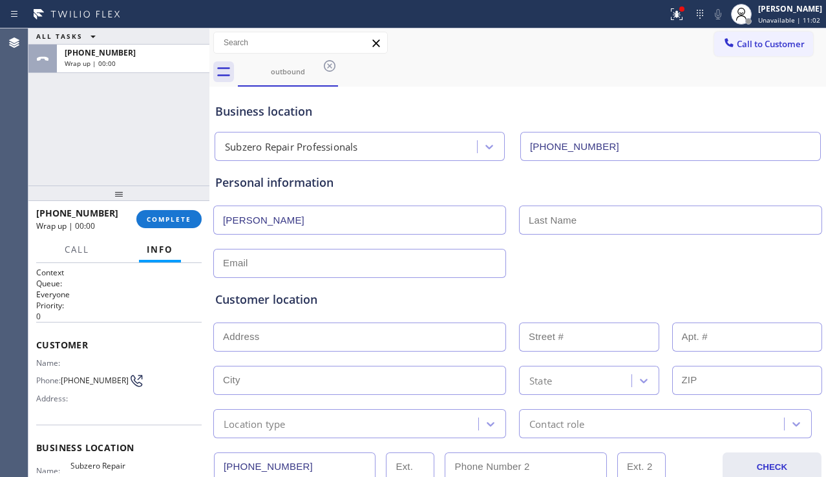
paste input "[PERSON_NAME]"
type input "[PERSON_NAME]"
click at [428, 264] on input "text" at bounding box center [359, 263] width 293 height 29
click at [363, 261] on input "text" at bounding box center [359, 263] width 293 height 29
paste input "[EMAIL_ADDRESS][DOMAIN_NAME]"
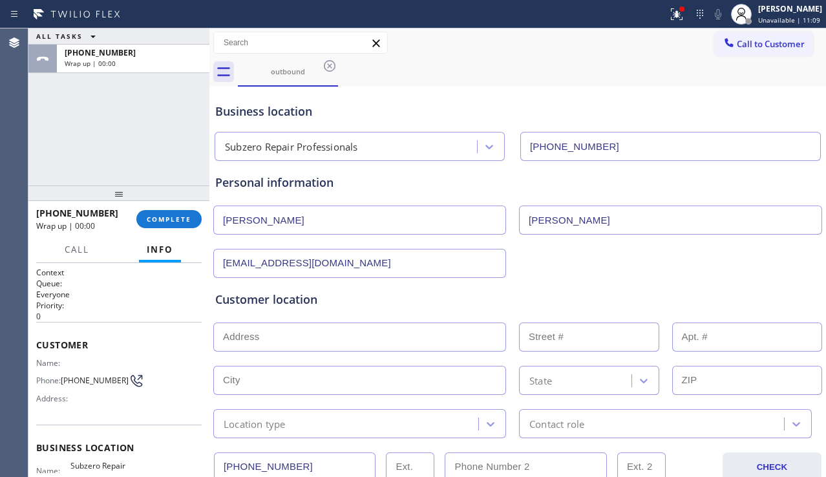
type input "[EMAIL_ADDRESS][DOMAIN_NAME]"
click at [323, 331] on input "text" at bounding box center [359, 337] width 293 height 29
paste input "[STREET_ADDRESS]"
type input "[STREET_ADDRESS]"
type input "2312"
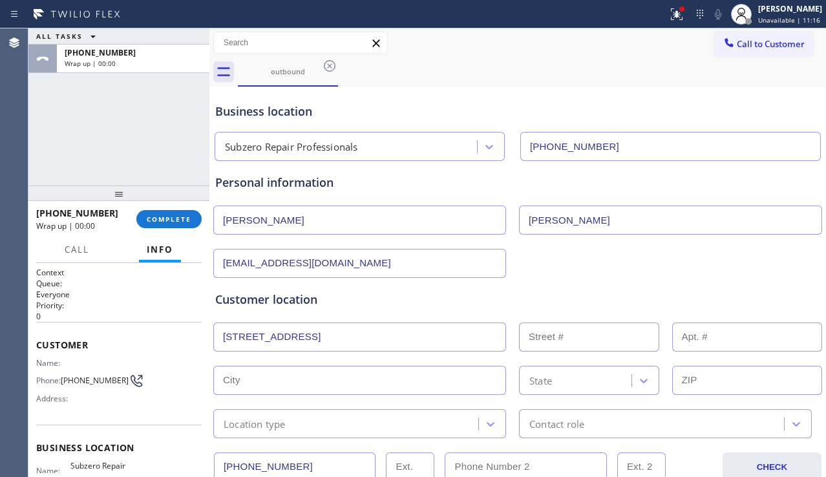
type input "[GEOGRAPHIC_DATA]"
type input "80207"
click at [391, 412] on div "Location type" at bounding box center [347, 423] width 261 height 23
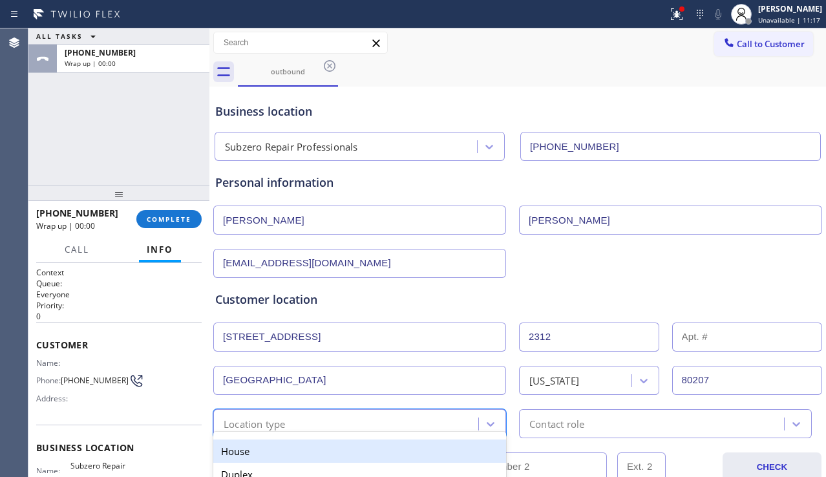
click at [314, 443] on div "House" at bounding box center [359, 451] width 293 height 23
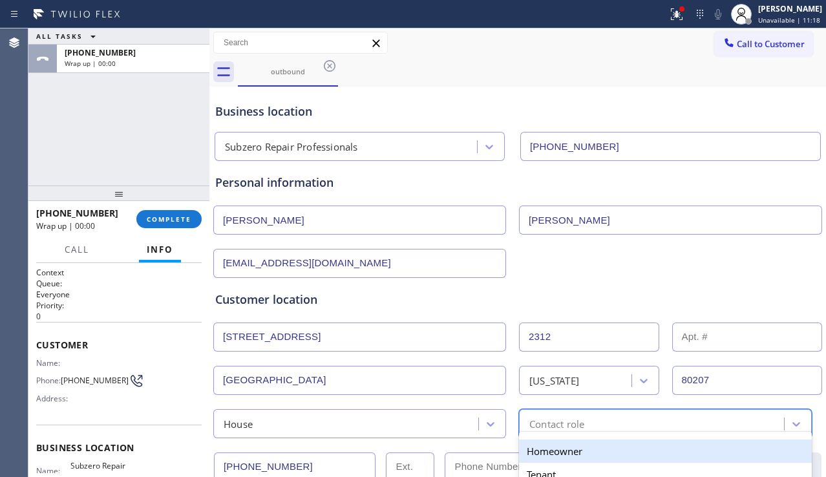
click at [541, 414] on div "Contact role" at bounding box center [653, 423] width 261 height 23
click at [528, 449] on div "Homeowner" at bounding box center [665, 451] width 293 height 23
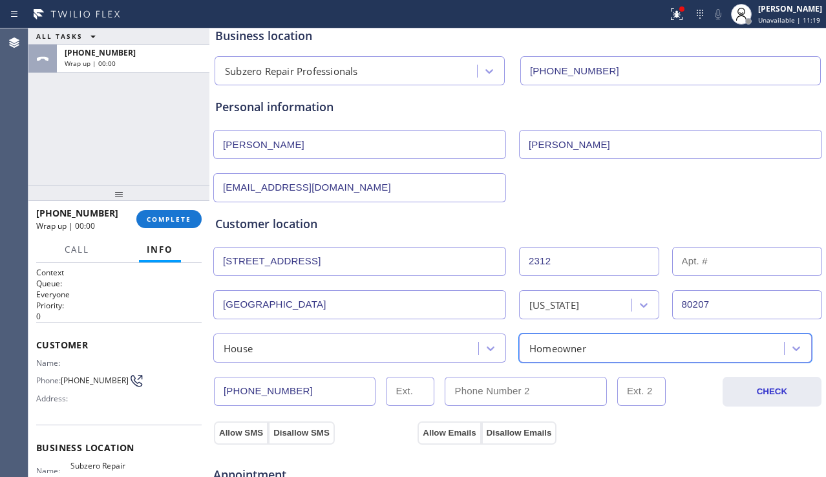
scroll to position [194, 0]
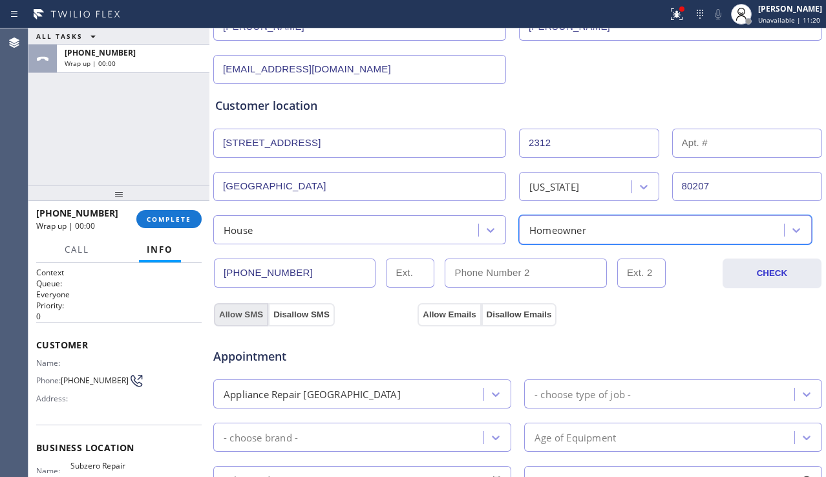
click at [255, 315] on button "Allow SMS" at bounding box center [241, 314] width 54 height 23
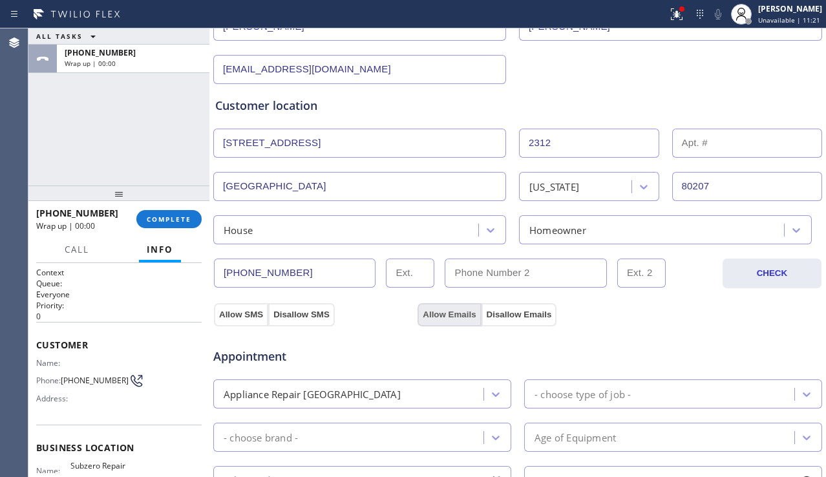
click at [437, 312] on button "Allow Emails" at bounding box center [449, 314] width 63 height 23
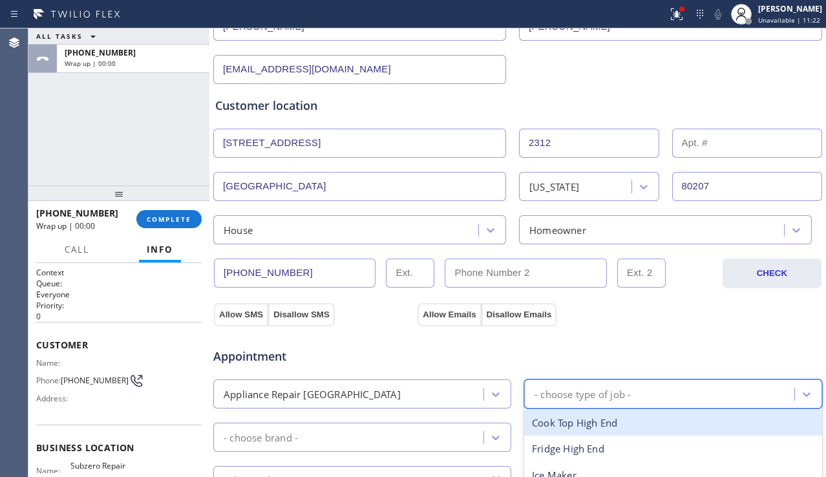
click at [570, 391] on div "- choose type of job -" at bounding box center [583, 394] width 96 height 15
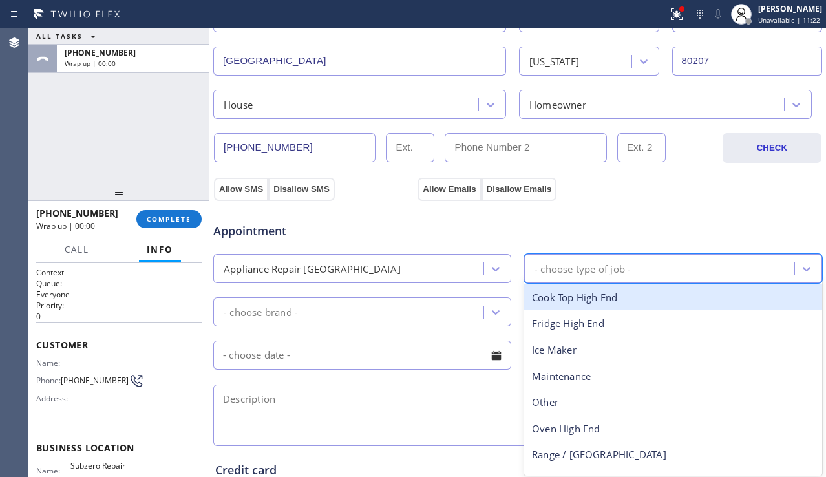
scroll to position [323, 0]
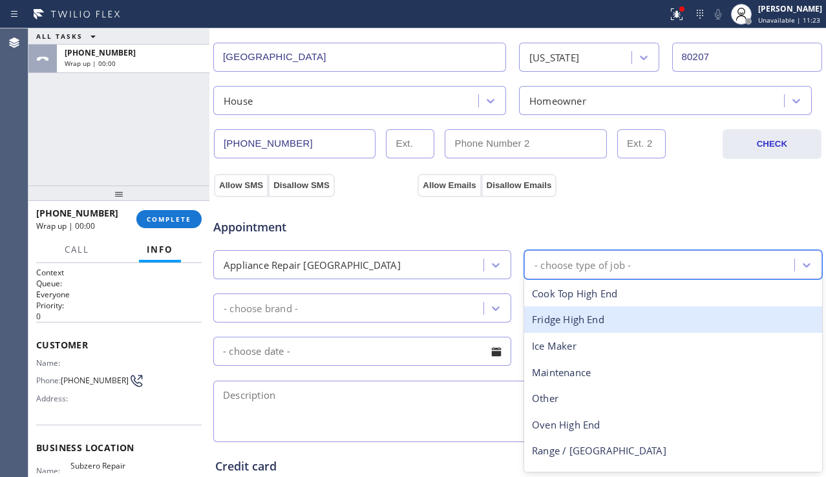
click at [560, 320] on div "Fridge High End" at bounding box center [673, 319] width 298 height 27
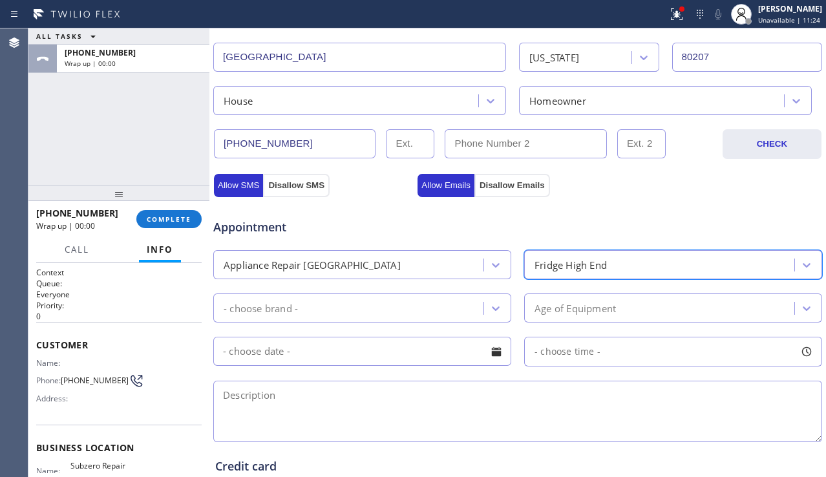
click at [407, 303] on div "- choose brand -" at bounding box center [350, 308] width 266 height 23
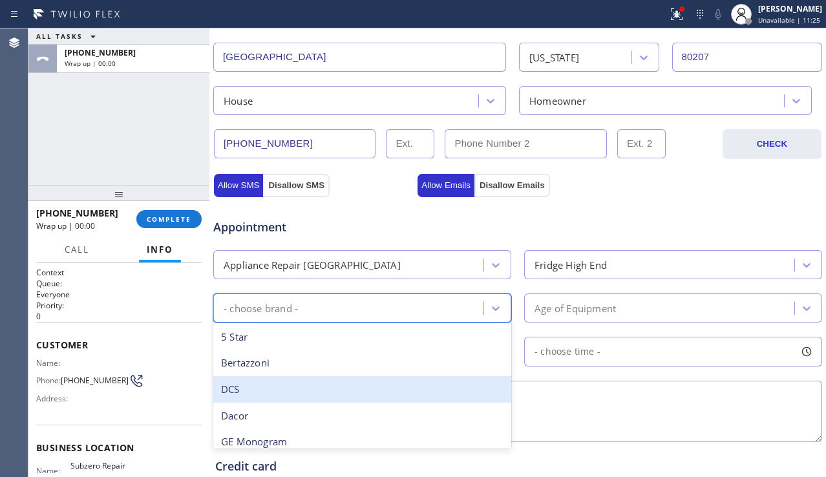
scroll to position [65, 0]
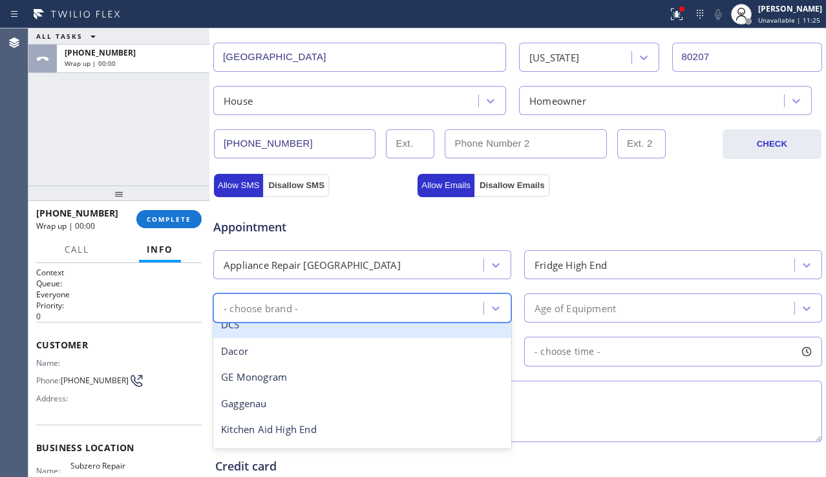
type input "s"
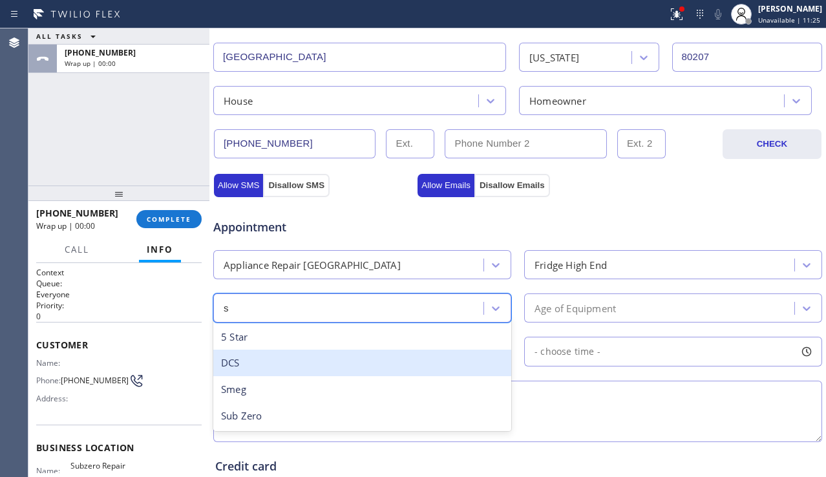
scroll to position [0, 0]
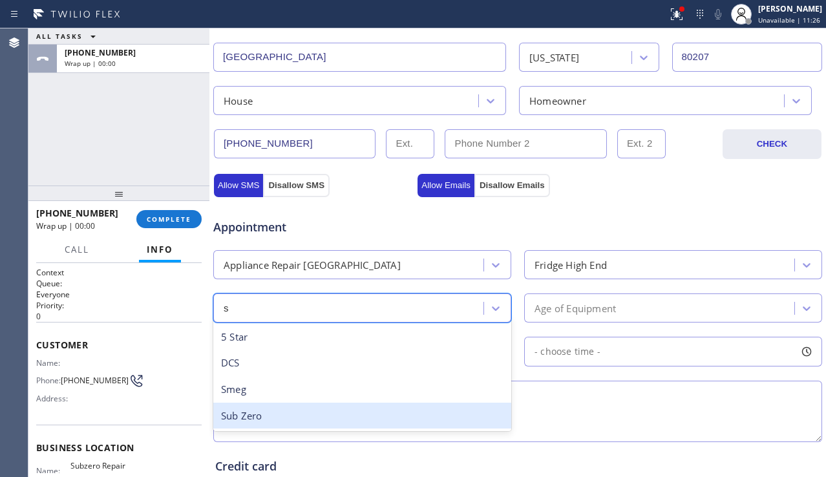
click at [274, 418] on div "Sub Zero" at bounding box center [362, 416] width 298 height 27
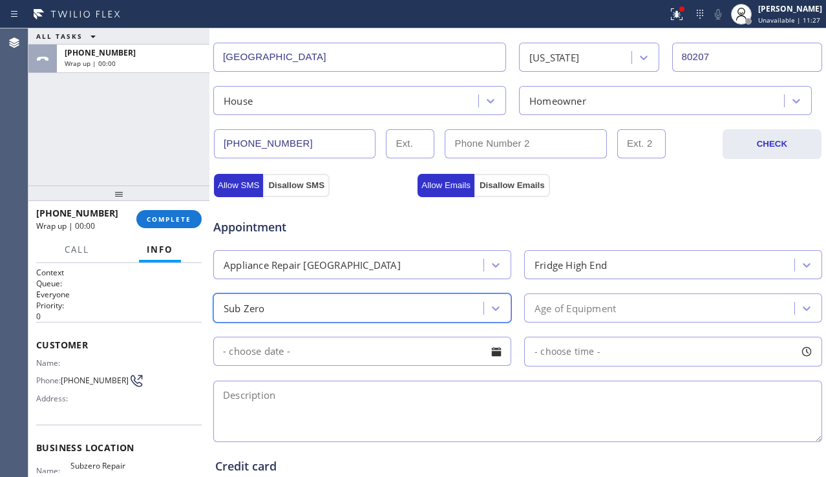
click at [572, 305] on div "Age of Equipment" at bounding box center [575, 308] width 81 height 15
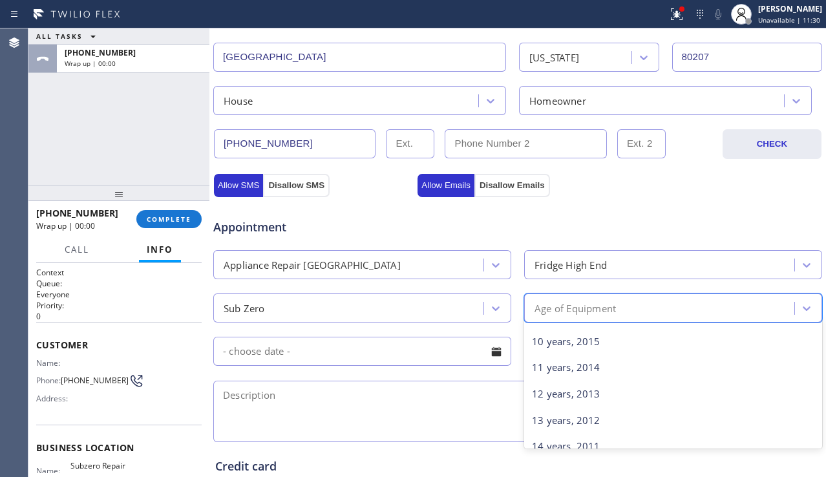
scroll to position [259, 0]
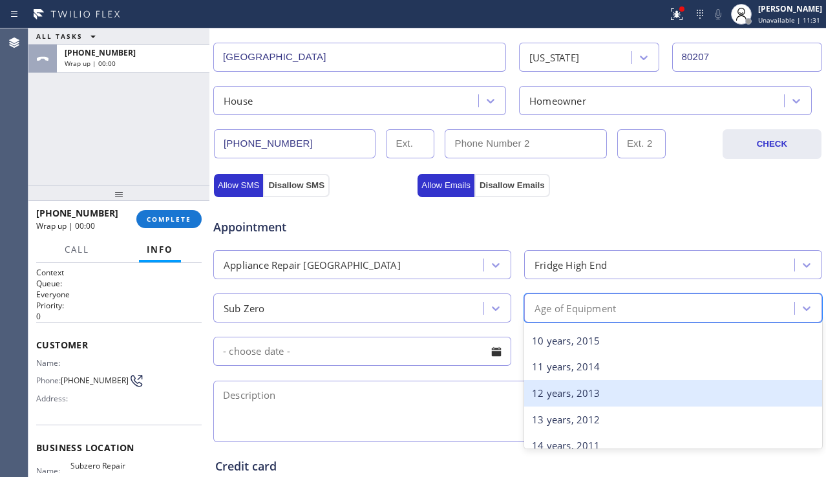
click at [601, 396] on div "12 years, 2013" at bounding box center [673, 393] width 298 height 27
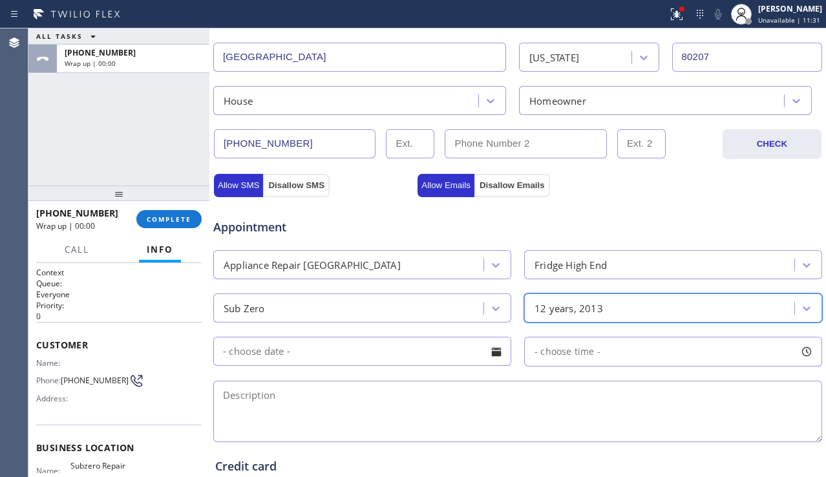
scroll to position [388, 0]
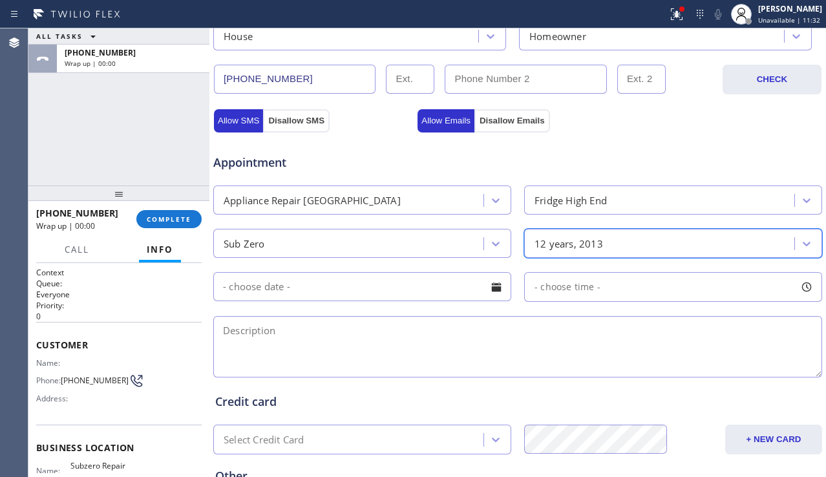
click at [489, 287] on div at bounding box center [497, 287] width 22 height 22
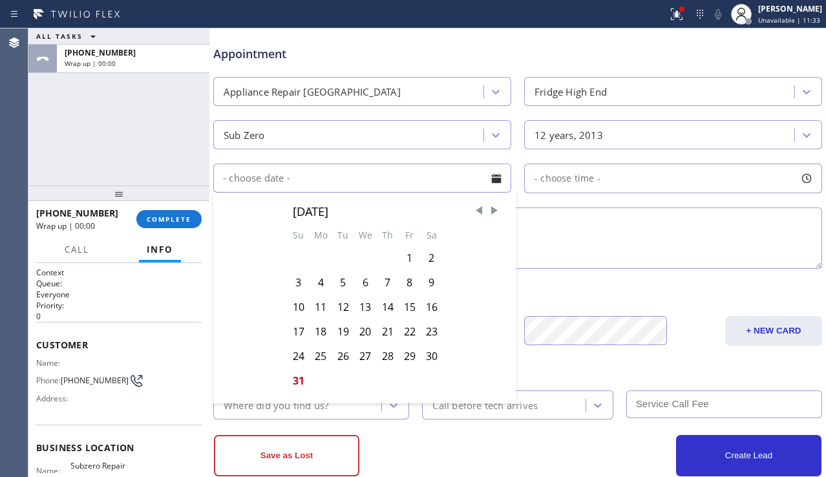
scroll to position [517, 0]
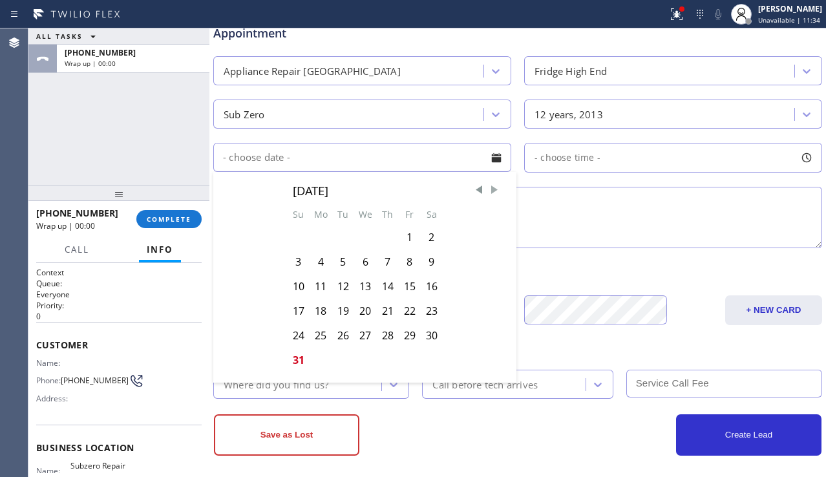
click at [489, 193] on span "Next Month" at bounding box center [494, 190] width 13 height 13
click at [370, 241] on div "3" at bounding box center [365, 237] width 23 height 25
type input "[DATE]"
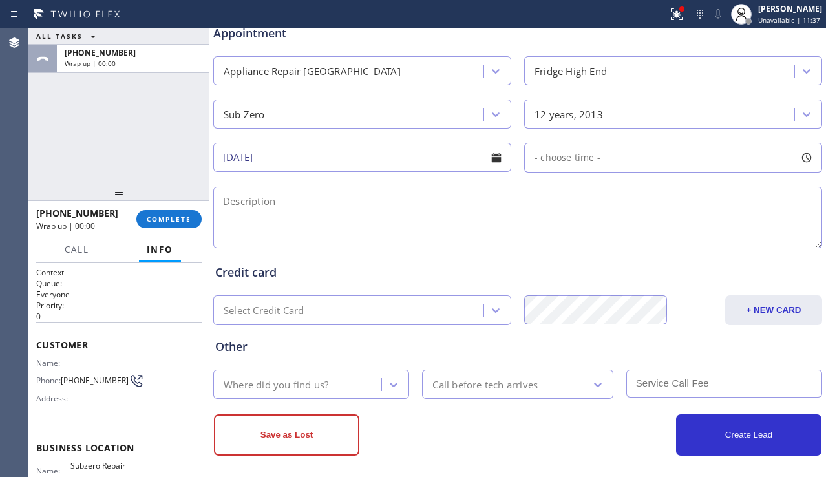
click at [604, 163] on div "- choose time -" at bounding box center [673, 158] width 298 height 30
drag, startPoint x: 529, startPoint y: 237, endPoint x: 618, endPoint y: 246, distance: 89.0
click at [618, 246] on div at bounding box center [621, 236] width 16 height 27
drag, startPoint x: 529, startPoint y: 239, endPoint x: 552, endPoint y: 235, distance: 22.9
click at [552, 235] on div at bounding box center [558, 236] width 16 height 27
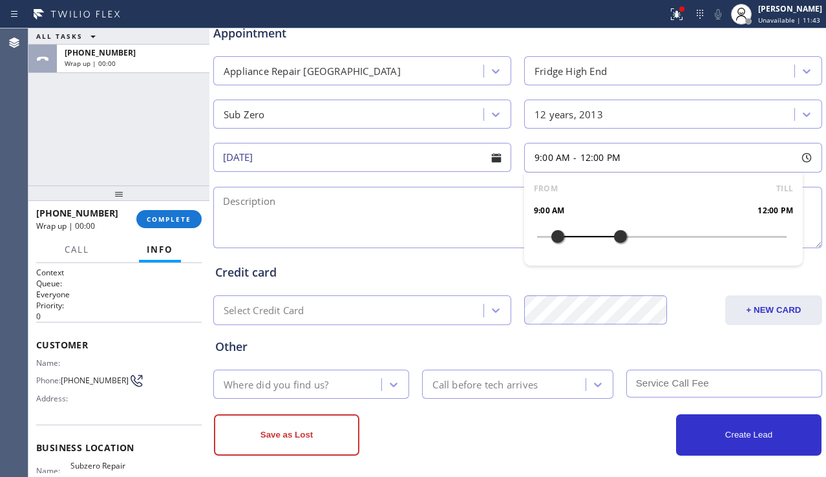
click at [454, 227] on textarea at bounding box center [517, 217] width 609 height 61
click at [343, 215] on textarea at bounding box center [517, 217] width 609 height 61
paste textarea "9-12 | no scf | subzero fridge | might need a new right door seal for a Sub-Zer…"
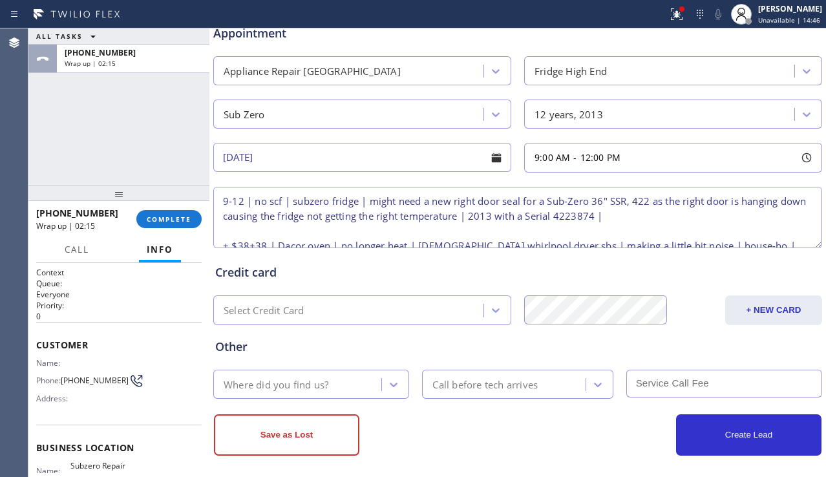
scroll to position [34, 0]
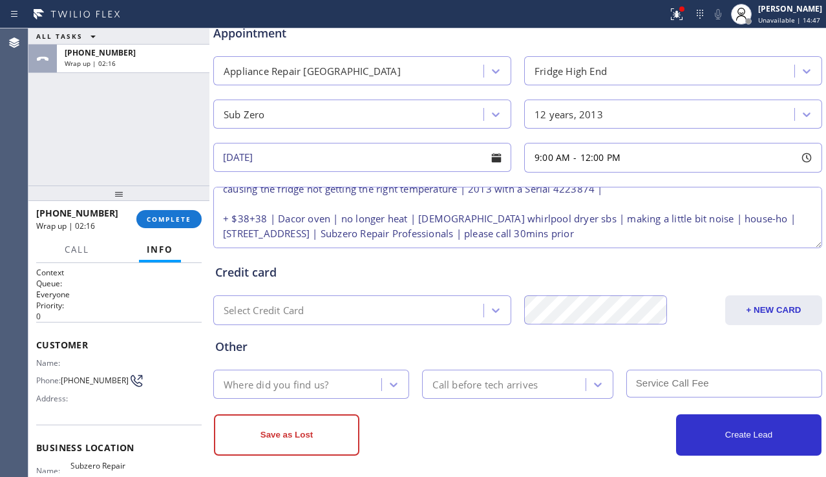
type textarea "9-12 | no scf | subzero fridge | might need a new right door seal for a Sub-Zer…"
click at [308, 392] on div "Where did you find us?" at bounding box center [276, 384] width 105 height 15
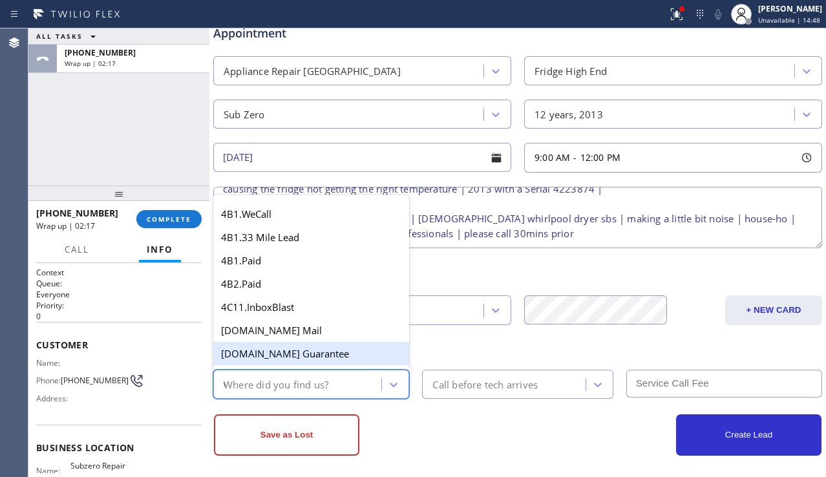
type input "we"
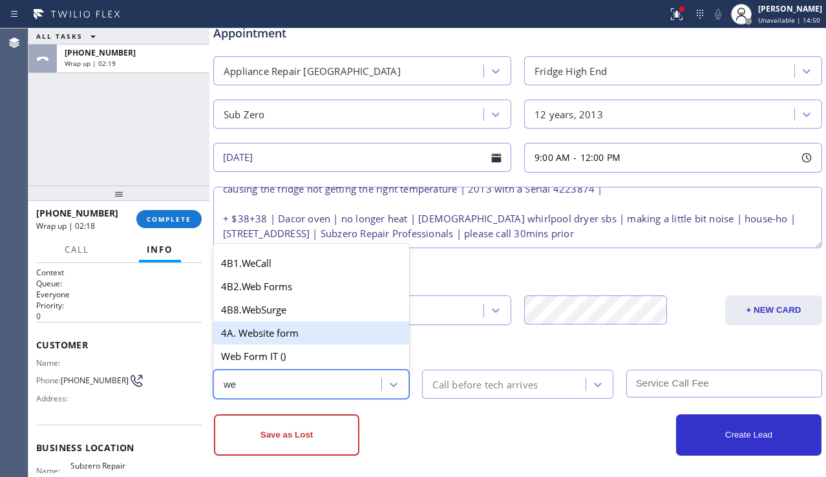
click at [337, 333] on div "4A. Website form" at bounding box center [311, 332] width 196 height 23
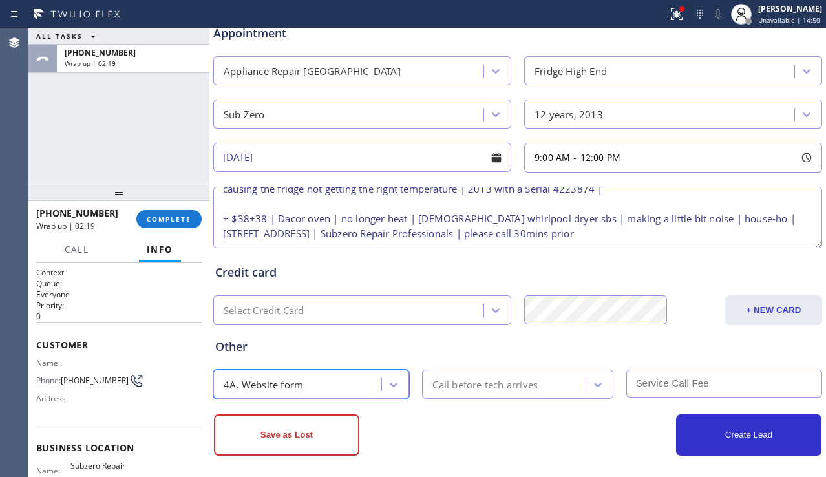
click at [475, 388] on div "Call before tech arrives" at bounding box center [485, 384] width 105 height 15
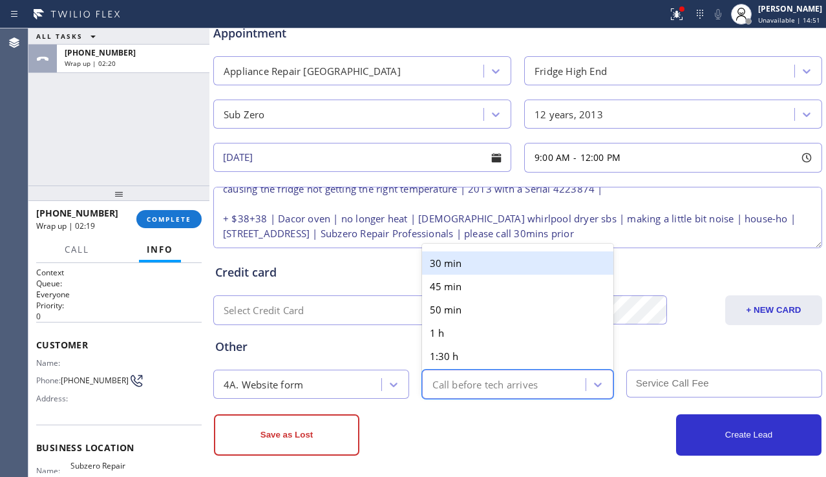
click at [444, 268] on div "30 min" at bounding box center [517, 262] width 191 height 23
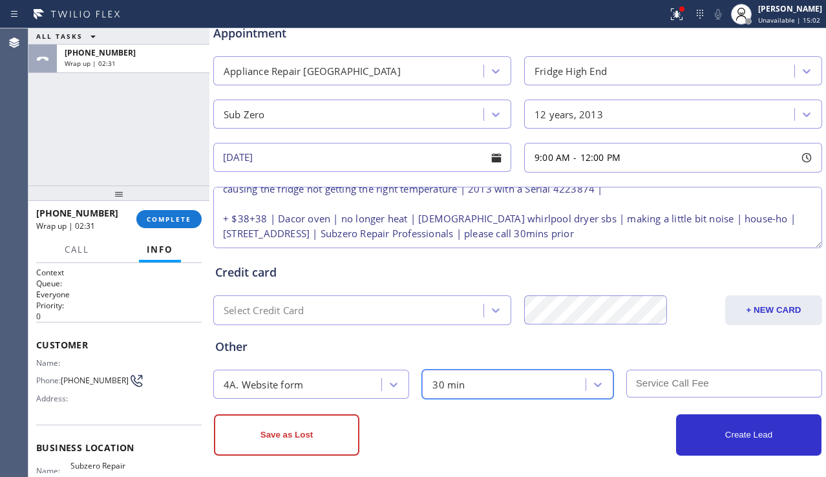
click at [645, 387] on input "text" at bounding box center [724, 384] width 196 height 28
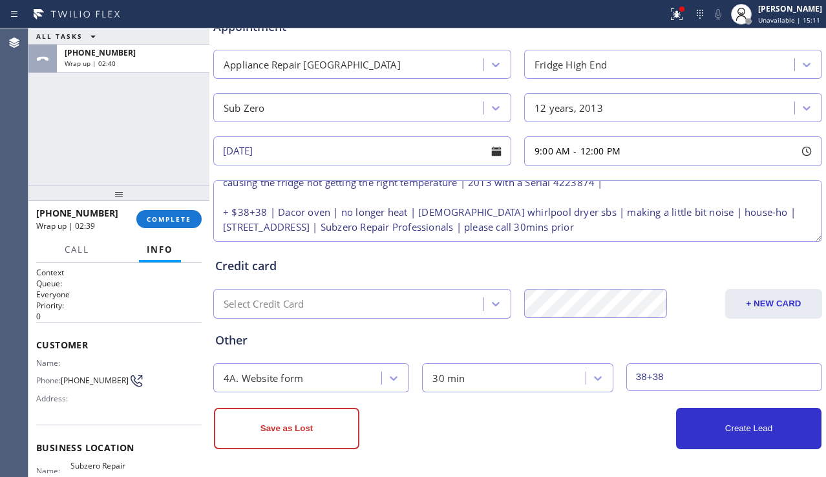
scroll to position [525, 0]
type input "38+38"
click at [374, 204] on textarea "9-12 | no scf | subzero fridge | might need a new right door seal for a Sub-Zer…" at bounding box center [517, 209] width 609 height 61
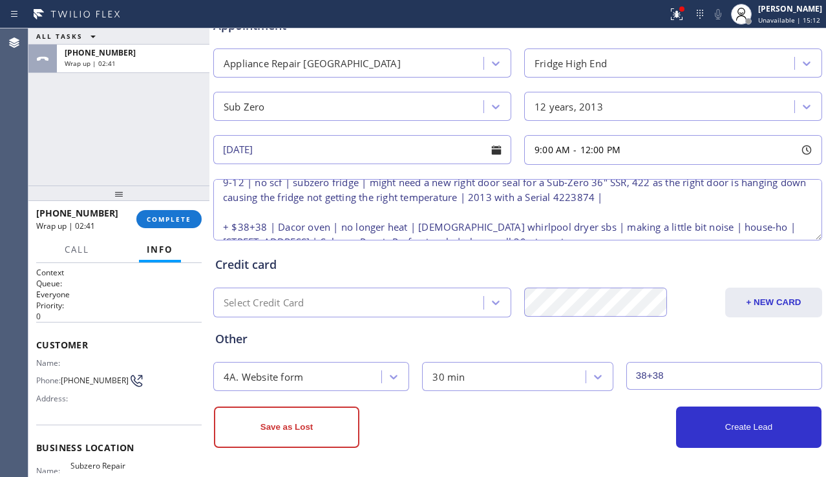
scroll to position [0, 0]
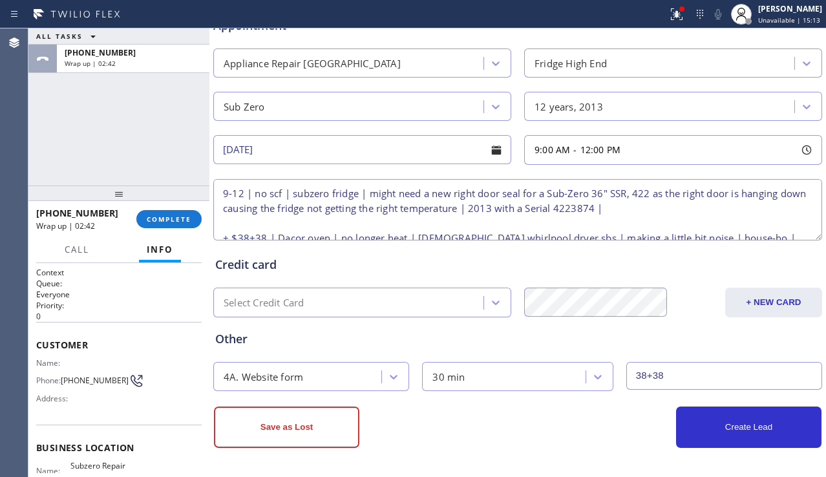
click at [224, 209] on textarea "9-12 | no scf | subzero fridge | might need a new right door seal for a Sub-Zer…" at bounding box center [517, 209] width 609 height 61
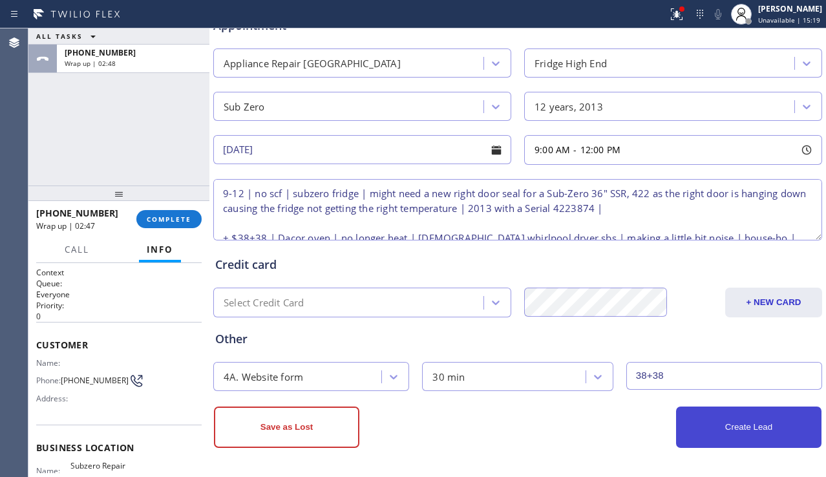
type textarea "9-12 | no scf | subzero fridge | might need a new right door seal for a Sub-Zer…"
click at [705, 430] on button "Create Lead" at bounding box center [748, 427] width 145 height 41
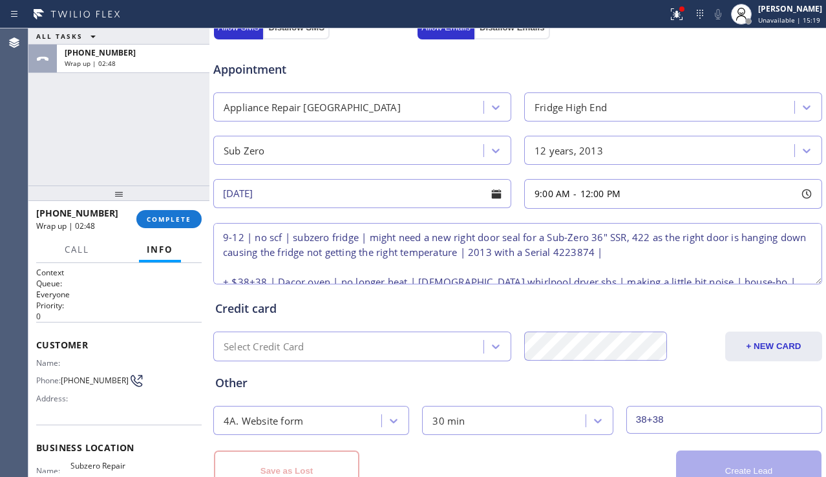
scroll to position [569, 0]
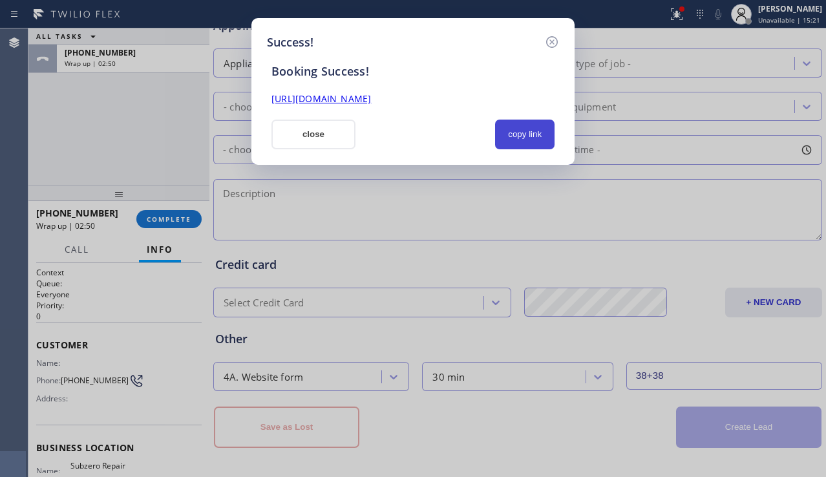
click at [522, 129] on button "copy link" at bounding box center [524, 135] width 59 height 30
click at [371, 100] on link "[URL][DOMAIN_NAME]" at bounding box center [322, 98] width 100 height 12
click at [312, 138] on button "close" at bounding box center [314, 135] width 84 height 30
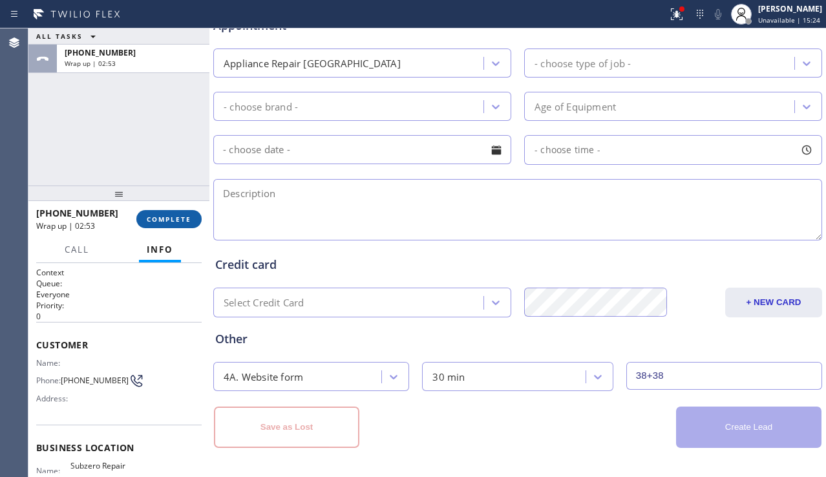
click at [188, 220] on span "COMPLETE" at bounding box center [169, 219] width 45 height 9
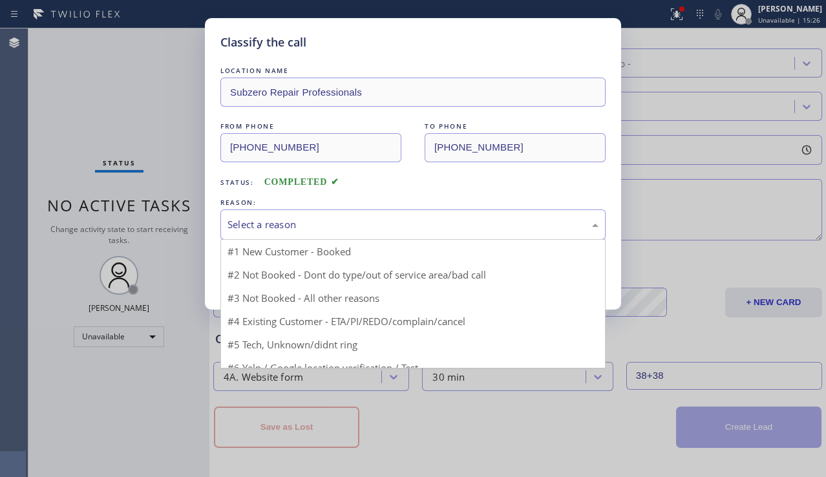
click at [354, 218] on div "Select a reason" at bounding box center [413, 224] width 371 height 15
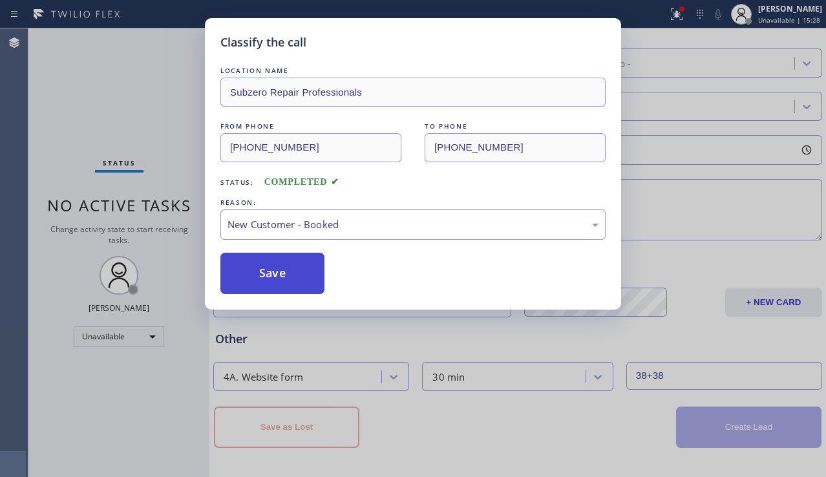
click at [268, 275] on button "Save" at bounding box center [272, 273] width 104 height 41
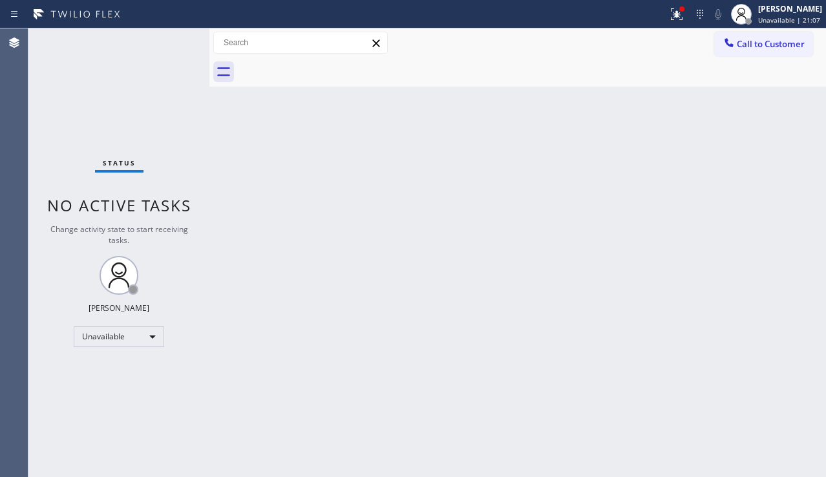
click at [326, 197] on div "Back to Dashboard Change Sender ID Customers Technicians Select a contact Outbo…" at bounding box center [517, 252] width 617 height 449
click at [369, 275] on div "Back to Dashboard Change Sender ID Customers Technicians Select a contact Outbo…" at bounding box center [517, 252] width 617 height 449
click at [663, 10] on div at bounding box center [677, 14] width 28 height 16
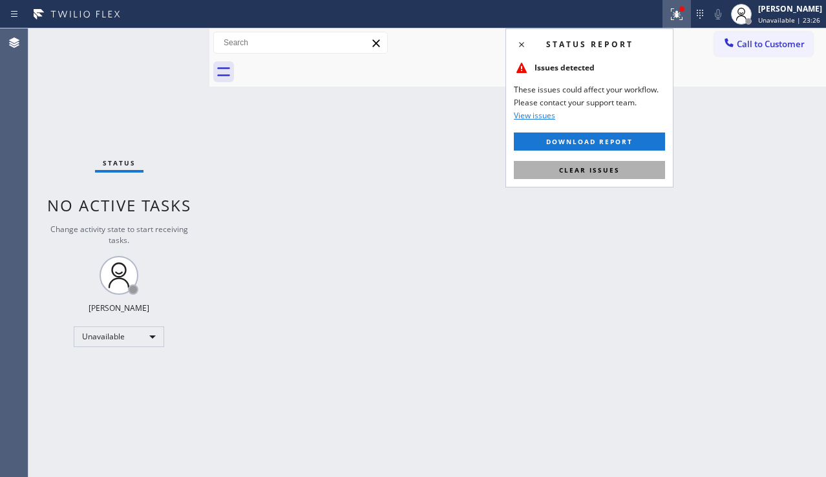
click at [567, 168] on span "Clear issues" at bounding box center [589, 170] width 61 height 9
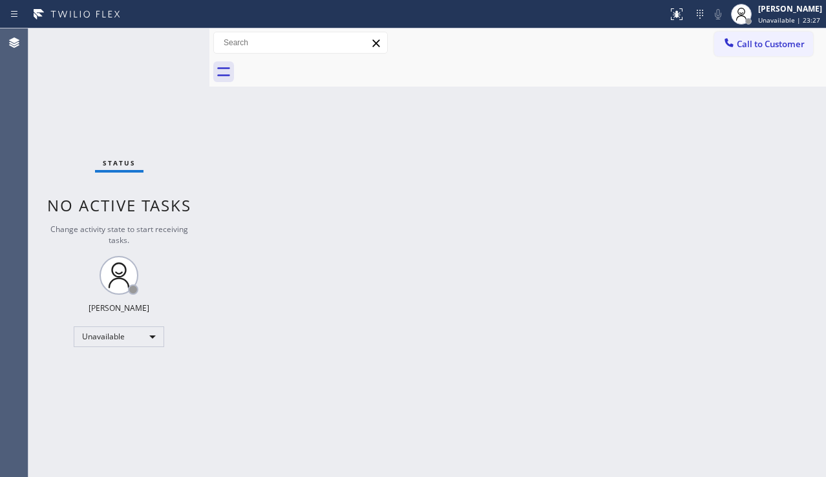
click at [489, 180] on div "Back to Dashboard Change Sender ID Customers Technicians Select a contact Outbo…" at bounding box center [517, 252] width 617 height 449
click at [116, 395] on div "Status No active tasks Change activity state to start receiving tasks. [PERSON_…" at bounding box center [118, 252] width 181 height 449
drag, startPoint x: 310, startPoint y: 449, endPoint x: 303, endPoint y: 454, distance: 9.2
click at [310, 449] on div "Back to Dashboard Change Sender ID Customers Technicians Select a contact Outbo…" at bounding box center [517, 252] width 617 height 449
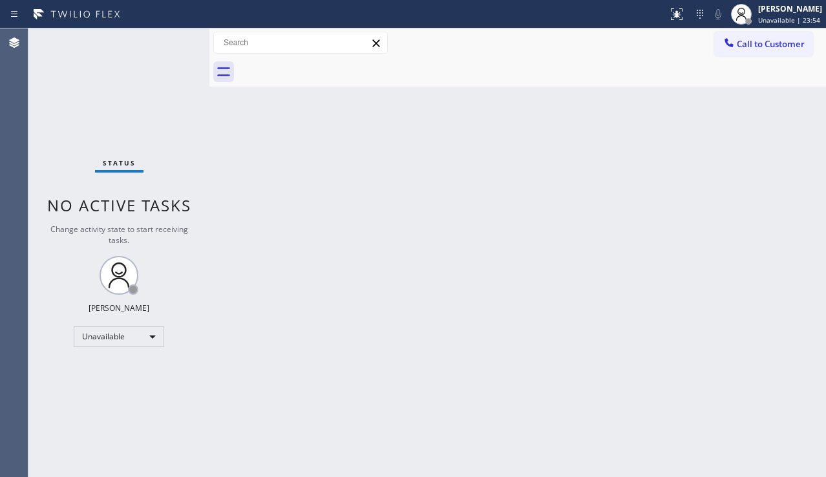
click at [718, 343] on div "Back to Dashboard Change Sender ID Customers Technicians Select a contact Outbo…" at bounding box center [517, 252] width 617 height 449
click at [55, 127] on div "Status No active tasks Change activity state to start receiving tasks. [PERSON_…" at bounding box center [118, 252] width 181 height 449
click at [368, 448] on div "Back to Dashboard Change Sender ID Customers Technicians Select a contact Outbo…" at bounding box center [517, 252] width 617 height 449
drag, startPoint x: 784, startPoint y: 257, endPoint x: 755, endPoint y: 195, distance: 68.3
click at [784, 257] on div "Back to Dashboard Change Sender ID Customers Technicians Select a contact Outbo…" at bounding box center [517, 252] width 617 height 449
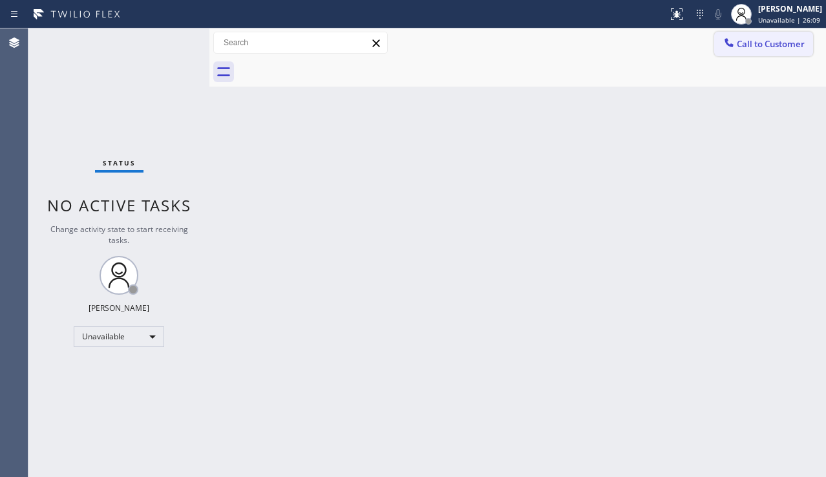
click at [750, 38] on span "Call to Customer" at bounding box center [771, 44] width 68 height 12
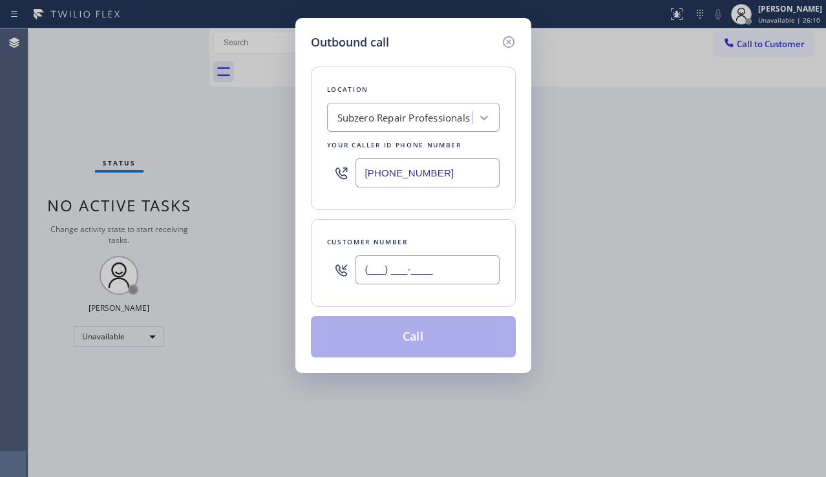
click at [413, 263] on input "(___) ___-____" at bounding box center [428, 269] width 144 height 29
paste input "310) 493-4780"
type input "[PHONE_NUMBER]"
click at [400, 118] on div "Subzero Repair Professionals" at bounding box center [403, 118] width 133 height 15
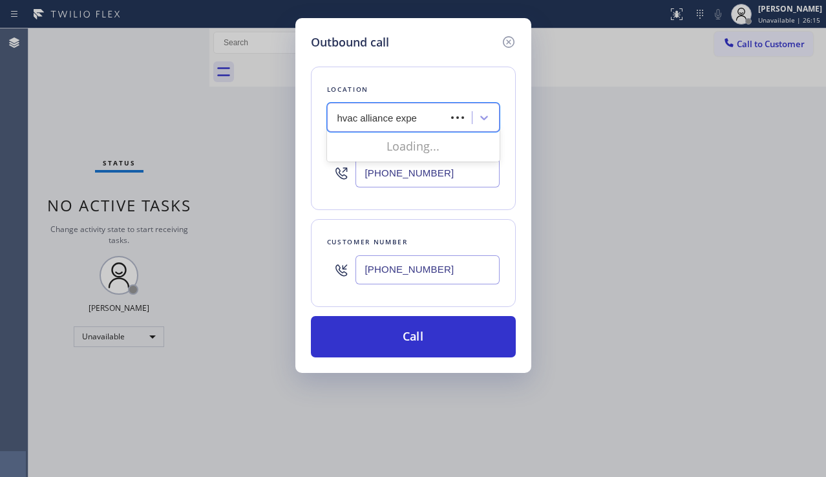
type input "hvac alliance exper"
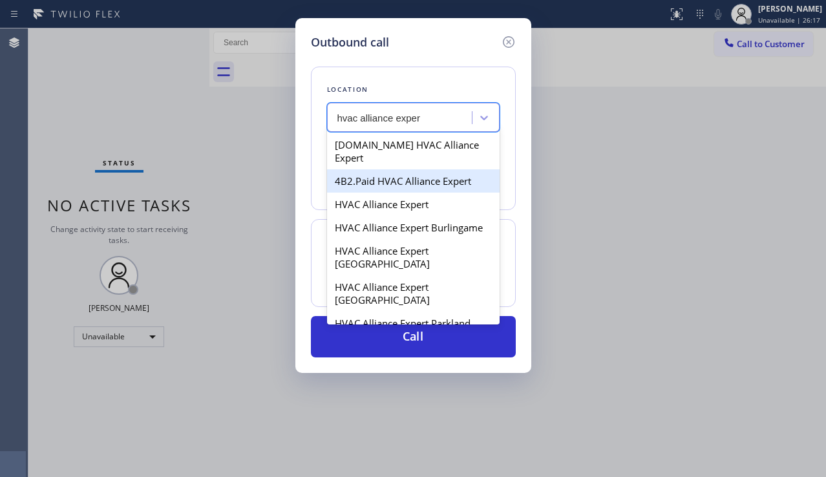
click at [394, 169] on div "4B2.Paid HVAC Alliance Expert" at bounding box center [413, 180] width 173 height 23
type input "[PHONE_NUMBER]"
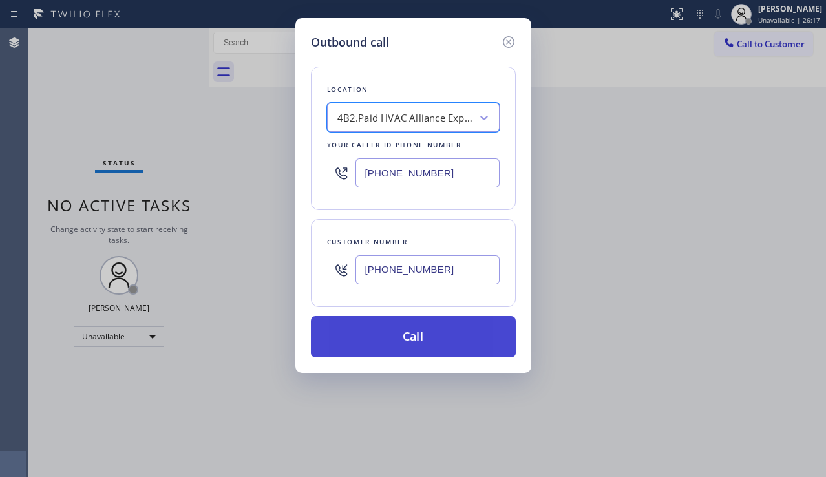
click at [390, 331] on button "Call" at bounding box center [413, 336] width 205 height 41
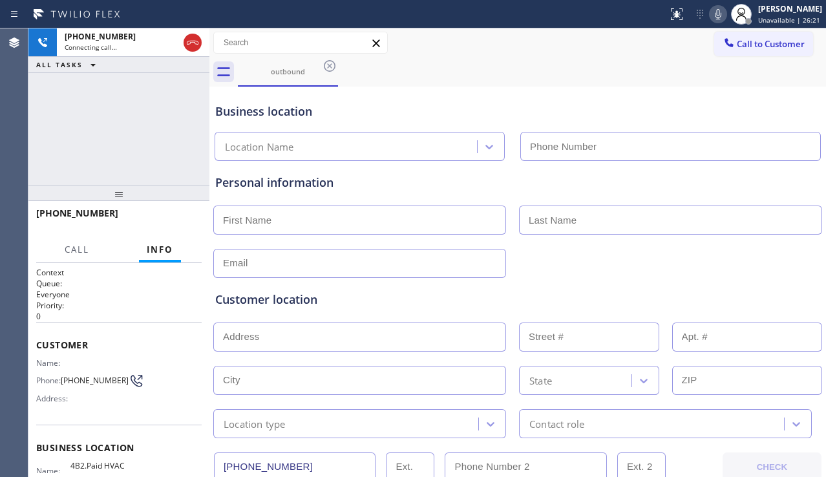
type input "[PHONE_NUMBER]"
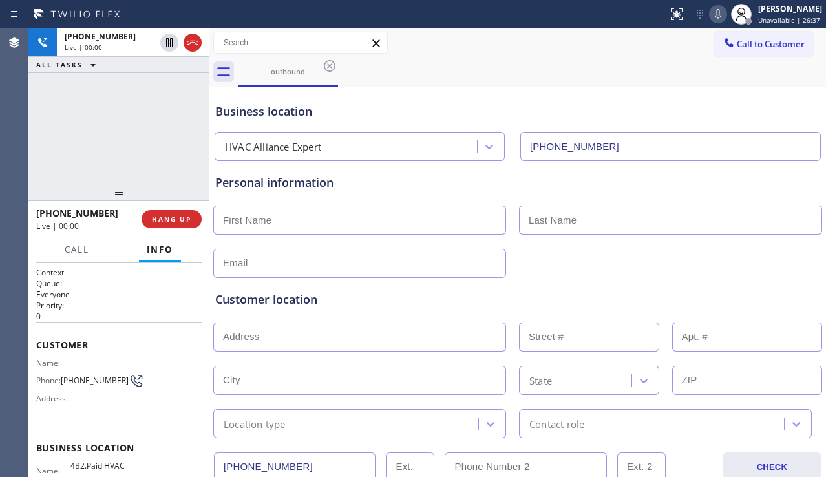
click at [782, 277] on div "Customer location >> ADD NEW ADDRESS << + NEW ADDRESS State Location type Conta…" at bounding box center [518, 356] width 610 height 166
click at [795, 294] on div "Customer location" at bounding box center [517, 299] width 605 height 17
click at [300, 213] on input "text" at bounding box center [359, 220] width 293 height 29
paste input "shantei"
click at [228, 223] on input "shantei" at bounding box center [359, 220] width 293 height 29
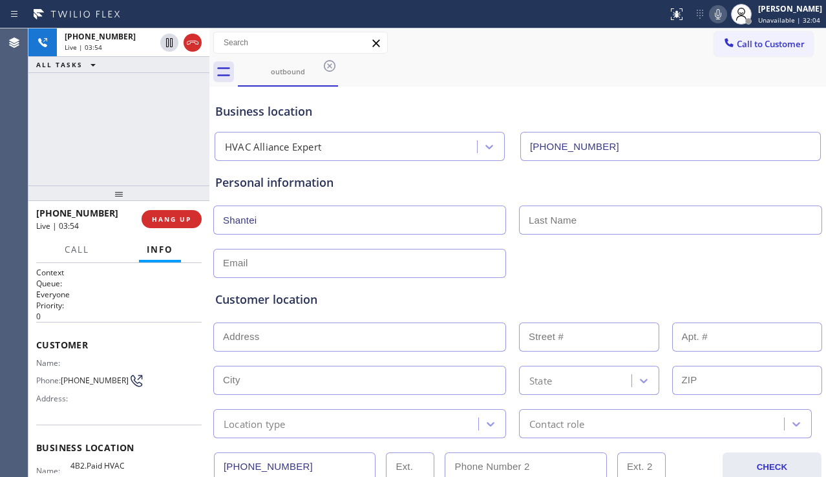
type input "Shantei"
click at [560, 227] on input "text" at bounding box center [670, 220] width 303 height 29
click at [561, 229] on input "text" at bounding box center [670, 220] width 303 height 29
paste input "dementer"
click at [530, 220] on input "dementer" at bounding box center [670, 220] width 303 height 29
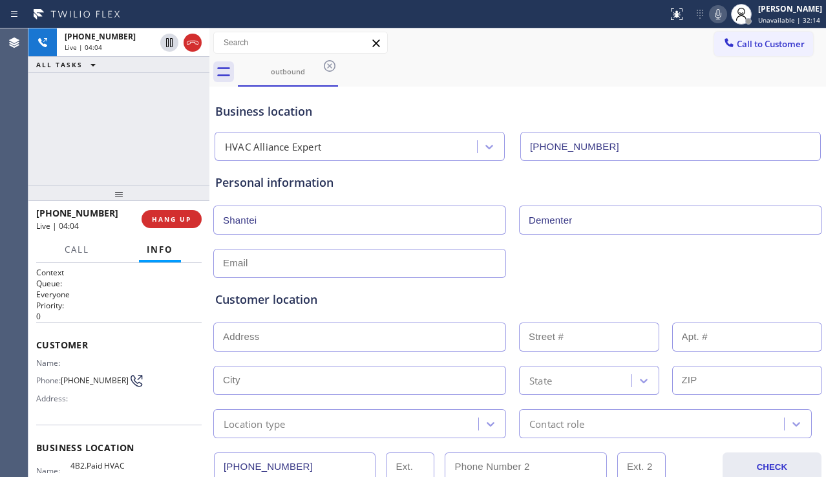
type input "Dementer"
click at [442, 264] on input "text" at bounding box center [359, 263] width 293 height 29
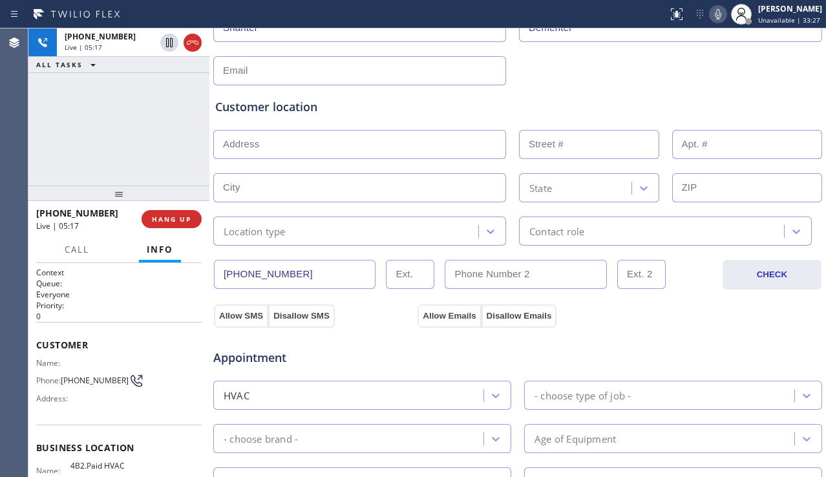
scroll to position [194, 0]
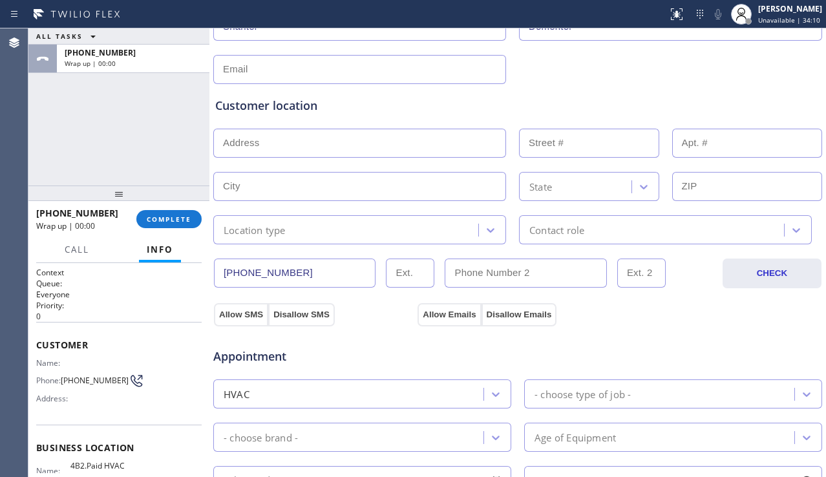
click at [325, 147] on input "text" at bounding box center [359, 143] width 293 height 29
paste input "90220"
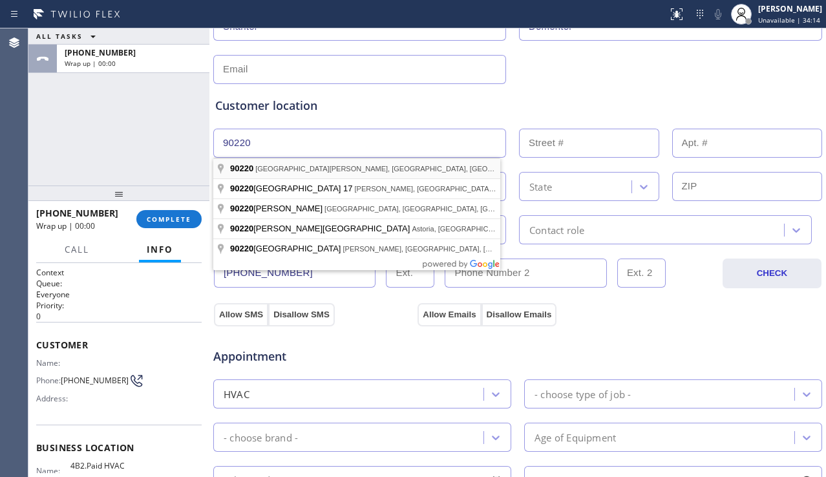
type input "[GEOGRAPHIC_DATA][PERSON_NAME], [GEOGRAPHIC_DATA]"
type input "[GEOGRAPHIC_DATA]"
type input "90220"
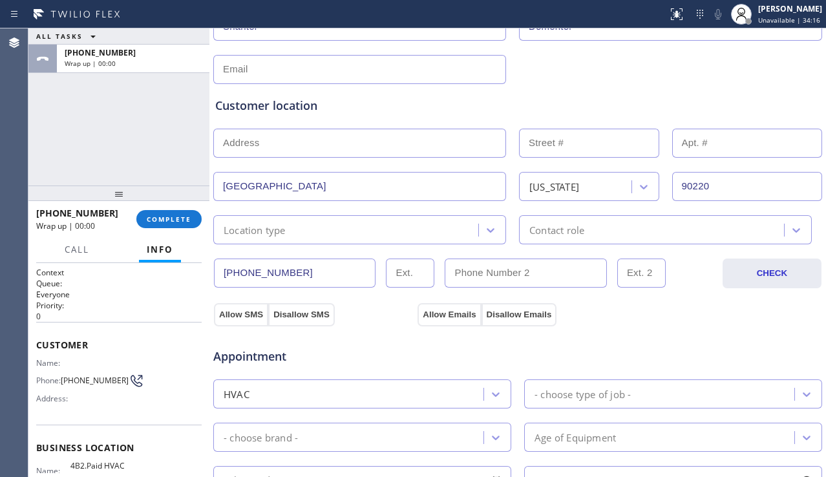
scroll to position [65, 0]
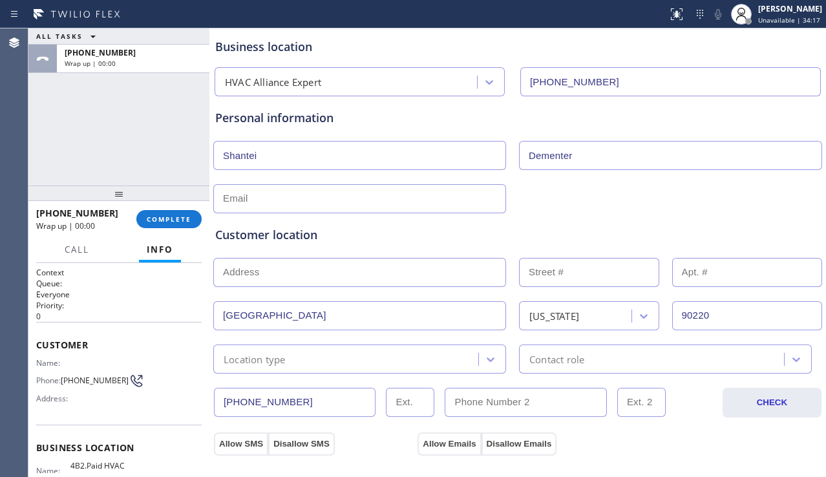
click at [285, 202] on input "text" at bounding box center [359, 198] width 293 height 29
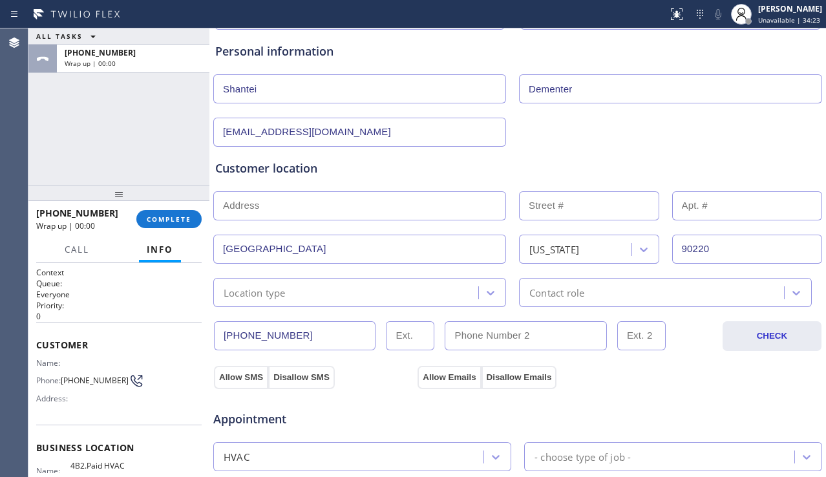
scroll to position [194, 0]
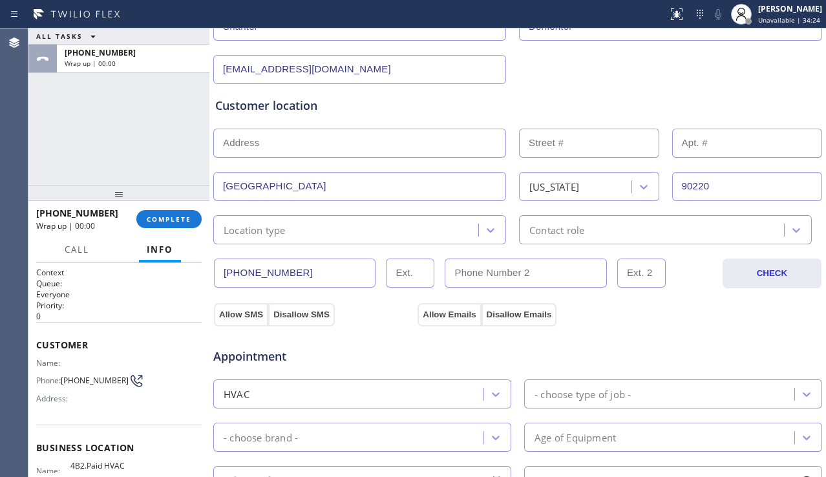
type input "[EMAIL_ADDRESS][DOMAIN_NAME]"
click at [338, 233] on div "Location type" at bounding box center [347, 230] width 261 height 23
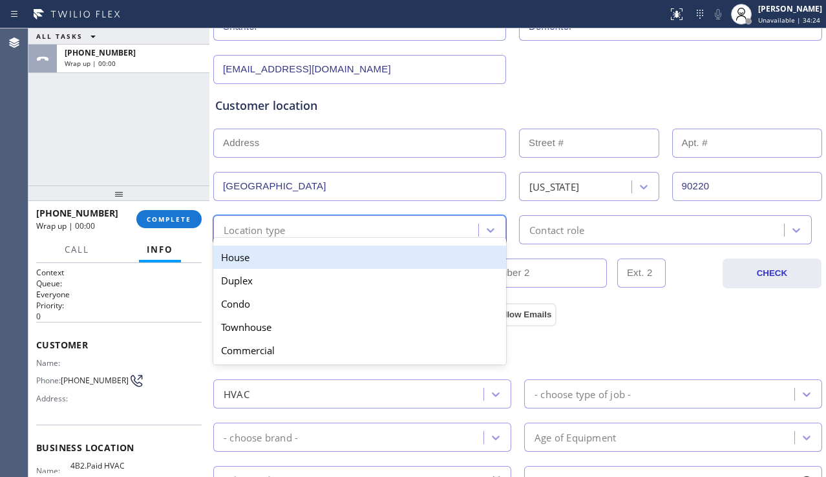
click at [303, 259] on div "House" at bounding box center [359, 257] width 293 height 23
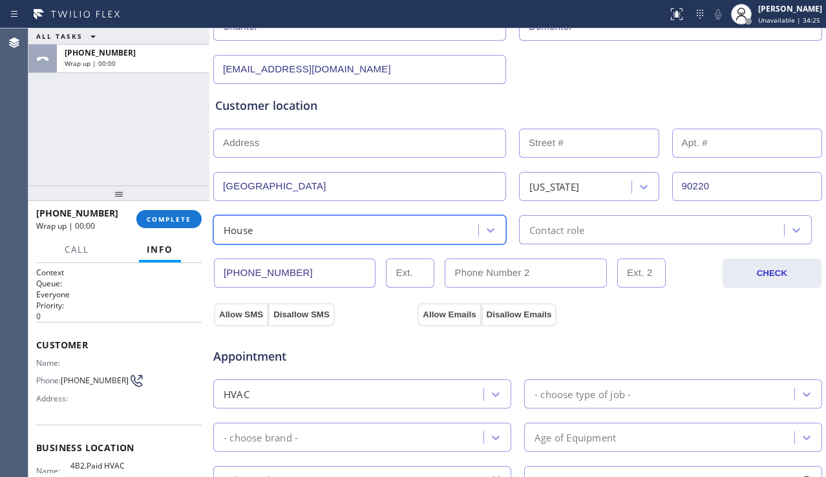
click at [572, 220] on div "Contact role" at bounding box center [653, 230] width 261 height 23
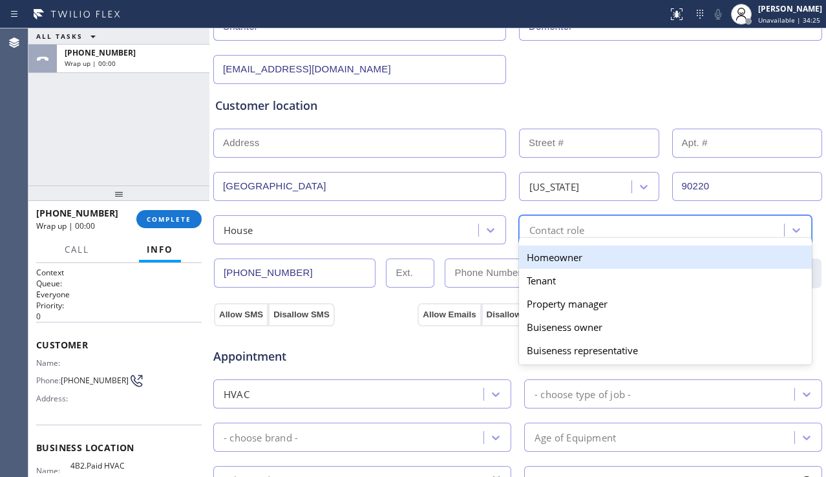
click at [545, 258] on div "Homeowner" at bounding box center [665, 257] width 293 height 23
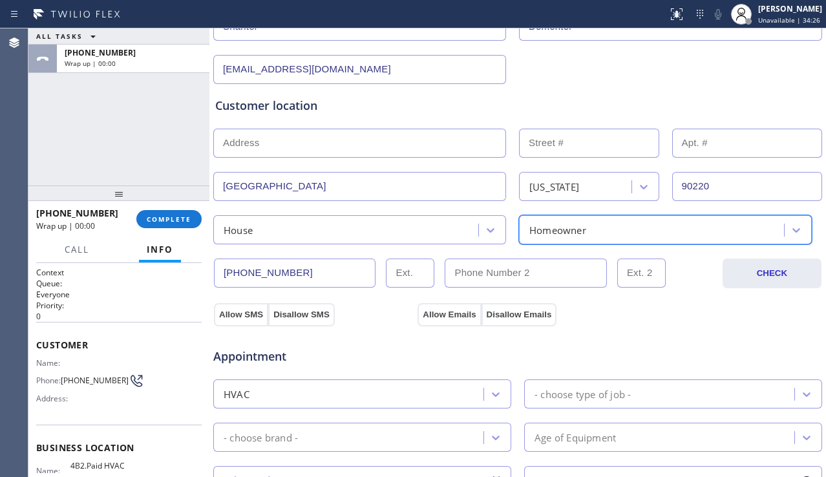
click at [243, 321] on div "Appointment HVAC - choose type of job - - choose brand - Age of Equipment - cho…" at bounding box center [518, 447] width 610 height 253
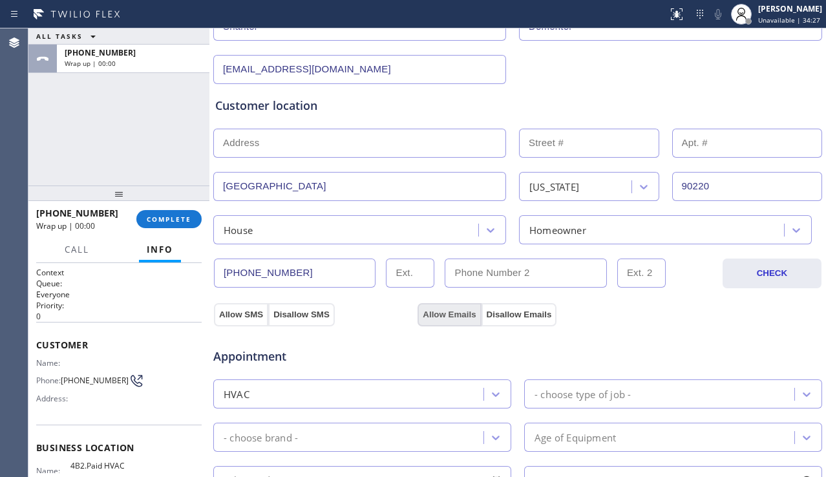
click at [428, 314] on button "Allow Emails" at bounding box center [449, 314] width 63 height 23
click at [251, 315] on button "Allow SMS" at bounding box center [241, 314] width 54 height 23
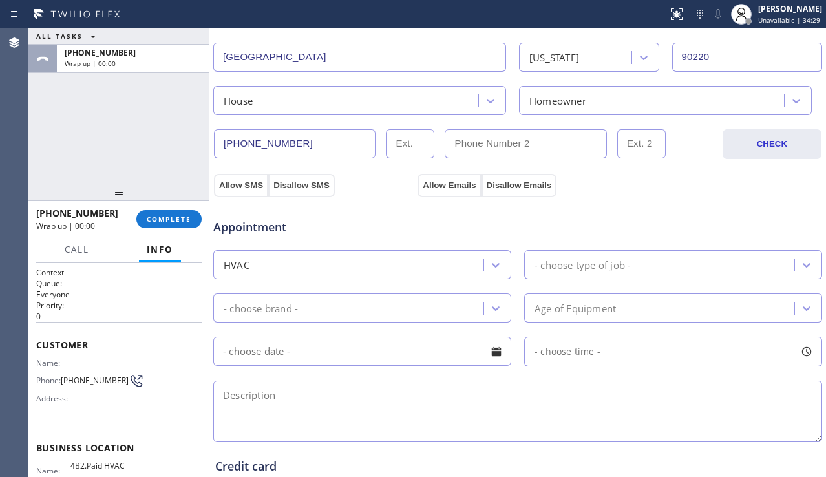
click at [590, 266] on div "- choose type of job -" at bounding box center [583, 264] width 96 height 15
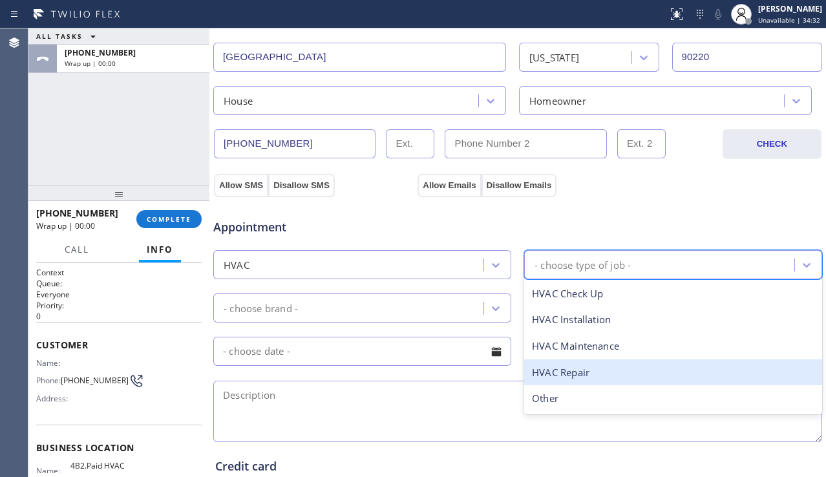
click at [549, 367] on div "HVAC Repair" at bounding box center [673, 372] width 298 height 27
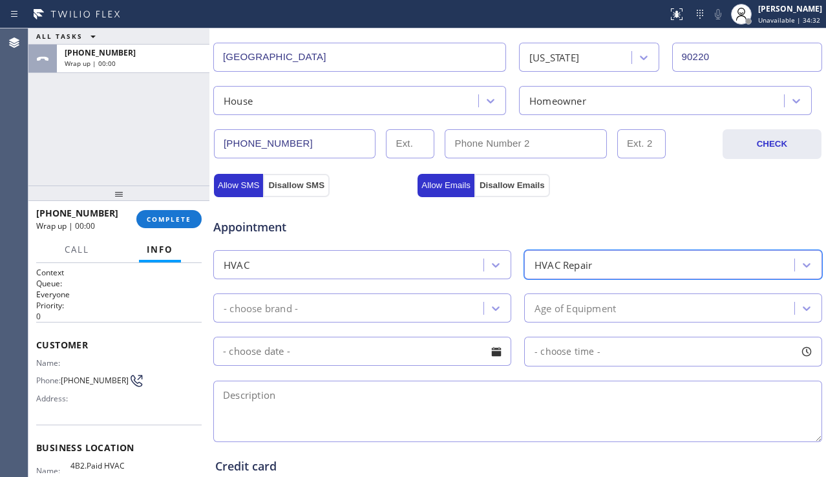
click at [367, 304] on div "- choose brand -" at bounding box center [350, 308] width 266 height 23
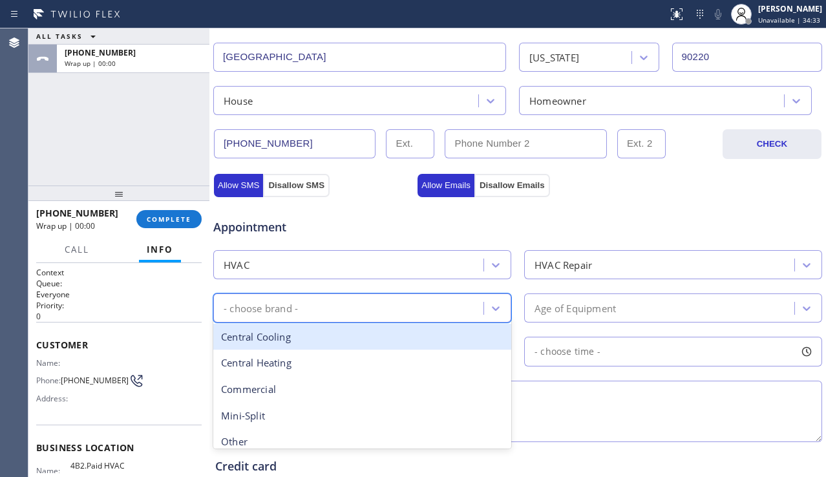
click at [337, 342] on div "Central Cooling" at bounding box center [362, 337] width 298 height 27
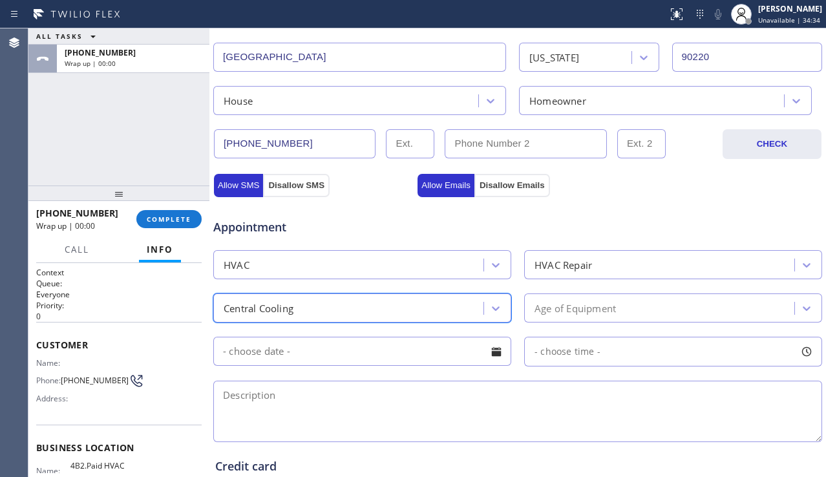
click at [595, 308] on div "Age of Equipment" at bounding box center [575, 308] width 81 height 15
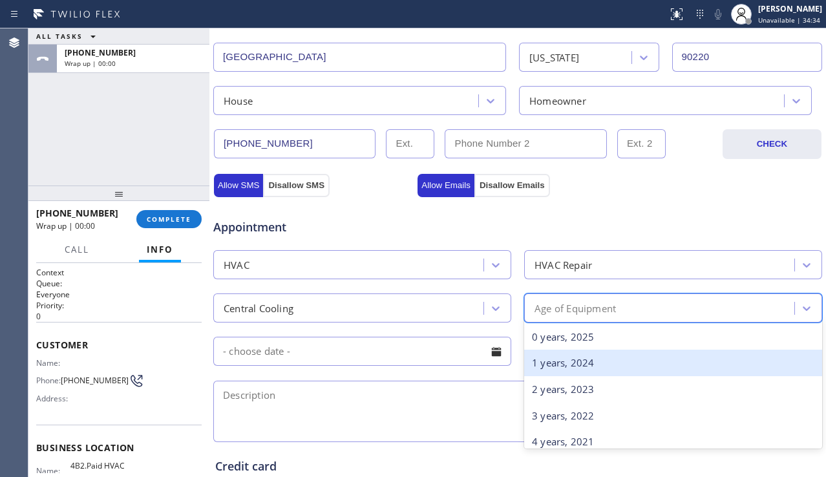
scroll to position [259, 0]
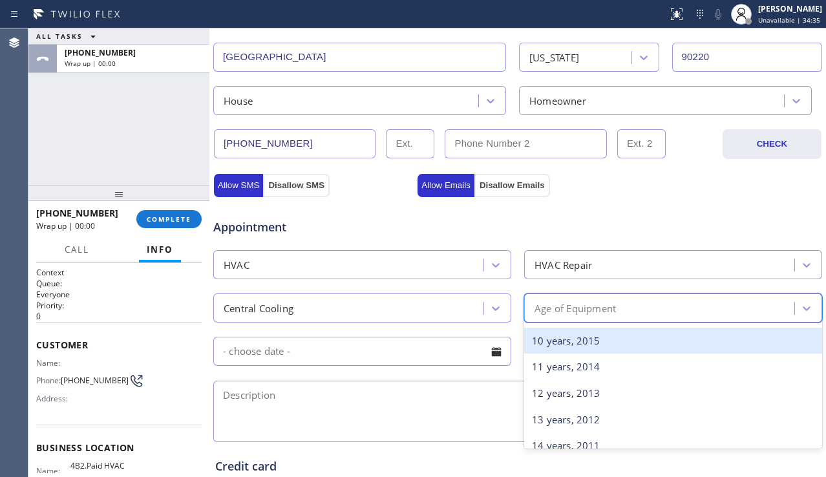
click at [549, 351] on div "10 years, 2015" at bounding box center [673, 341] width 298 height 27
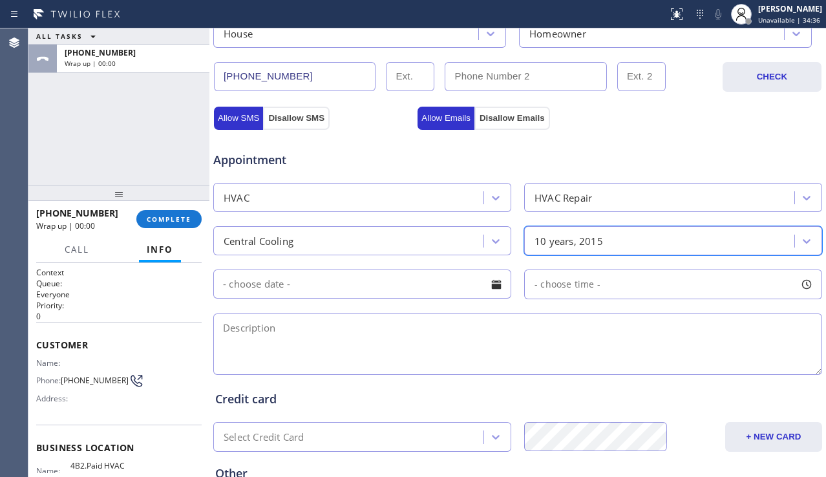
scroll to position [453, 0]
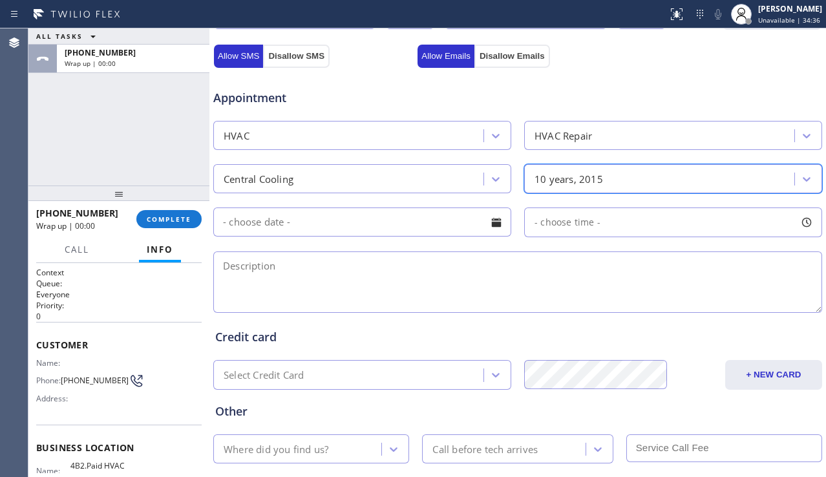
click at [491, 225] on div at bounding box center [497, 222] width 22 height 22
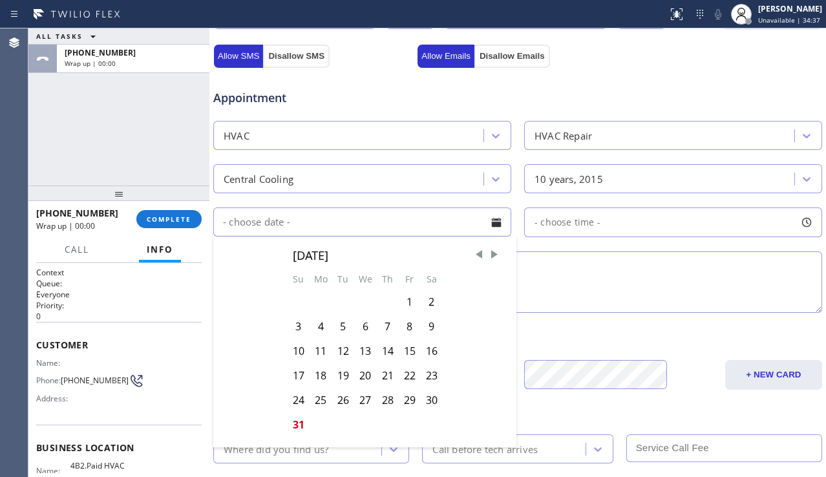
click at [563, 264] on textarea at bounding box center [517, 281] width 609 height 61
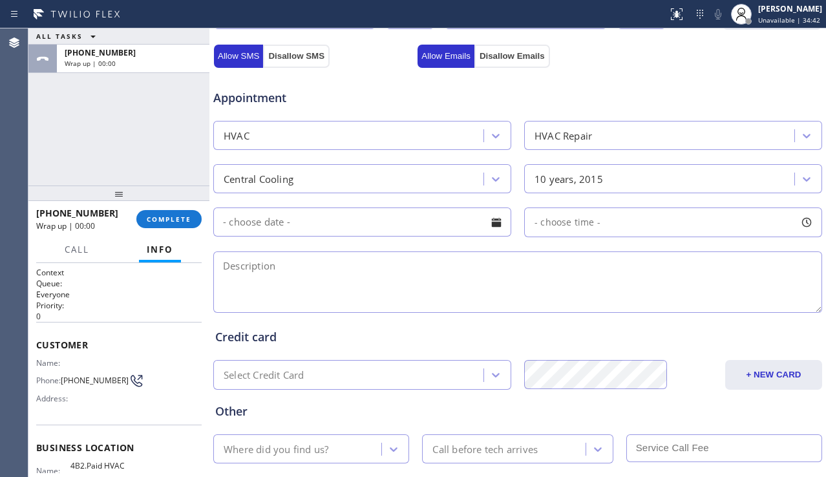
click at [337, 286] on textarea at bounding box center [517, 281] width 609 height 61
paste textarea "central unit | ac is not cooling maybe the problem is with the motor | over [DE…"
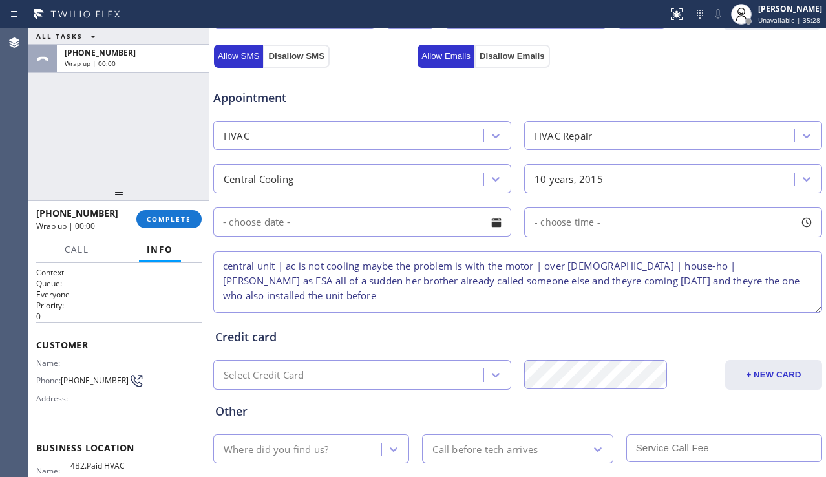
type textarea "central unit | ac is not cooling maybe the problem is with the motor | over [DE…"
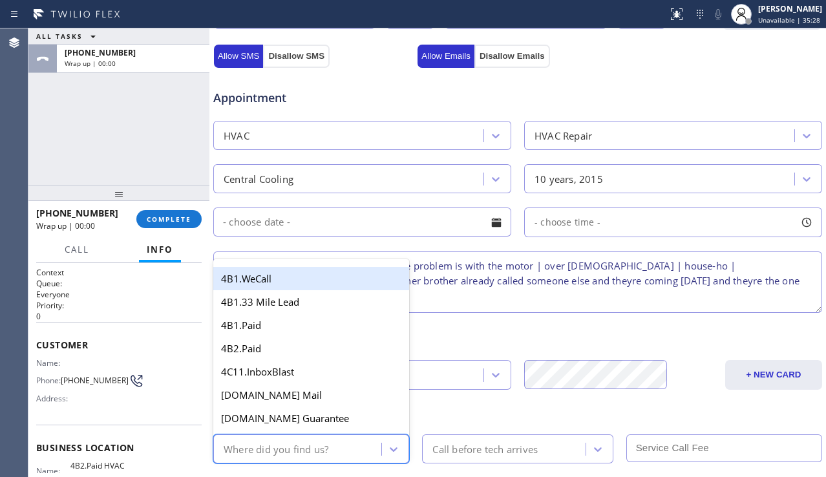
click at [358, 441] on div "Where did you find us?" at bounding box center [299, 449] width 164 height 23
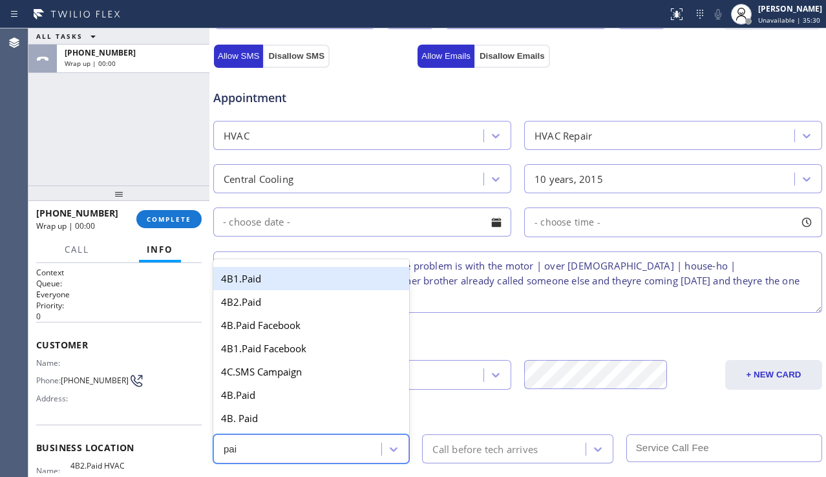
type input "paid"
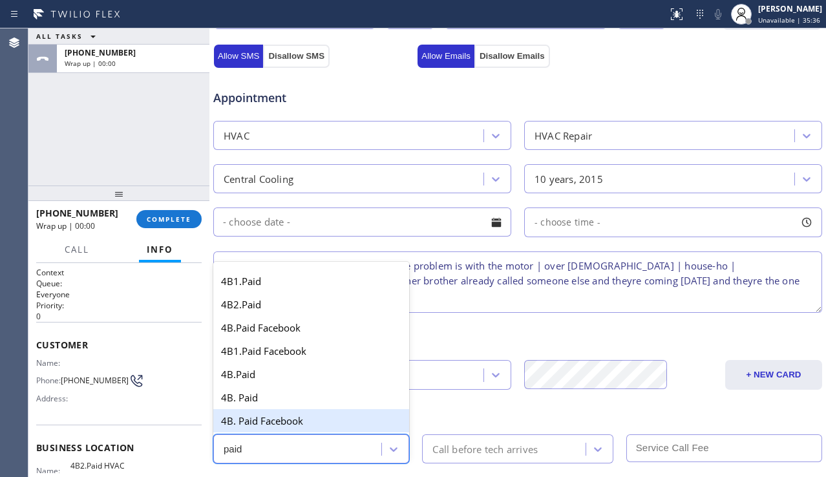
click at [284, 422] on div "4B. Paid Facebook" at bounding box center [311, 420] width 196 height 23
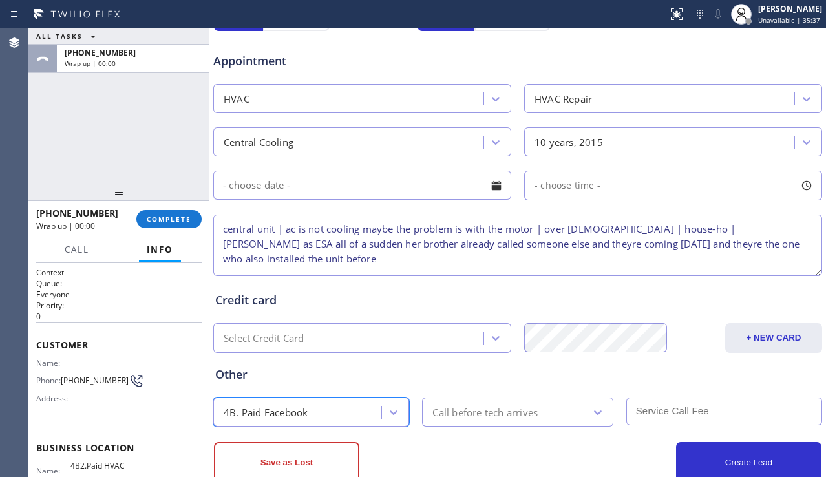
scroll to position [525, 0]
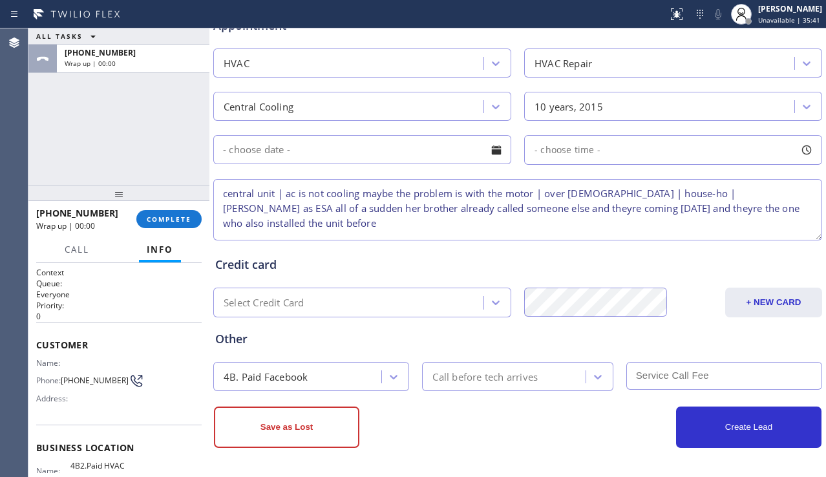
click at [776, 229] on textarea "central unit | ac is not cooling maybe the problem is with the motor | over [DE…" at bounding box center [517, 209] width 609 height 61
drag, startPoint x: 706, startPoint y: 196, endPoint x: 784, endPoint y: 209, distance: 78.7
click at [784, 209] on textarea "central unit | ac is not cooling maybe the problem is with the motor | over [DE…" at bounding box center [517, 209] width 609 height 61
click at [793, 222] on textarea "central unit | ac is not cooling maybe the problem is with the motor | over [DE…" at bounding box center [517, 209] width 609 height 61
click at [306, 426] on button "Save as Lost" at bounding box center [286, 427] width 145 height 41
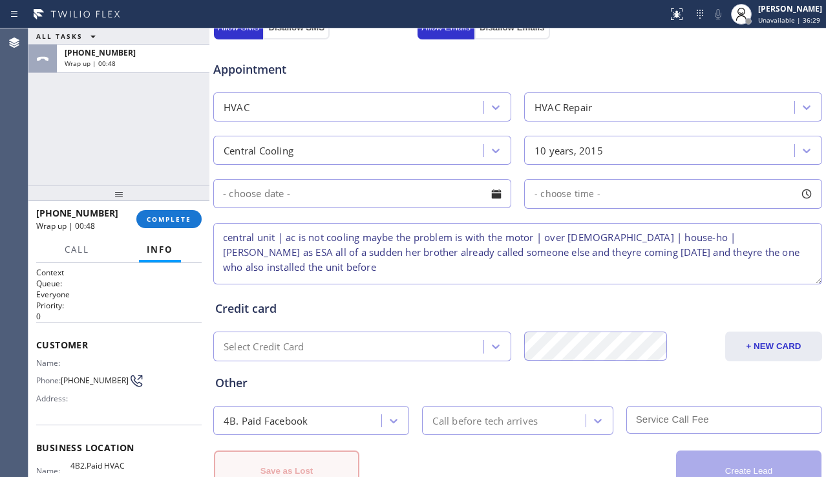
scroll to position [569, 0]
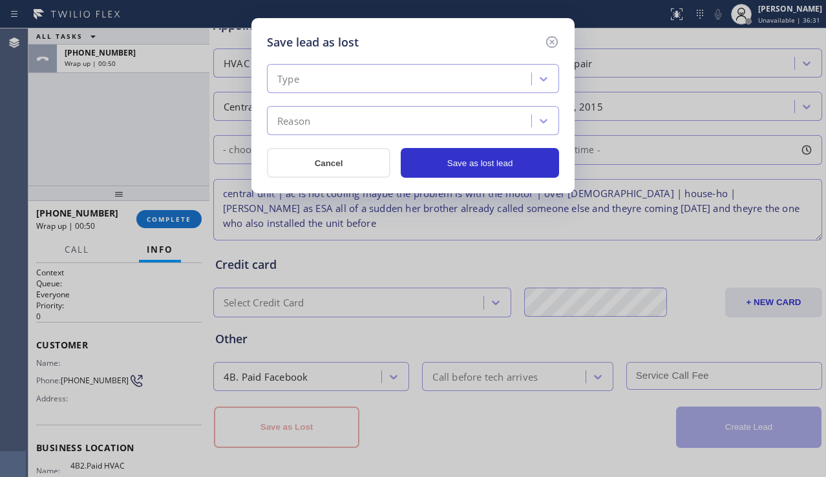
drag, startPoint x: 361, startPoint y: 72, endPoint x: 363, endPoint y: 80, distance: 8.0
click at [361, 71] on div "Type" at bounding box center [401, 79] width 261 height 23
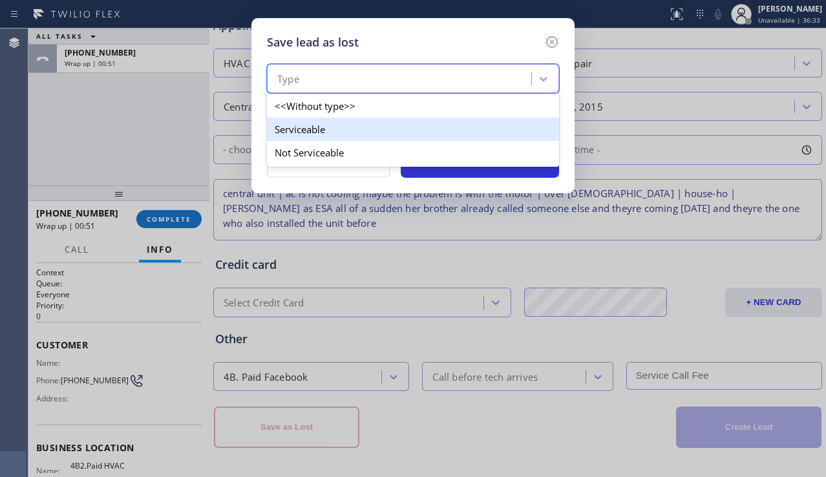
click at [350, 129] on div "Serviceable" at bounding box center [413, 129] width 292 height 23
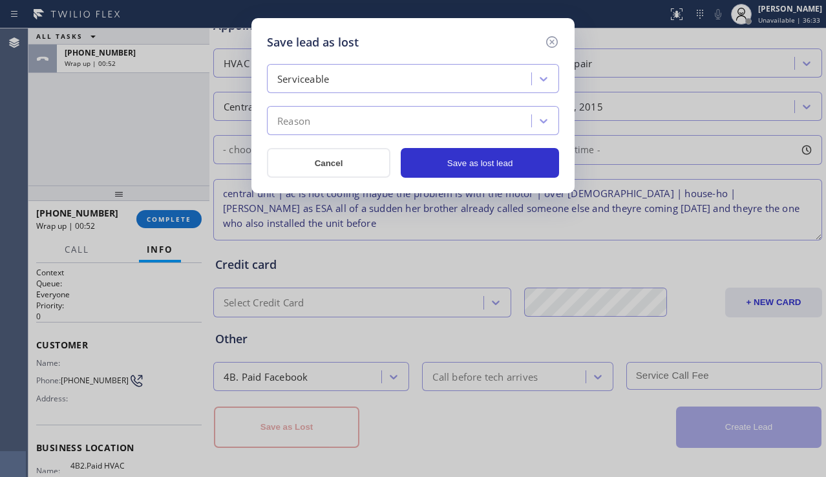
click at [374, 118] on div "Reason" at bounding box center [401, 121] width 261 height 23
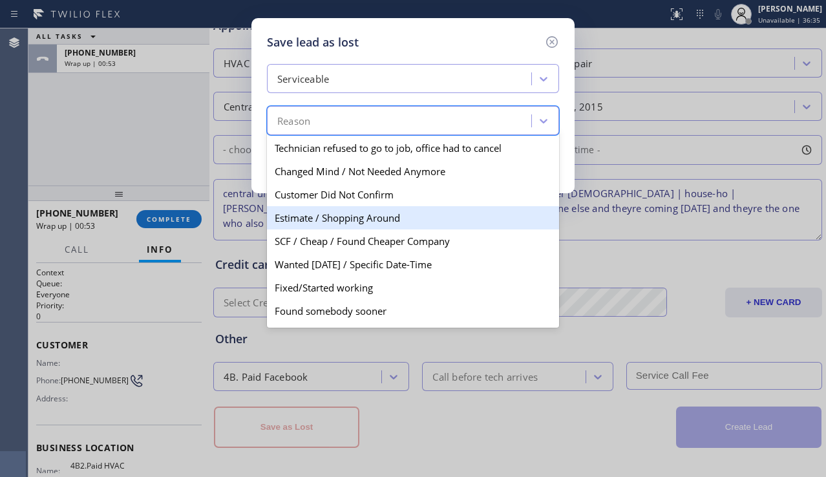
click at [349, 210] on div "Estimate / Shopping Around" at bounding box center [413, 217] width 292 height 23
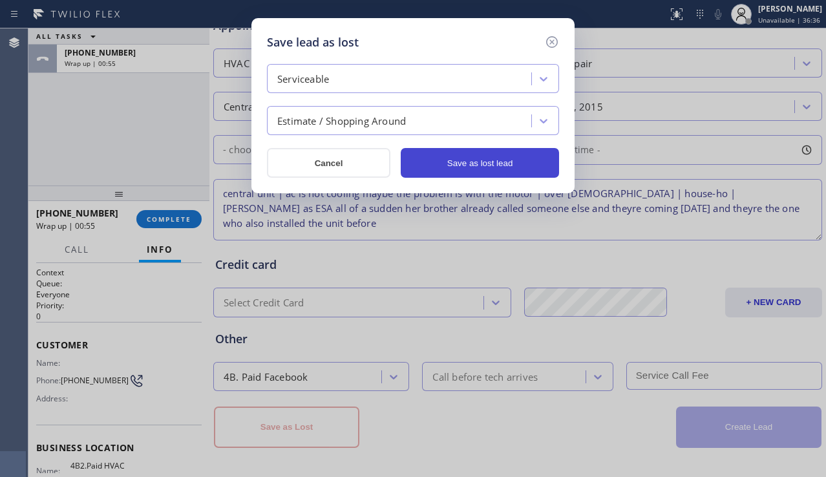
click at [487, 167] on button "Save as lost lead" at bounding box center [480, 163] width 158 height 30
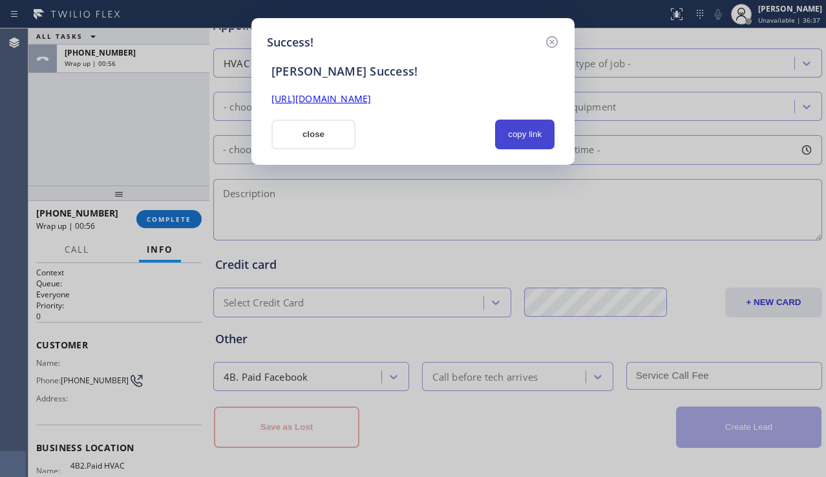
click at [529, 140] on button "copy link" at bounding box center [524, 135] width 59 height 30
click at [371, 100] on link "[URL][DOMAIN_NAME]" at bounding box center [322, 98] width 100 height 12
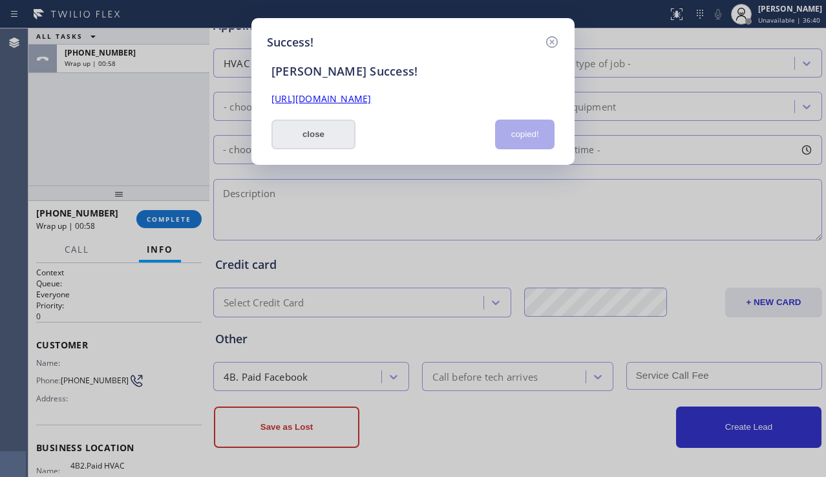
click at [314, 143] on button "close" at bounding box center [314, 135] width 84 height 30
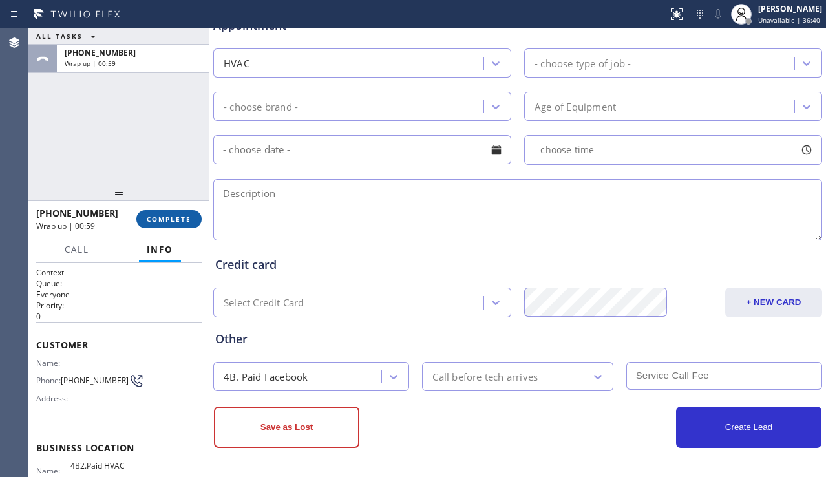
click at [173, 211] on button "COMPLETE" at bounding box center [168, 219] width 65 height 18
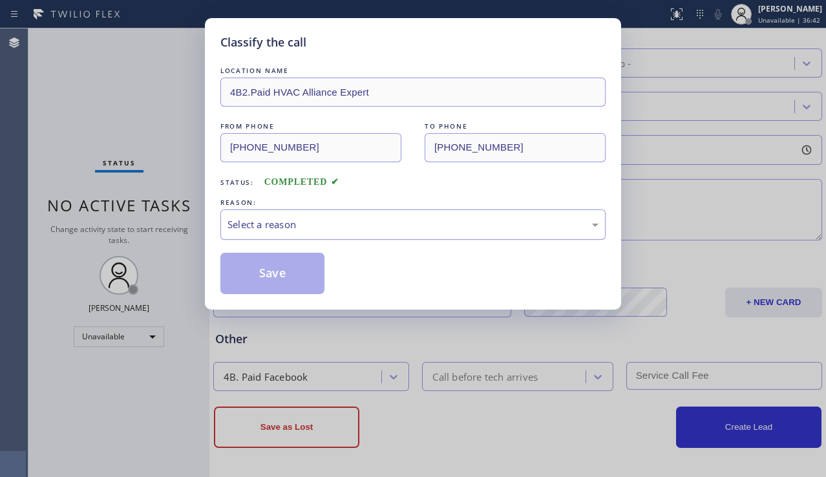
click at [325, 225] on div "Select a reason" at bounding box center [413, 224] width 371 height 15
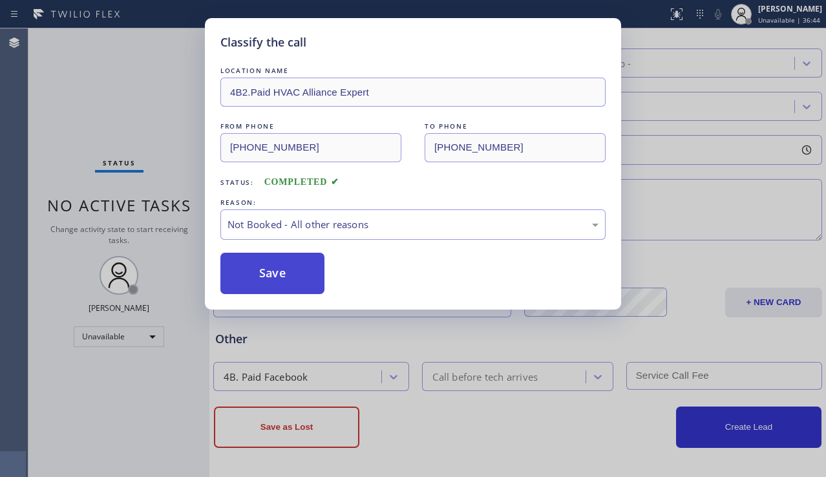
click at [283, 272] on button "Save" at bounding box center [272, 273] width 104 height 41
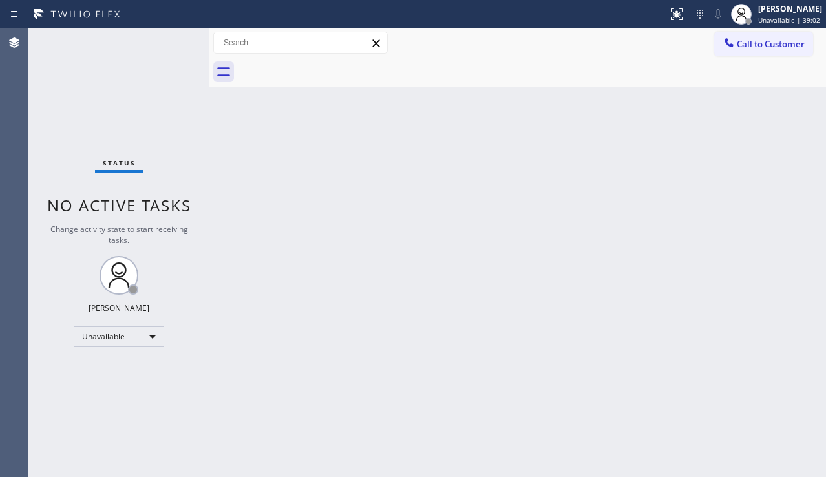
drag, startPoint x: 784, startPoint y: 42, endPoint x: 755, endPoint y: 53, distance: 31.1
click at [784, 42] on span "Call to Customer" at bounding box center [771, 44] width 68 height 12
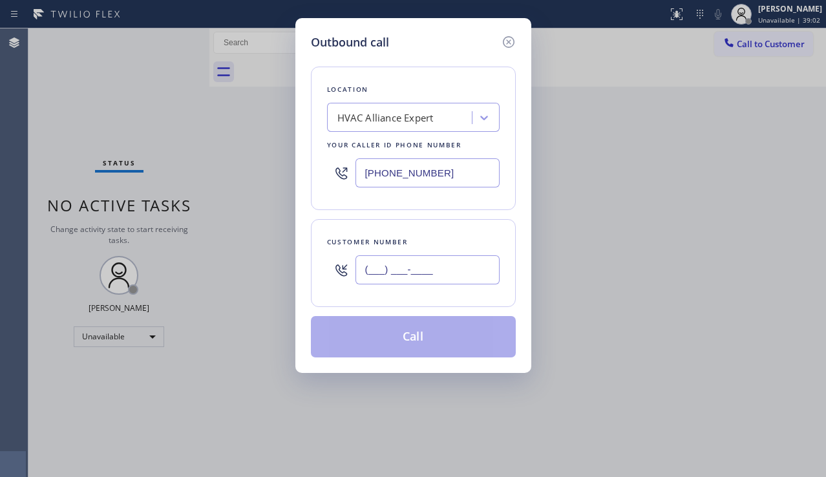
click at [401, 264] on input "(___) ___-____" at bounding box center [428, 269] width 144 height 29
paste input "818) 378-4298"
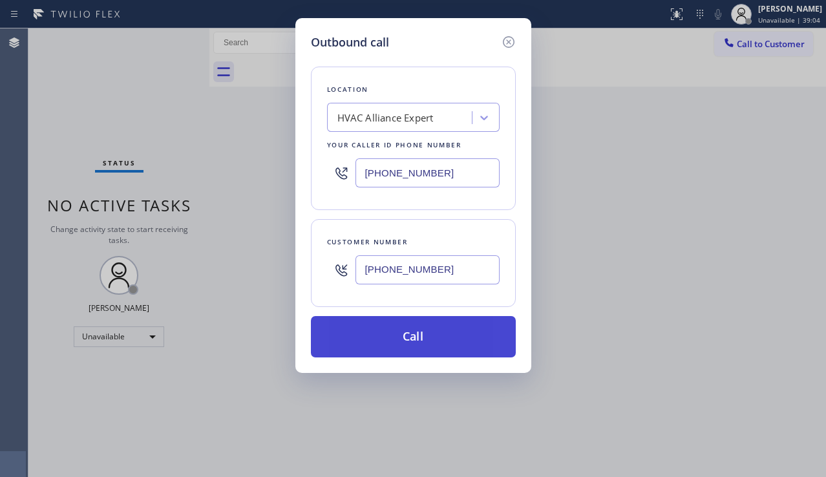
click at [383, 343] on button "Call" at bounding box center [413, 336] width 205 height 41
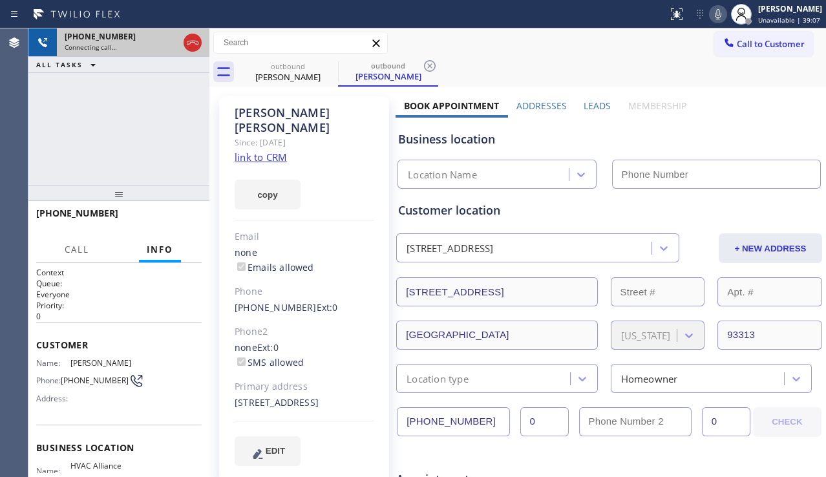
click at [191, 41] on icon at bounding box center [193, 43] width 16 height 16
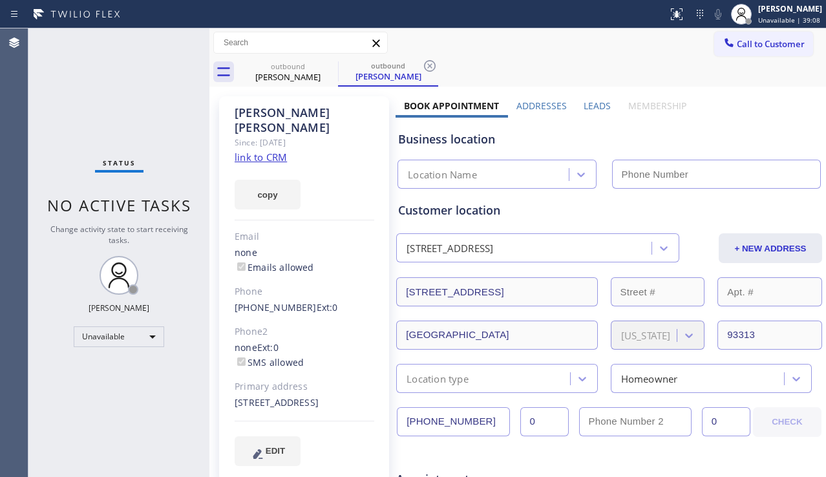
click at [584, 104] on label "Leads" at bounding box center [597, 106] width 27 height 12
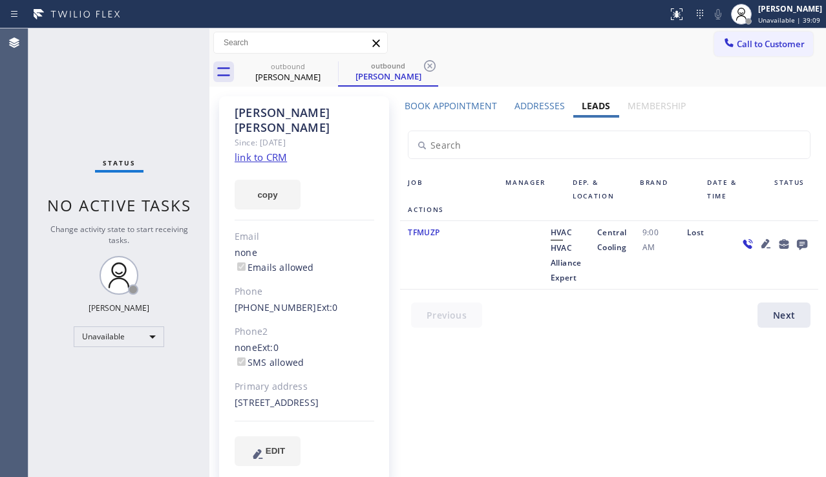
click at [758, 240] on icon at bounding box center [766, 244] width 16 height 16
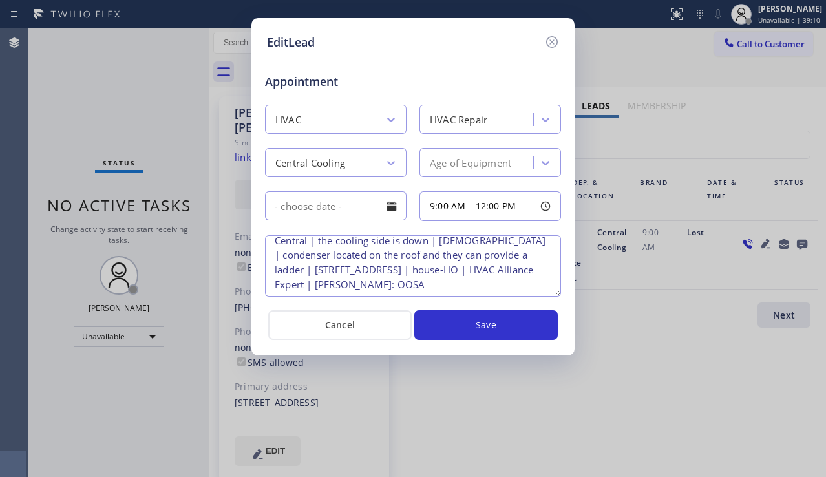
scroll to position [12, 0]
click at [550, 44] on icon at bounding box center [552, 42] width 12 height 12
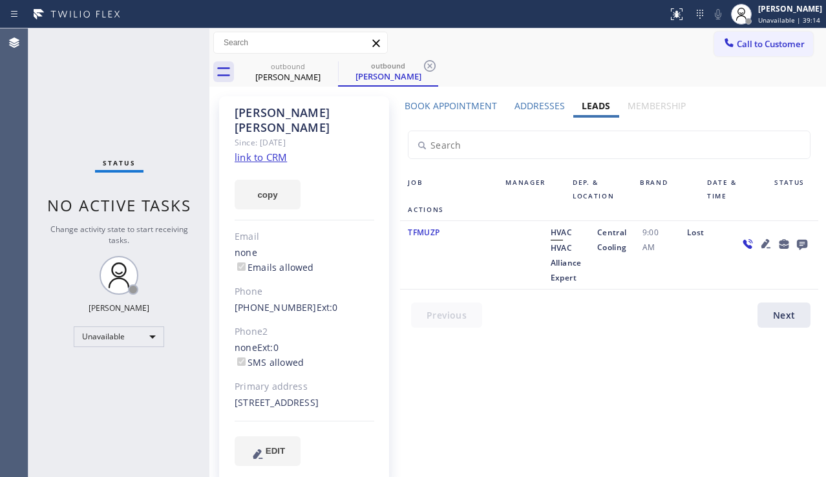
click at [268, 151] on link "link to CRM" at bounding box center [261, 157] width 52 height 13
click at [331, 70] on icon at bounding box center [330, 66] width 16 height 16
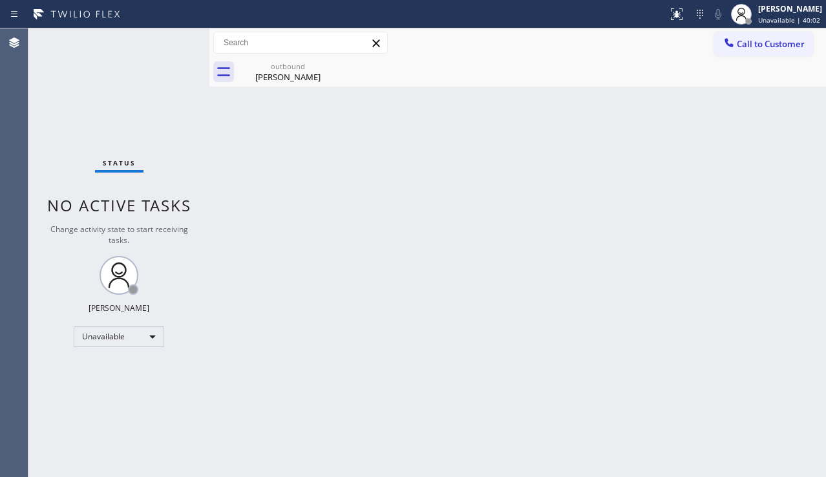
click at [0, 0] on icon at bounding box center [0, 0] width 0 height 0
click at [327, 72] on icon at bounding box center [330, 66] width 16 height 16
click at [325, 68] on icon at bounding box center [330, 66] width 12 height 12
click at [308, 70] on div "outbound" at bounding box center [288, 66] width 98 height 10
click at [111, 118] on div "Status No active tasks Change activity state to start receiving tasks. [PERSON_…" at bounding box center [118, 252] width 181 height 449
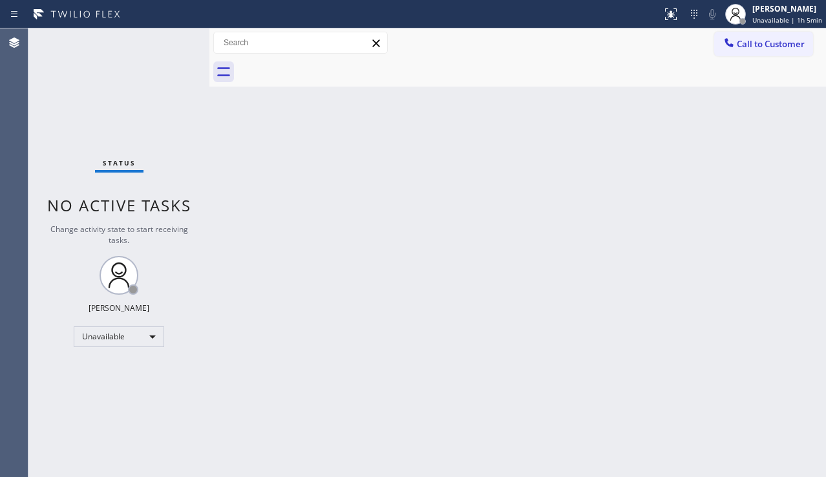
click at [370, 372] on div "Back to Dashboard Change Sender ID Customers Technicians Select a contact Outbo…" at bounding box center [517, 252] width 617 height 449
click at [281, 183] on div "Back to Dashboard Change Sender ID Customers Technicians Select a contact Outbo…" at bounding box center [517, 252] width 617 height 449
click at [776, 290] on div "Back to Dashboard Change Sender ID Customers Technicians Select a contact Outbo…" at bounding box center [517, 252] width 617 height 449
click at [753, 48] on span "Call to Customer" at bounding box center [771, 44] width 68 height 12
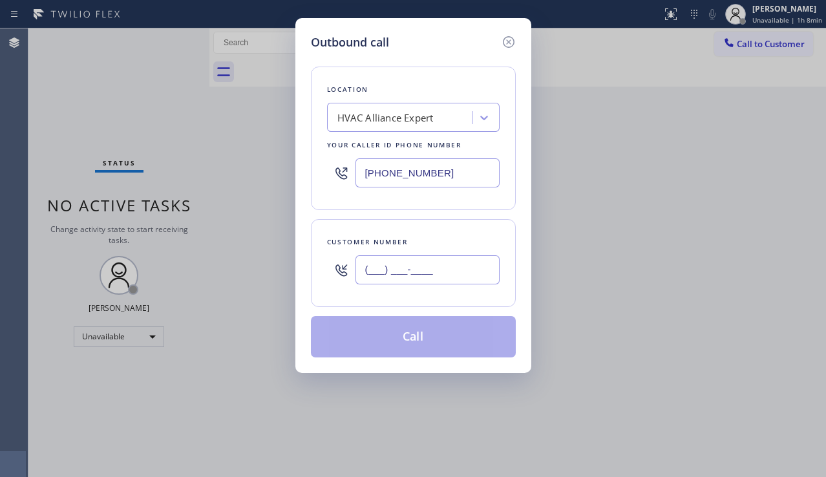
click at [409, 272] on input "(___) ___-____" at bounding box center [428, 269] width 144 height 29
paste input "909) 257-5564"
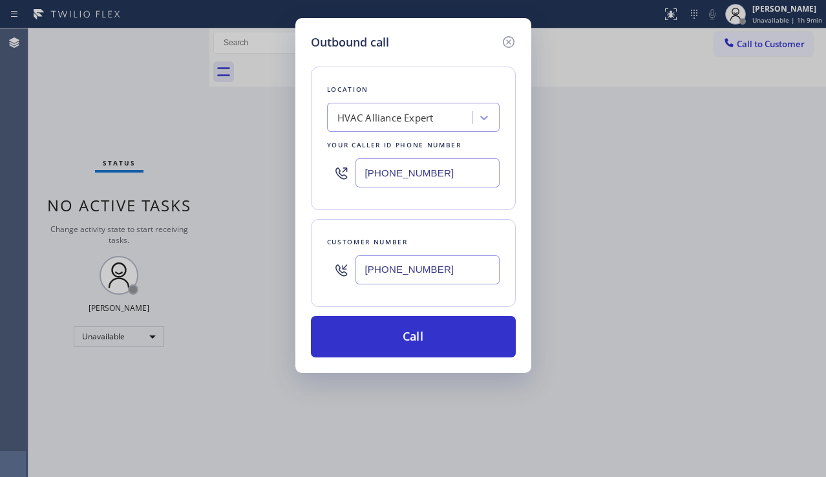
click at [78, 222] on div "Outbound call Location HVAC Alliance Expert Your caller id phone number [PHONE_…" at bounding box center [413, 238] width 826 height 477
drag, startPoint x: 491, startPoint y: 261, endPoint x: 314, endPoint y: 271, distance: 177.4
click at [314, 271] on div "Customer number [PHONE_NUMBER]" at bounding box center [413, 263] width 205 height 88
paste input "text"
type input "[PHONE_NUMBER]"
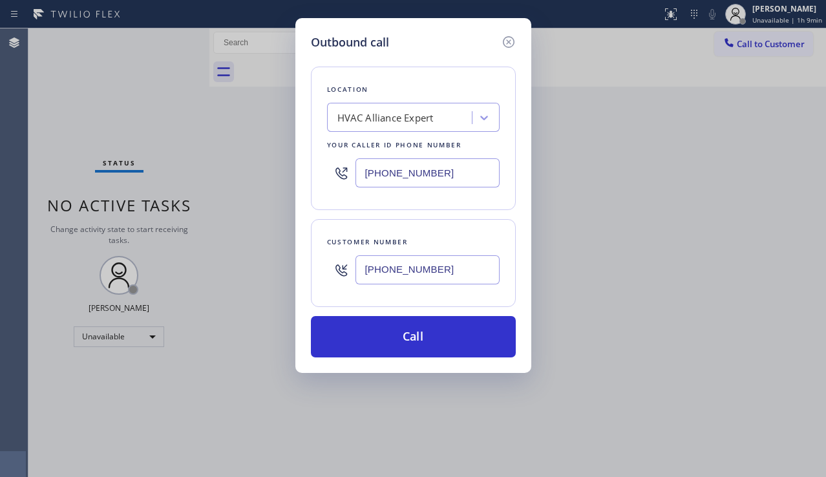
click at [398, 114] on div "HVAC Alliance Expert" at bounding box center [385, 118] width 96 height 15
type input "viking repair service"
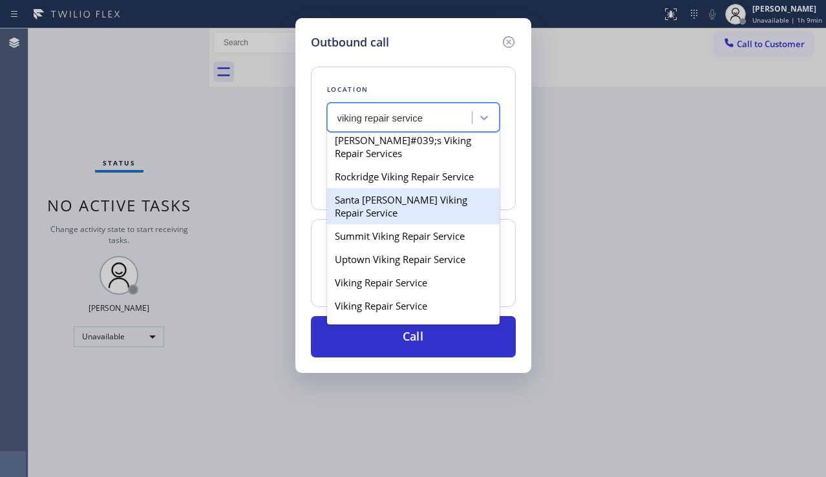
scroll to position [129, 0]
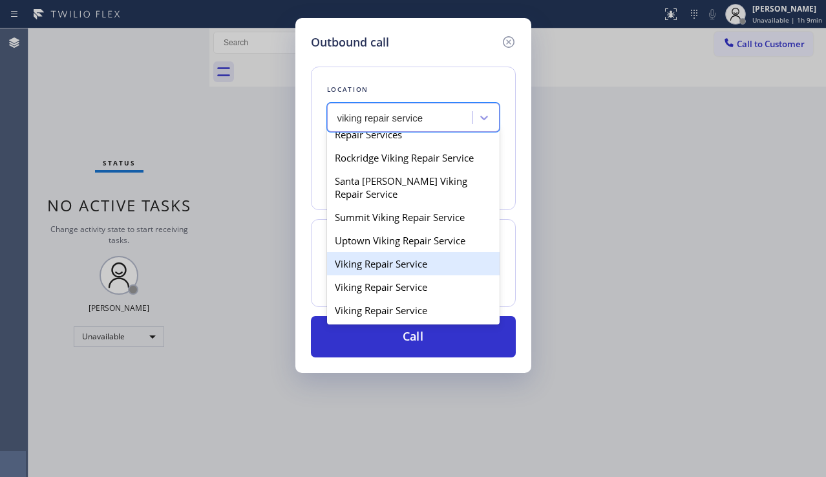
click at [387, 275] on div "Viking Repair Service" at bounding box center [413, 263] width 173 height 23
type input "[PHONE_NUMBER]"
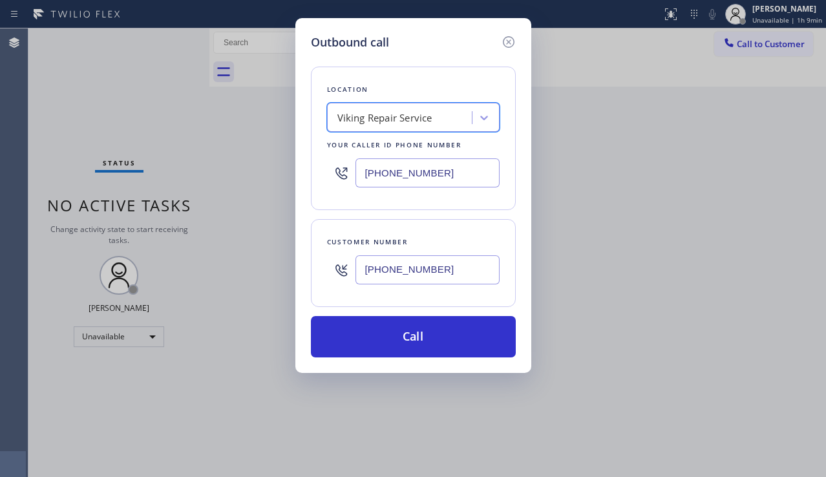
click at [423, 126] on div "Viking Repair Service" at bounding box center [401, 118] width 141 height 23
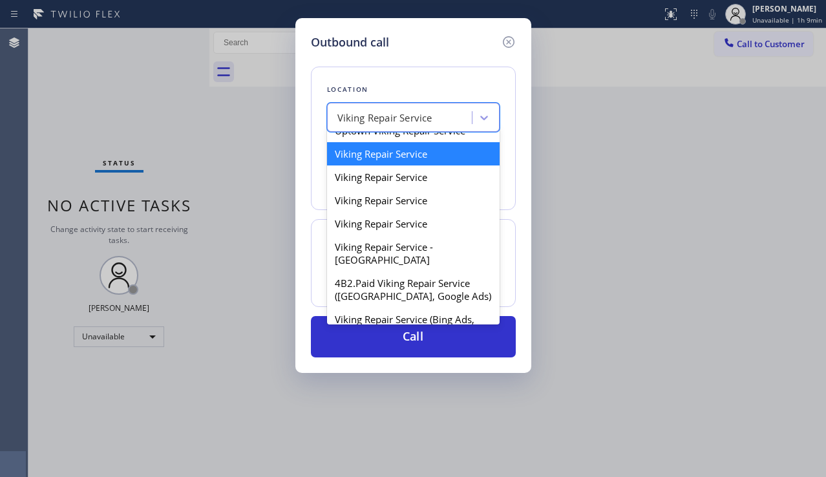
scroll to position [243, 0]
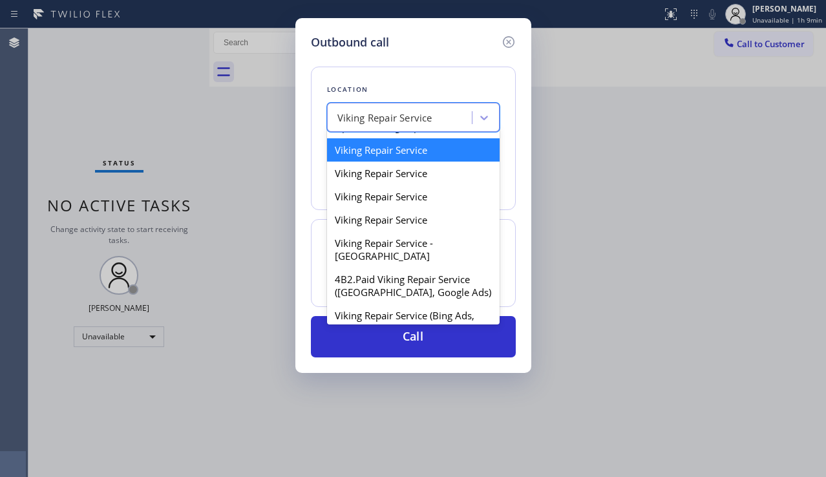
click at [382, 162] on div "Viking Repair Service" at bounding box center [413, 149] width 173 height 23
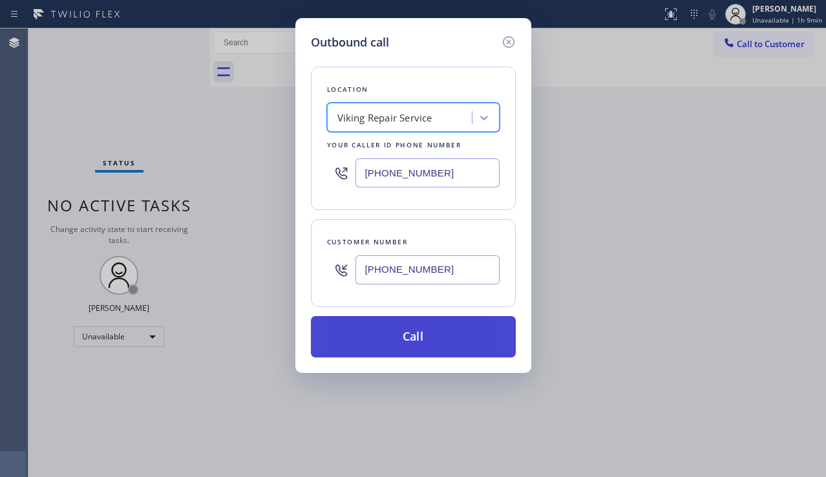
click at [410, 339] on button "Call" at bounding box center [413, 336] width 205 height 41
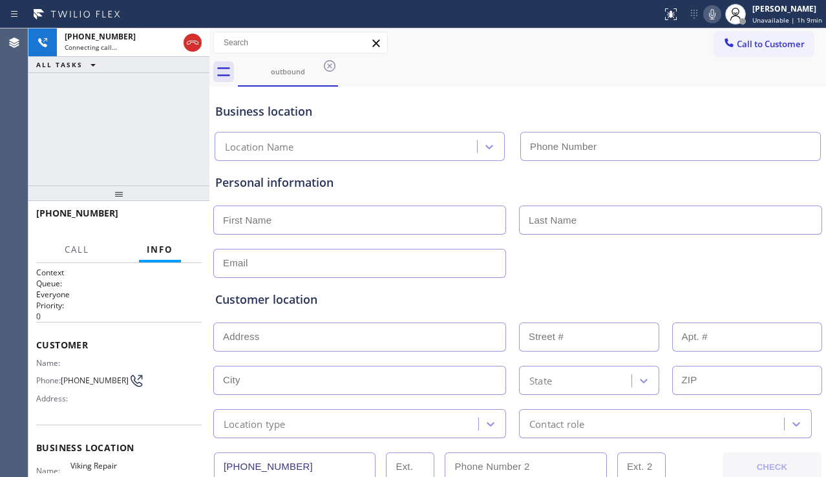
type input "[PHONE_NUMBER]"
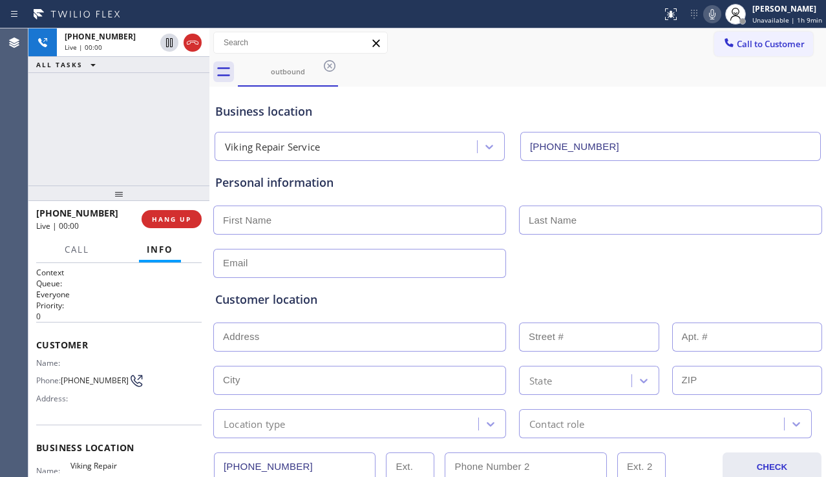
click at [83, 144] on div "[PHONE_NUMBER] Live | 00:00 ALL TASKS ALL TASKS ACTIVE TASKS TASKS IN WRAP UP" at bounding box center [118, 106] width 181 height 157
click at [175, 215] on span "HANG UP" at bounding box center [171, 219] width 39 height 9
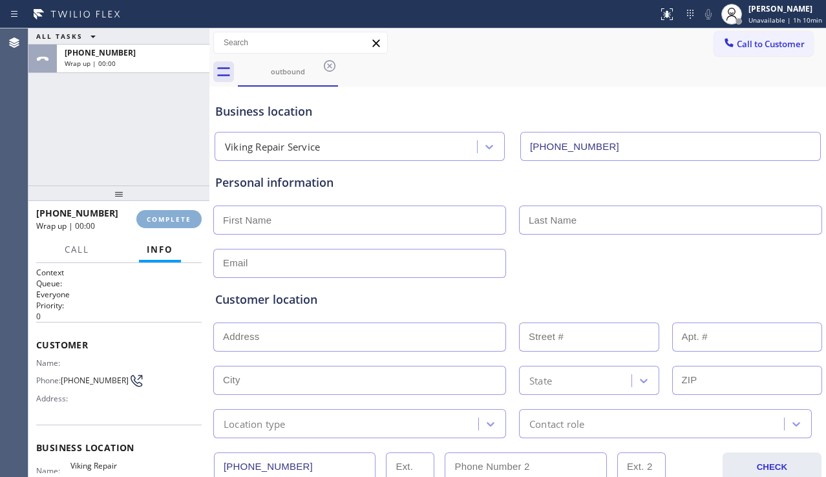
click at [175, 215] on span "COMPLETE" at bounding box center [169, 219] width 45 height 9
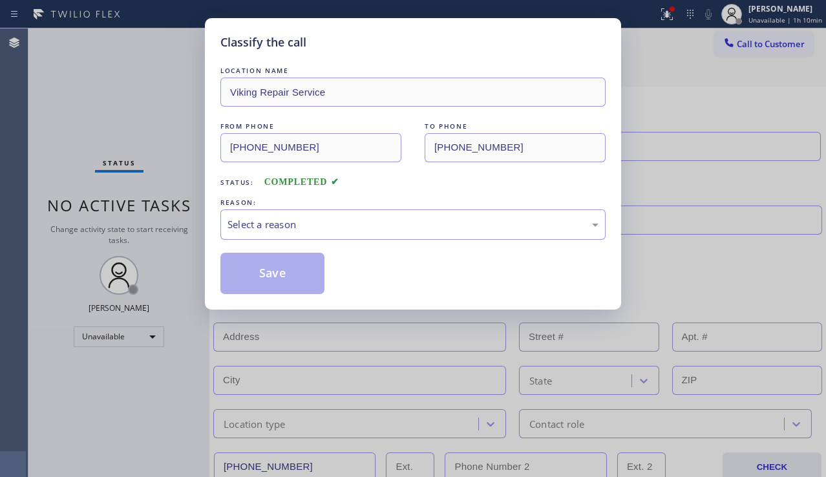
click at [360, 211] on div "Select a reason" at bounding box center [412, 224] width 385 height 30
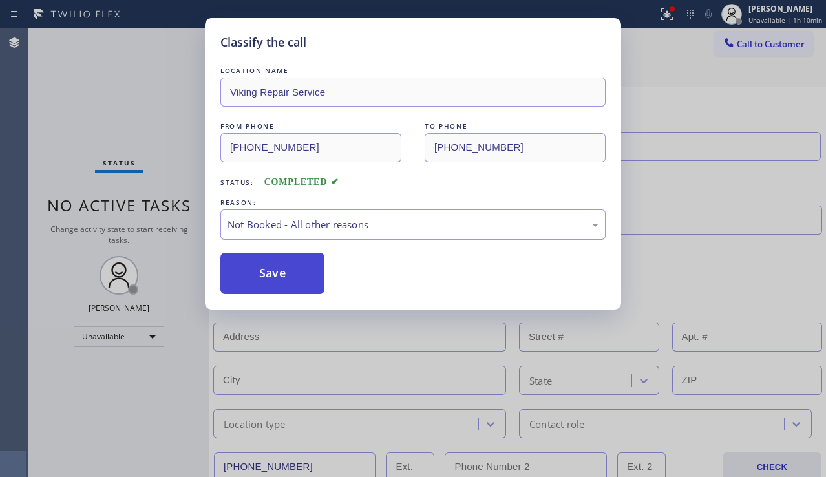
click at [257, 282] on button "Save" at bounding box center [272, 273] width 104 height 41
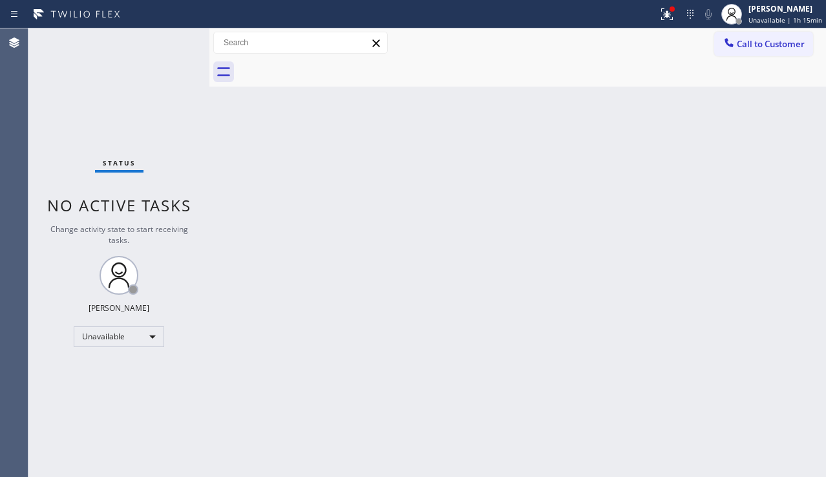
click at [79, 120] on div "Status No active tasks Change activity state to start receiving tasks. [PERSON_…" at bounding box center [118, 252] width 181 height 449
click at [442, 202] on div "Back to Dashboard Change Sender ID Customers Technicians Select a contact Outbo…" at bounding box center [517, 252] width 617 height 449
click at [659, 15] on icon at bounding box center [667, 14] width 16 height 16
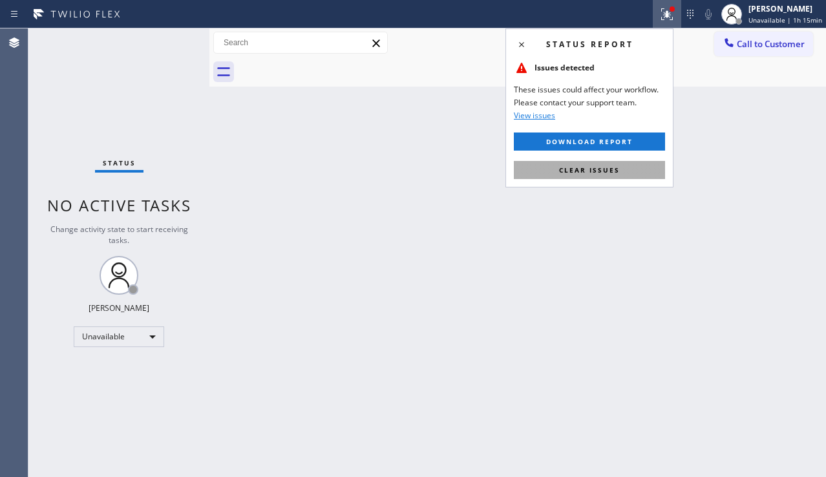
click at [603, 162] on button "Clear issues" at bounding box center [589, 170] width 151 height 18
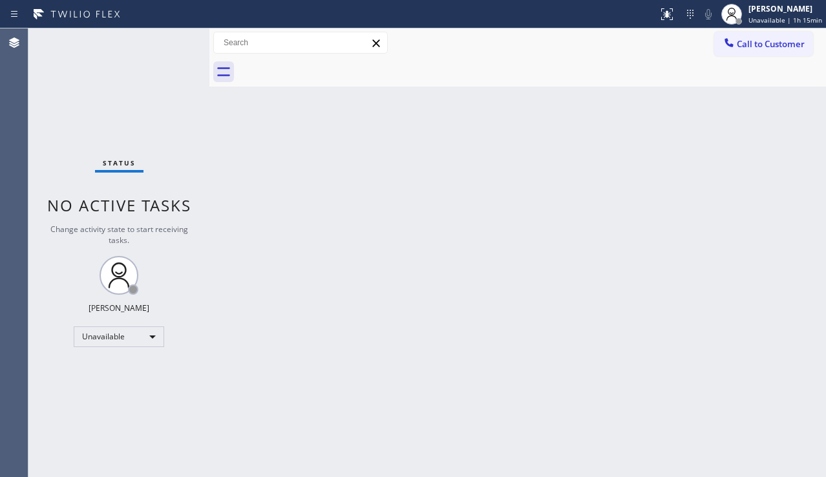
click at [520, 206] on div "Back to Dashboard Change Sender ID Customers Technicians Select a contact Outbo…" at bounding box center [517, 252] width 617 height 449
click at [78, 228] on span "Change activity state to start receiving tasks." at bounding box center [119, 235] width 138 height 22
click at [786, 346] on div "Back to Dashboard Change Sender ID Customers Technicians Select a contact Outbo…" at bounding box center [517, 252] width 617 height 449
drag, startPoint x: 71, startPoint y: 119, endPoint x: 159, endPoint y: 134, distance: 89.2
click at [71, 119] on div "Status No active tasks Change activity state to start receiving tasks. [PERSON_…" at bounding box center [118, 252] width 181 height 449
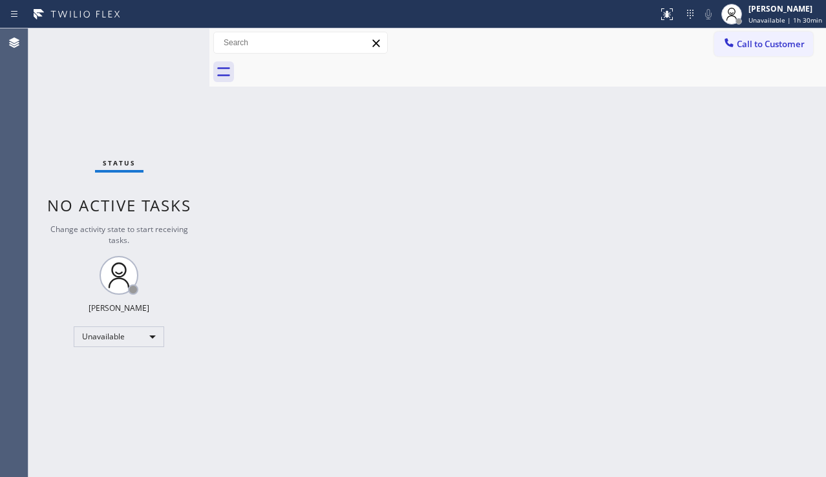
click at [390, 153] on div "Back to Dashboard Change Sender ID Customers Technicians Select a contact Outbo…" at bounding box center [517, 252] width 617 height 449
click at [120, 151] on div "Status No active tasks Change activity state to start receiving tasks. [PERSON_…" at bounding box center [118, 252] width 181 height 449
click at [482, 312] on div "Back to Dashboard Change Sender ID Customers Technicians Select a contact Outbo…" at bounding box center [517, 252] width 617 height 449
click at [83, 467] on div "Status No active tasks Change activity state to start receiving tasks. [PERSON_…" at bounding box center [118, 252] width 181 height 449
click at [334, 295] on div "Back to Dashboard Change Sender ID Customers Technicians Select a contact Outbo…" at bounding box center [517, 252] width 617 height 449
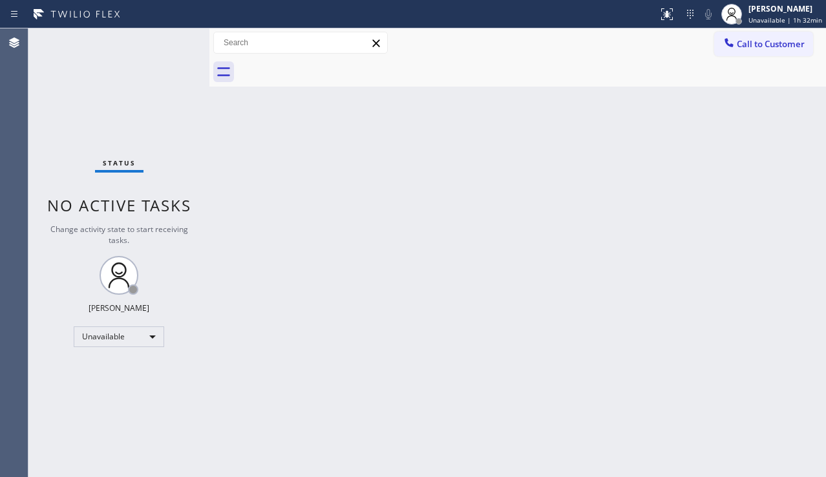
click at [376, 316] on div "Back to Dashboard Change Sender ID Customers Technicians Select a contact Outbo…" at bounding box center [517, 252] width 617 height 449
click at [272, 151] on div "Back to Dashboard Change Sender ID Customers Technicians Select a contact Outbo…" at bounding box center [517, 252] width 617 height 449
click at [798, 305] on div "Back to Dashboard Change Sender ID Customers Technicians Select a contact Outbo…" at bounding box center [517, 252] width 617 height 449
click at [811, 328] on div "Back to Dashboard Change Sender ID Customers Technicians Select a contact Outbo…" at bounding box center [517, 252] width 617 height 449
click at [363, 215] on div "Back to Dashboard Change Sender ID Customers Technicians Select a contact Outbo…" at bounding box center [517, 252] width 617 height 449
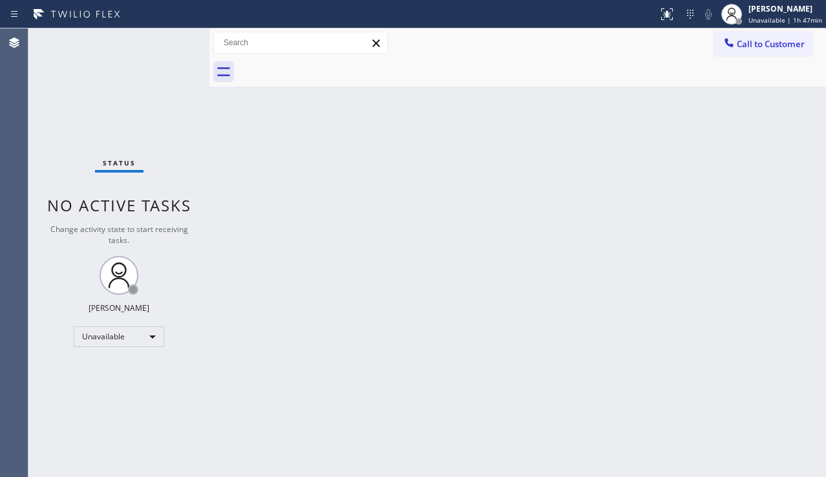
drag, startPoint x: 492, startPoint y: 244, endPoint x: 502, endPoint y: 249, distance: 11.0
click at [492, 244] on div "Back to Dashboard Change Sender ID Customers Technicians Select a contact Outbo…" at bounding box center [517, 252] width 617 height 449
click at [93, 125] on div "Status No active tasks Change activity state to start receiving tasks. [PERSON_…" at bounding box center [118, 252] width 181 height 449
click at [398, 334] on div "Back to Dashboard Change Sender ID Customers Technicians Select a contact Outbo…" at bounding box center [517, 252] width 617 height 449
click at [778, 321] on div "Back to Dashboard Change Sender ID Customers Technicians Select a contact Outbo…" at bounding box center [517, 252] width 617 height 449
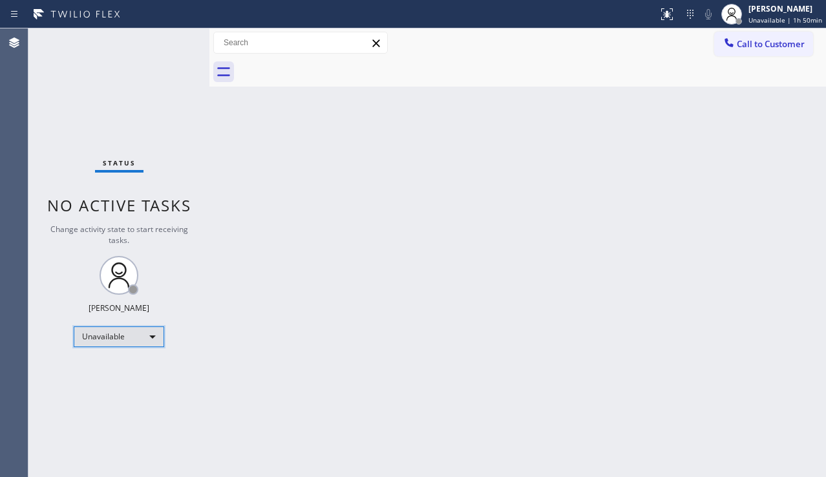
click at [154, 333] on div "Unavailable" at bounding box center [119, 336] width 91 height 21
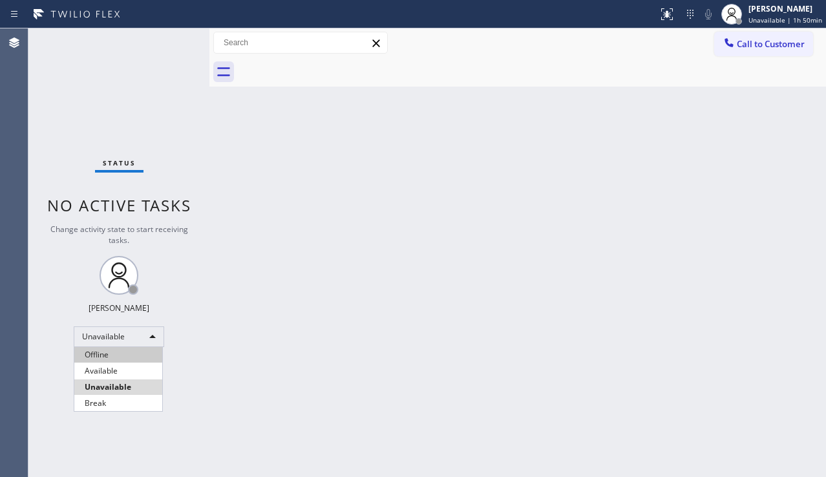
click at [109, 350] on li "Offline" at bounding box center [118, 355] width 88 height 16
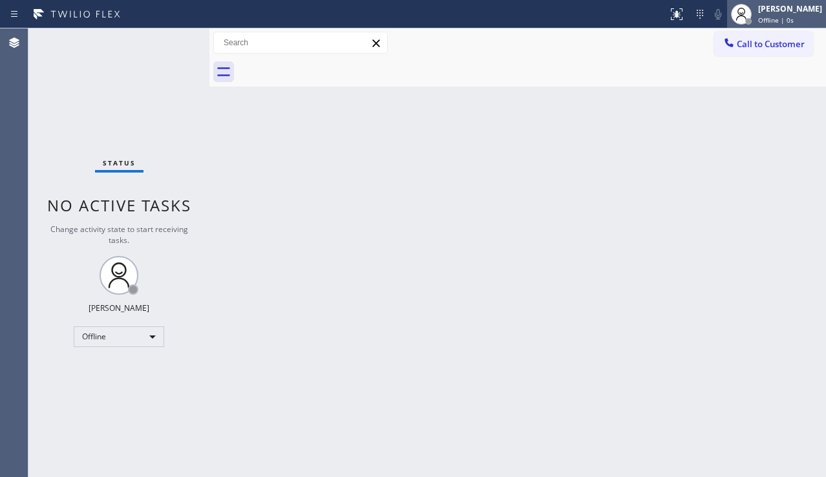
click at [778, 17] on div "Offline | 0s" at bounding box center [790, 20] width 64 height 9
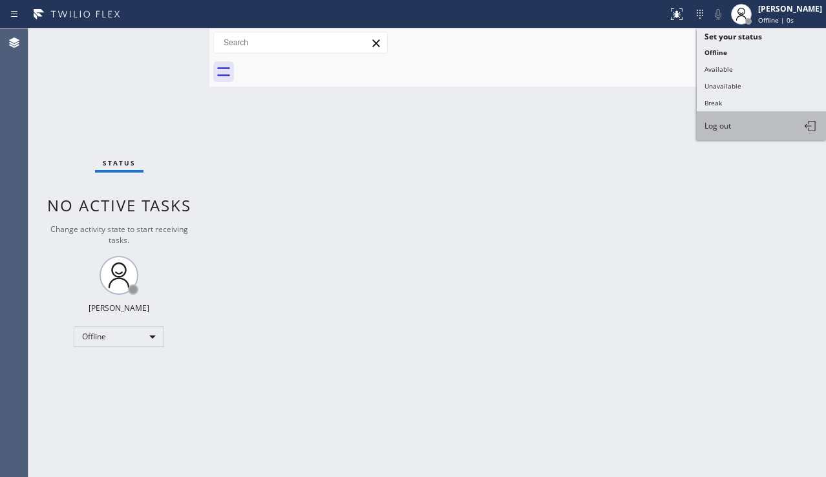
click at [735, 122] on button "Log out" at bounding box center [761, 126] width 129 height 28
